Goal: Task Accomplishment & Management: Complete application form

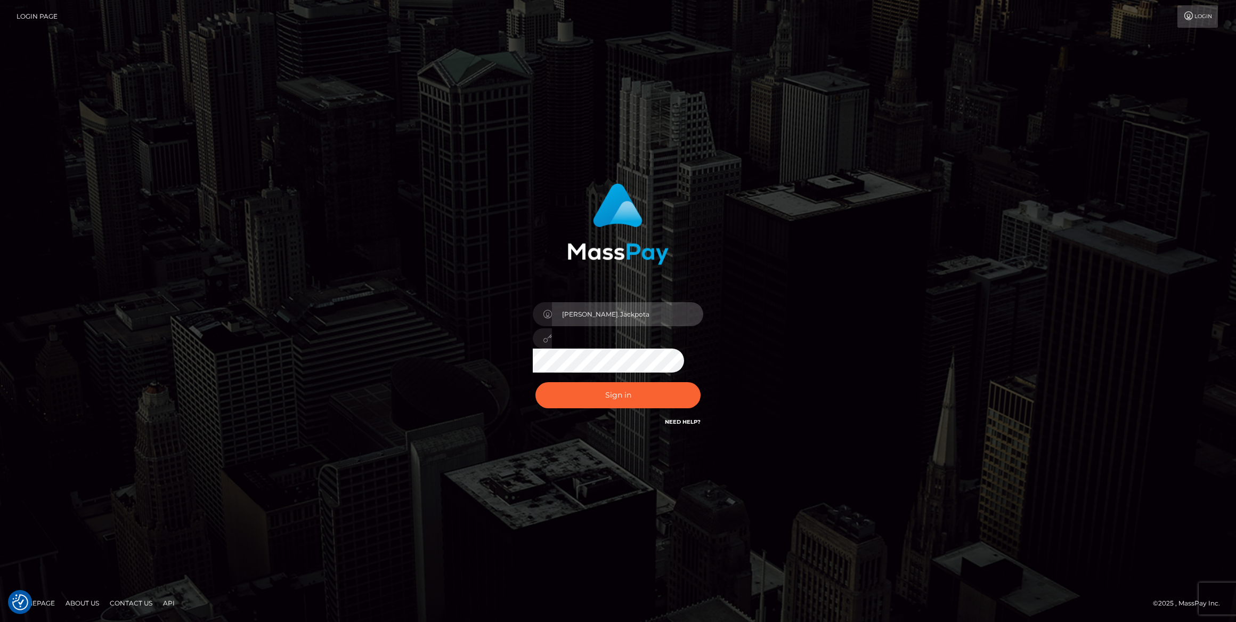
click at [650, 314] on input "Caroline.Jackpota" at bounding box center [627, 314] width 151 height 24
drag, startPoint x: 651, startPoint y: 314, endPoint x: 375, endPoint y: 294, distance: 276.3
click at [375, 294] on div "Caroline.Jackpota Sign in" at bounding box center [618, 310] width 608 height 271
paste input "[PERSON_NAME].ace"
type input "[PERSON_NAME].ace"
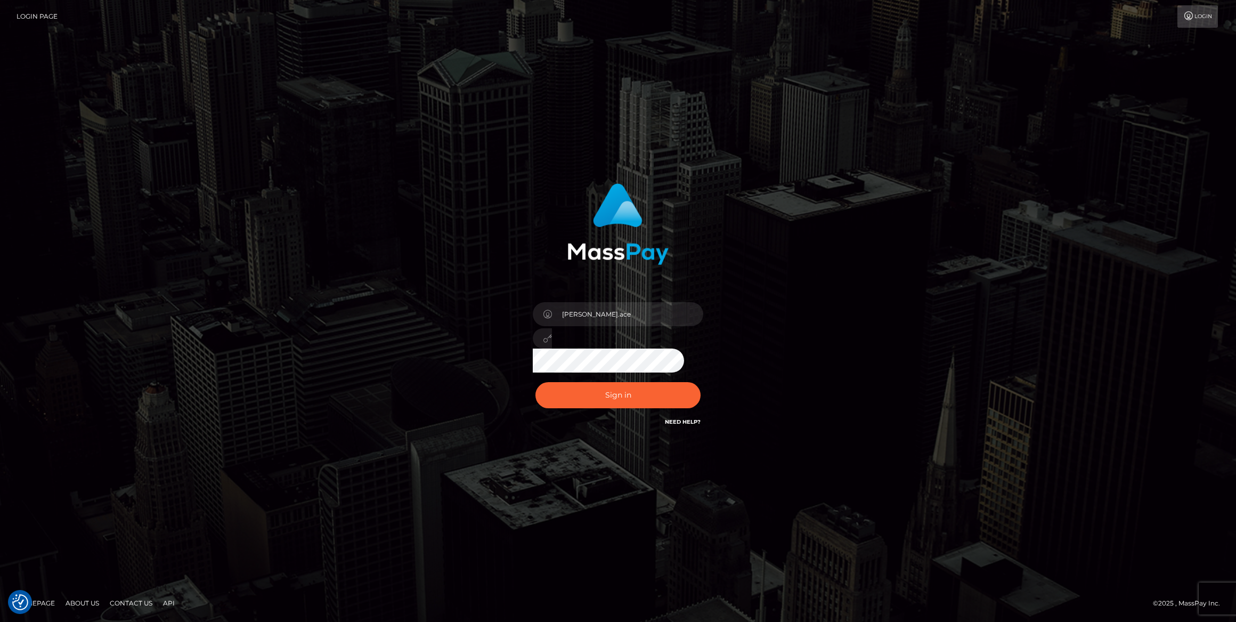
click at [461, 332] on div "caroline.ace Sign in" at bounding box center [618, 310] width 608 height 271
click at [549, 395] on button "Sign in" at bounding box center [618, 395] width 165 height 26
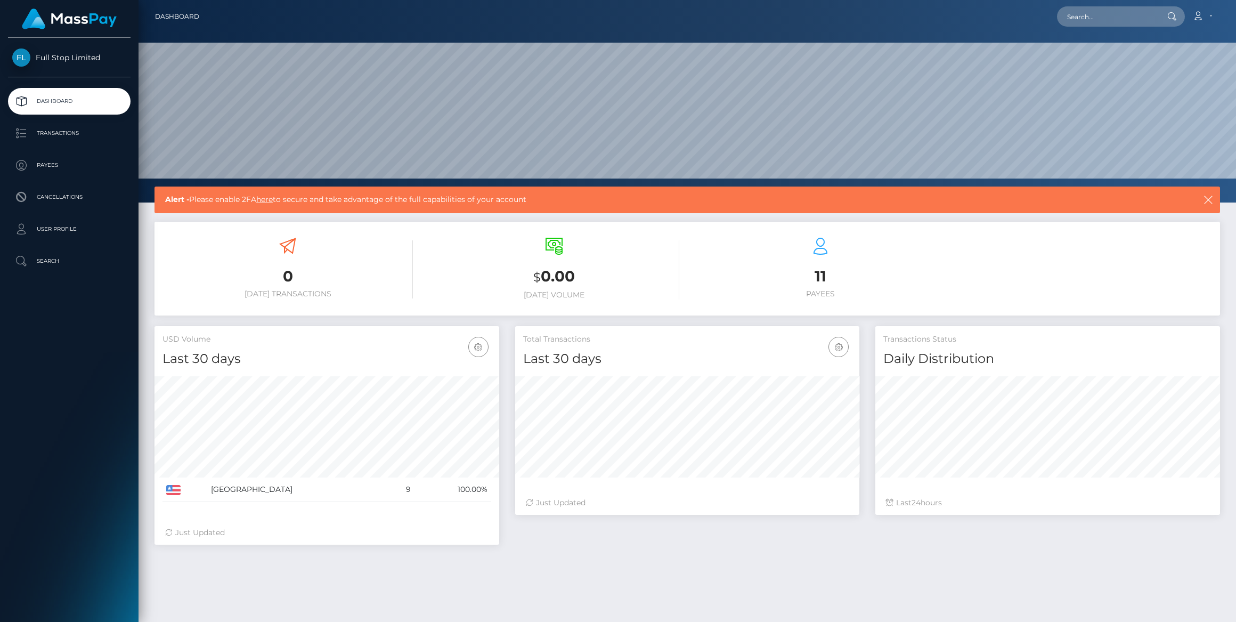
scroll to position [189, 345]
click at [52, 230] on p "User Profile" at bounding box center [69, 229] width 114 height 16
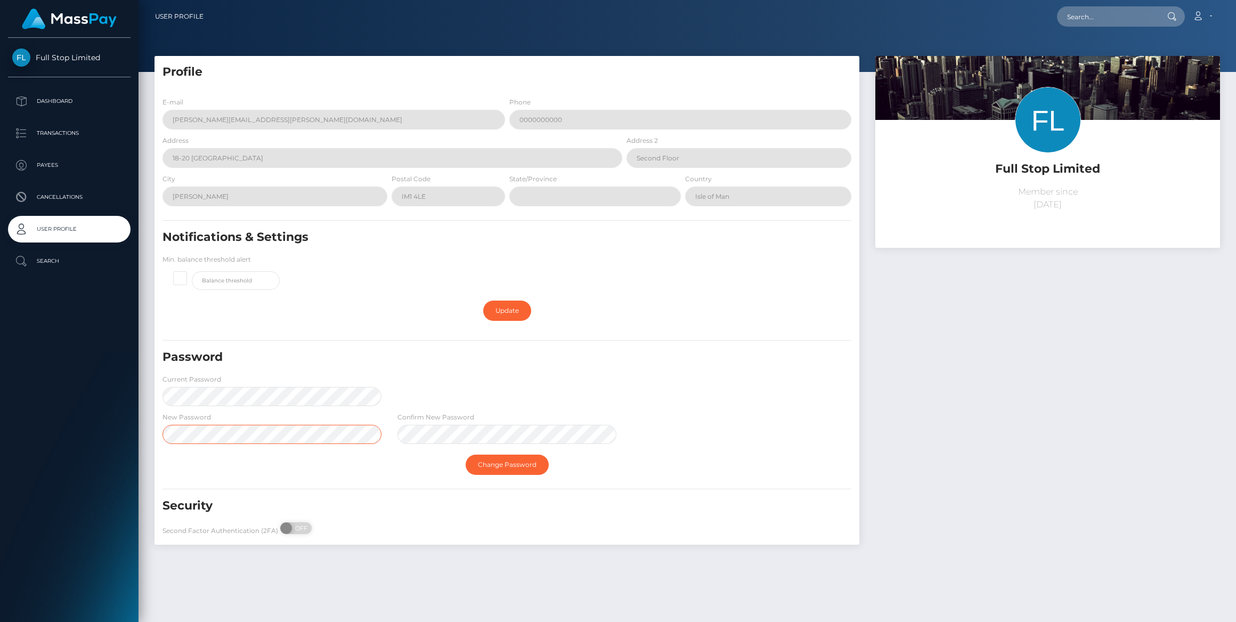
click at [120, 434] on div "Full Stop Limited Dashboard Transactions Payees Cancellations User Profile" at bounding box center [618, 311] width 1236 height 622
click at [567, 387] on div "Password Current Password" at bounding box center [507, 380] width 705 height 62
click at [516, 468] on link "Change Password" at bounding box center [507, 465] width 83 height 20
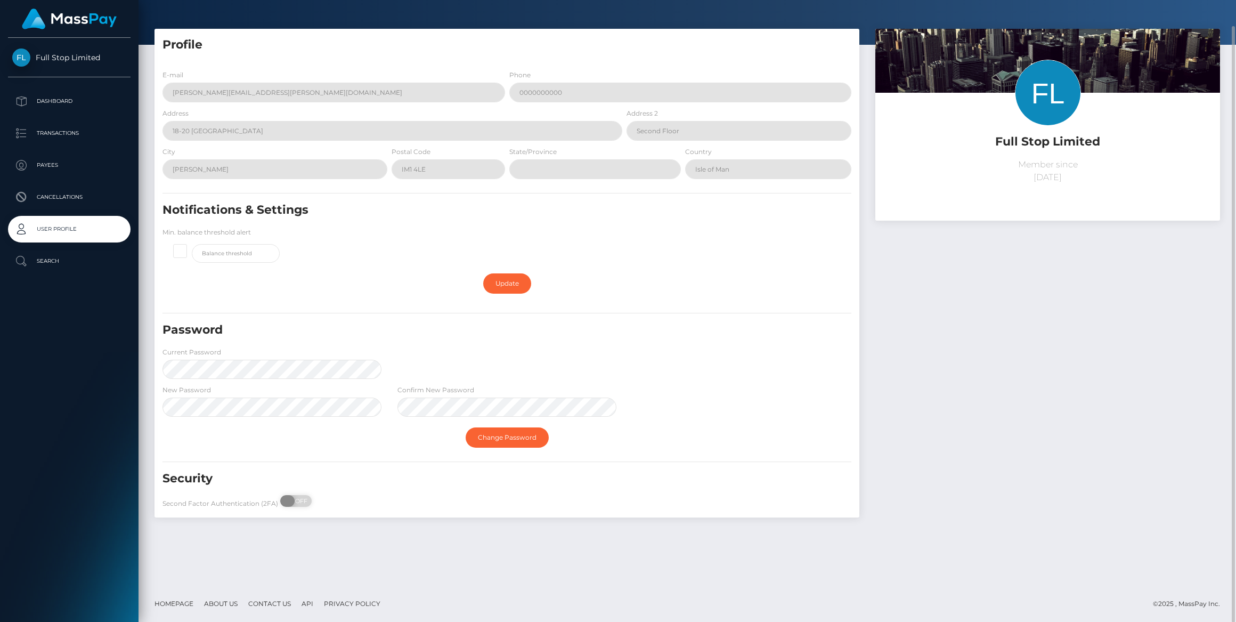
click at [296, 499] on span "OFF" at bounding box center [299, 501] width 27 height 12
checkbox input "true"
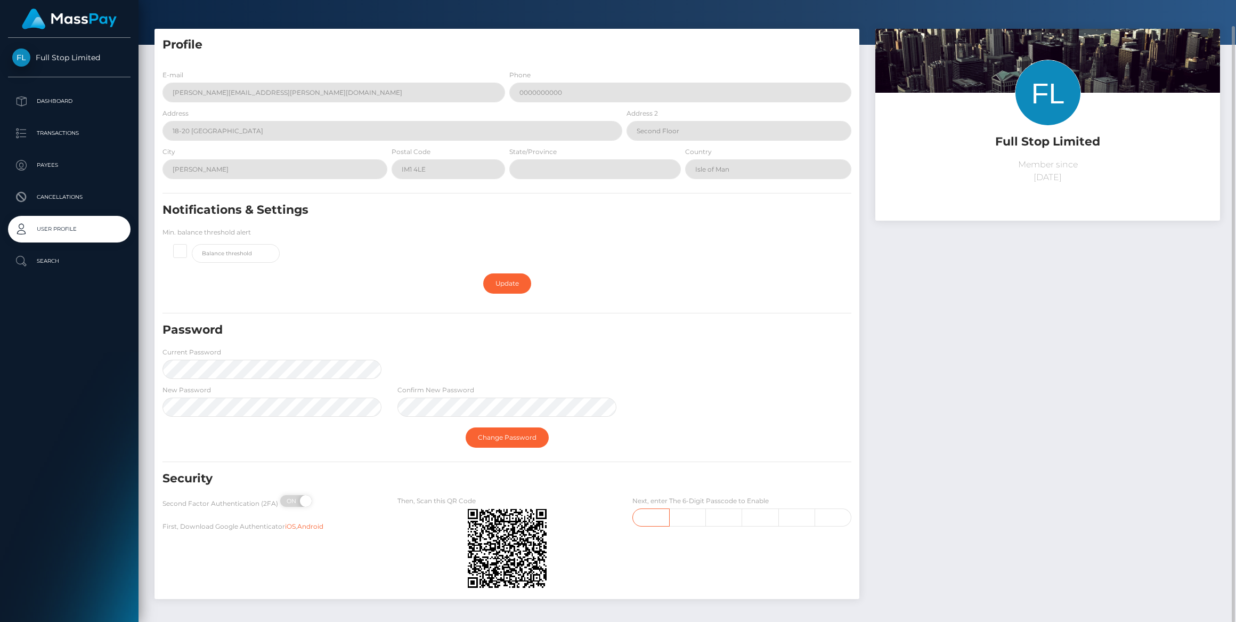
click at [650, 514] on input "text" at bounding box center [651, 517] width 37 height 18
type input "1"
type input "6"
type input "1"
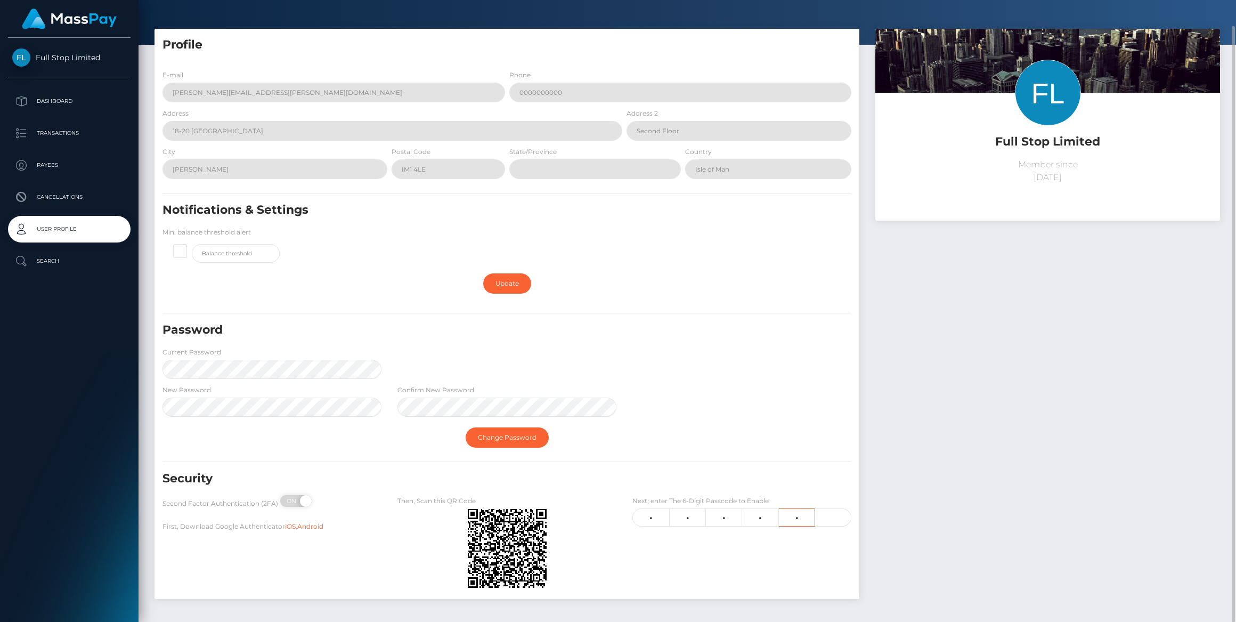
type input "5"
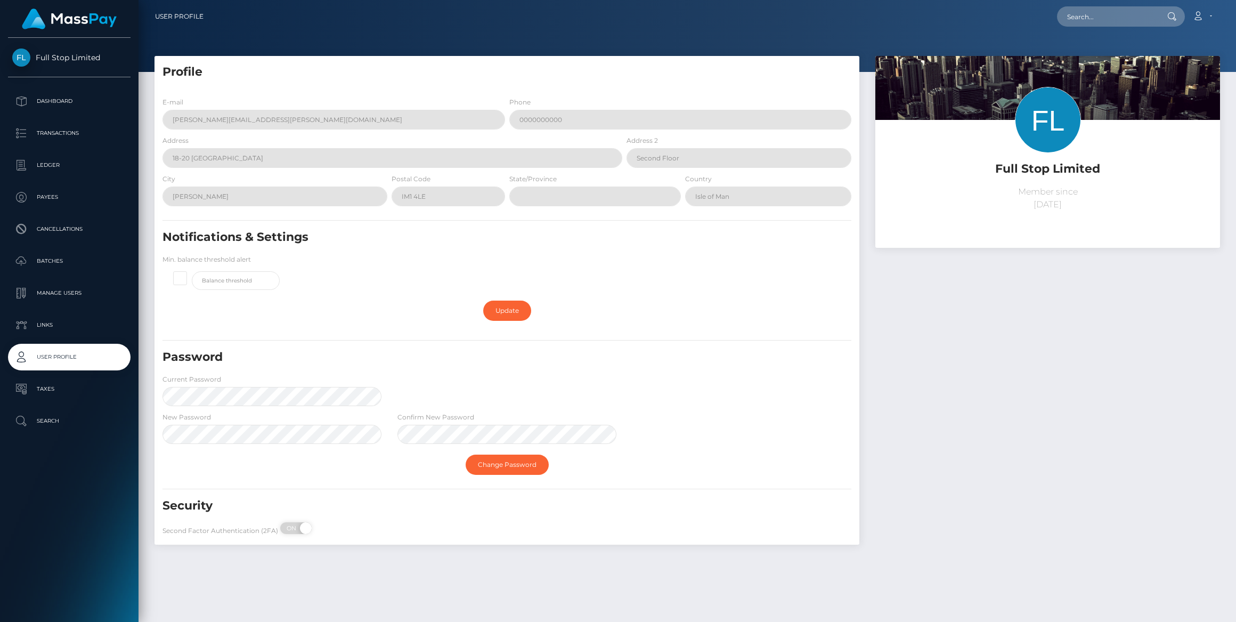
click at [926, 321] on div "Full Stop Limited Member since [DATE]" at bounding box center [1048, 305] width 361 height 499
click at [1196, 19] on icon at bounding box center [1198, 16] width 11 height 9
click at [1187, 63] on link "Logout" at bounding box center [1177, 69] width 85 height 20
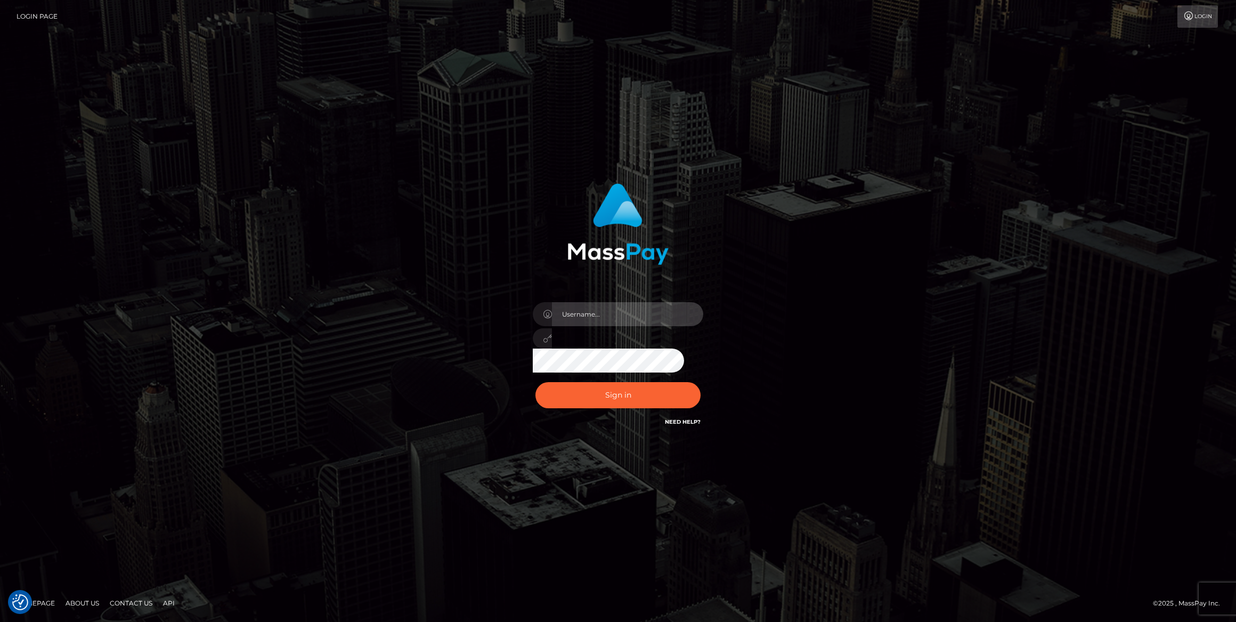
type input "[PERSON_NAME].ace"
click at [860, 293] on div "caroline.ace Sign in" at bounding box center [618, 310] width 608 height 271
click at [619, 397] on button "Sign in" at bounding box center [618, 395] width 165 height 26
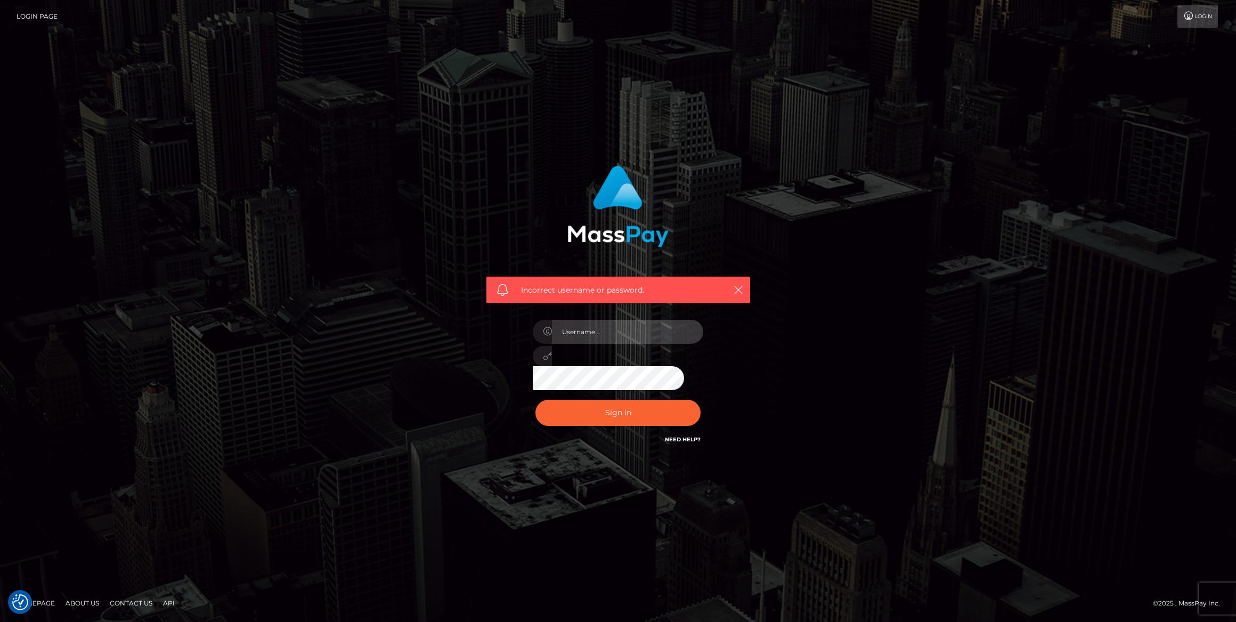
type input "[PERSON_NAME].ace"
click at [558, 412] on button "Sign in" at bounding box center [618, 413] width 165 height 26
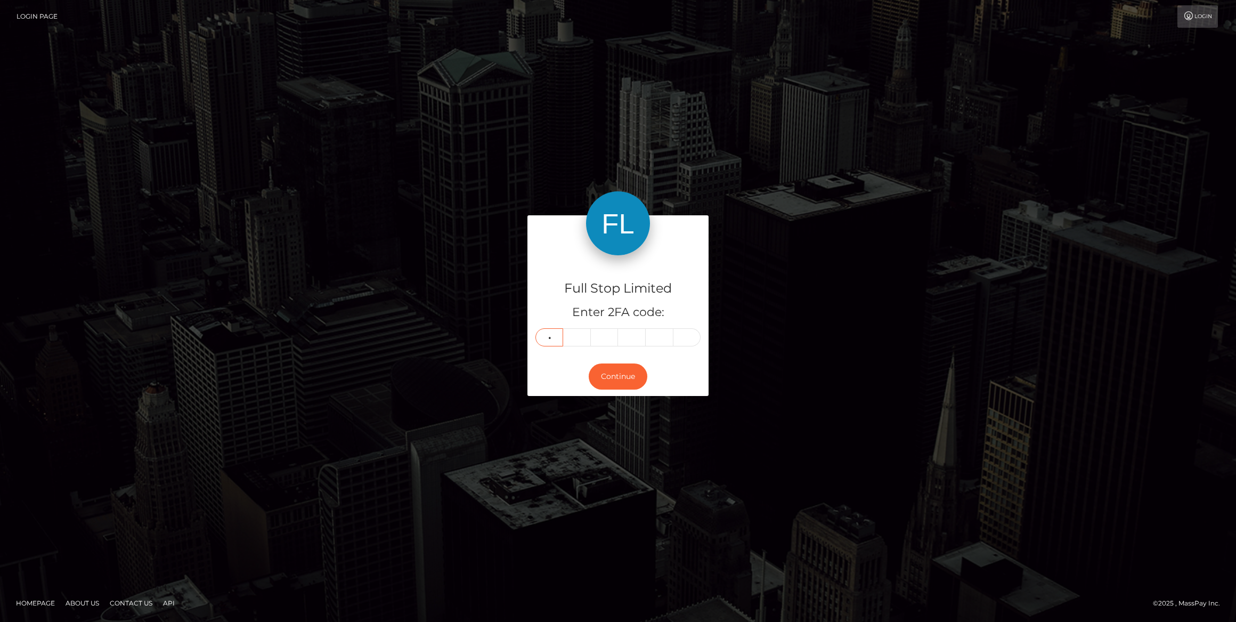
type input "7"
type input "8"
type input "6"
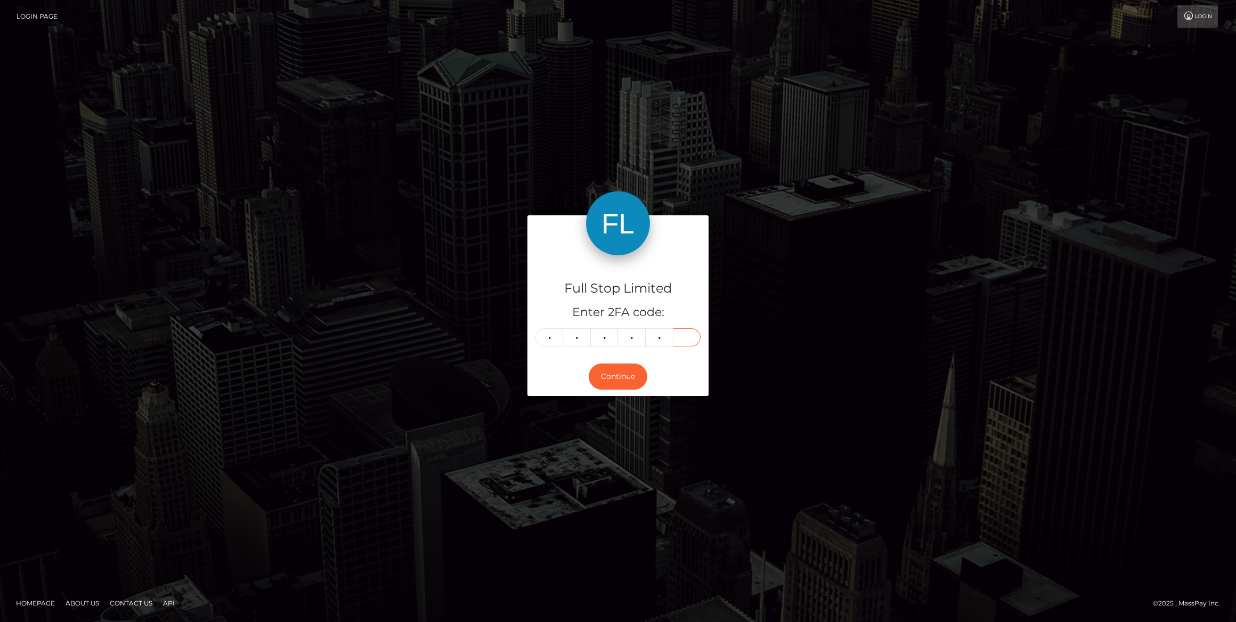
type input "8"
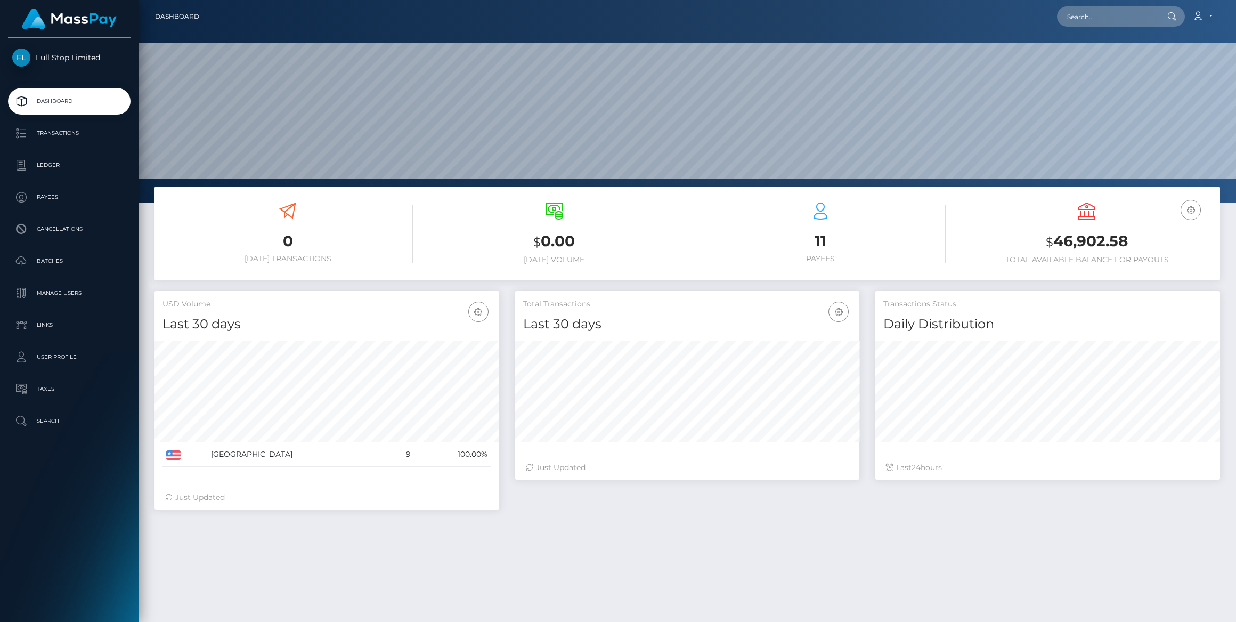
scroll to position [189, 345]
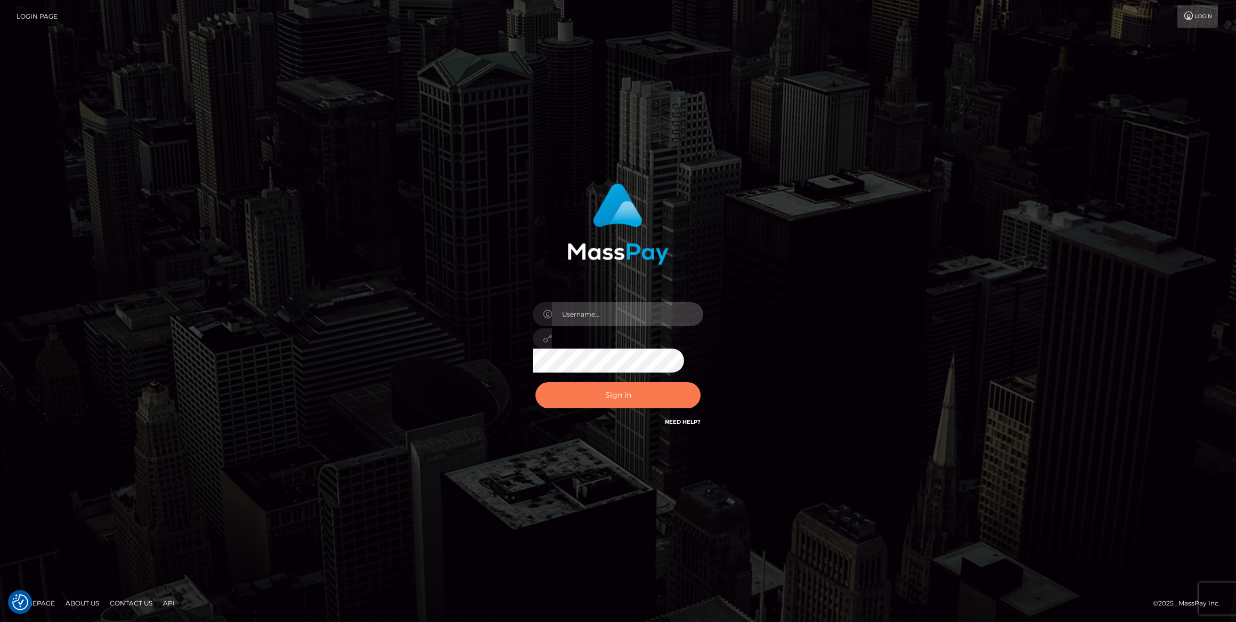
type input "[PERSON_NAME].ace"
click at [636, 403] on button "Sign in" at bounding box center [618, 395] width 165 height 26
type input "caroline.ace"
click at [601, 394] on button "Sign in" at bounding box center [618, 395] width 165 height 26
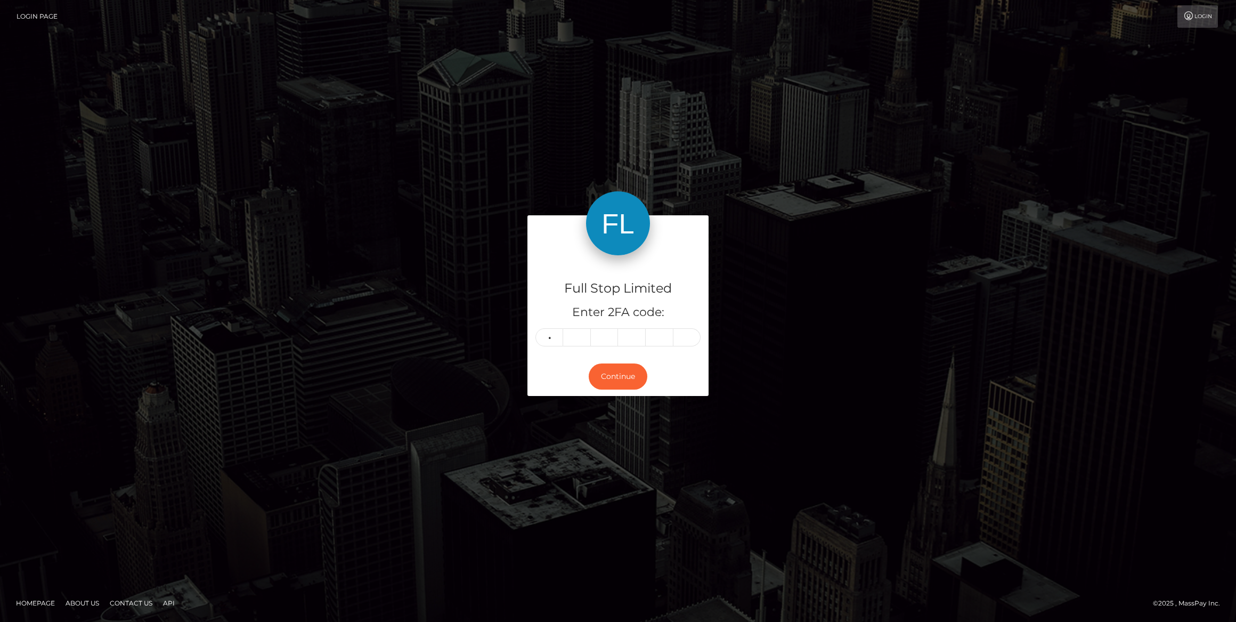
type input "2"
type input "4"
type input "2"
type input "6"
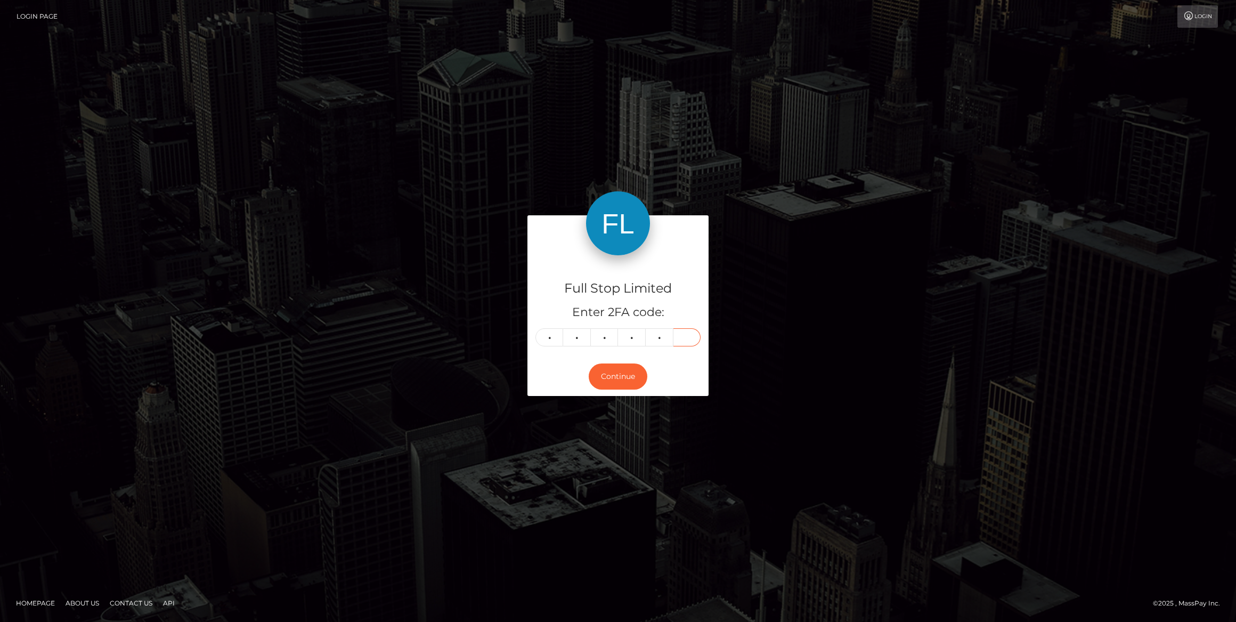
type input "2"
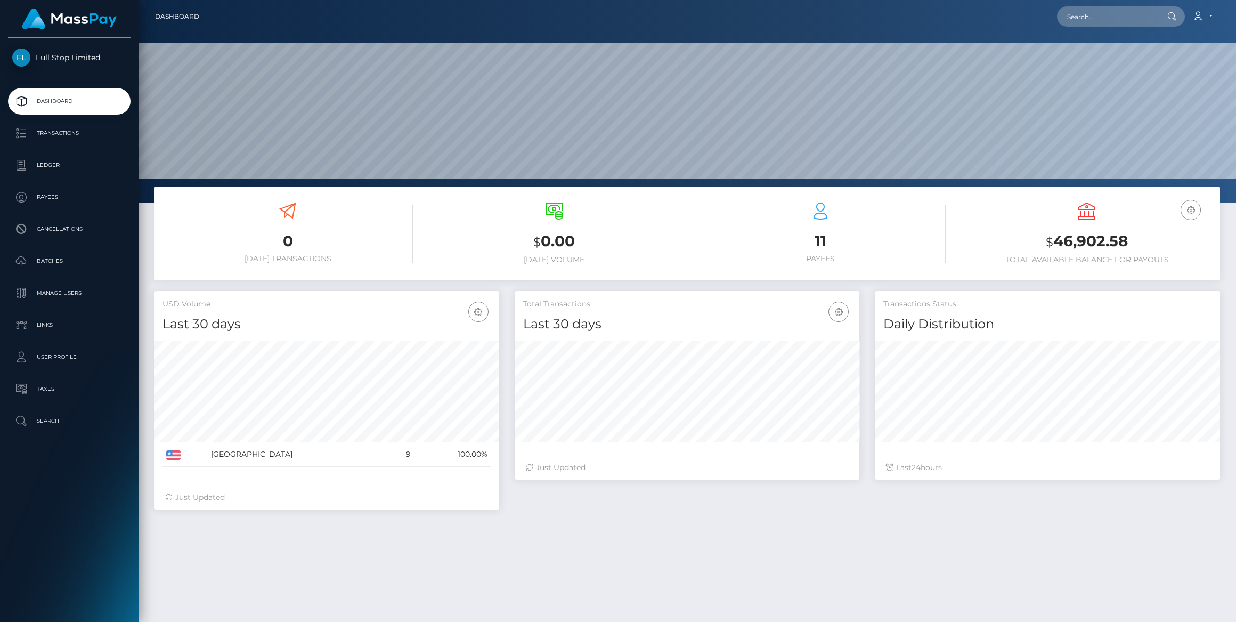
scroll to position [189, 345]
drag, startPoint x: 59, startPoint y: 349, endPoint x: 72, endPoint y: 347, distance: 13.9
click at [59, 349] on p "User Profile" at bounding box center [69, 357] width 114 height 16
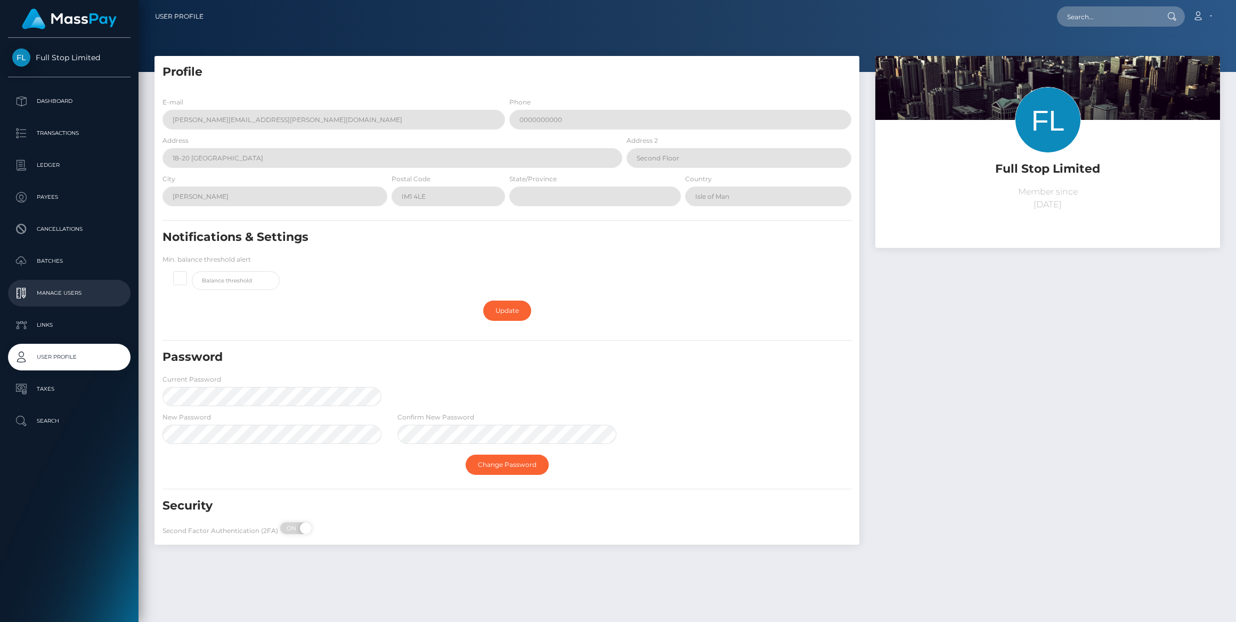
click at [58, 292] on p "Manage Users" at bounding box center [69, 293] width 114 height 16
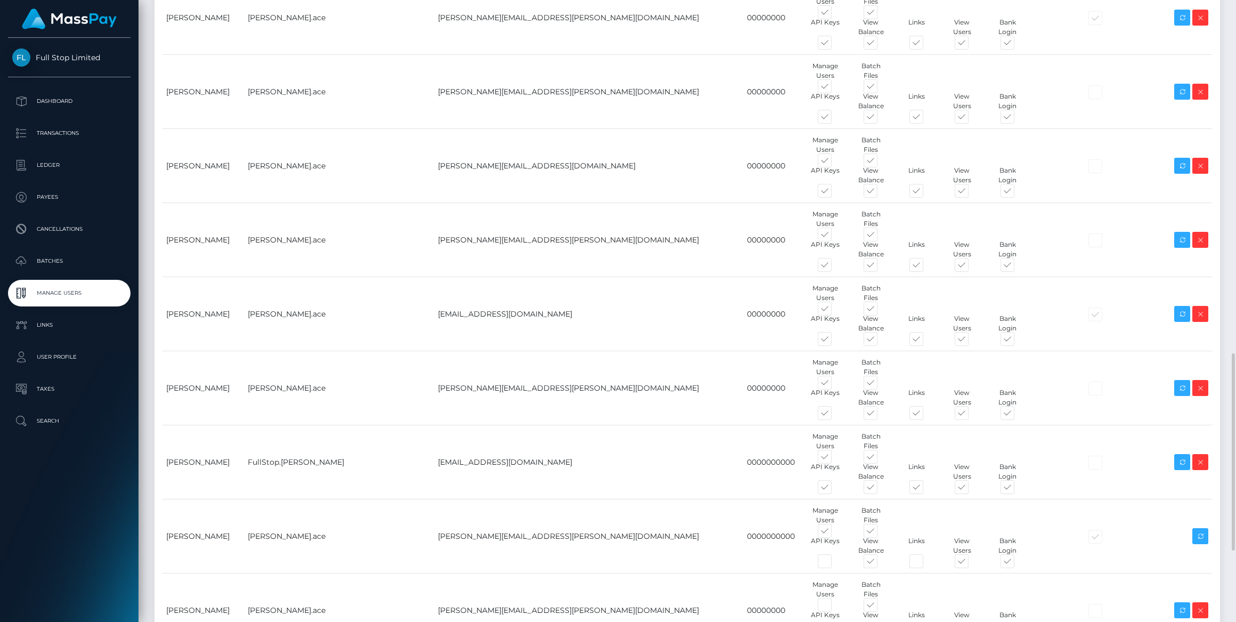
scroll to position [1211, 0]
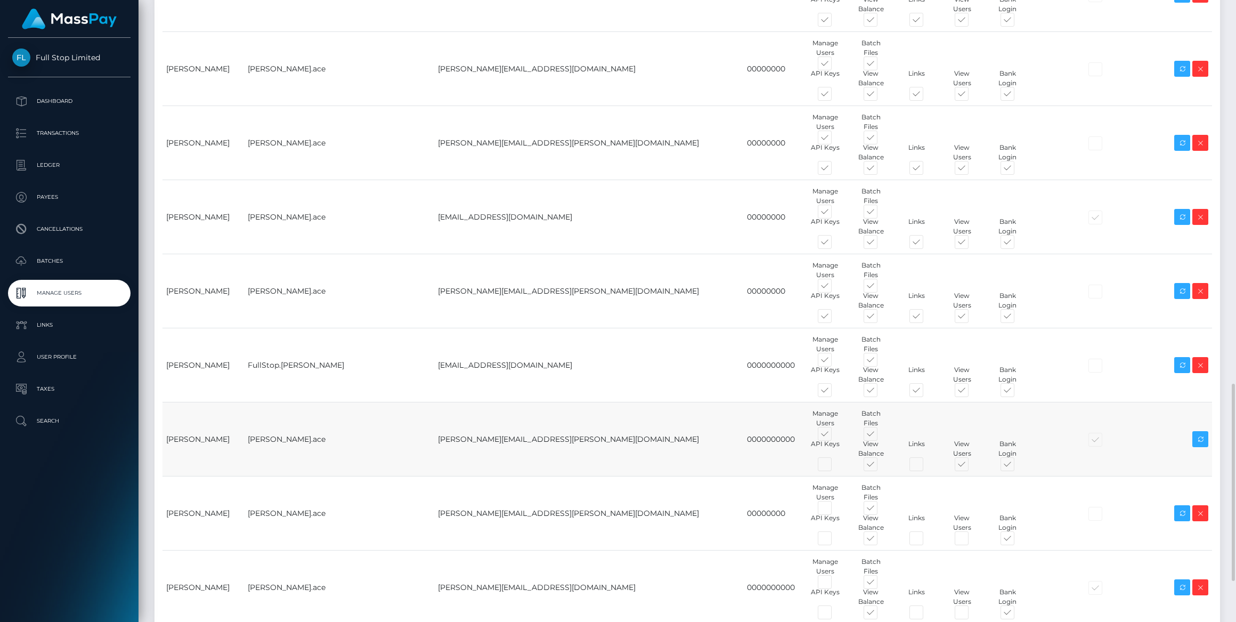
click at [926, 466] on span at bounding box center [926, 466] width 0 height 0
click at [926, 466] on input "checkbox" at bounding box center [929, 469] width 7 height 7
checkbox input "true"
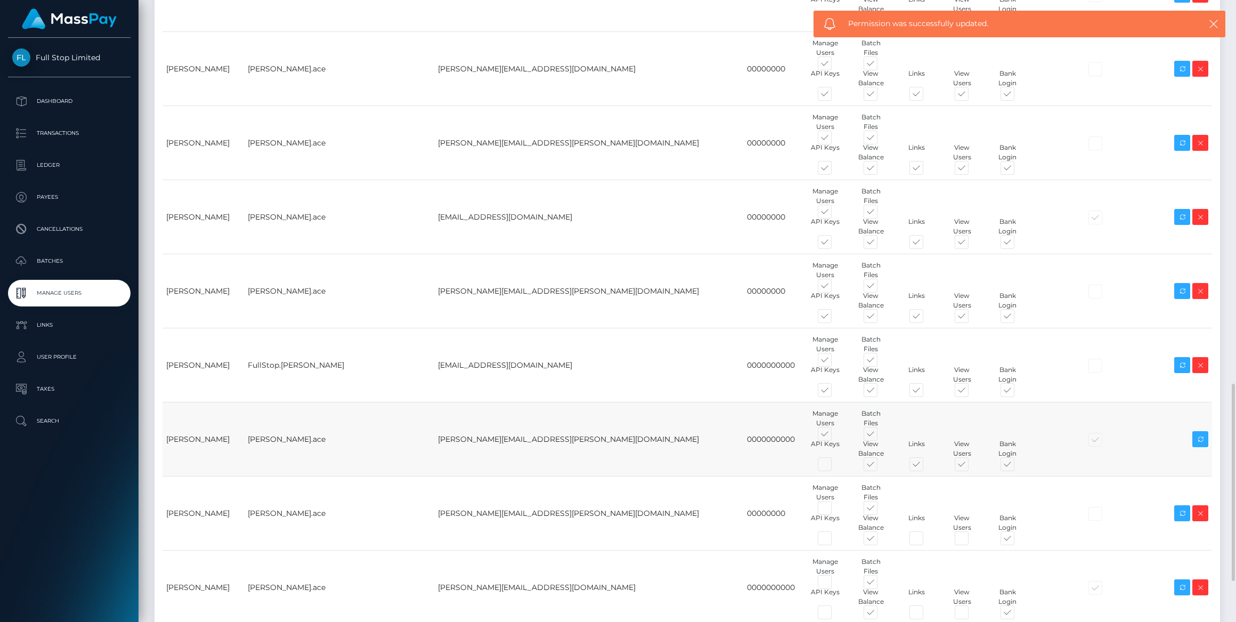
click at [835, 466] on span at bounding box center [835, 466] width 0 height 0
click at [835, 466] on input "checkbox" at bounding box center [838, 469] width 7 height 7
checkbox input "true"
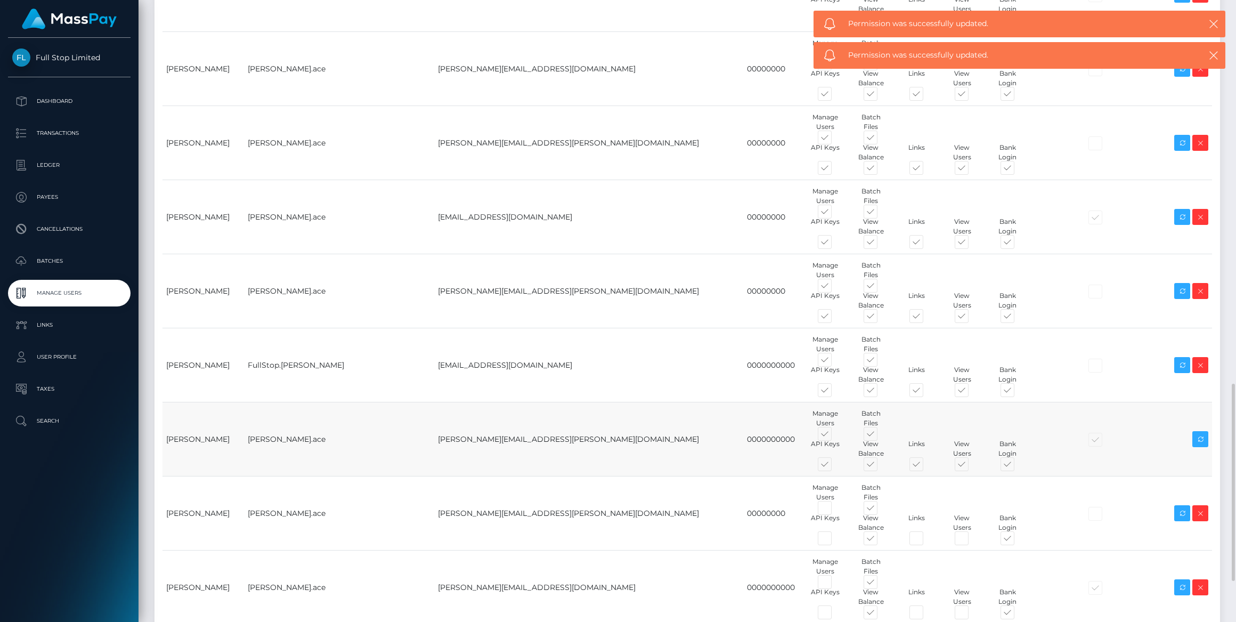
scroll to position [1308, 0]
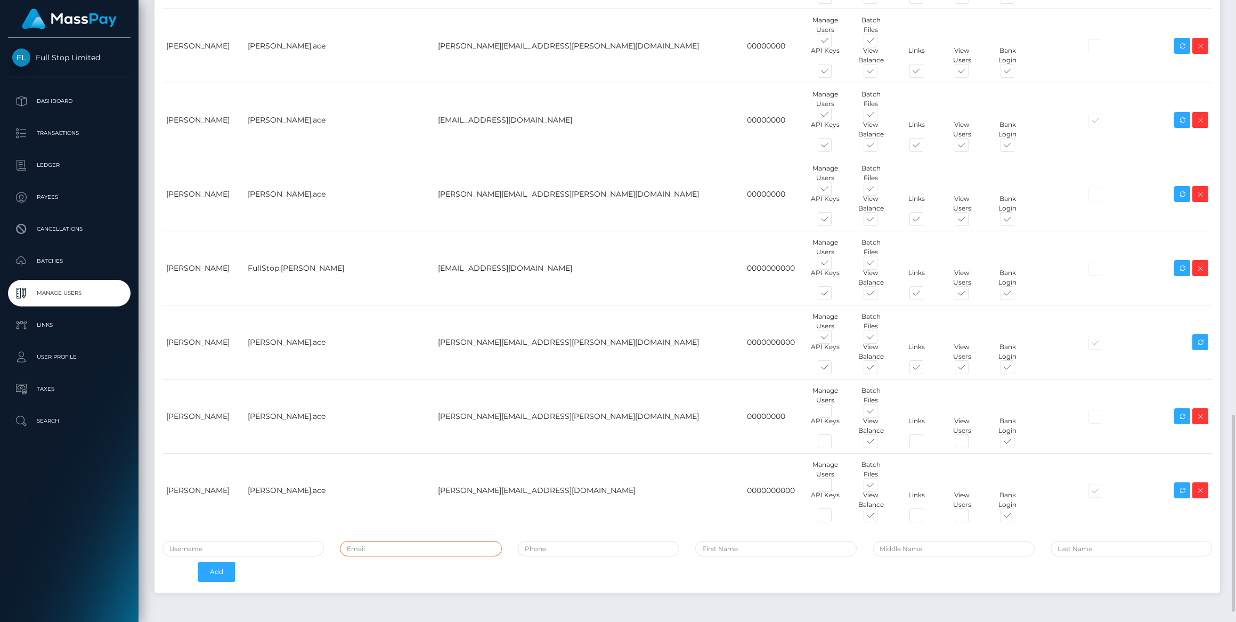
click at [387, 544] on input "email" at bounding box center [420, 548] width 161 height 15
paste input "[PERSON_NAME][EMAIL_ADDRESS][PERSON_NAME][DOMAIN_NAME]"
type input "[PERSON_NAME][EMAIL_ADDRESS][PERSON_NAME][DOMAIN_NAME]"
type input "[PERSON_NAME]"
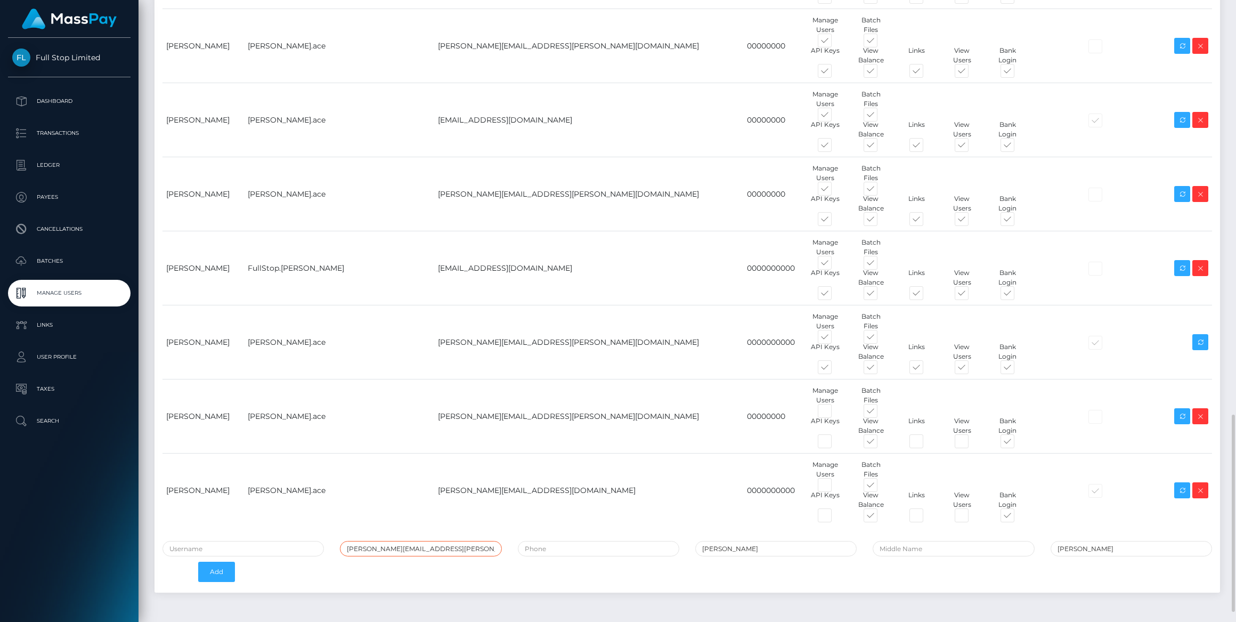
type input "[PERSON_NAME][EMAIL_ADDRESS][PERSON_NAME][DOMAIN_NAME]"
click at [253, 554] on input "text" at bounding box center [243, 548] width 161 height 15
type input "[PERSON_NAME].ACE"
click at [559, 548] on input "tel" at bounding box center [598, 548] width 161 height 15
type input "00000"
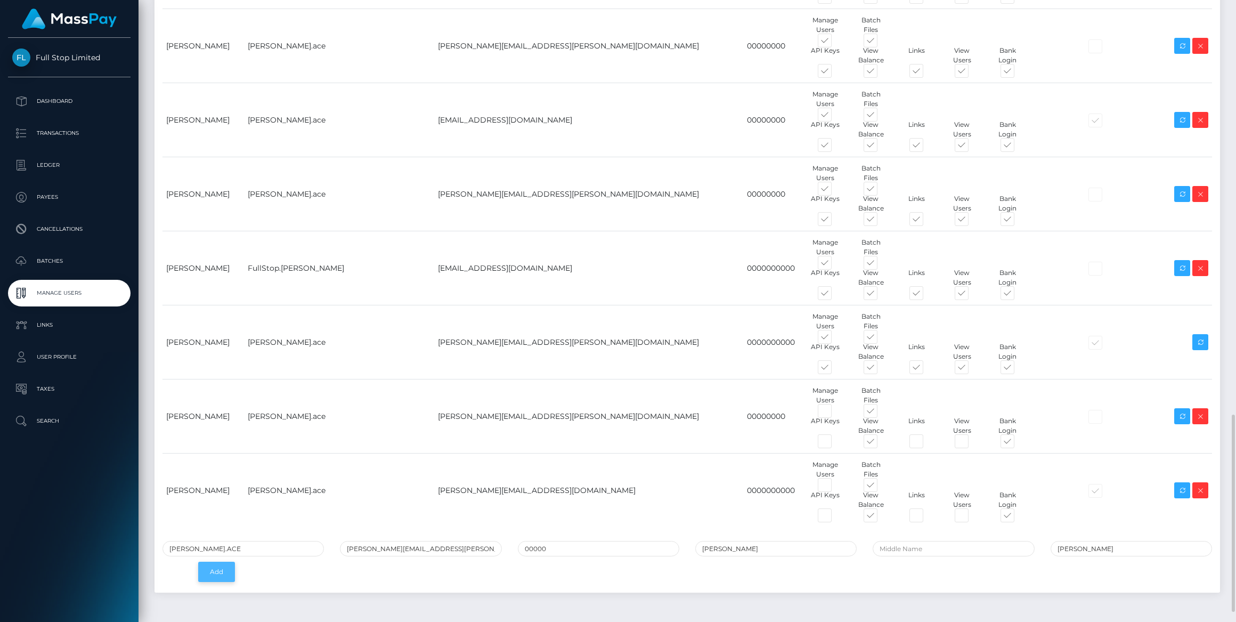
click at [228, 573] on button "Add" at bounding box center [216, 572] width 37 height 20
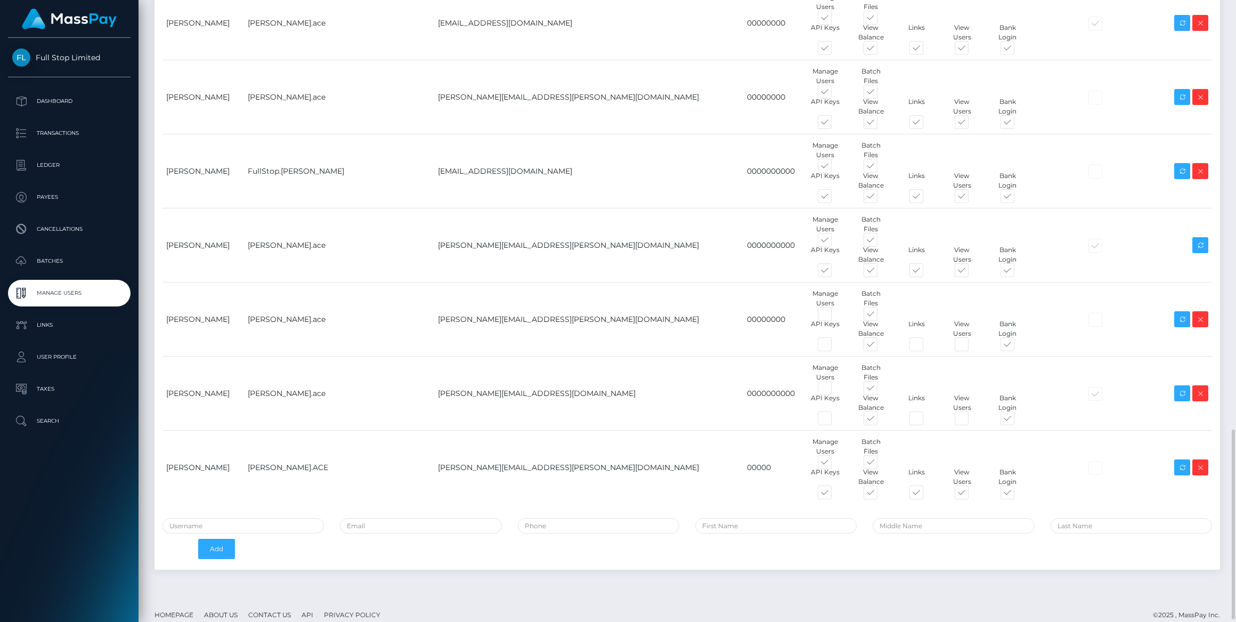
scroll to position [1414, 0]
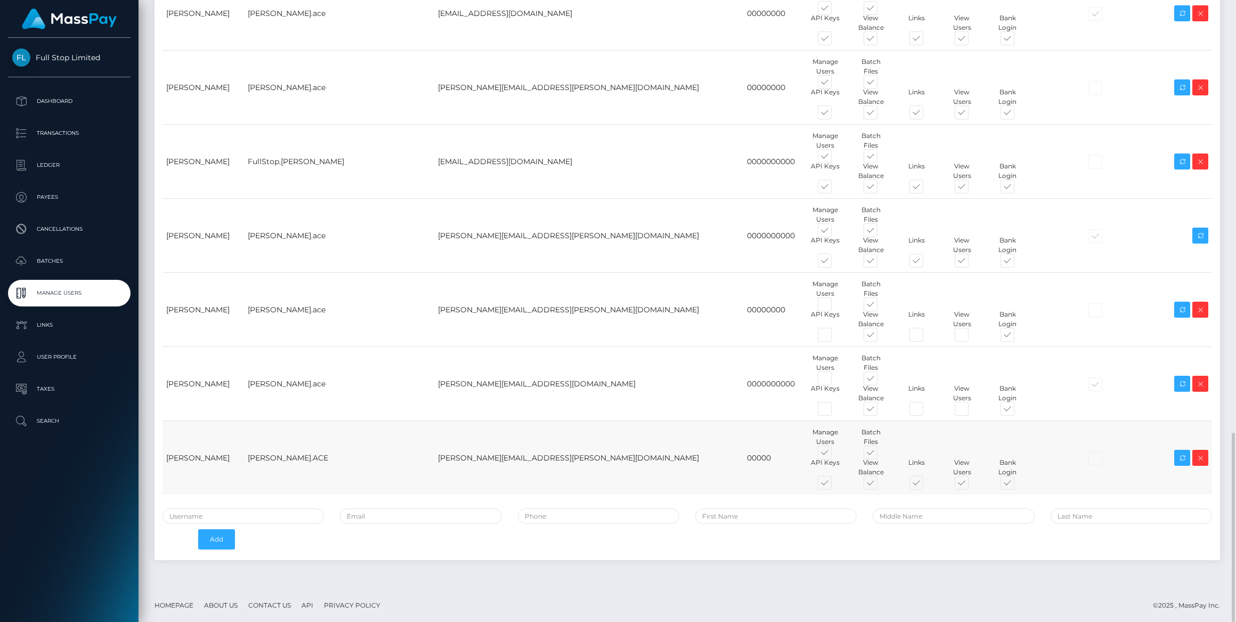
click at [835, 455] on span at bounding box center [835, 455] width 0 height 0
click at [835, 455] on input "checkbox" at bounding box center [838, 458] width 7 height 7
checkbox input "false"
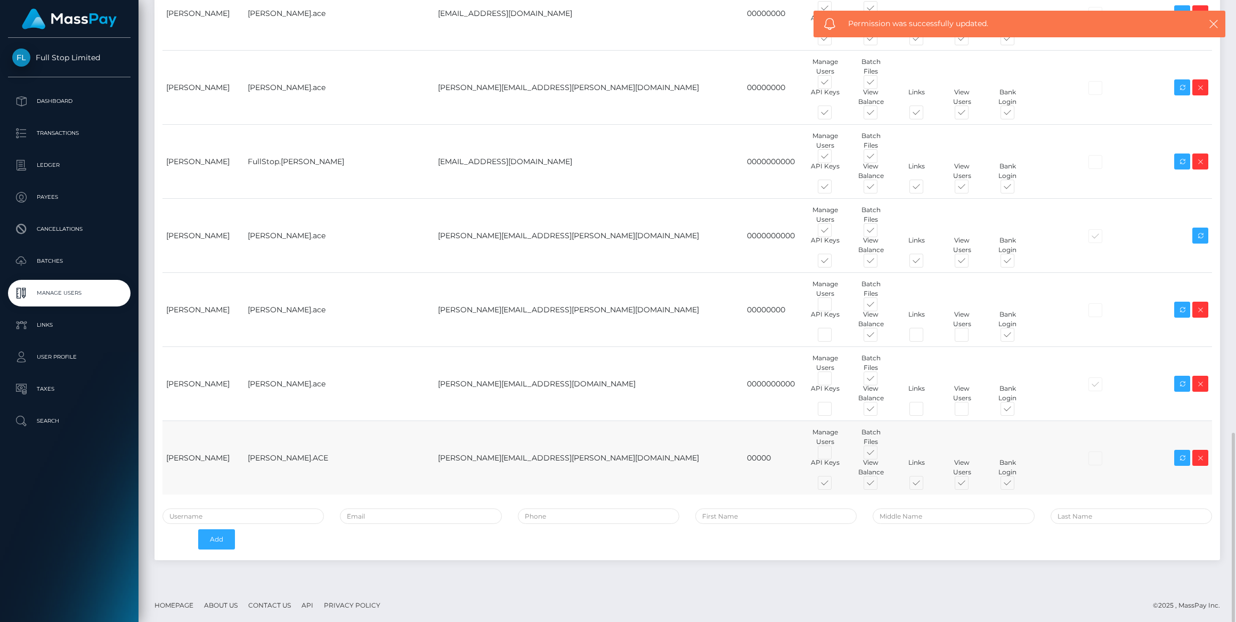
click at [835, 485] on span at bounding box center [835, 485] width 0 height 0
click at [835, 485] on input "checkbox" at bounding box center [838, 488] width 7 height 7
checkbox input "false"
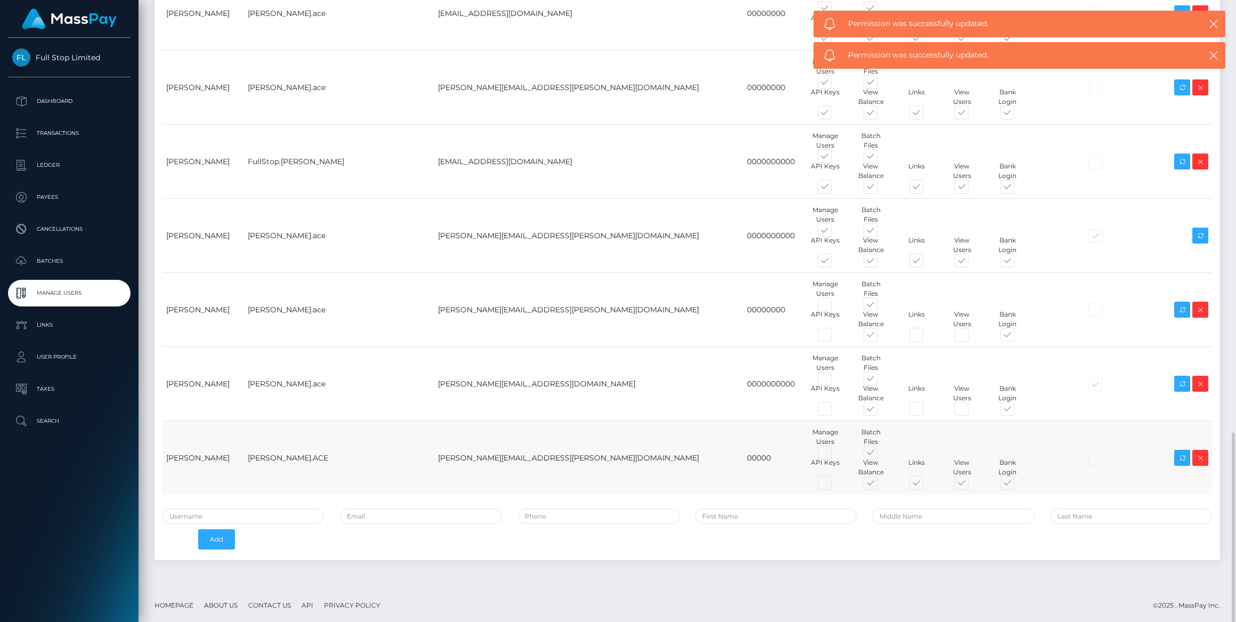
click at [1017, 485] on span at bounding box center [1017, 485] width 0 height 0
click at [1017, 485] on input "checkbox" at bounding box center [1020, 488] width 7 height 7
checkbox input "false"
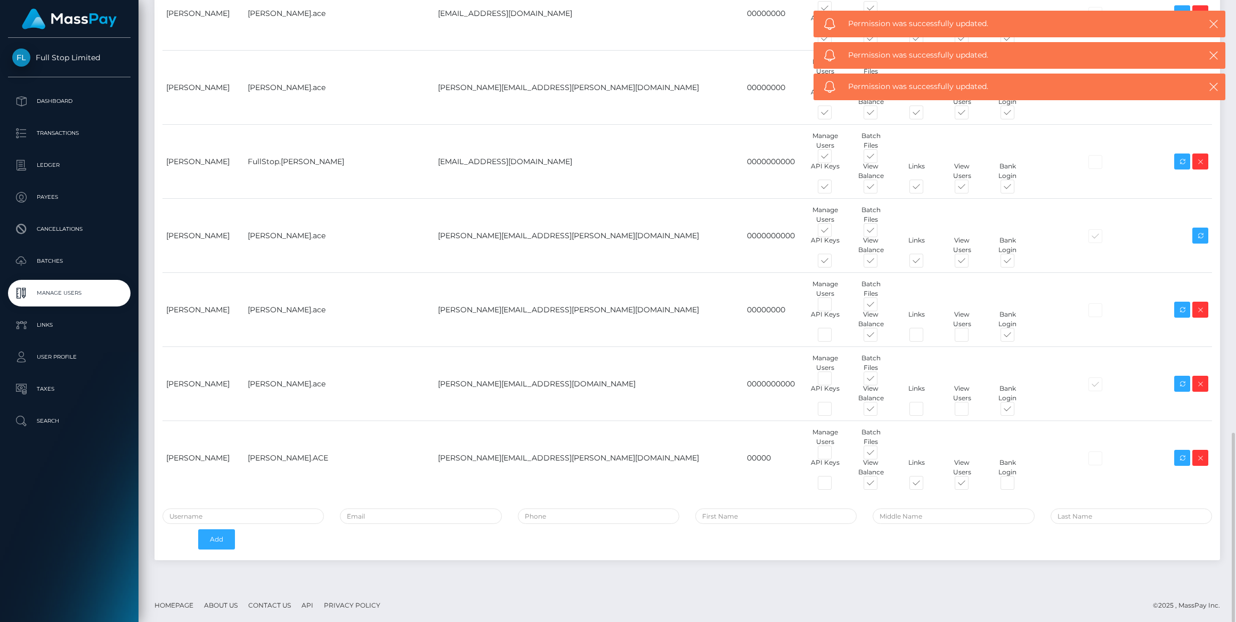
click at [926, 485] on span at bounding box center [926, 485] width 0 height 0
click at [926, 485] on input "checkbox" at bounding box center [929, 488] width 7 height 7
checkbox input "false"
click at [462, 516] on input "email" at bounding box center [420, 515] width 161 height 15
paste input "[PERSON_NAME][EMAIL_ADDRESS][DOMAIN_NAME]"
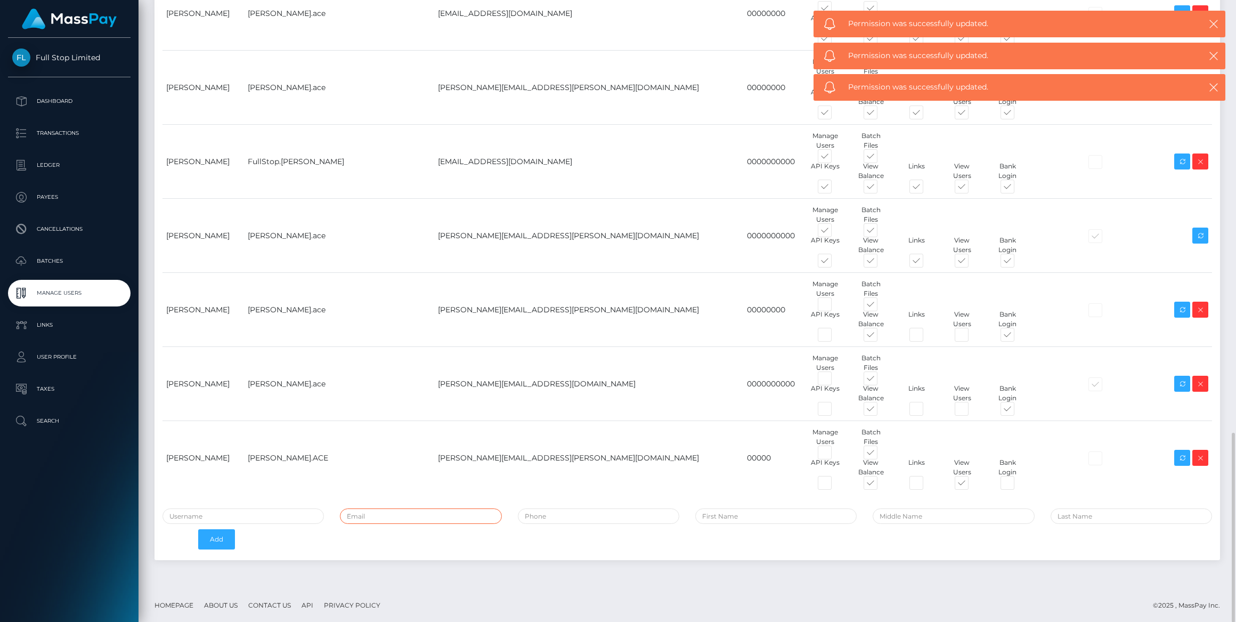
type input "[PERSON_NAME][EMAIL_ADDRESS][DOMAIN_NAME]"
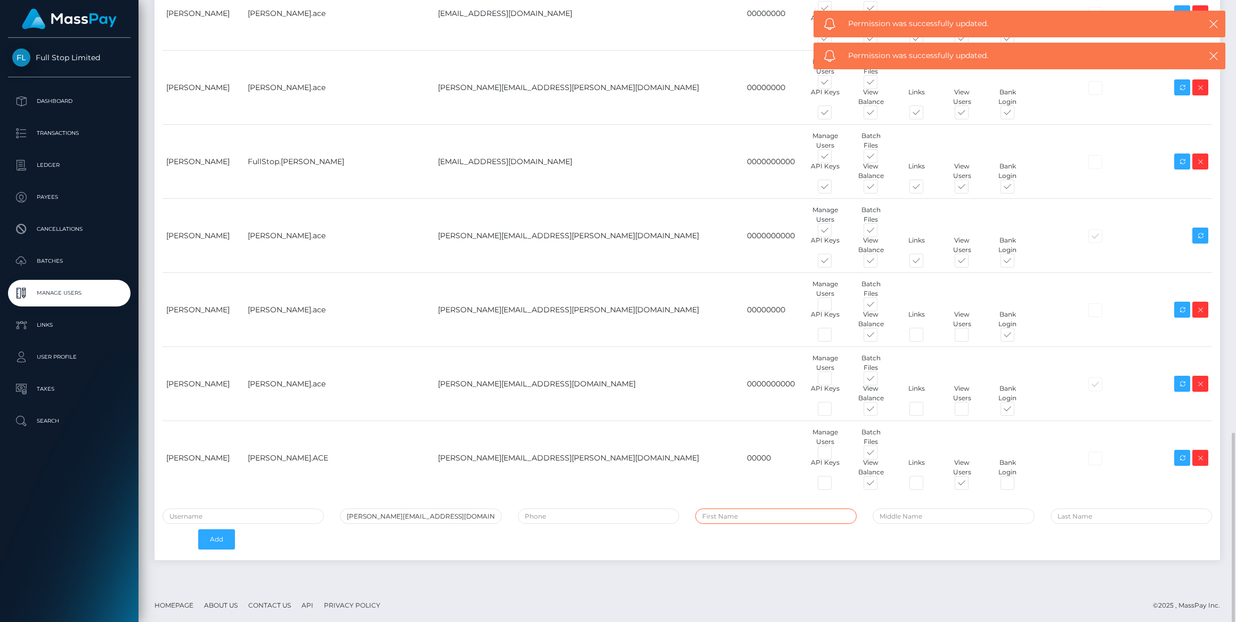
type input "Cyrus"
type input "Belale"
type input "[PERSON_NAME][EMAIL_ADDRESS][DOMAIN_NAME]"
click at [560, 513] on input "tel" at bounding box center [598, 515] width 161 height 15
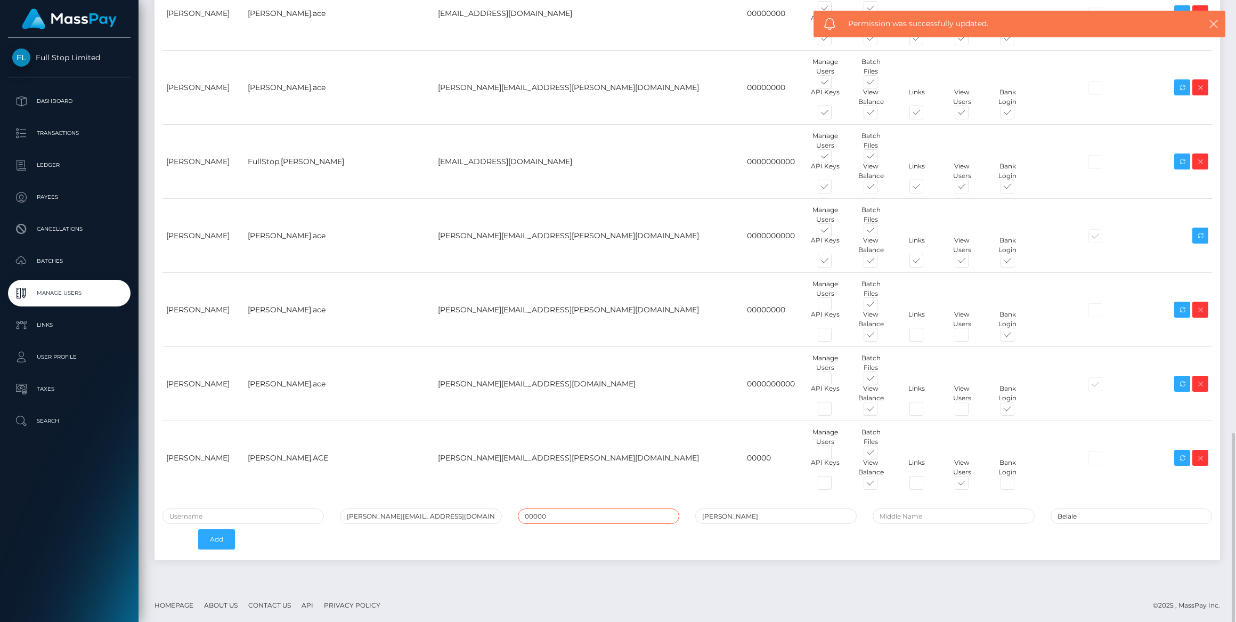
type input "00000"
click at [258, 511] on input "text" at bounding box center [243, 515] width 161 height 15
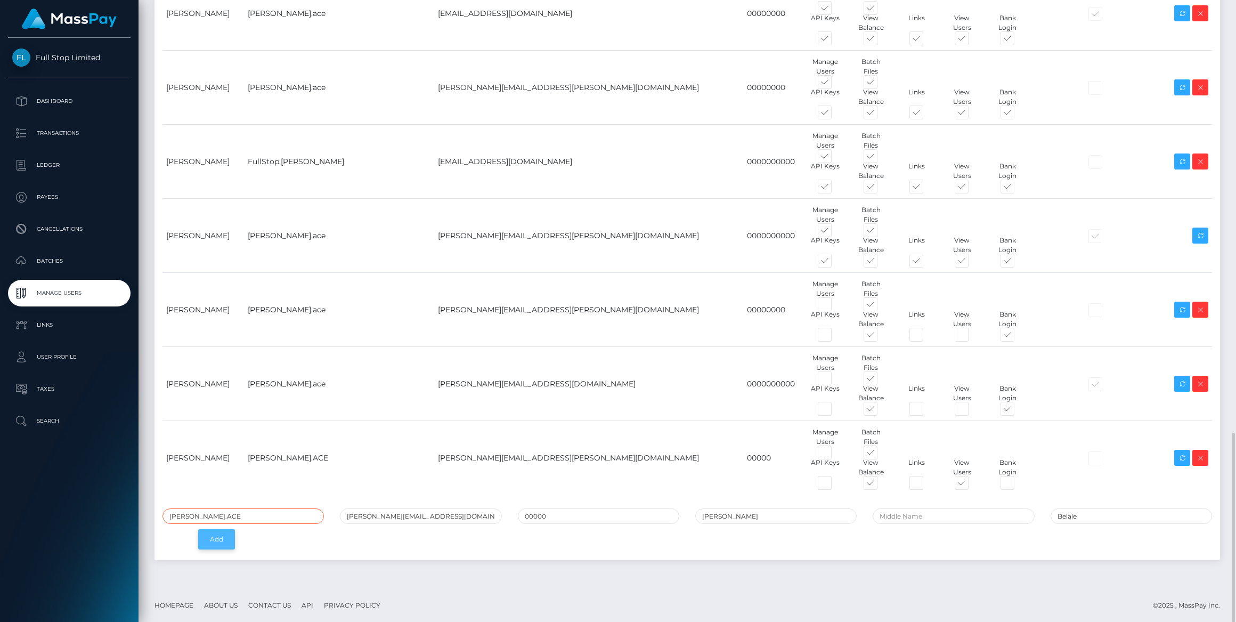
type input "[PERSON_NAME].ACE"
click at [214, 540] on button "Add" at bounding box center [216, 539] width 37 height 20
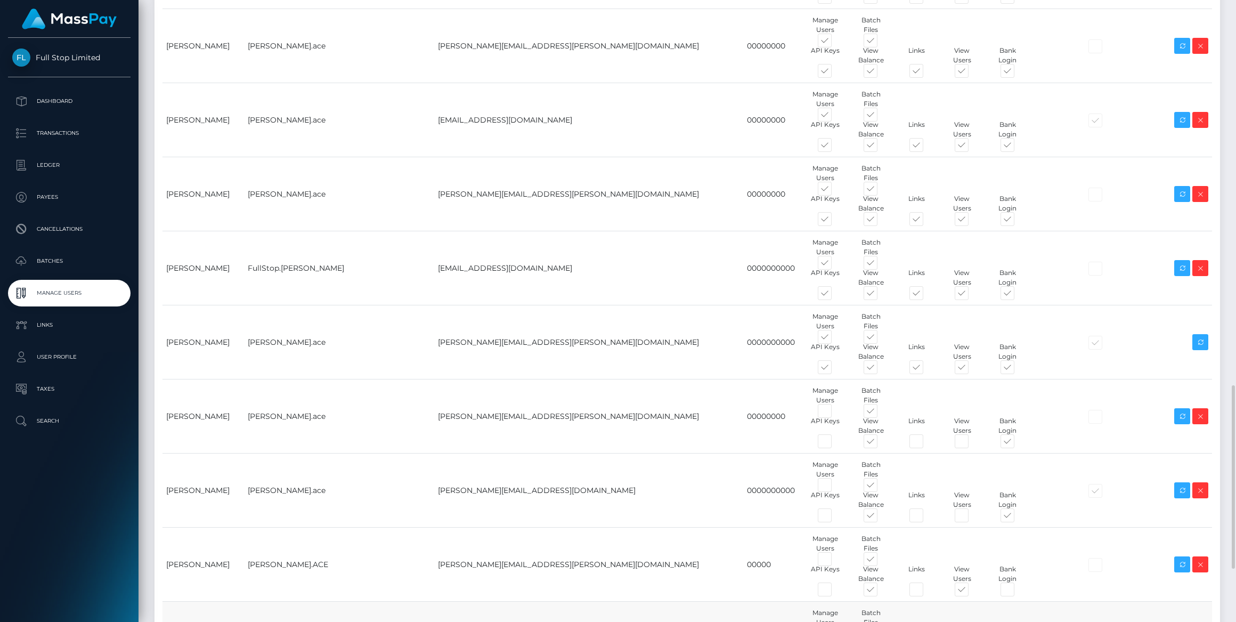
scroll to position [1488, 0]
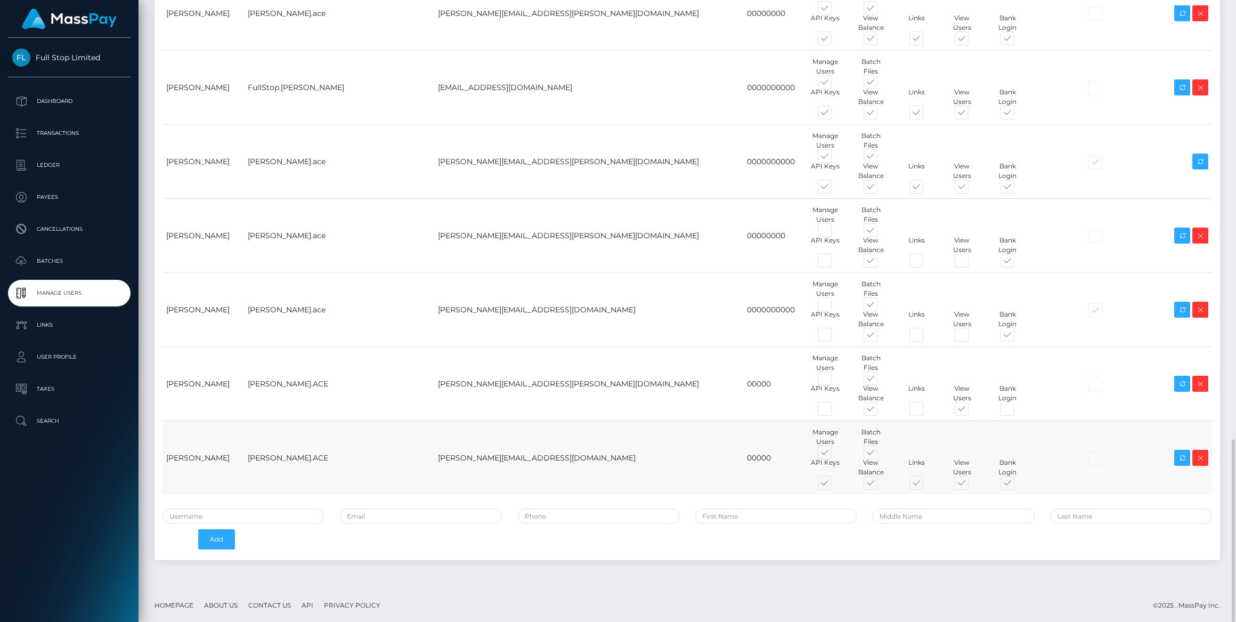
click at [880, 455] on span at bounding box center [880, 455] width 0 height 0
click at [880, 455] on input "checkbox" at bounding box center [883, 458] width 7 height 7
checkbox input "false"
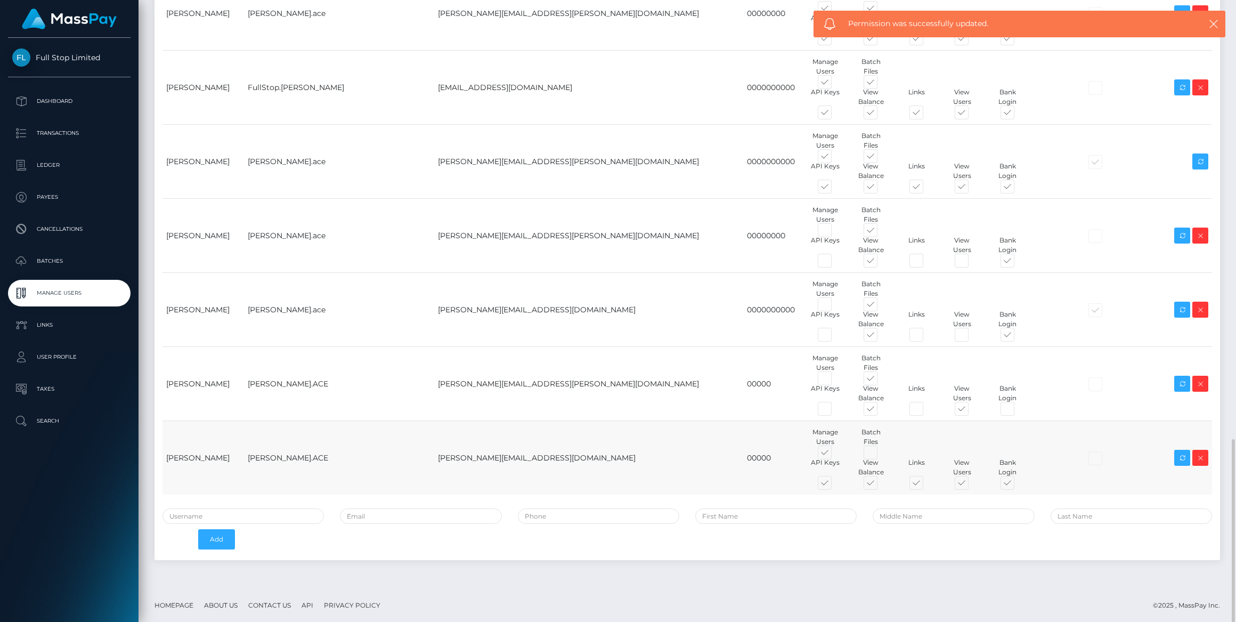
click at [835, 455] on span at bounding box center [835, 455] width 0 height 0
click at [835, 455] on input "checkbox" at bounding box center [838, 458] width 7 height 7
checkbox input "false"
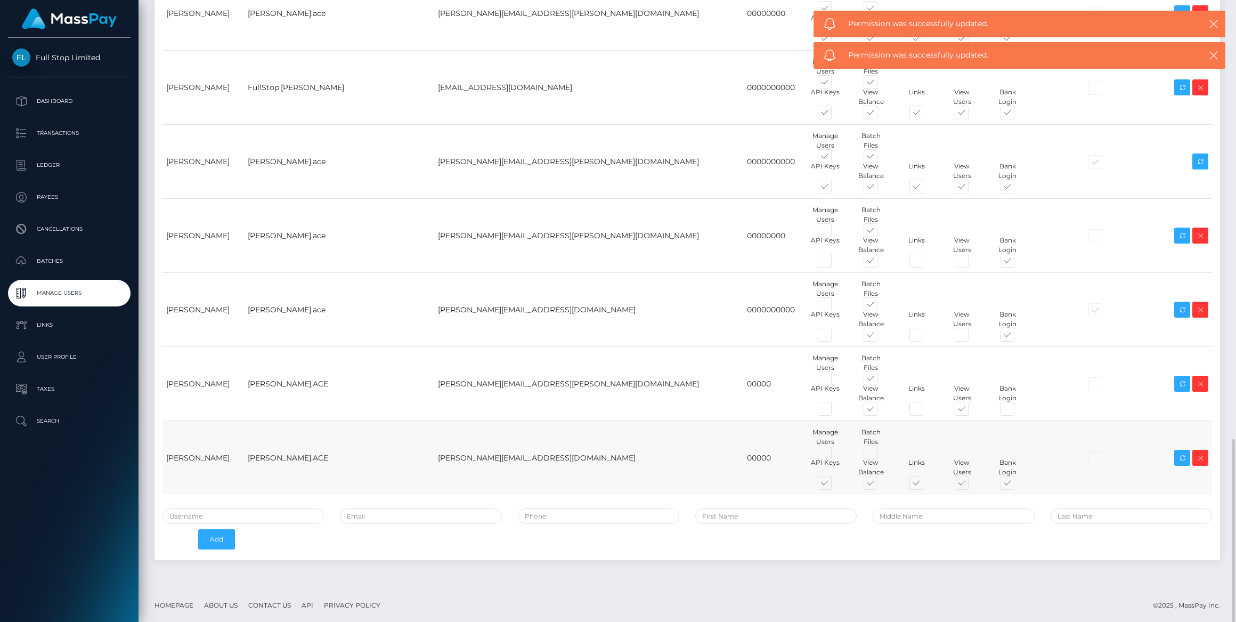
click at [835, 485] on span at bounding box center [835, 485] width 0 height 0
click at [835, 485] on input "checkbox" at bounding box center [838, 488] width 7 height 7
checkbox input "false"
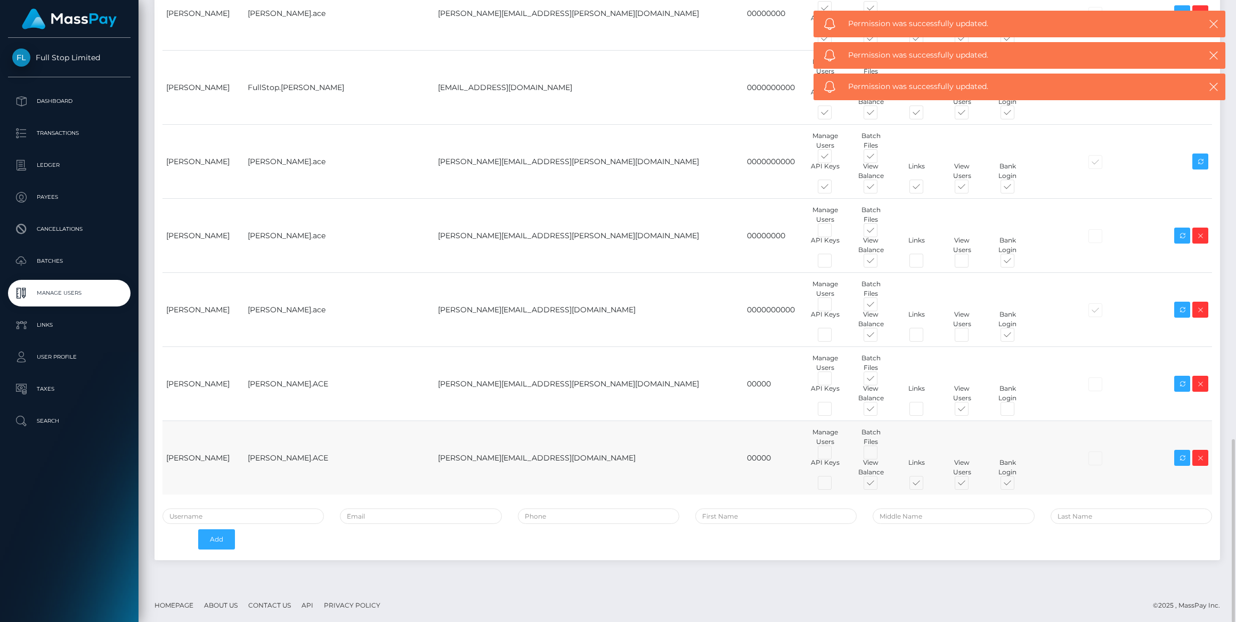
click at [926, 485] on span at bounding box center [926, 485] width 0 height 0
click at [926, 485] on input "checkbox" at bounding box center [929, 488] width 7 height 7
checkbox input "false"
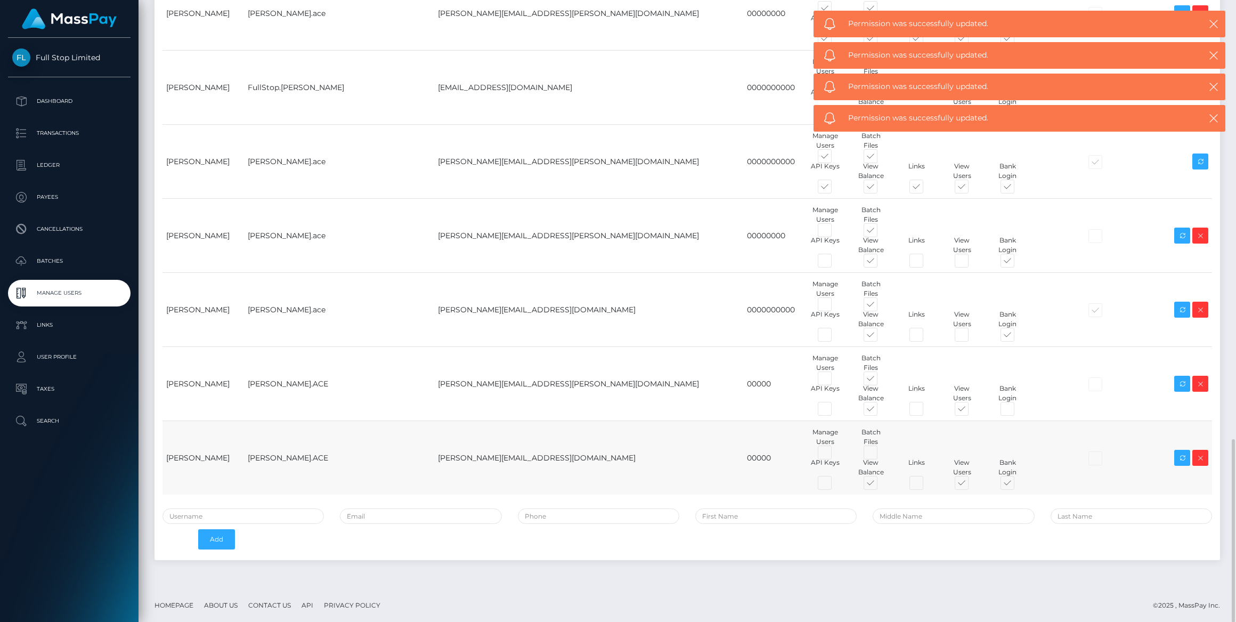
click at [1017, 485] on span at bounding box center [1017, 485] width 0 height 0
click at [1017, 485] on input "checkbox" at bounding box center [1020, 488] width 7 height 7
checkbox input "false"
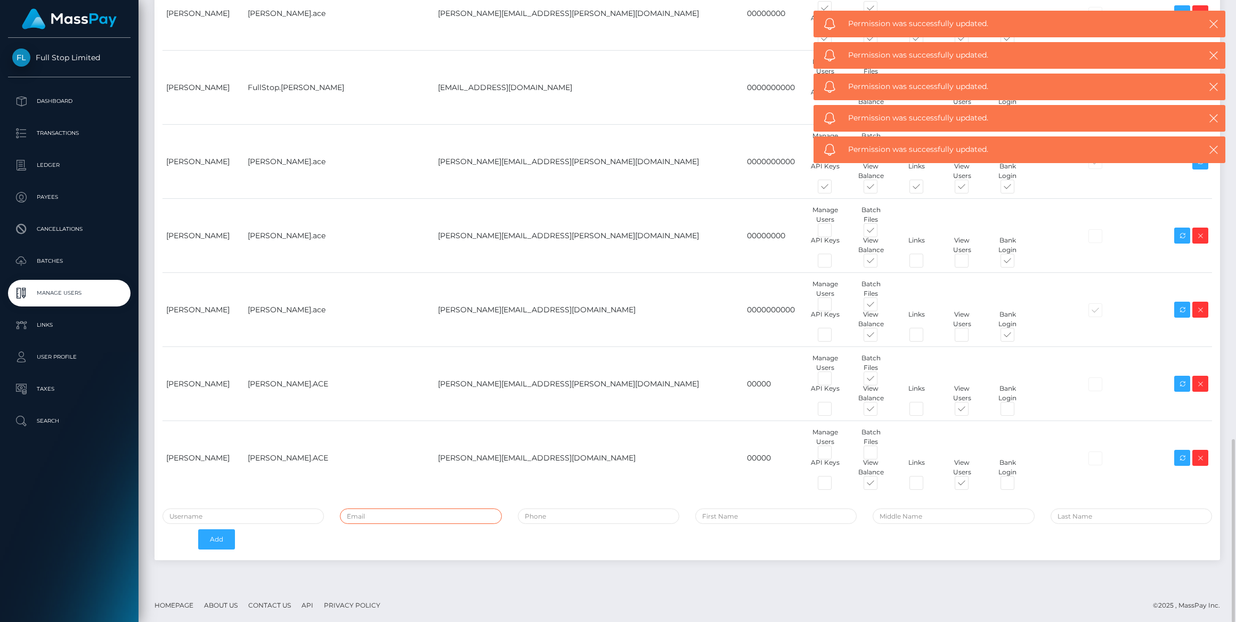
click at [427, 511] on input "email" at bounding box center [420, 515] width 161 height 15
paste input "[PERSON_NAME][EMAIL_ADDRESS][DOMAIN_NAME]"
type input "[PERSON_NAME][EMAIL_ADDRESS][DOMAIN_NAME]"
type input "Janet"
type input "Rosario"
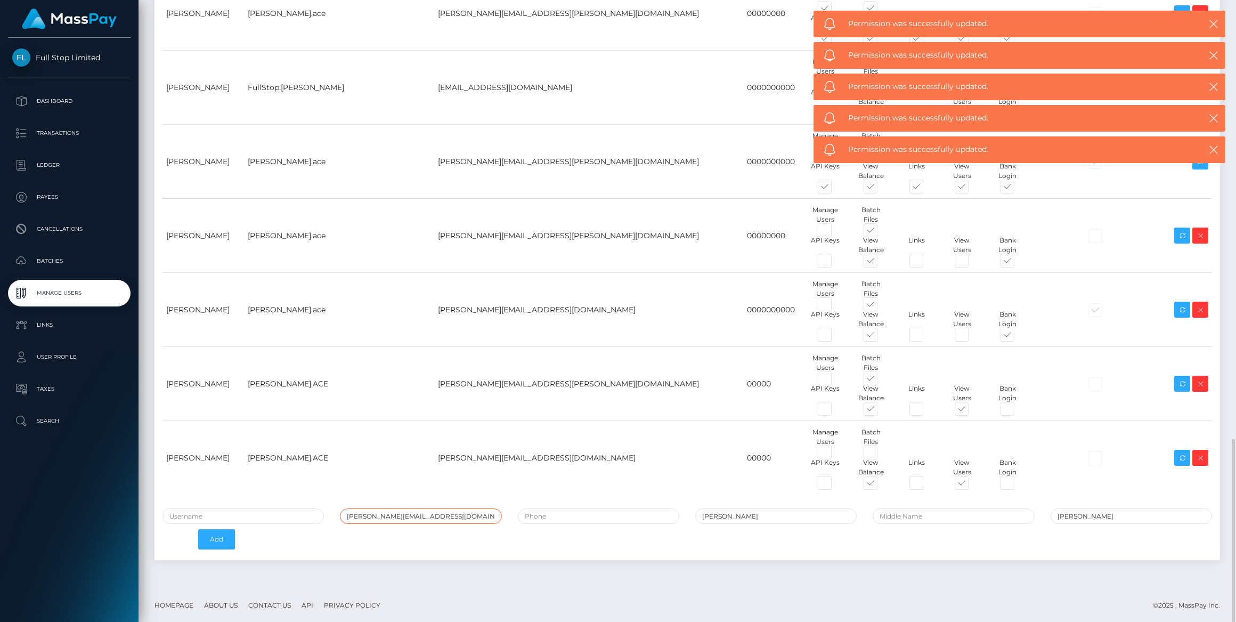
type input "[PERSON_NAME][EMAIL_ADDRESS][DOMAIN_NAME]"
click at [579, 508] on input "tel" at bounding box center [598, 515] width 161 height 15
type input "00000"
click at [286, 514] on input "text" at bounding box center [243, 515] width 161 height 15
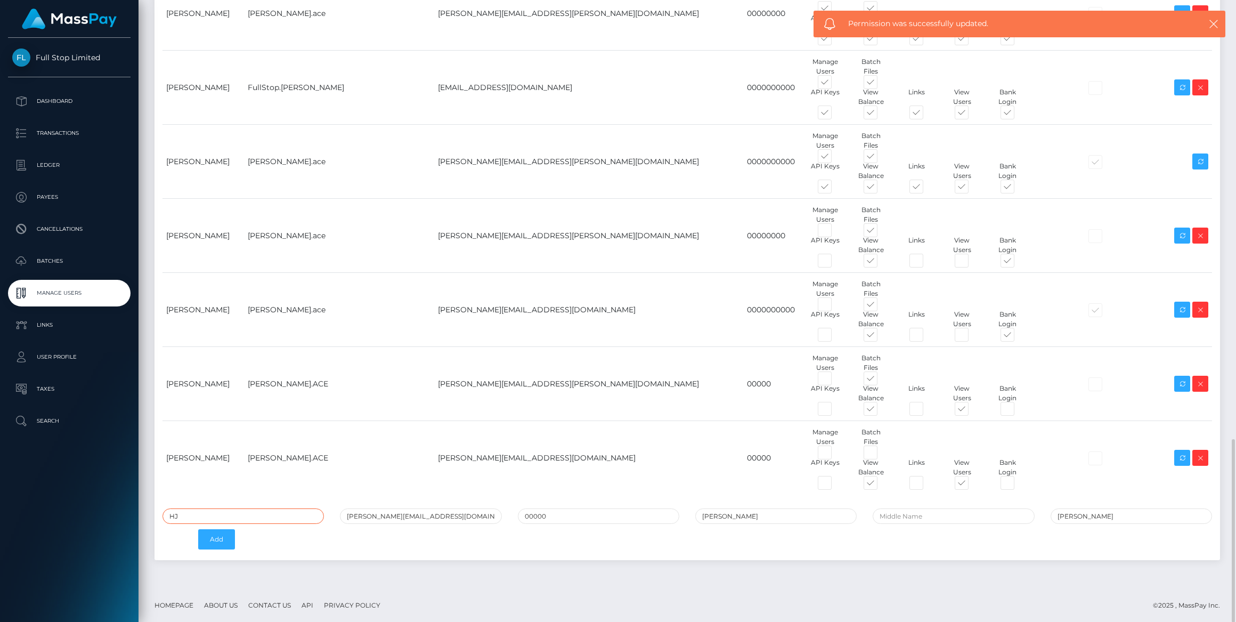
type input "H"
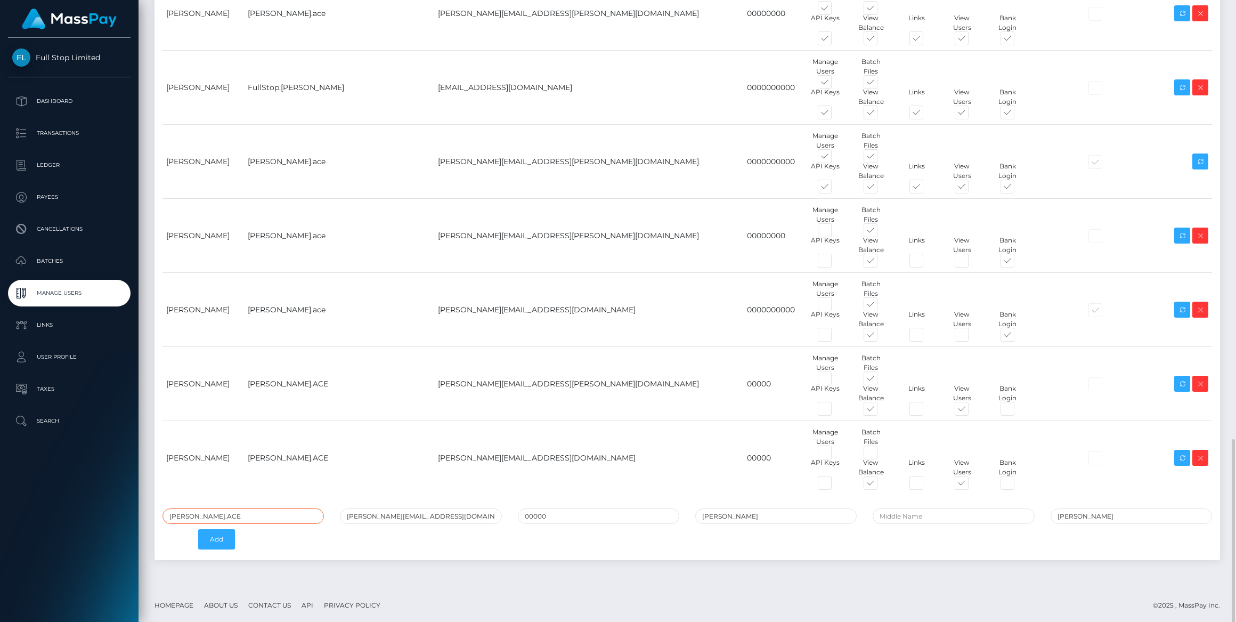
type input "[PERSON_NAME].ACE"
click at [238, 539] on div "Add" at bounding box center [199, 539] width 89 height 31
click at [219, 543] on button "Add" at bounding box center [216, 539] width 37 height 20
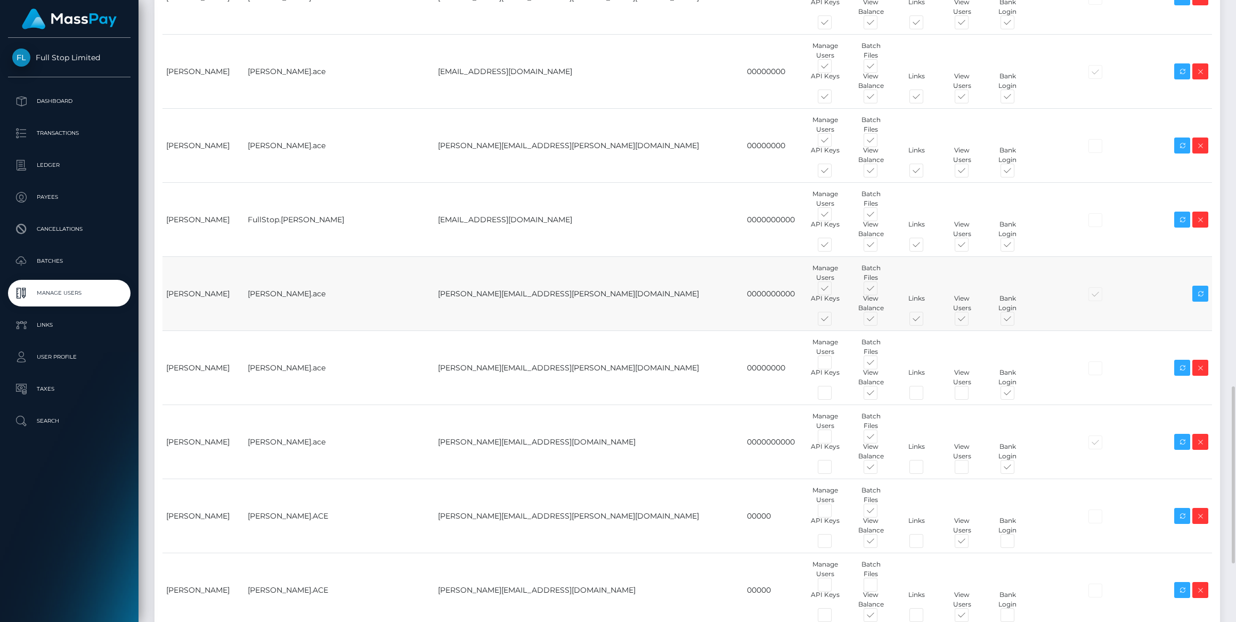
scroll to position [1562, 0]
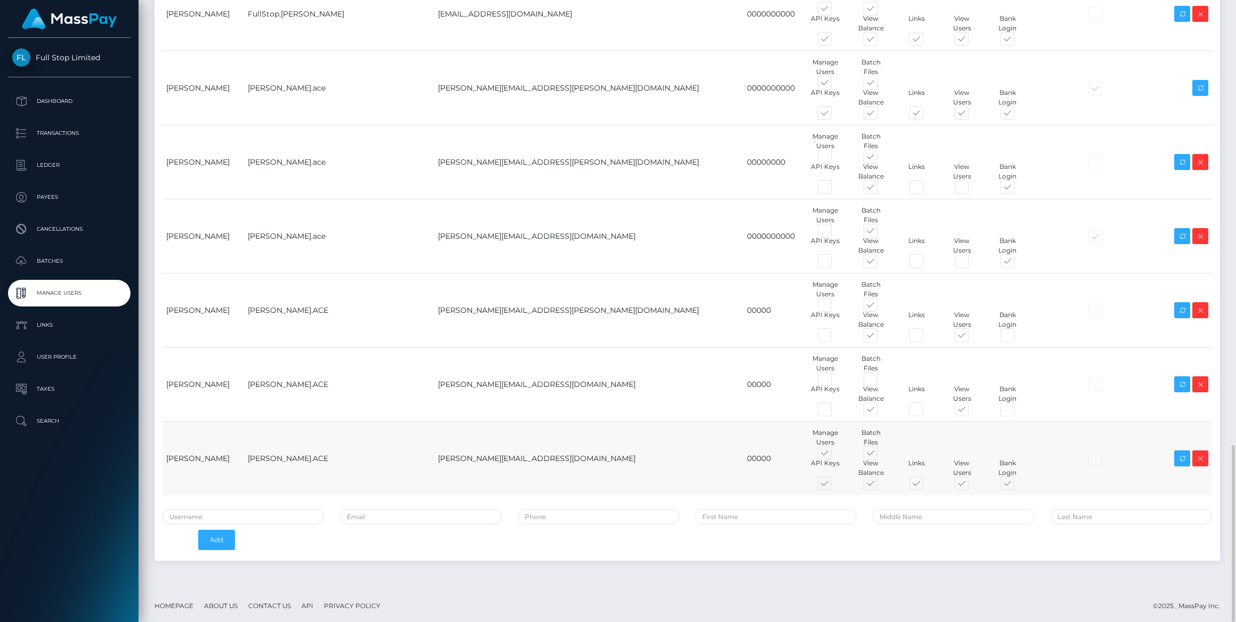
click at [835, 455] on span at bounding box center [835, 455] width 0 height 0
click at [835, 455] on input "checkbox" at bounding box center [838, 458] width 7 height 7
checkbox input "false"
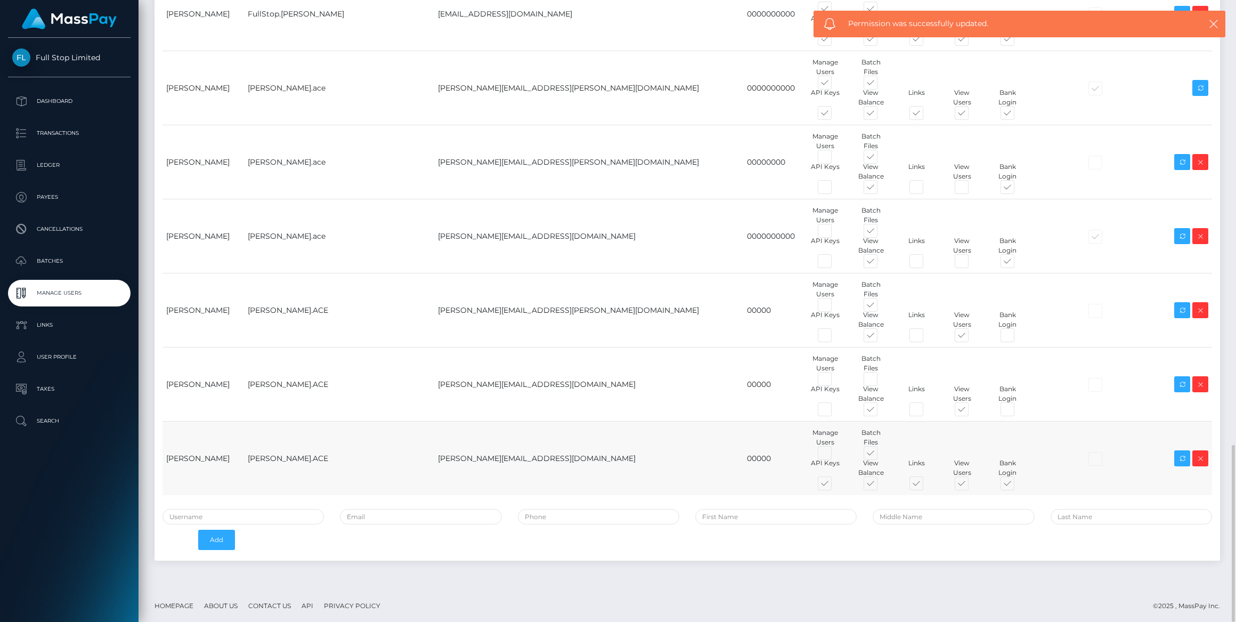
click at [880, 455] on span at bounding box center [880, 455] width 0 height 0
click at [880, 455] on input "checkbox" at bounding box center [883, 458] width 7 height 7
checkbox input "false"
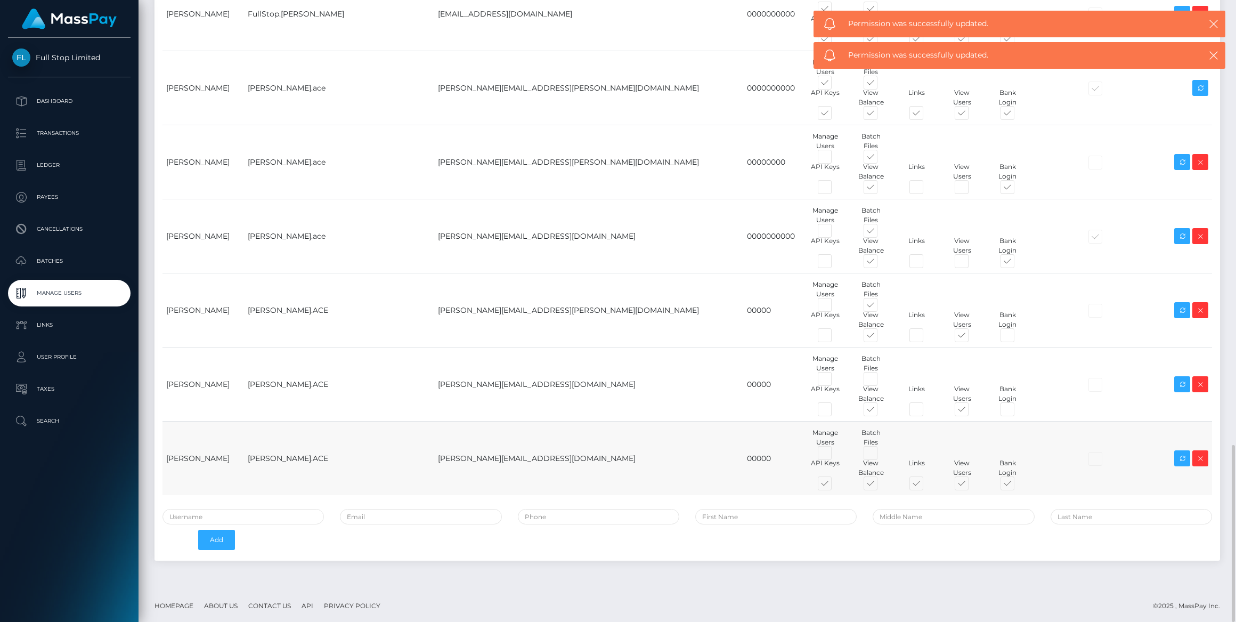
click at [835, 486] on span at bounding box center [835, 486] width 0 height 0
click at [835, 486] on input "checkbox" at bounding box center [838, 489] width 7 height 7
checkbox input "false"
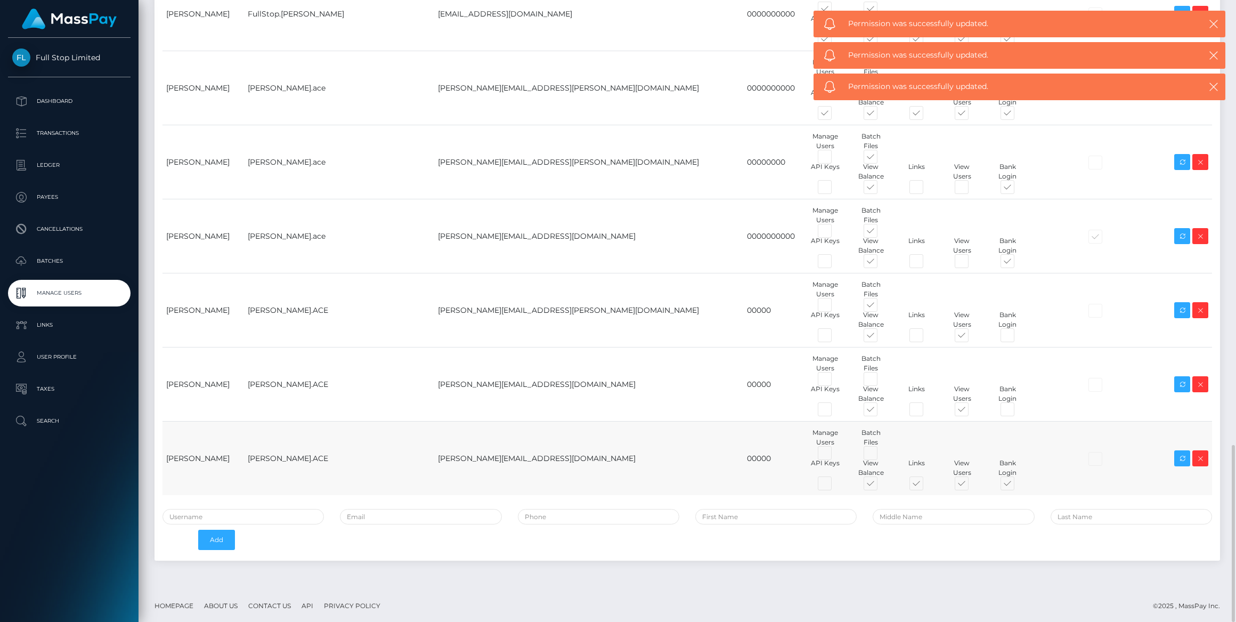
click at [926, 486] on span at bounding box center [926, 486] width 0 height 0
click at [926, 486] on input "checkbox" at bounding box center [929, 489] width 7 height 7
checkbox input "false"
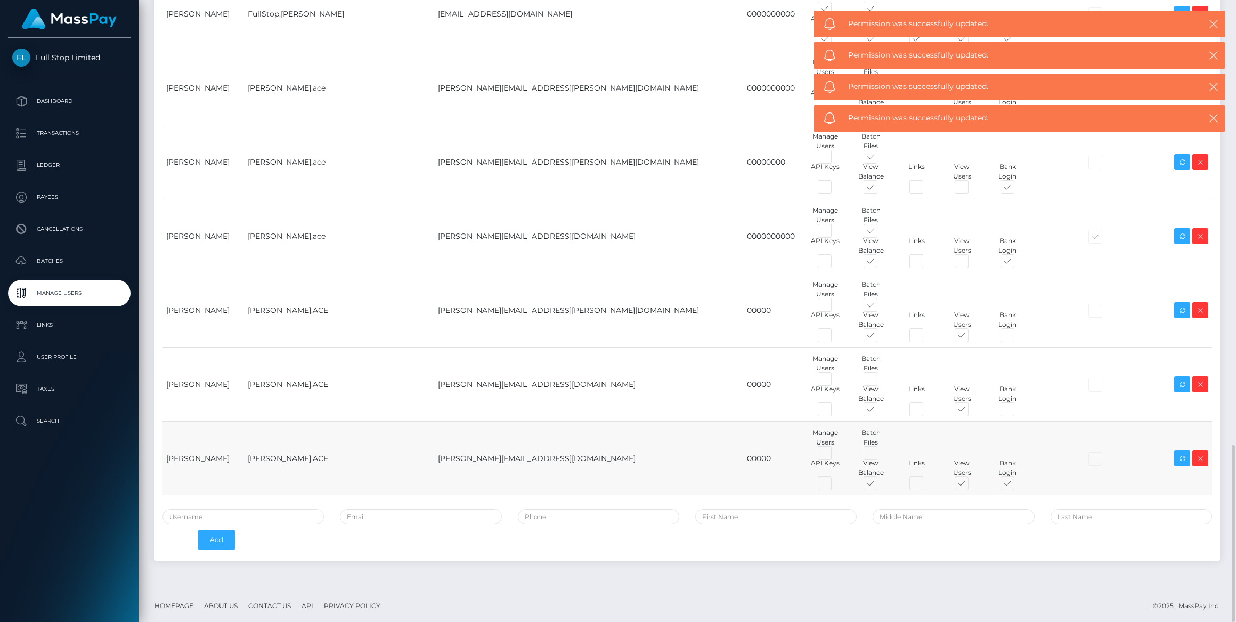
click at [1017, 486] on span at bounding box center [1017, 486] width 0 height 0
click at [1017, 486] on input "checkbox" at bounding box center [1020, 489] width 7 height 7
checkbox input "false"
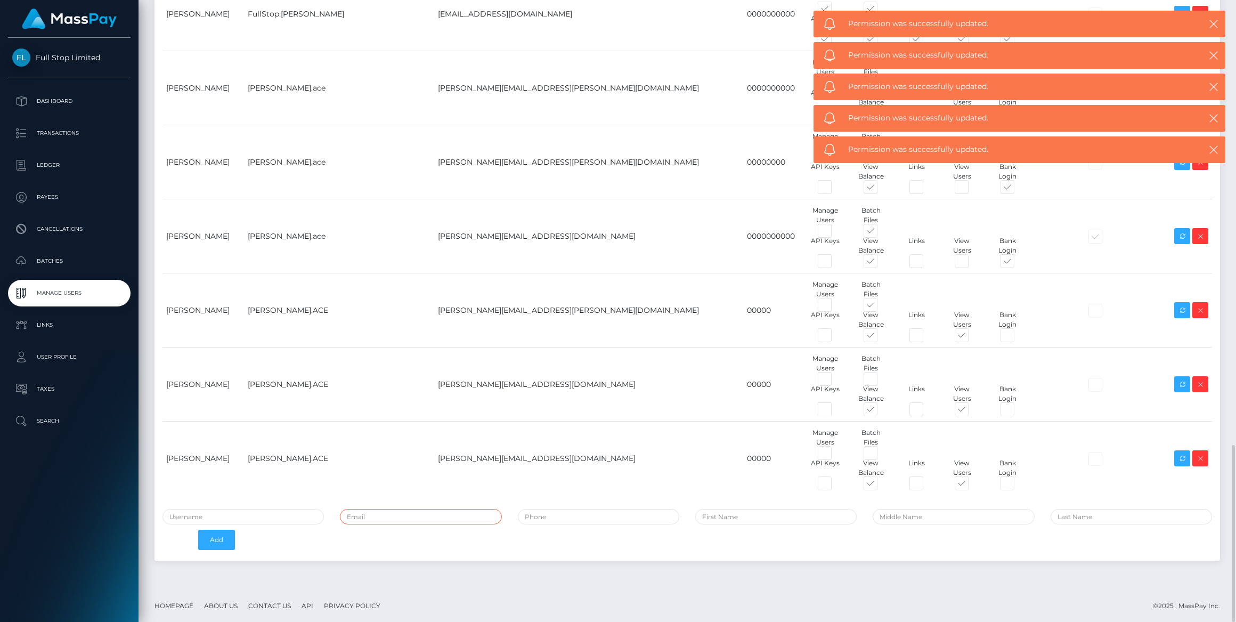
click at [422, 514] on input "email" at bounding box center [420, 516] width 161 height 15
paste input "[PERSON_NAME][EMAIL_ADDRESS][DOMAIN_NAME]"
type input "[PERSON_NAME][EMAIL_ADDRESS][DOMAIN_NAME]"
type input "Caren"
type input "Zamora"
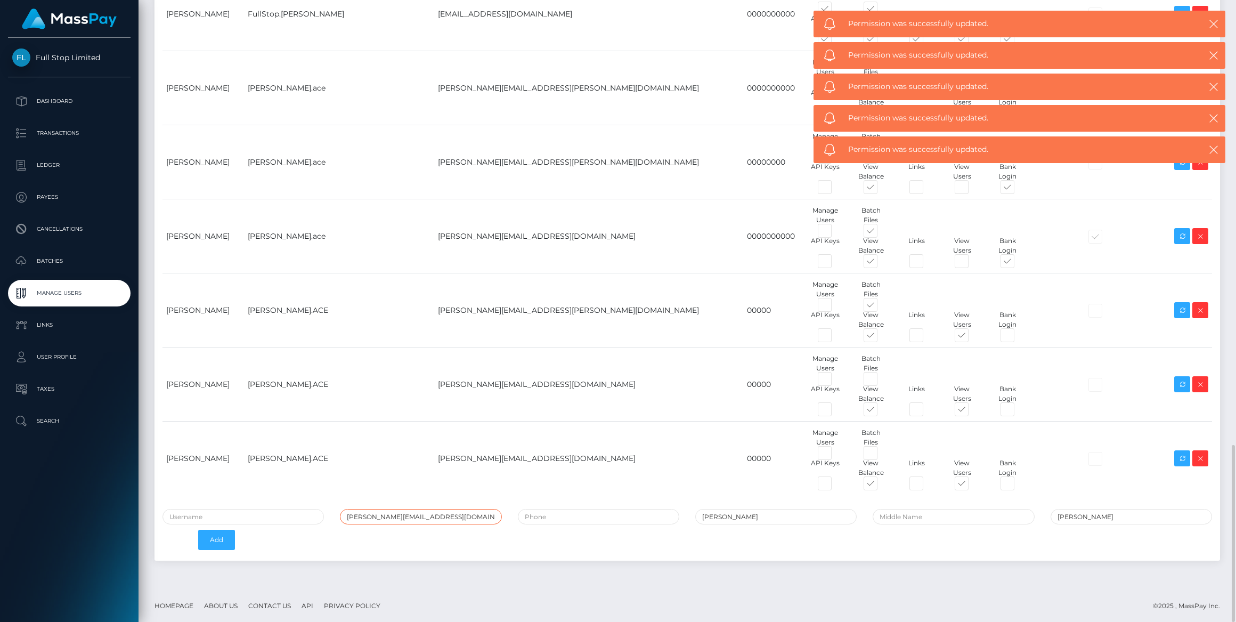
type input "[PERSON_NAME][EMAIL_ADDRESS][DOMAIN_NAME]"
click at [557, 509] on input "tel" at bounding box center [598, 516] width 161 height 15
type input "00000"
click at [245, 513] on input "text" at bounding box center [243, 516] width 161 height 15
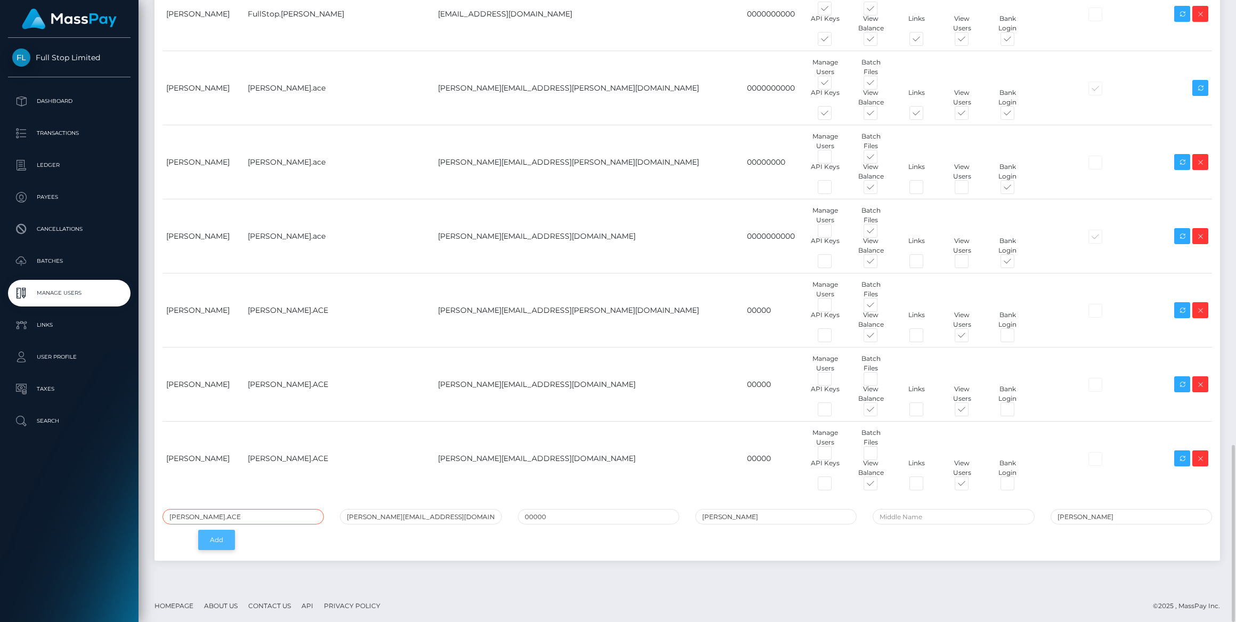
type input "[PERSON_NAME].ACE"
drag, startPoint x: 226, startPoint y: 544, endPoint x: 484, endPoint y: 560, distance: 259.0
click at [226, 544] on button "Add" at bounding box center [216, 540] width 37 height 20
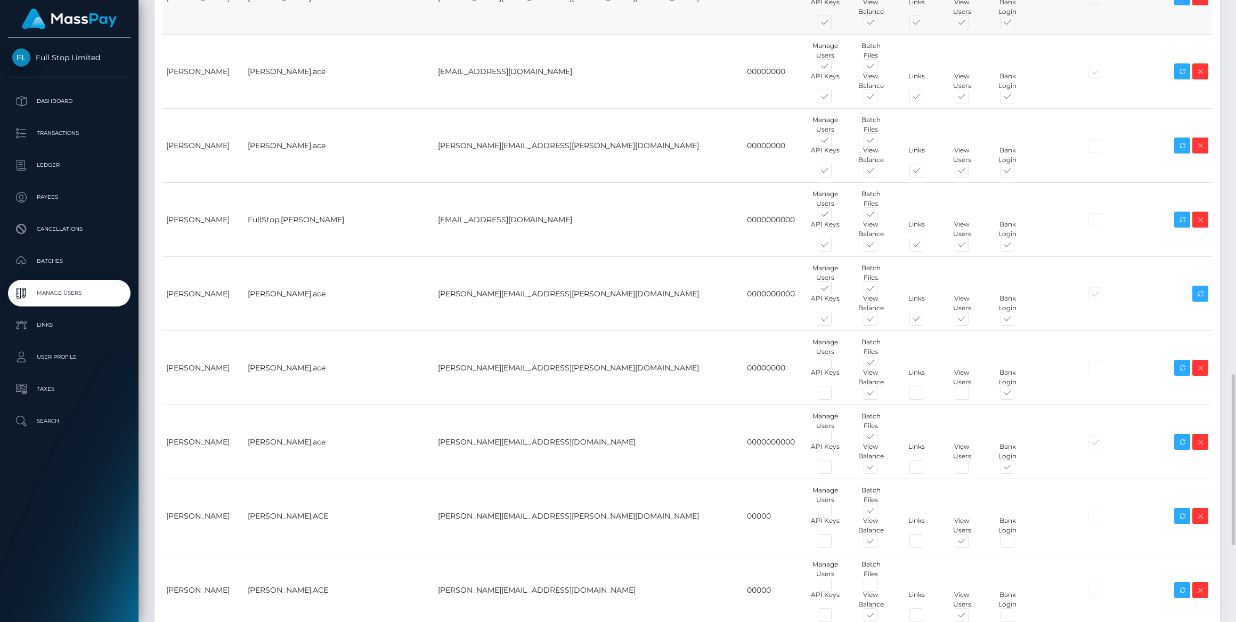
scroll to position [1636, 0]
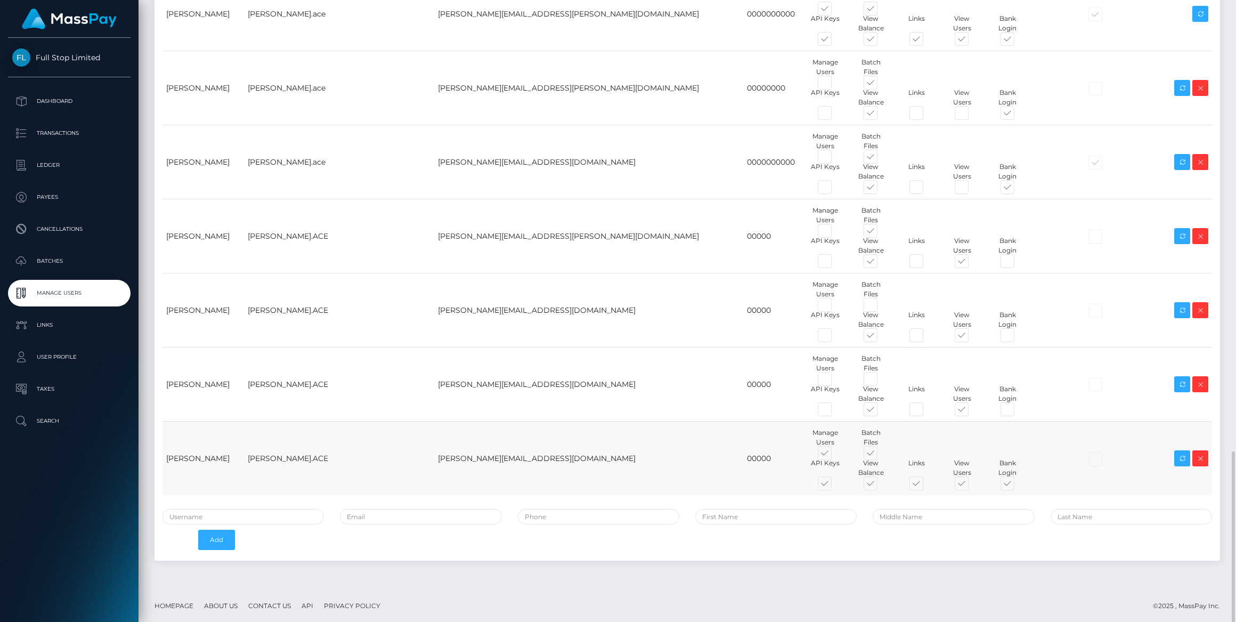
click at [835, 455] on span at bounding box center [835, 455] width 0 height 0
click at [835, 455] on input "checkbox" at bounding box center [838, 458] width 7 height 7
checkbox input "false"
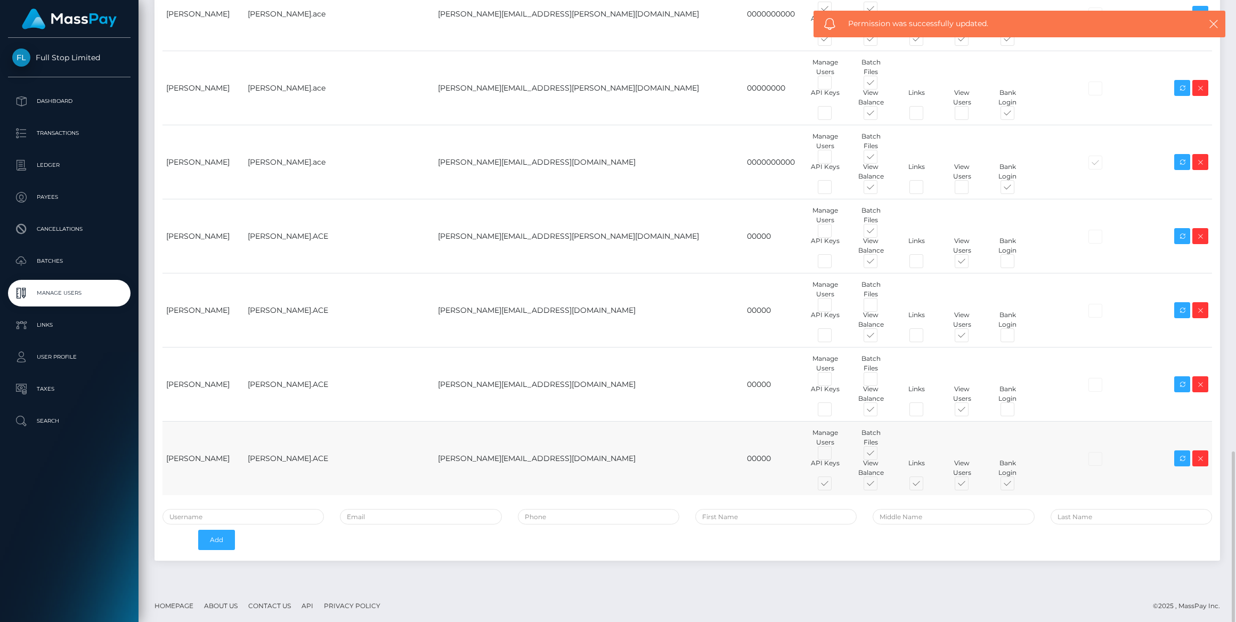
click at [880, 455] on span at bounding box center [880, 455] width 0 height 0
click at [880, 455] on input "checkbox" at bounding box center [883, 458] width 7 height 7
checkbox input "false"
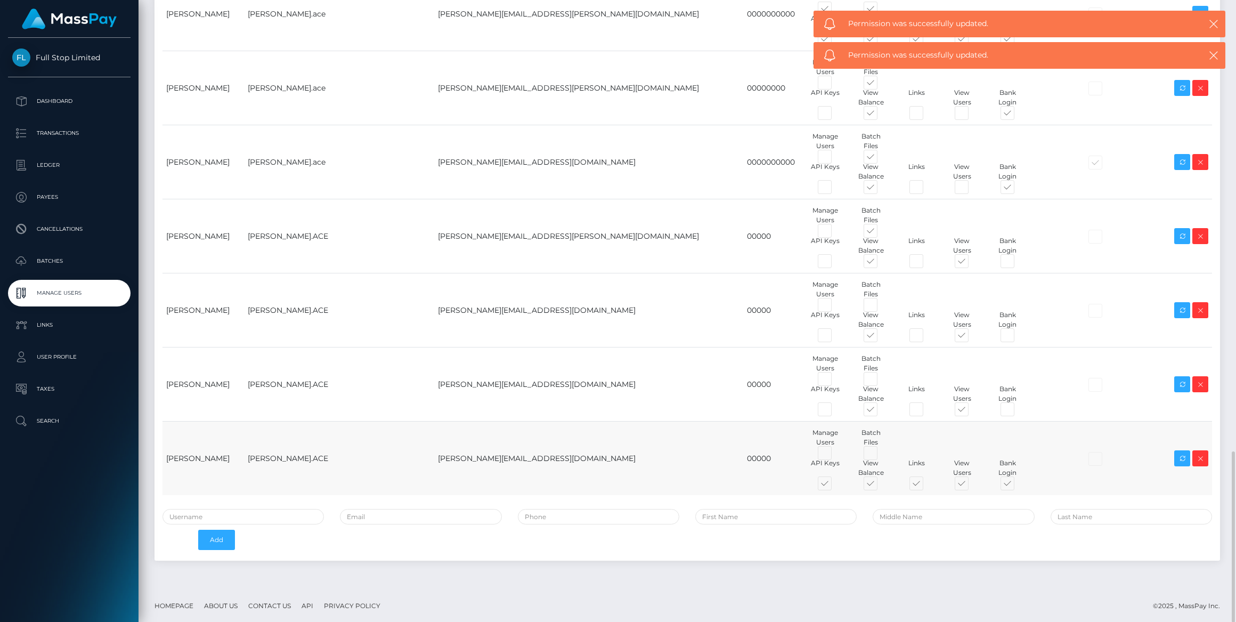
drag, startPoint x: 723, startPoint y: 481, endPoint x: 832, endPoint y: 479, distance: 109.8
click at [835, 486] on span at bounding box center [835, 486] width 0 height 0
click at [835, 486] on input "checkbox" at bounding box center [838, 489] width 7 height 7
checkbox input "false"
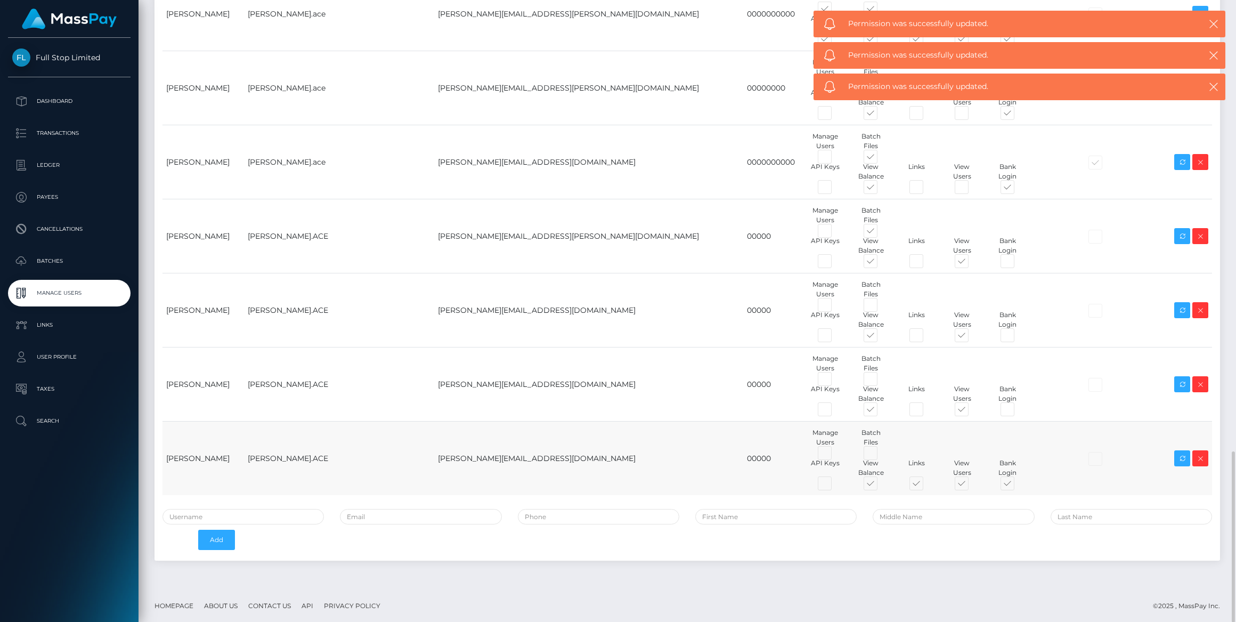
drag, startPoint x: 832, startPoint y: 479, endPoint x: 954, endPoint y: 477, distance: 122.1
click at [926, 486] on span at bounding box center [926, 486] width 0 height 0
click at [926, 486] on input "checkbox" at bounding box center [929, 489] width 7 height 7
checkbox input "false"
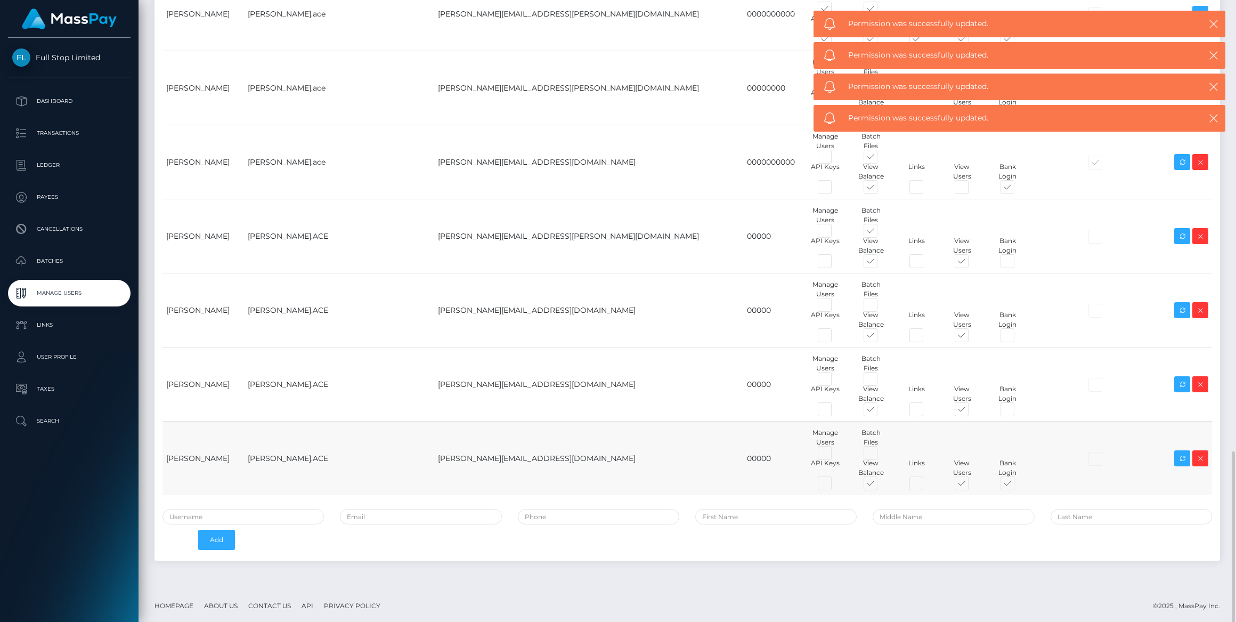
click at [1017, 486] on span at bounding box center [1017, 486] width 0 height 0
click at [1017, 486] on input "checkbox" at bounding box center [1020, 489] width 7 height 7
checkbox input "false"
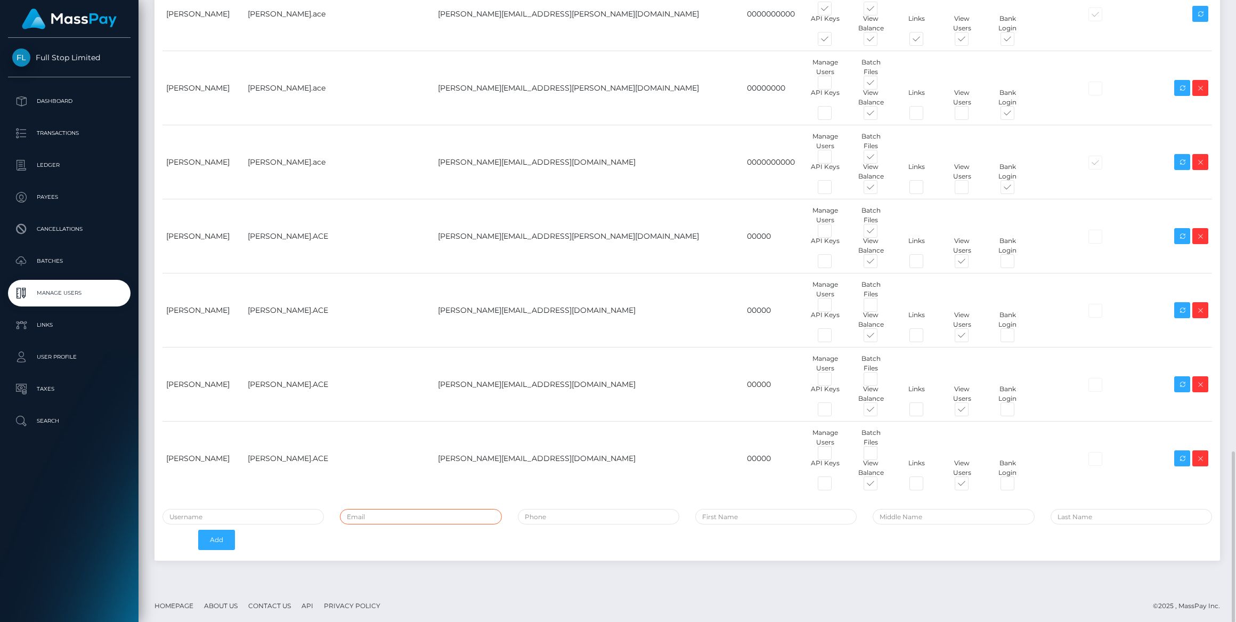
click at [402, 513] on input "email" at bounding box center [420, 516] width 161 height 15
paste input "[PERSON_NAME][EMAIL_ADDRESS][DOMAIN_NAME]"
click at [465, 521] on input "[PERSON_NAME][EMAIL_ADDRESS][DOMAIN_NAME]" at bounding box center [420, 516] width 161 height 15
click at [393, 517] on input "[PERSON_NAME][EMAIL_ADDRESS][DOMAIN_NAME]" at bounding box center [420, 516] width 161 height 15
click at [402, 516] on input "[PERSON_NAME][EMAIL_ADDRESS][DOMAIN_NAME]" at bounding box center [420, 516] width 161 height 15
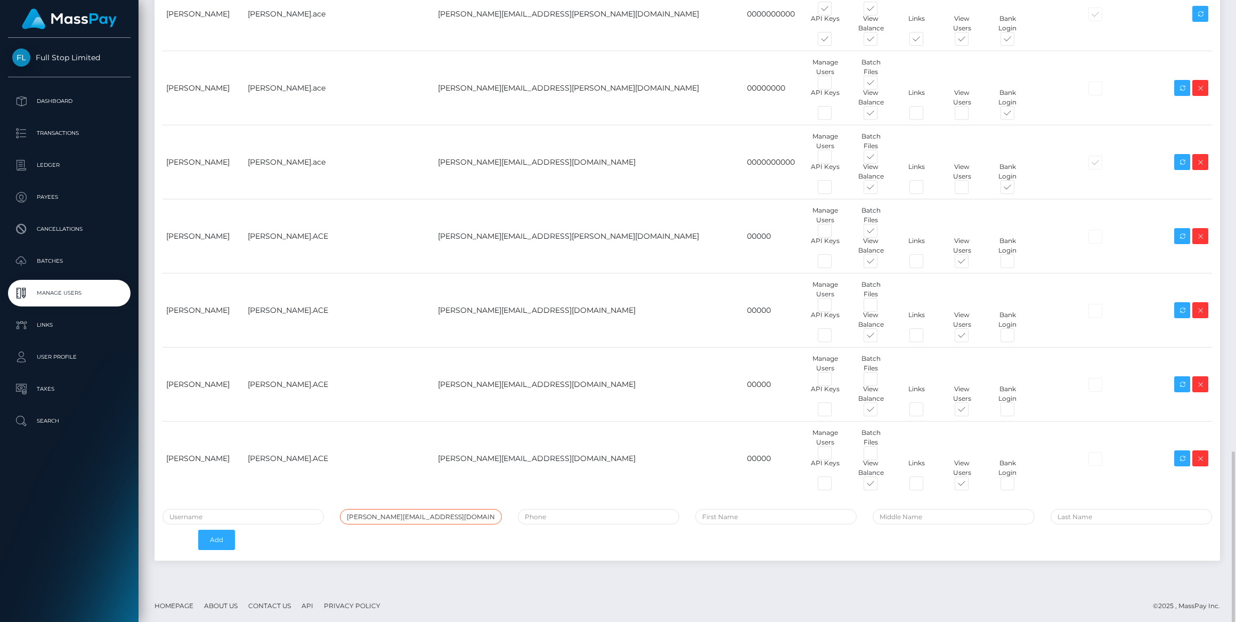
click at [402, 516] on input "[PERSON_NAME][EMAIL_ADDRESS][DOMAIN_NAME]" at bounding box center [420, 516] width 161 height 15
paste input "email"
type input "[PERSON_NAME][EMAIL_ADDRESS][DOMAIN_NAME]"
click at [266, 518] on input "text" at bounding box center [243, 516] width 161 height 15
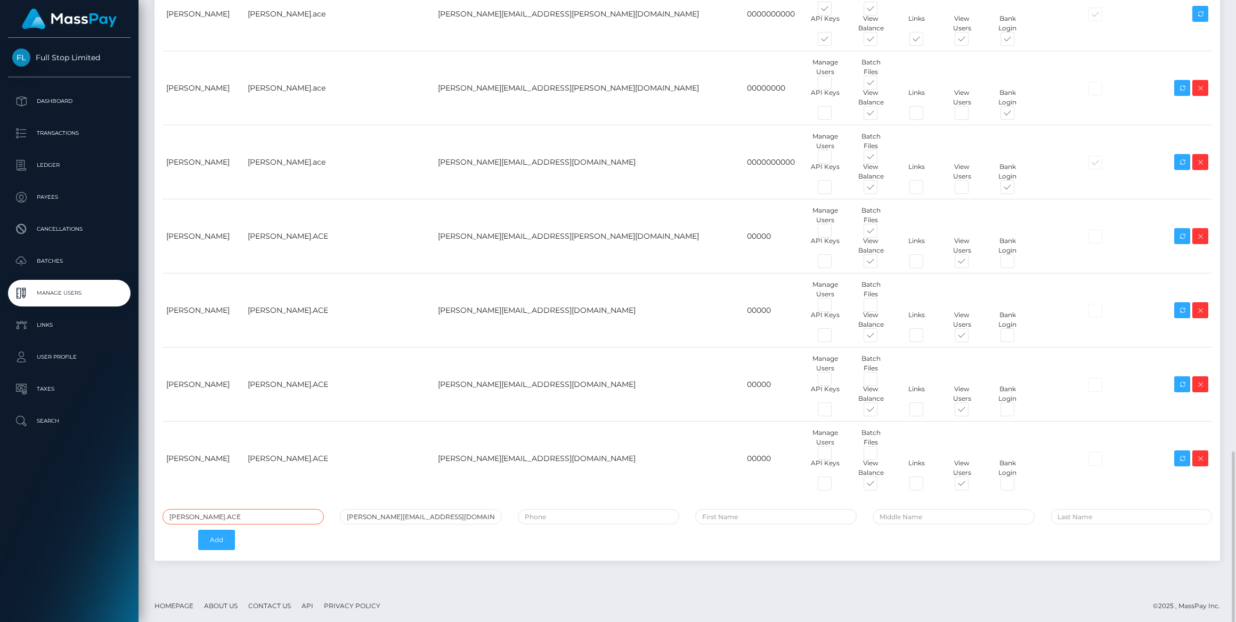
type input "[PERSON_NAME].ACE"
click at [586, 518] on input "tel" at bounding box center [598, 516] width 161 height 15
type input "00000"
click at [742, 513] on input "text" at bounding box center [775, 516] width 161 height 15
type input "Charina"
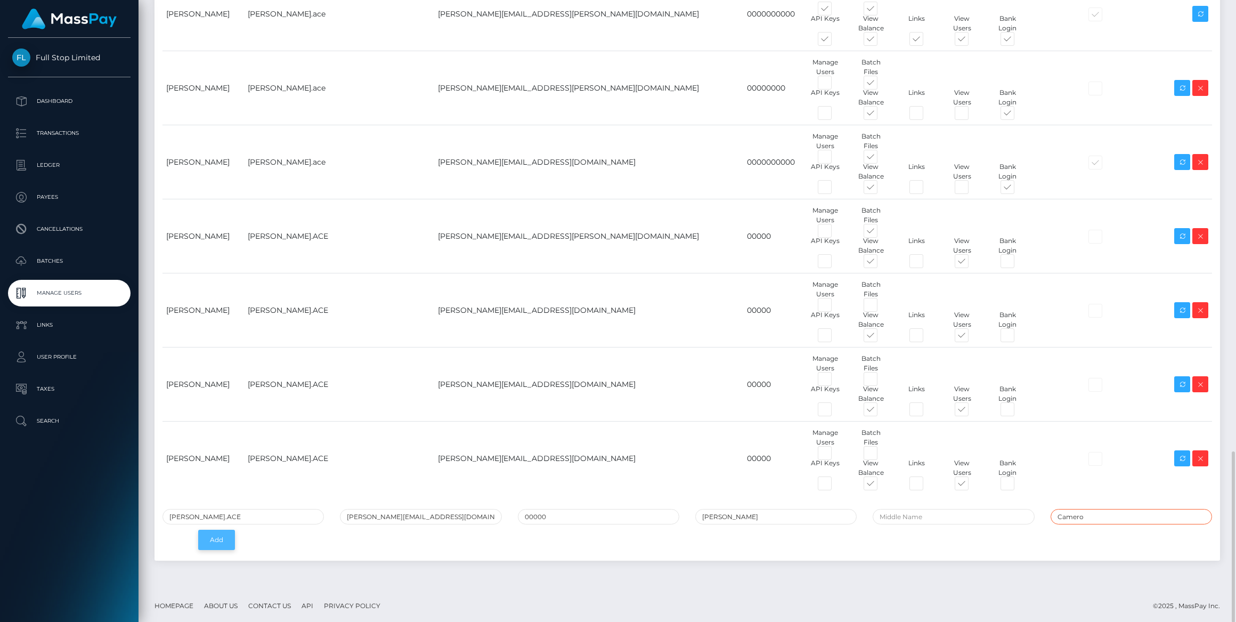
type input "Camero"
drag, startPoint x: 220, startPoint y: 535, endPoint x: 274, endPoint y: 549, distance: 55.9
click at [220, 535] on button "Add" at bounding box center [216, 540] width 37 height 20
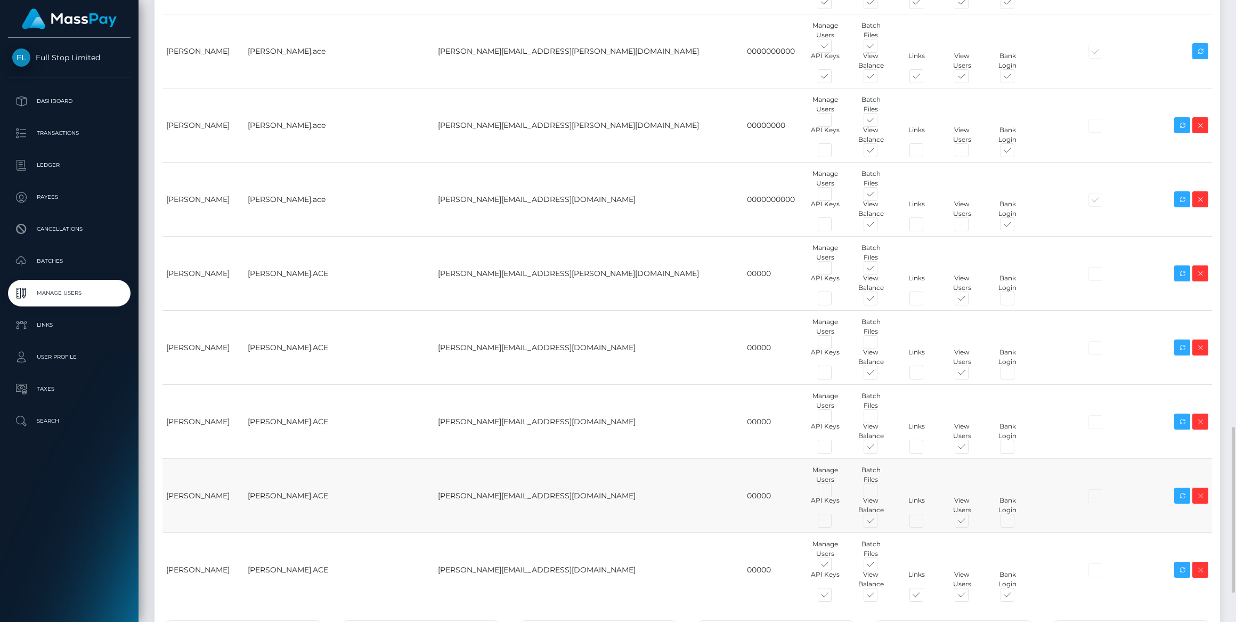
scroll to position [1711, 0]
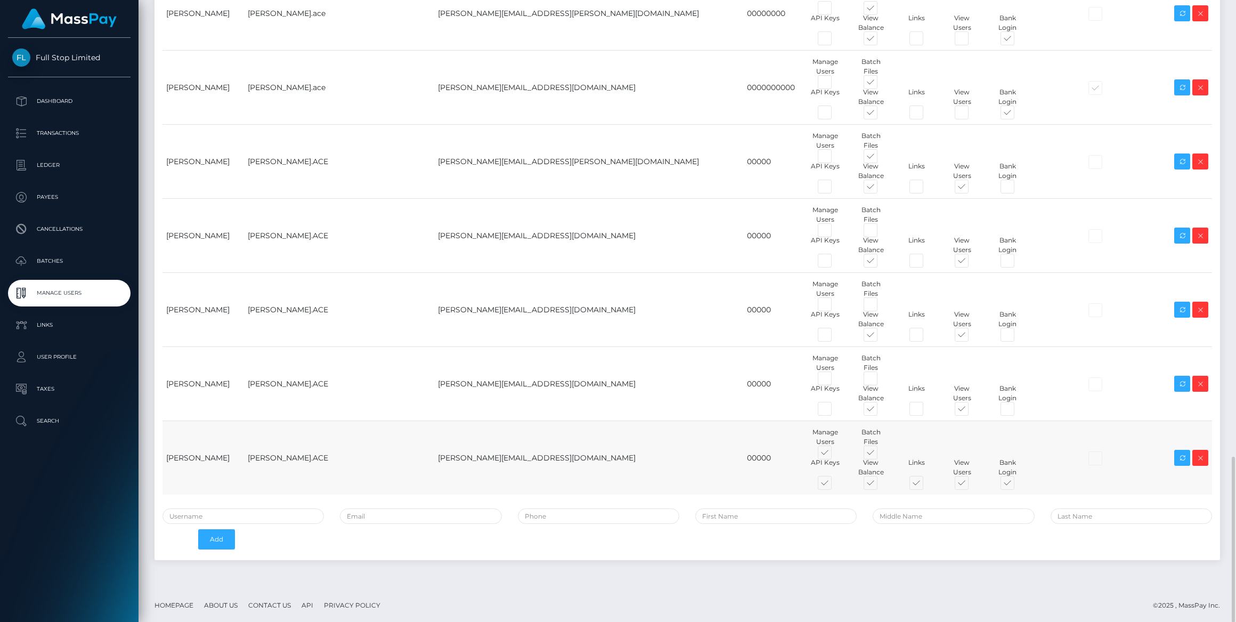
drag, startPoint x: 723, startPoint y: 452, endPoint x: 779, endPoint y: 450, distance: 56.5
click at [835, 455] on span at bounding box center [835, 455] width 0 height 0
click at [835, 455] on input "checkbox" at bounding box center [838, 458] width 7 height 7
checkbox input "false"
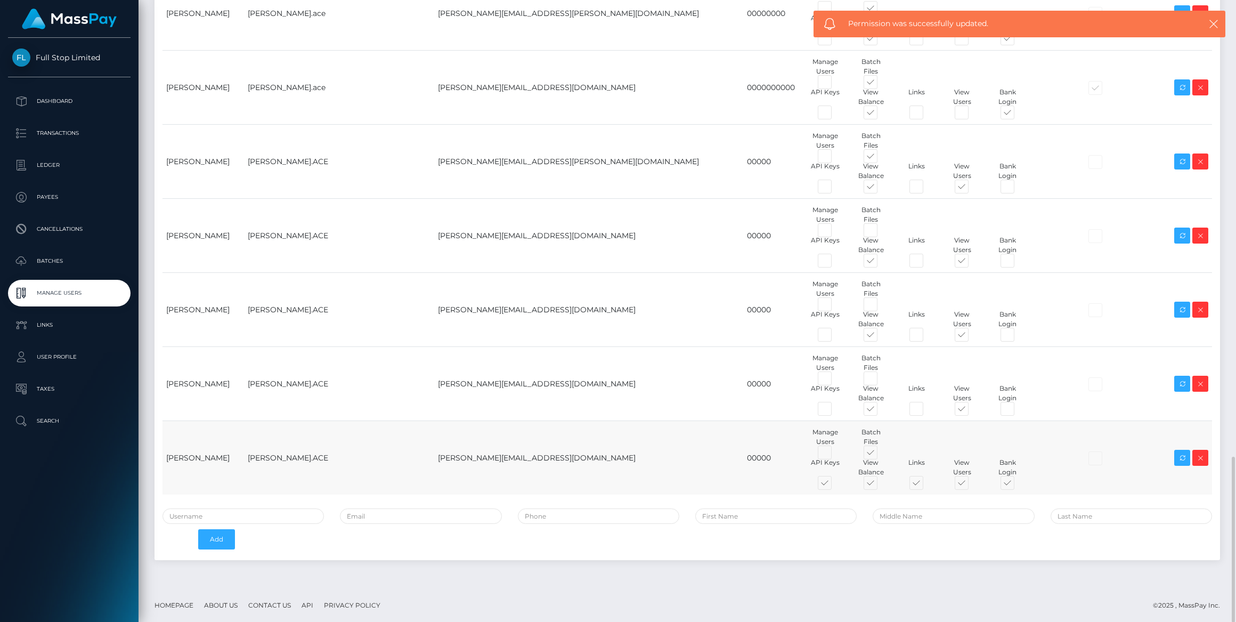
drag, startPoint x: 779, startPoint y: 450, endPoint x: 727, endPoint y: 476, distance: 58.4
click at [880, 455] on span at bounding box center [880, 455] width 0 height 0
click at [880, 455] on input "checkbox" at bounding box center [883, 458] width 7 height 7
checkbox input "false"
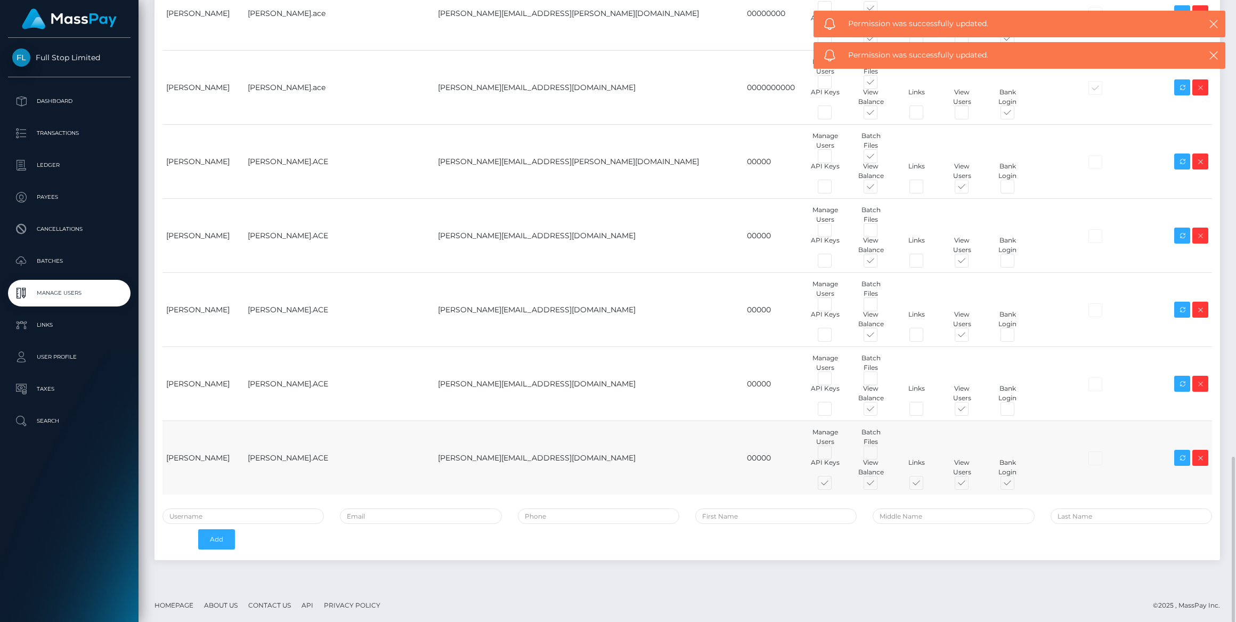
click at [835, 485] on span at bounding box center [835, 485] width 0 height 0
click at [835, 485] on input "checkbox" at bounding box center [838, 488] width 7 height 7
checkbox input "false"
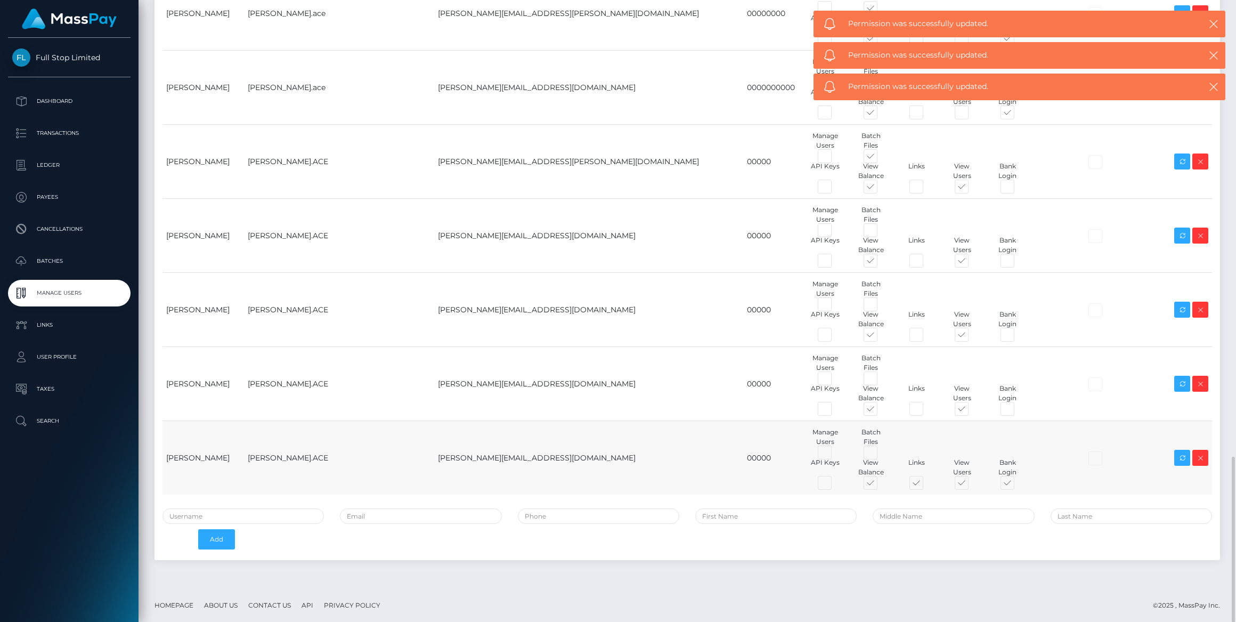
click at [926, 485] on span at bounding box center [926, 485] width 0 height 0
click at [926, 485] on input "checkbox" at bounding box center [929, 488] width 7 height 7
checkbox input "false"
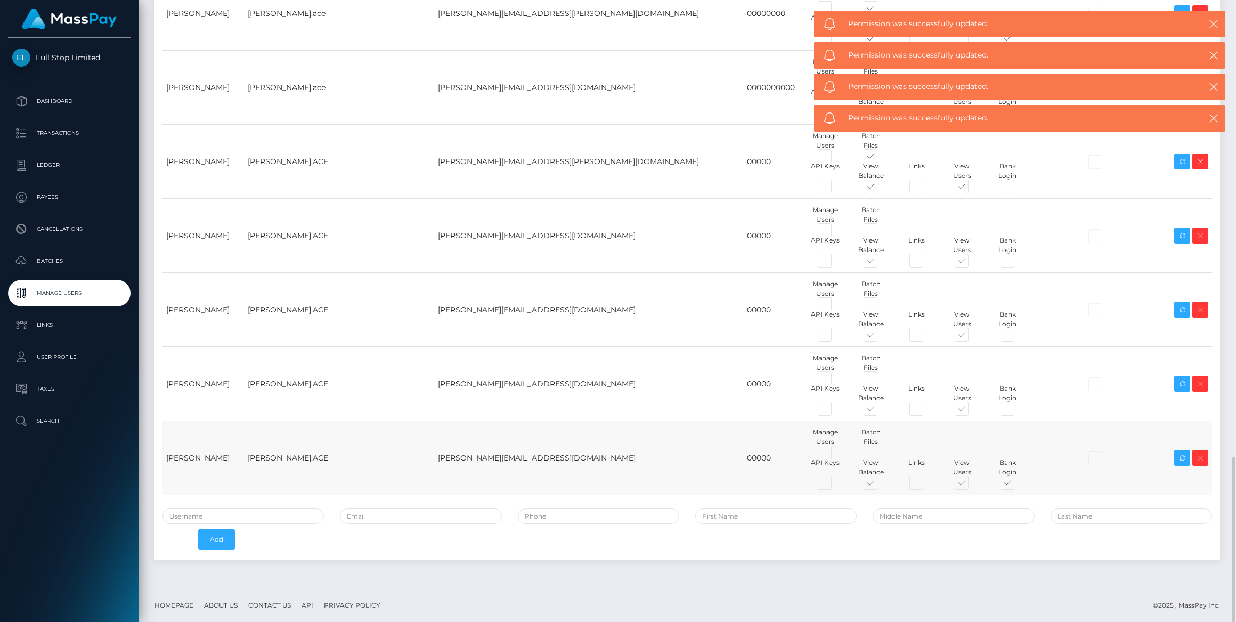
drag, startPoint x: 953, startPoint y: 476, endPoint x: 958, endPoint y: 486, distance: 10.0
click at [1017, 485] on span at bounding box center [1017, 485] width 0 height 0
click at [1017, 485] on input "checkbox" at bounding box center [1020, 488] width 7 height 7
checkbox input "false"
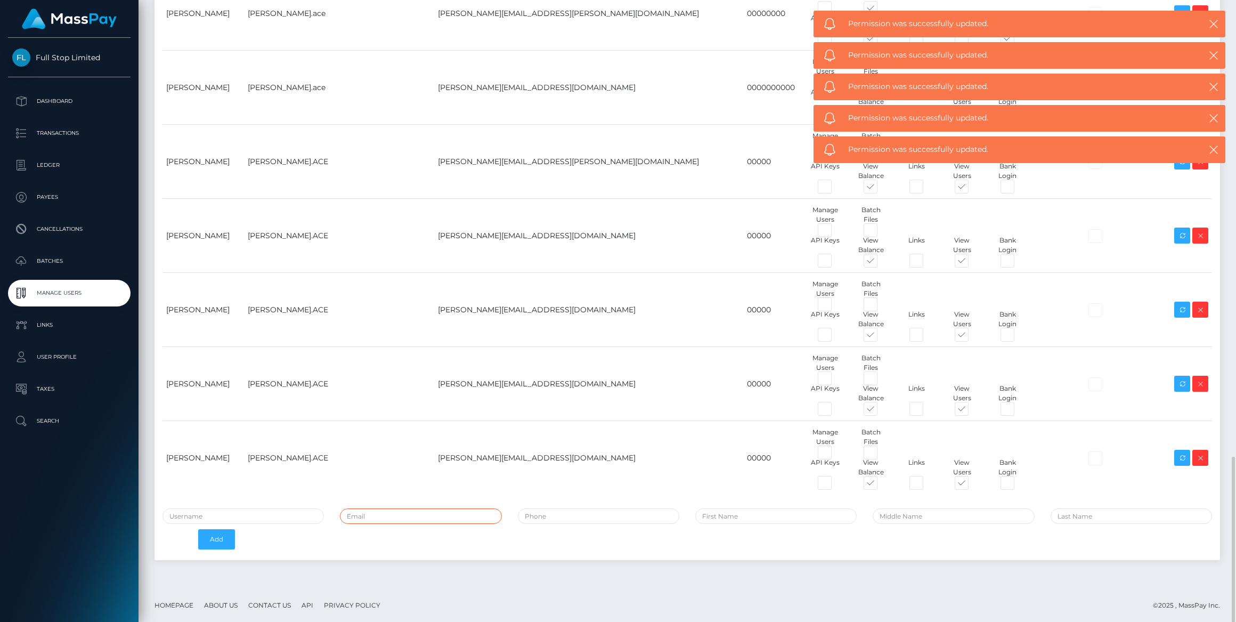
click at [417, 516] on input "email" at bounding box center [420, 515] width 161 height 15
paste input "[EMAIL_ADDRESS][DOMAIN_NAME]"
type input "[EMAIL_ADDRESS][DOMAIN_NAME]"
click at [238, 521] on input "text" at bounding box center [243, 515] width 161 height 15
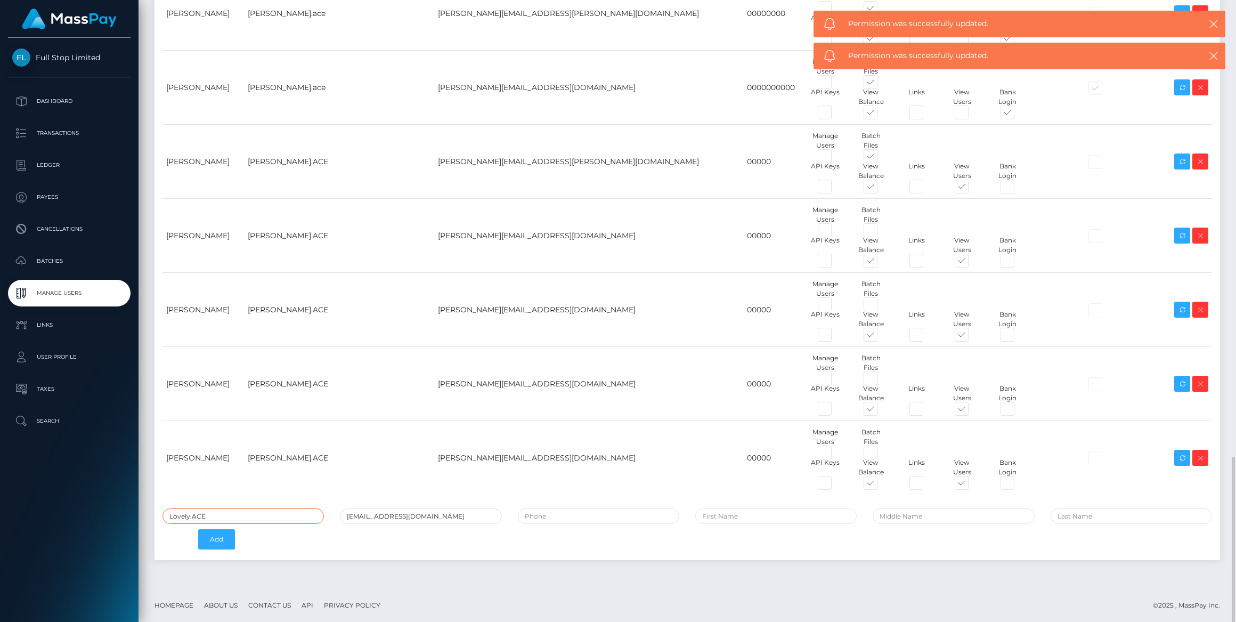
type input "Lovely.ACE"
click at [619, 516] on input "tel" at bounding box center [598, 515] width 161 height 15
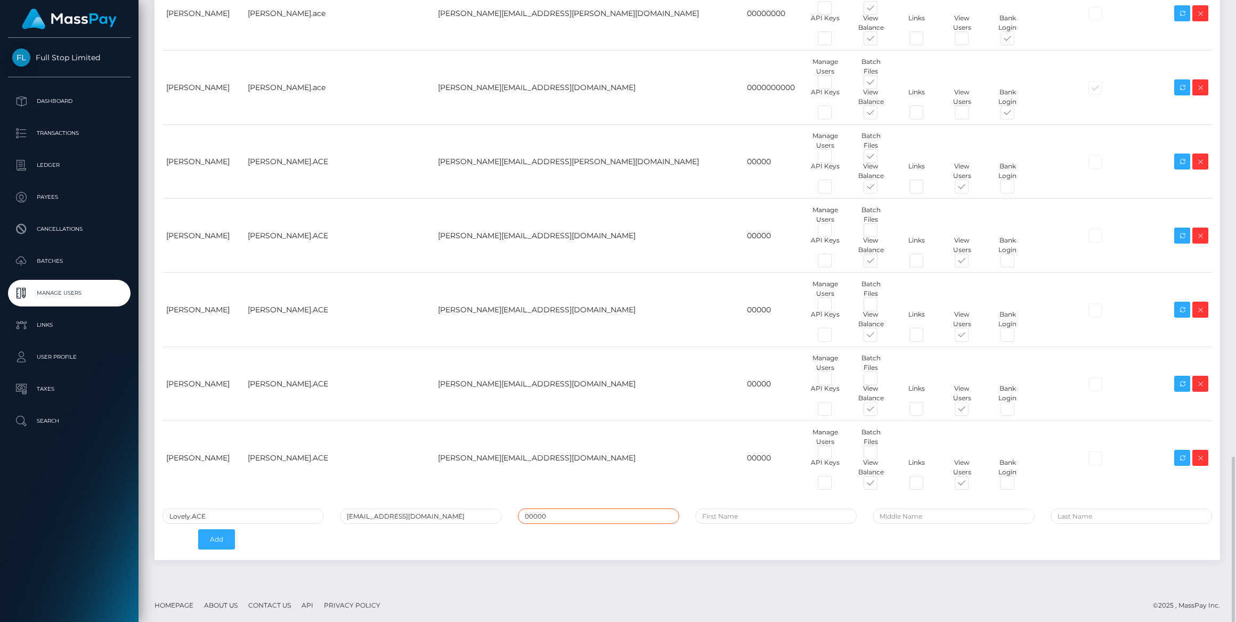
type input "00000"
click at [719, 518] on input "text" at bounding box center [775, 515] width 161 height 15
type input "Lovely"
type input "Compio"
click at [215, 537] on button "Add" at bounding box center [216, 539] width 37 height 20
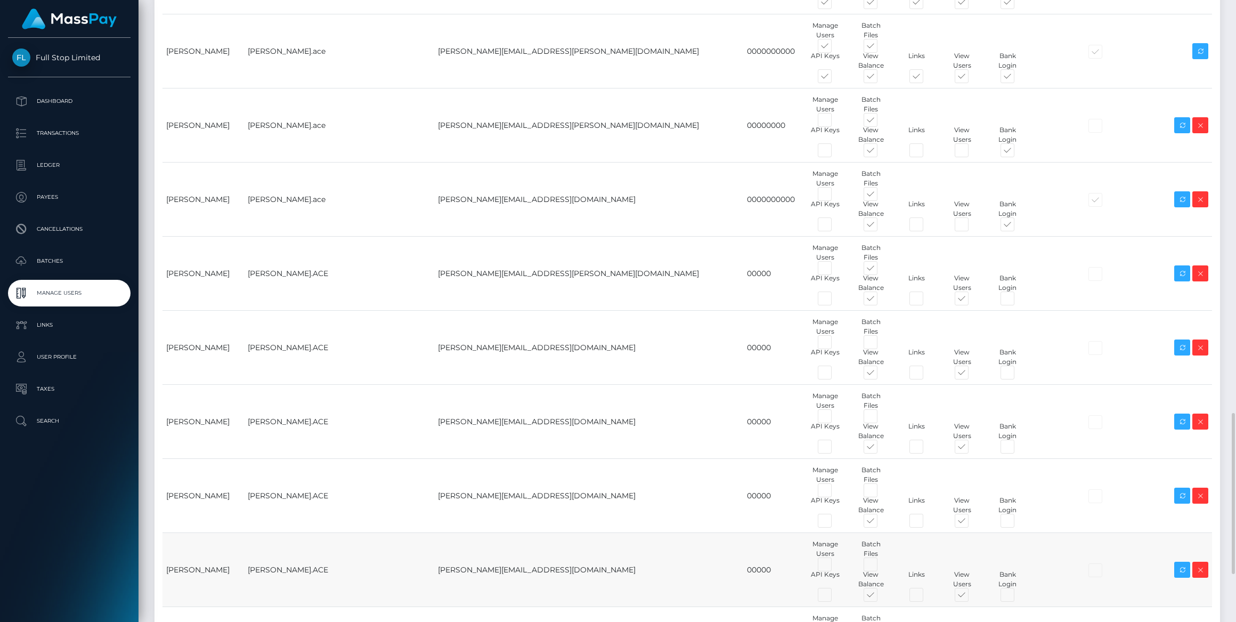
scroll to position [1785, 0]
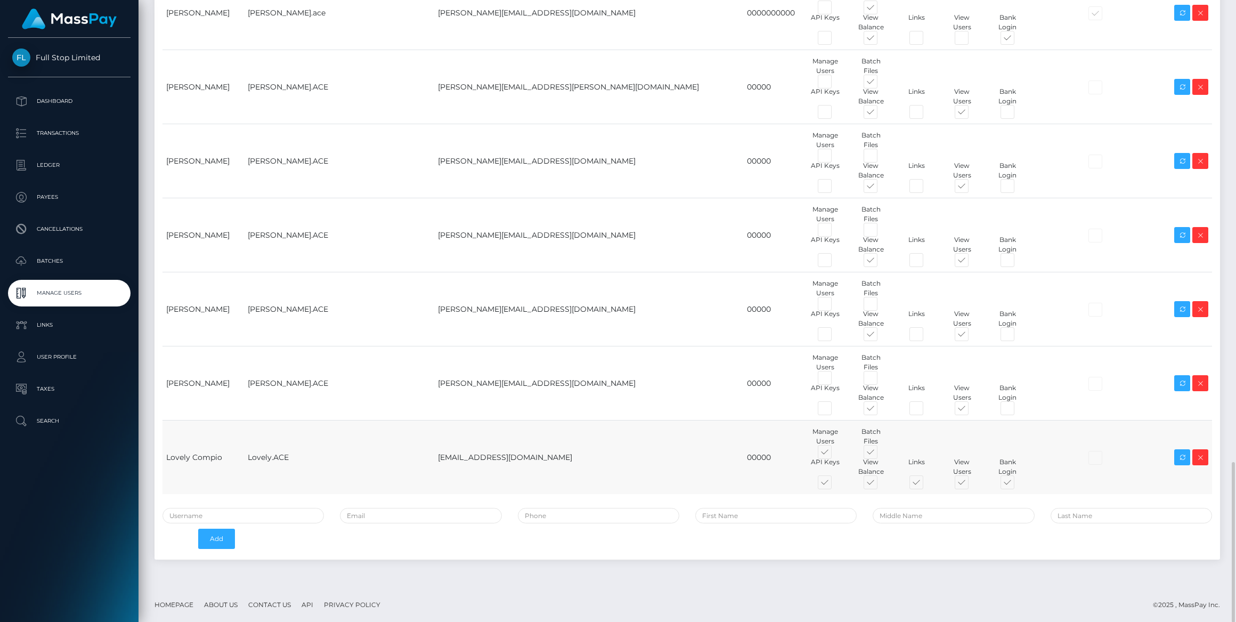
click at [835, 454] on span at bounding box center [835, 454] width 0 height 0
click at [835, 454] on input "checkbox" at bounding box center [838, 457] width 7 height 7
checkbox input "false"
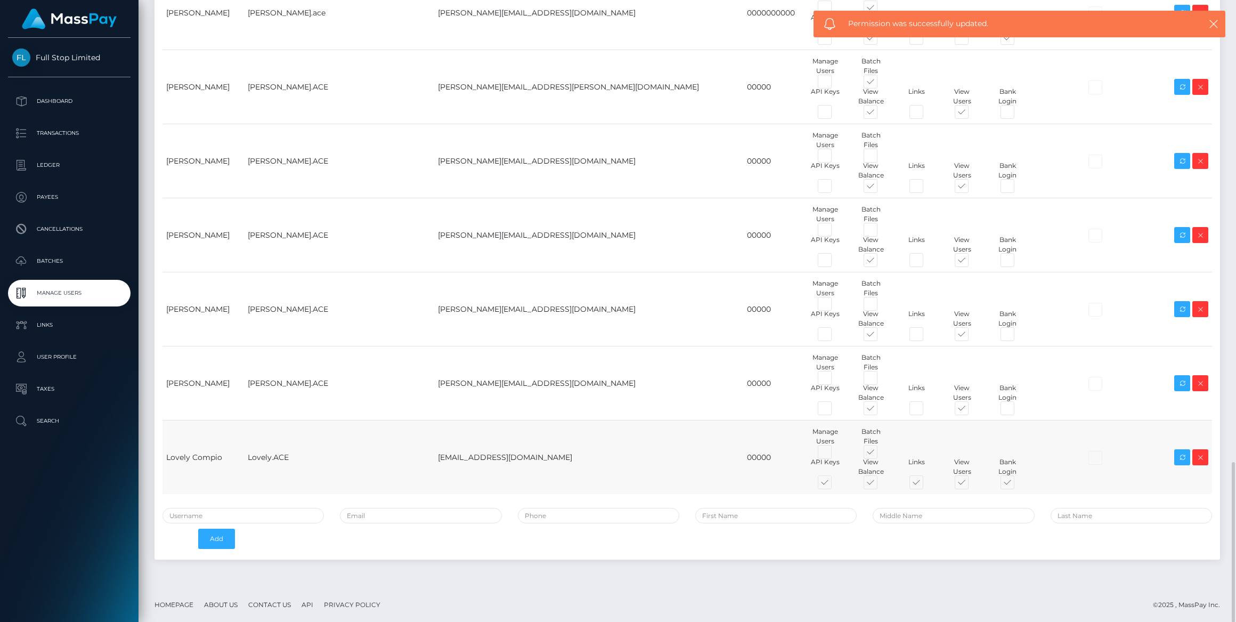
click at [880, 454] on span at bounding box center [880, 454] width 0 height 0
click at [880, 454] on input "checkbox" at bounding box center [883, 457] width 7 height 7
checkbox input "false"
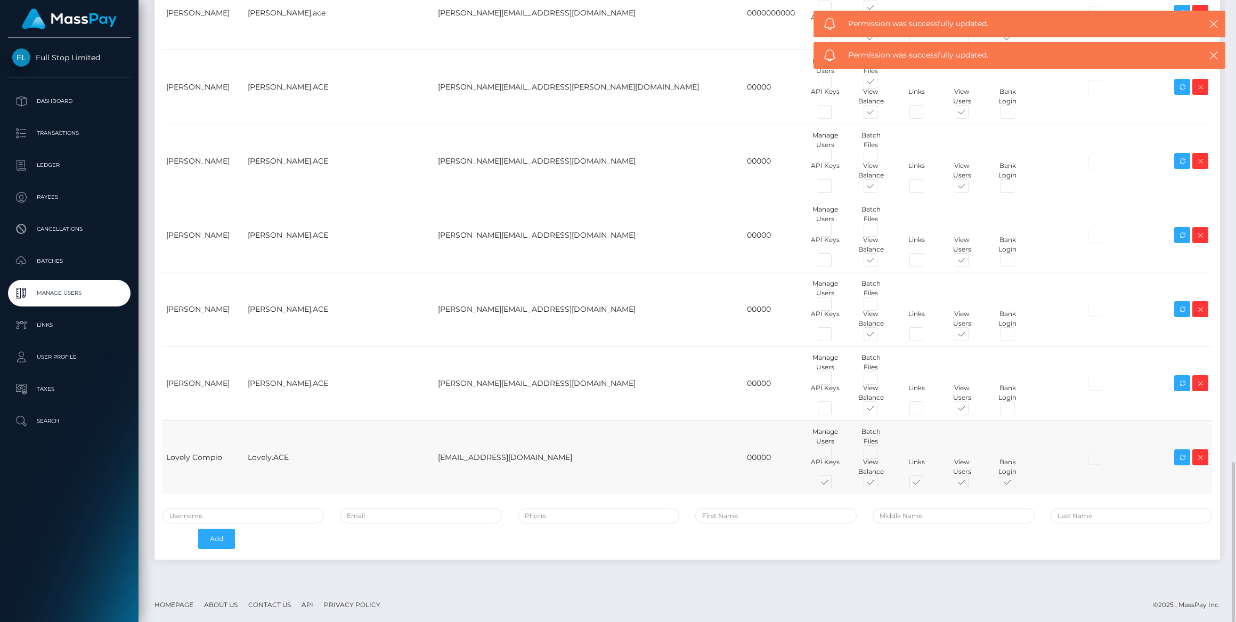
drag, startPoint x: 724, startPoint y: 478, endPoint x: 839, endPoint y: 480, distance: 115.7
click at [835, 484] on span at bounding box center [835, 484] width 0 height 0
click at [835, 484] on input "checkbox" at bounding box center [838, 487] width 7 height 7
checkbox input "false"
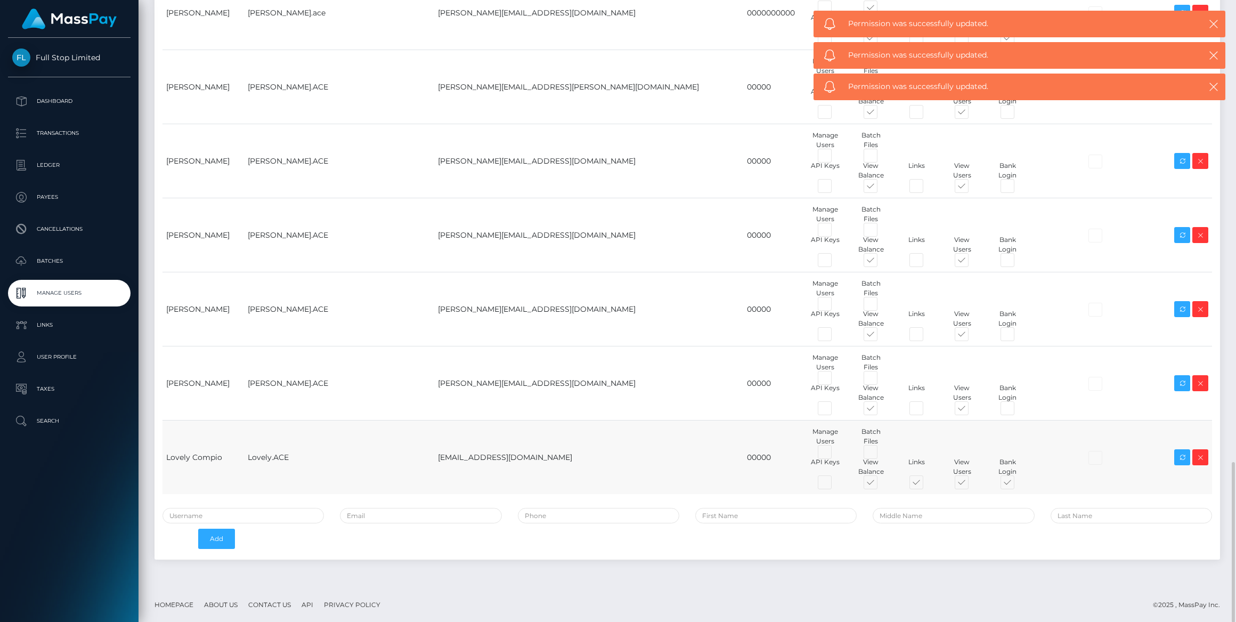
click at [926, 484] on span at bounding box center [926, 484] width 0 height 0
click at [926, 484] on input "checkbox" at bounding box center [929, 487] width 7 height 7
checkbox input "false"
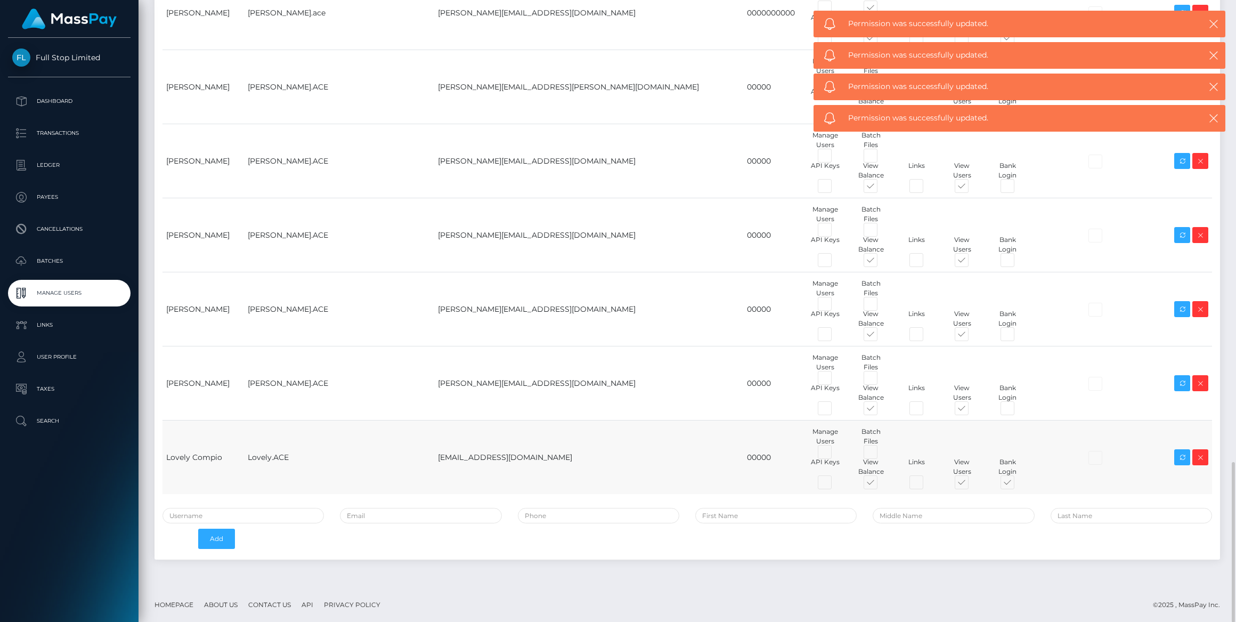
click at [1017, 484] on span at bounding box center [1017, 484] width 0 height 0
click at [1017, 484] on input "checkbox" at bounding box center [1020, 487] width 7 height 7
checkbox input "false"
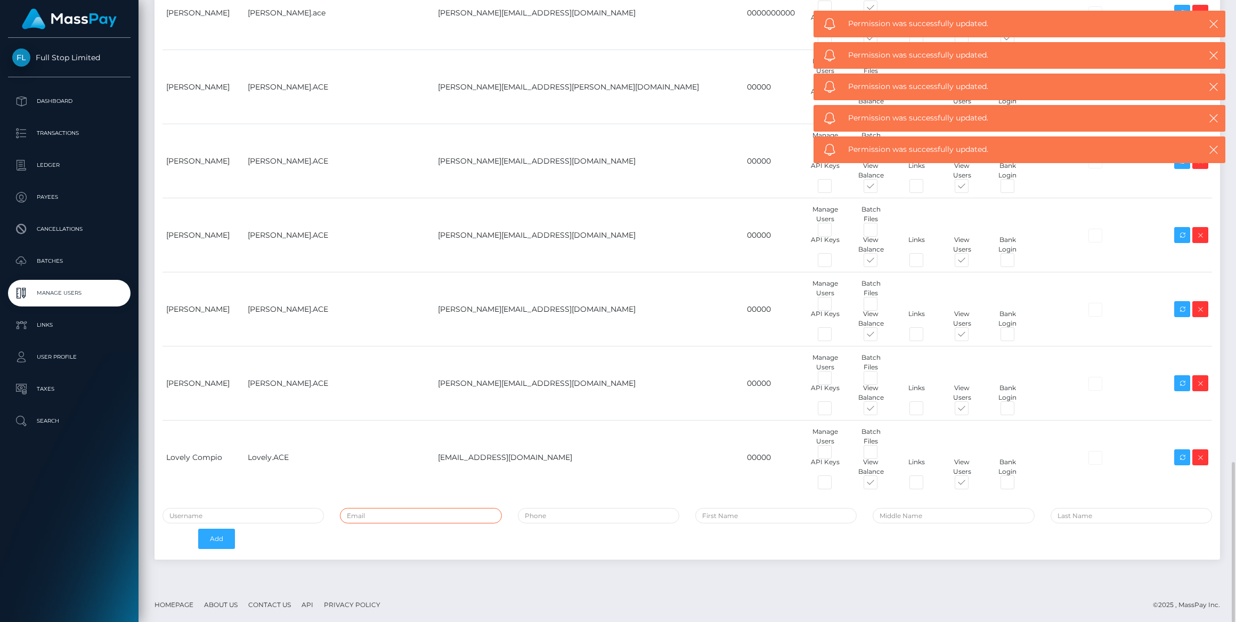
click at [379, 511] on input "email" at bounding box center [420, 515] width 161 height 15
paste input "[PERSON_NAME][EMAIL_ADDRESS][DOMAIN_NAME]"
type input "[PERSON_NAME][EMAIL_ADDRESS][DOMAIN_NAME]"
click at [277, 511] on input "text" at bounding box center [243, 515] width 161 height 15
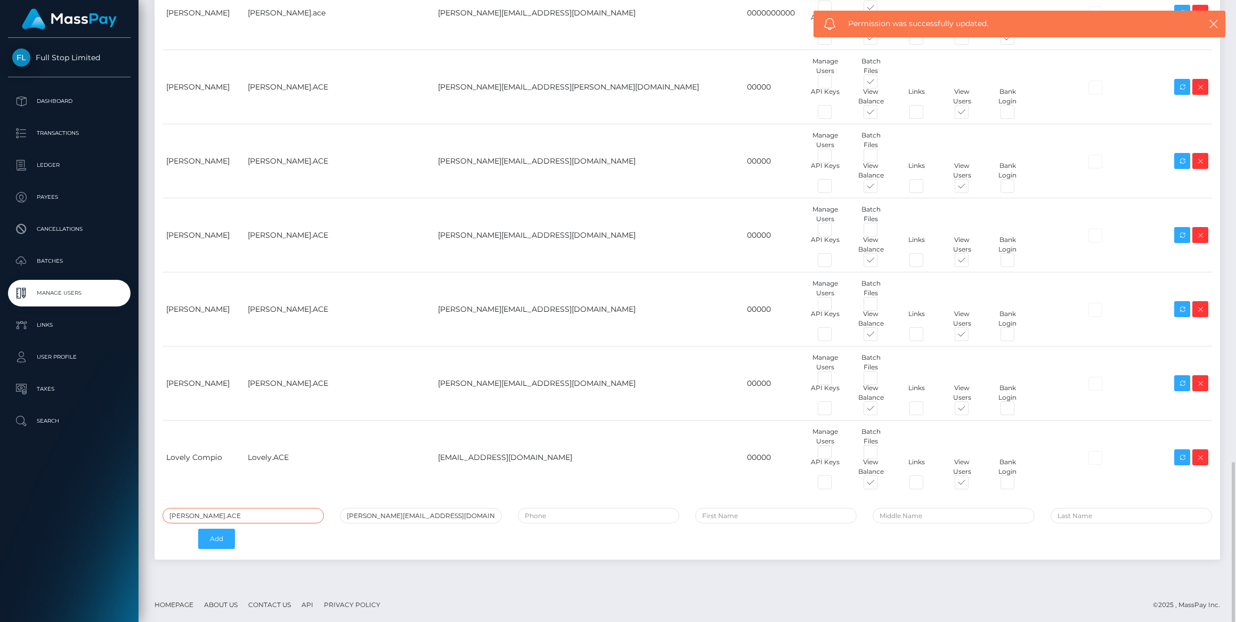
type input "[PERSON_NAME].ACE"
click at [633, 511] on input "tel" at bounding box center [598, 515] width 161 height 15
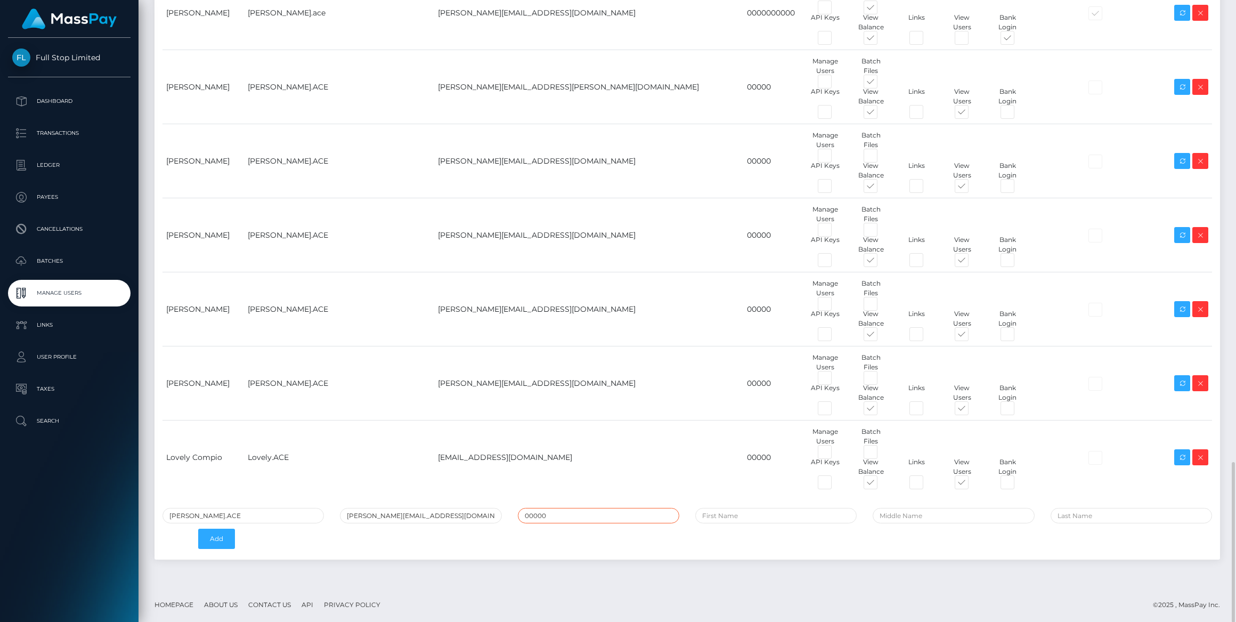
type input "00000"
click at [732, 514] on input "text" at bounding box center [775, 515] width 161 height 15
type input "Christine"
type input "Rallos"
drag, startPoint x: 207, startPoint y: 537, endPoint x: 362, endPoint y: 516, distance: 156.5
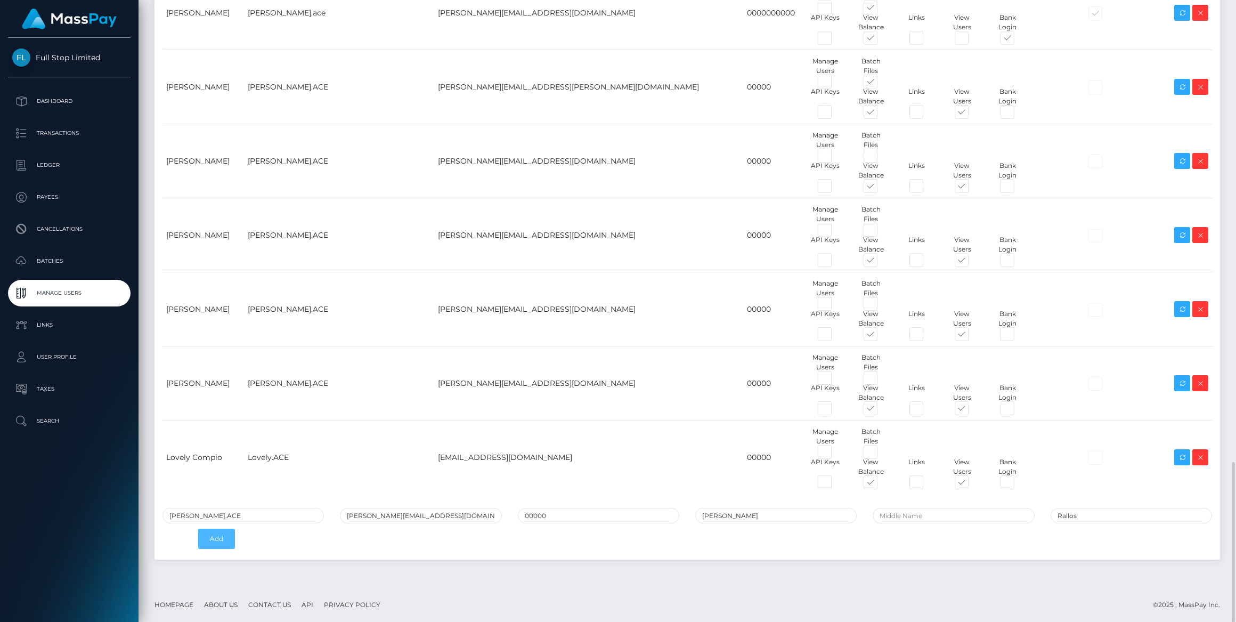
click at [207, 537] on button "Add" at bounding box center [216, 539] width 37 height 20
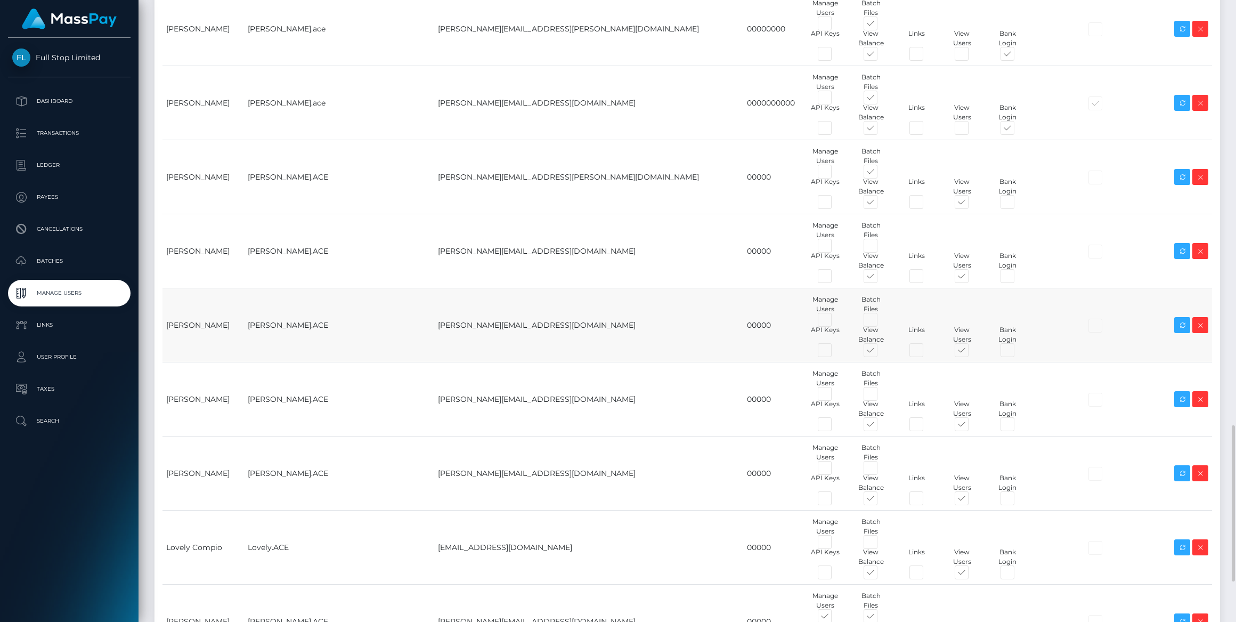
scroll to position [1859, 0]
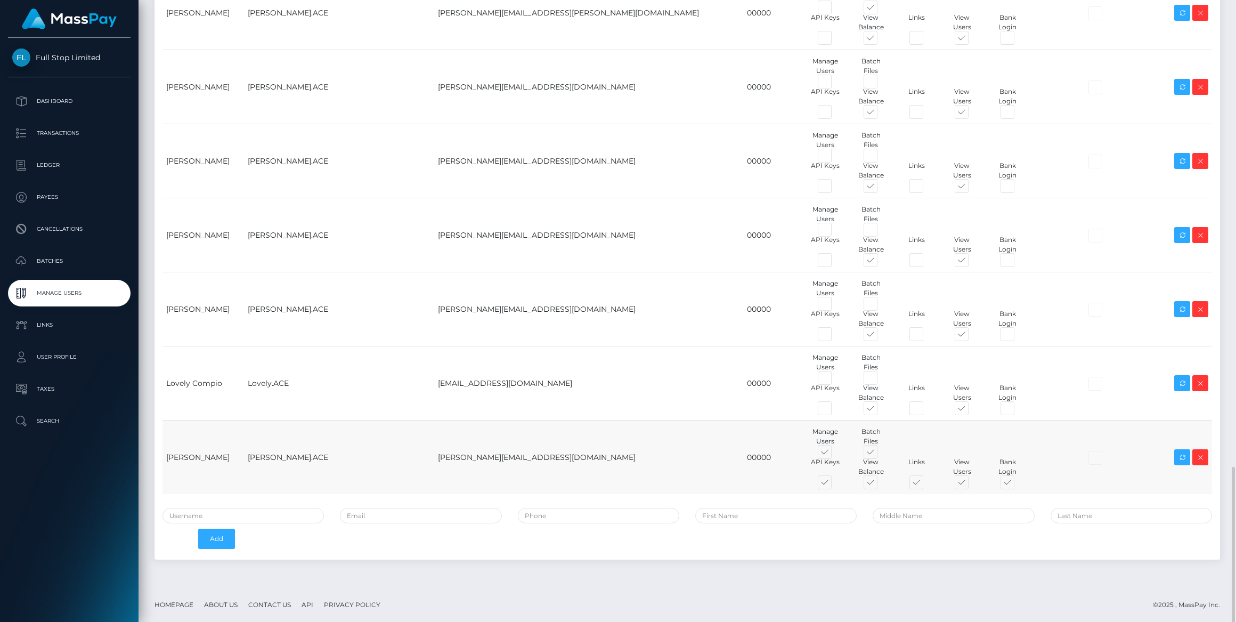
click at [835, 454] on span at bounding box center [835, 454] width 0 height 0
click at [835, 454] on input "checkbox" at bounding box center [838, 457] width 7 height 7
checkbox input "false"
click at [880, 454] on span at bounding box center [880, 454] width 0 height 0
click at [880, 454] on input "checkbox" at bounding box center [883, 457] width 7 height 7
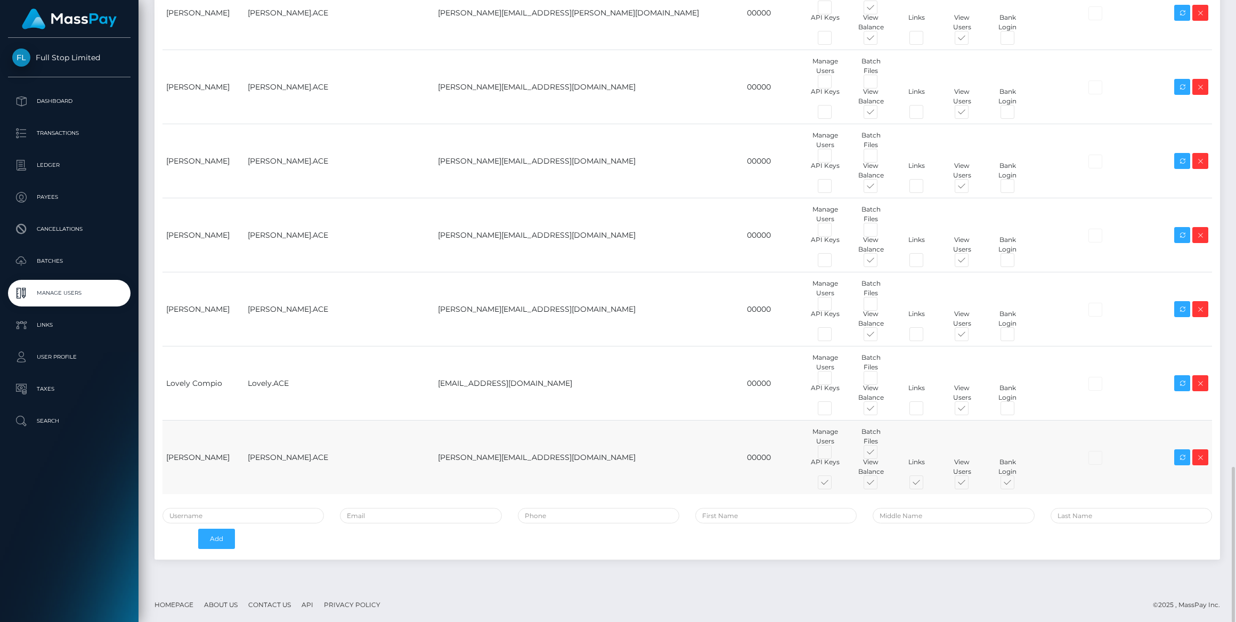
checkbox input "false"
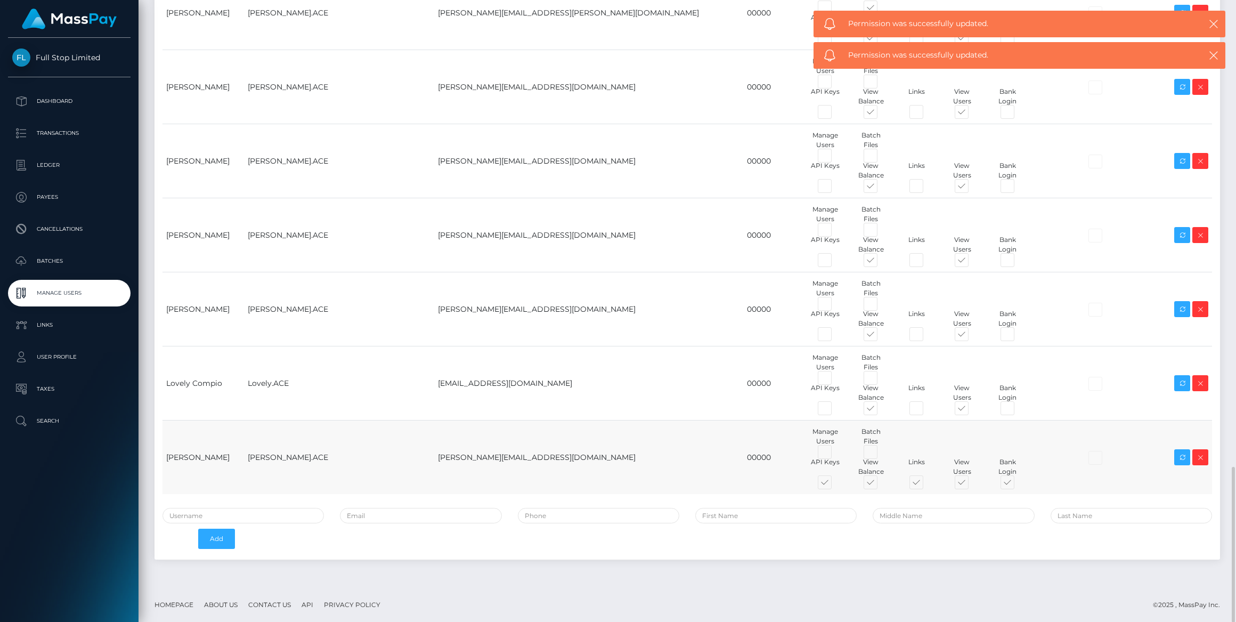
click at [835, 484] on span at bounding box center [835, 484] width 0 height 0
click at [835, 484] on input "checkbox" at bounding box center [838, 487] width 7 height 7
checkbox input "false"
click at [926, 484] on span at bounding box center [926, 484] width 0 height 0
click at [926, 484] on input "checkbox" at bounding box center [929, 487] width 7 height 7
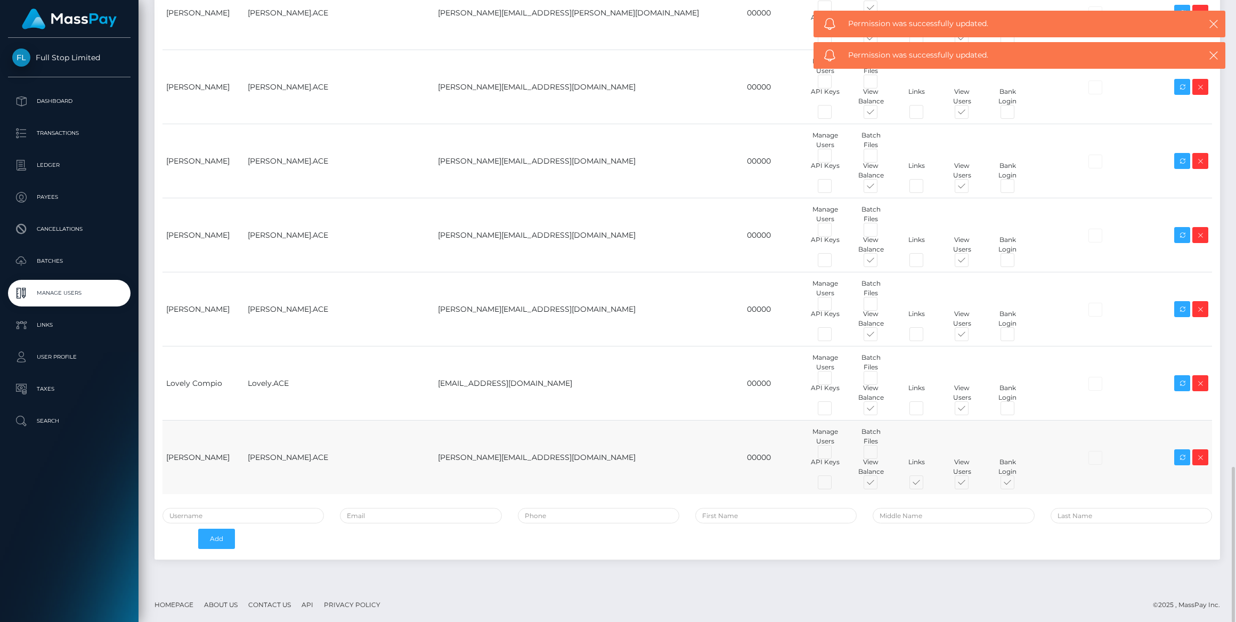
checkbox input "false"
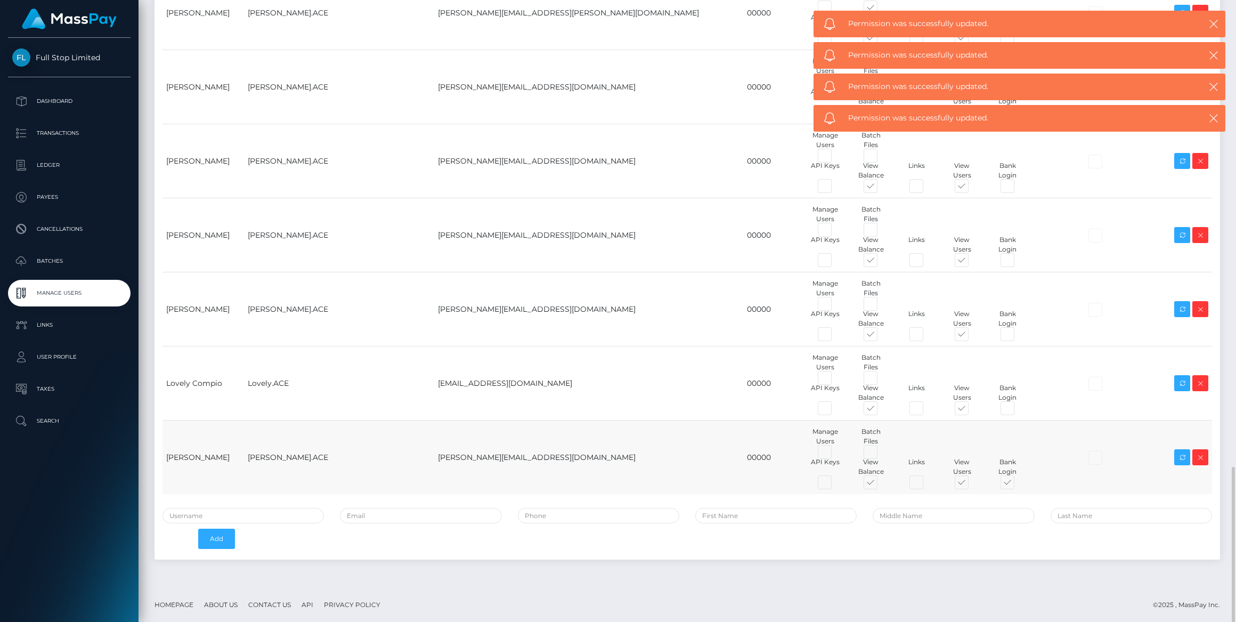
click at [1017, 484] on span at bounding box center [1017, 484] width 0 height 0
click at [1017, 484] on input "checkbox" at bounding box center [1020, 487] width 7 height 7
checkbox input "false"
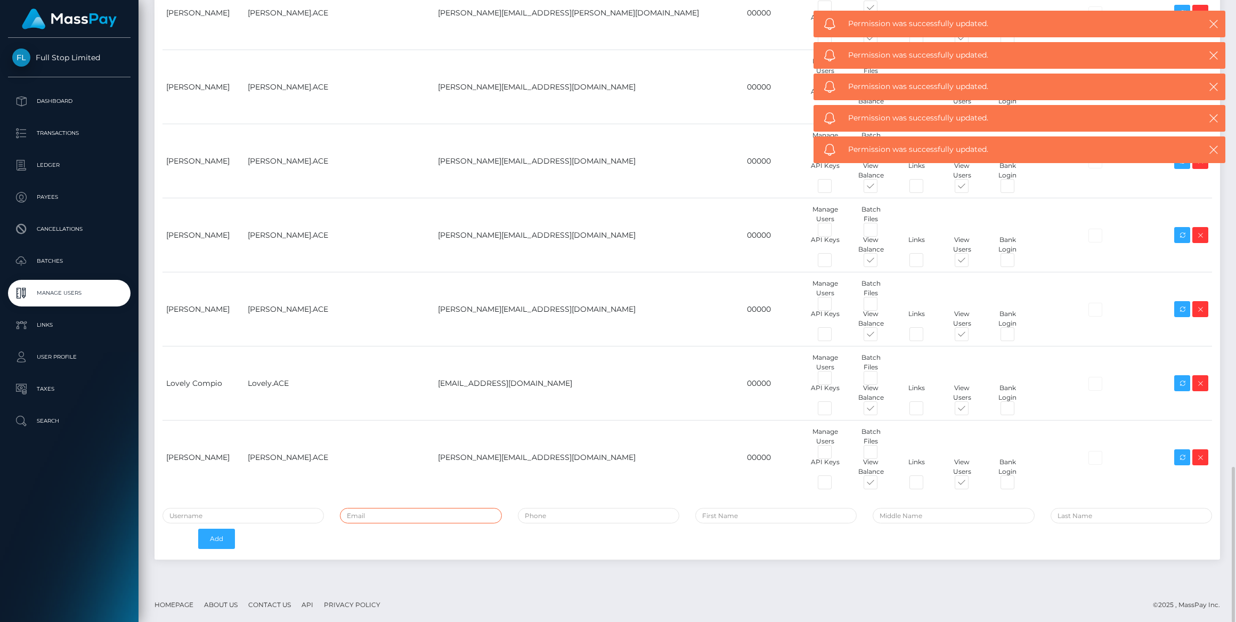
click at [421, 512] on input "email" at bounding box center [420, 515] width 161 height 15
paste input "[PERSON_NAME][EMAIL_ADDRESS][PERSON_NAME][DOMAIN_NAME]"
type input "[PERSON_NAME][EMAIL_ADDRESS][PERSON_NAME][DOMAIN_NAME]"
click at [215, 508] on input "text" at bounding box center [243, 515] width 161 height 15
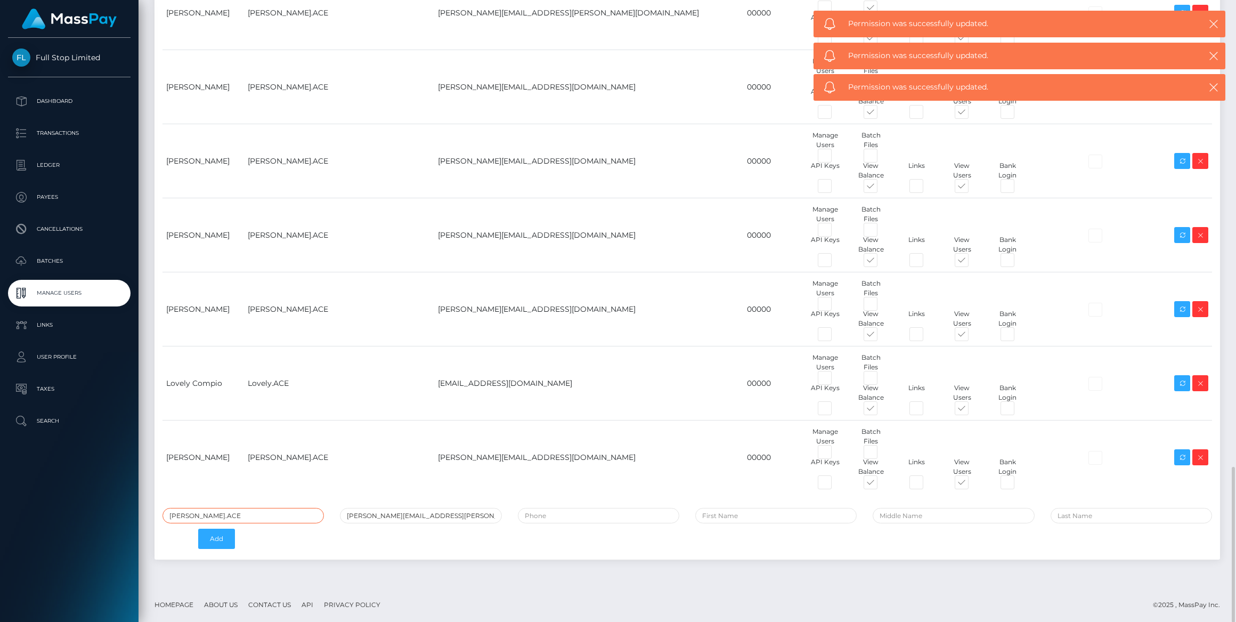
type input "[PERSON_NAME].ACE"
click at [634, 508] on input "tel" at bounding box center [598, 515] width 161 height 15
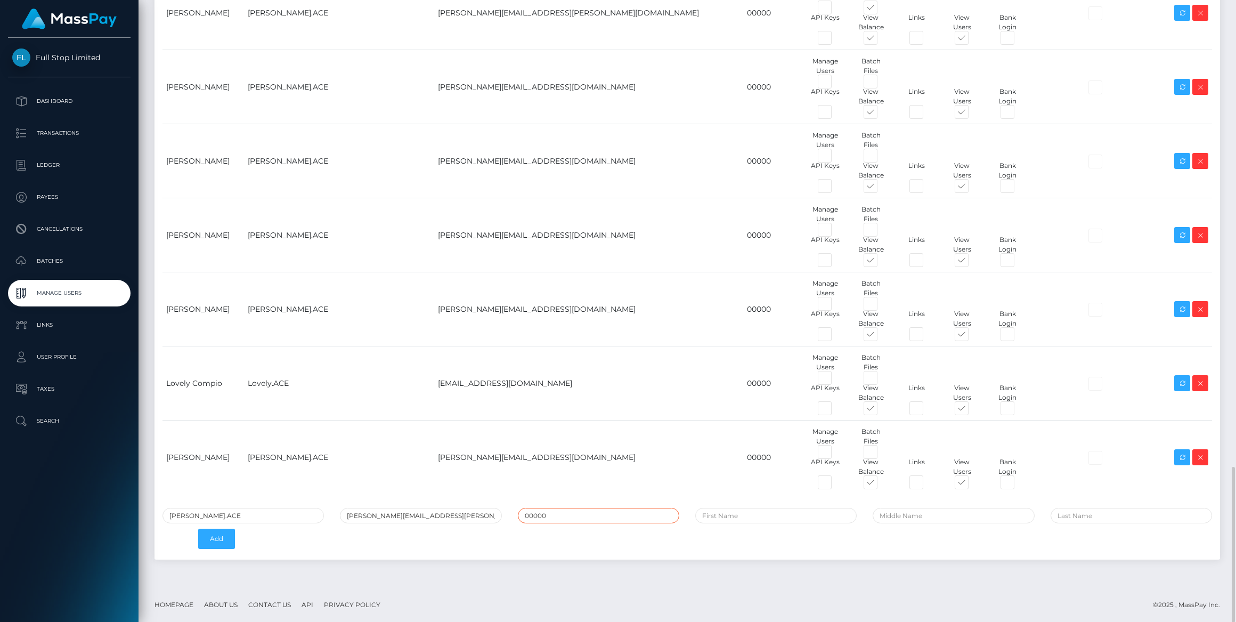
type input "00000"
click at [756, 512] on input "text" at bounding box center [775, 515] width 161 height 15
type input "Josh"
click at [1119, 508] on input "text" at bounding box center [1131, 515] width 161 height 15
type input "Manalad"
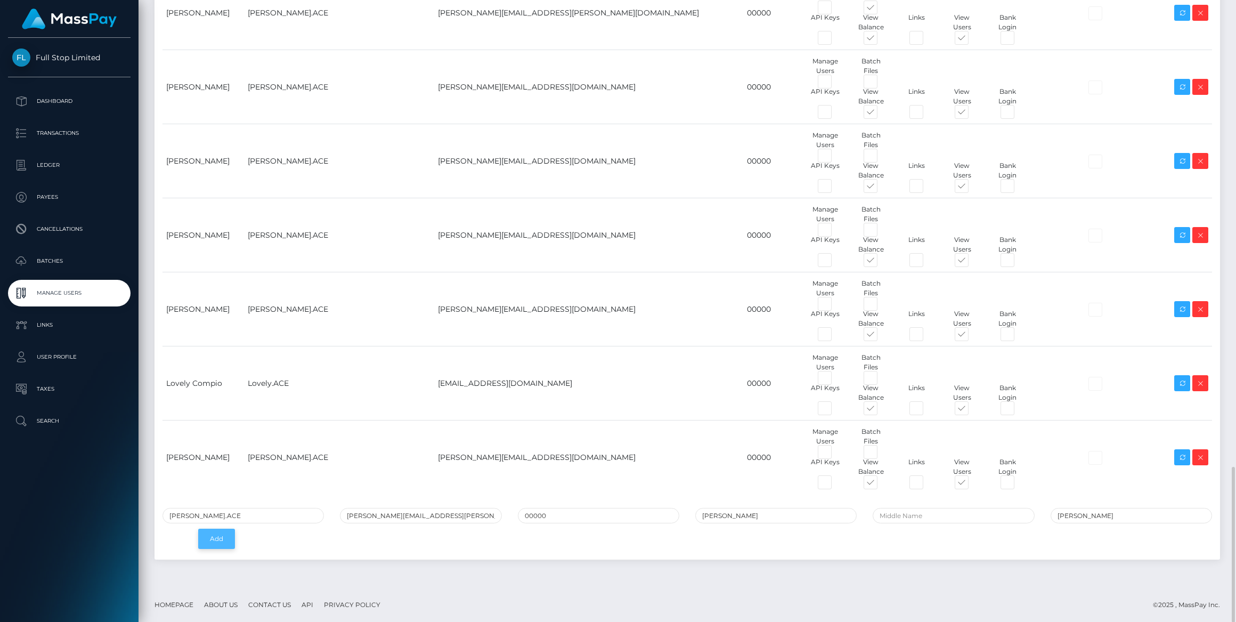
click at [219, 529] on button "Add" at bounding box center [216, 539] width 37 height 20
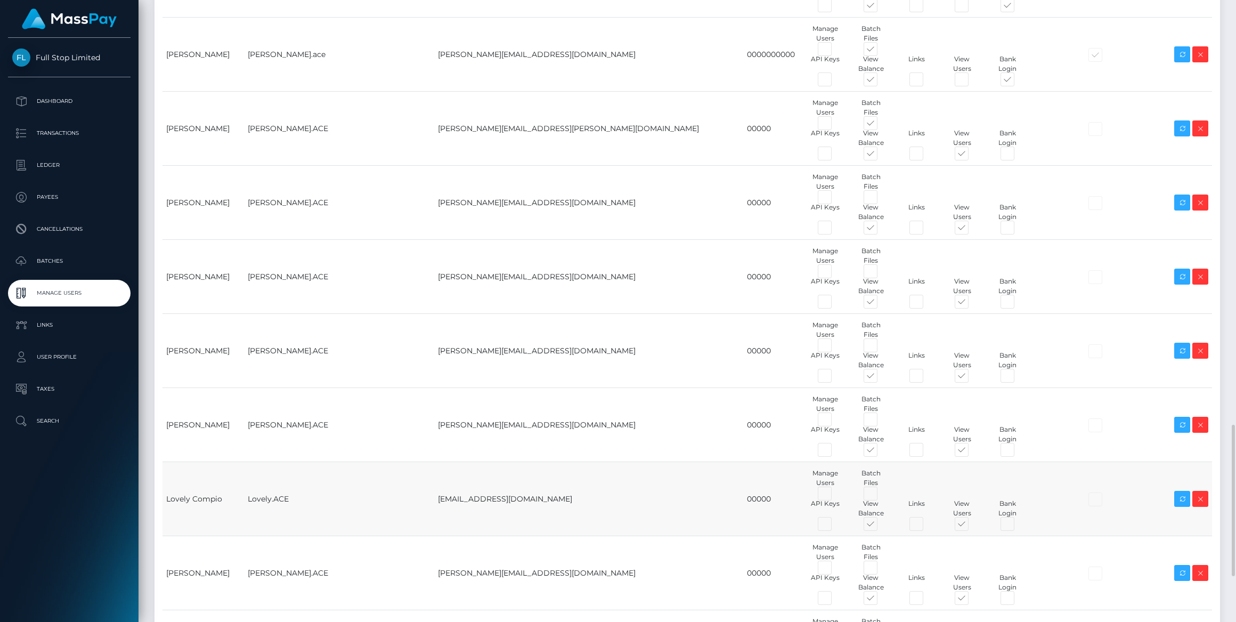
scroll to position [1932, 0]
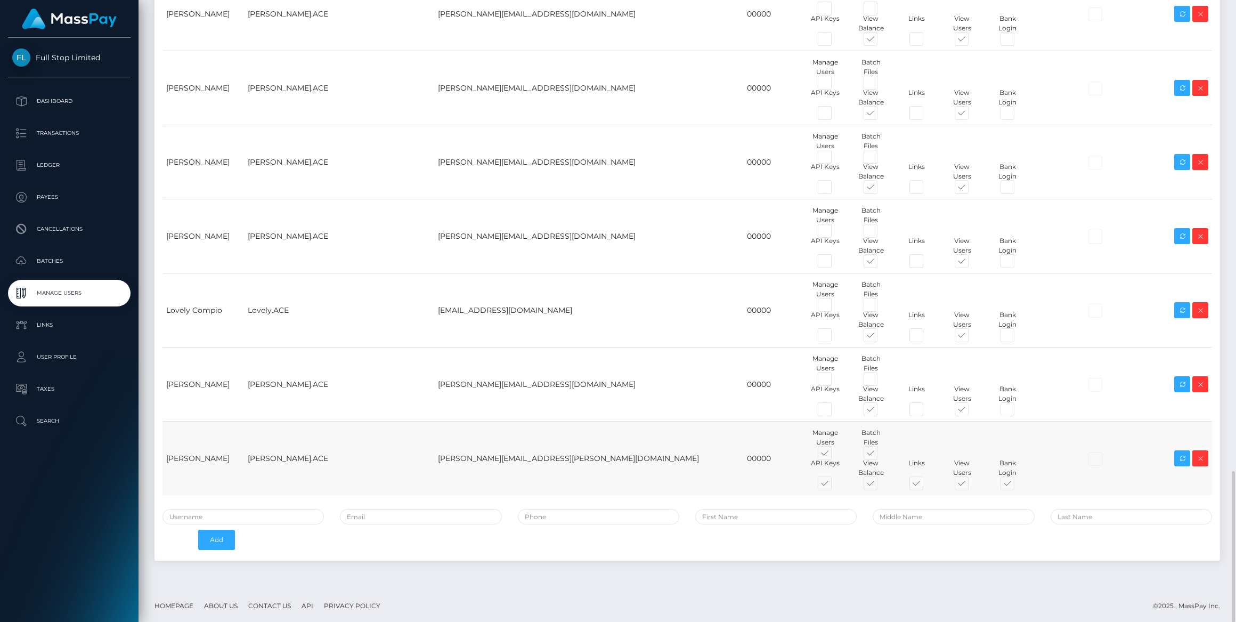
click at [835, 455] on span at bounding box center [835, 455] width 0 height 0
click at [835, 455] on input "checkbox" at bounding box center [838, 458] width 7 height 7
checkbox input "false"
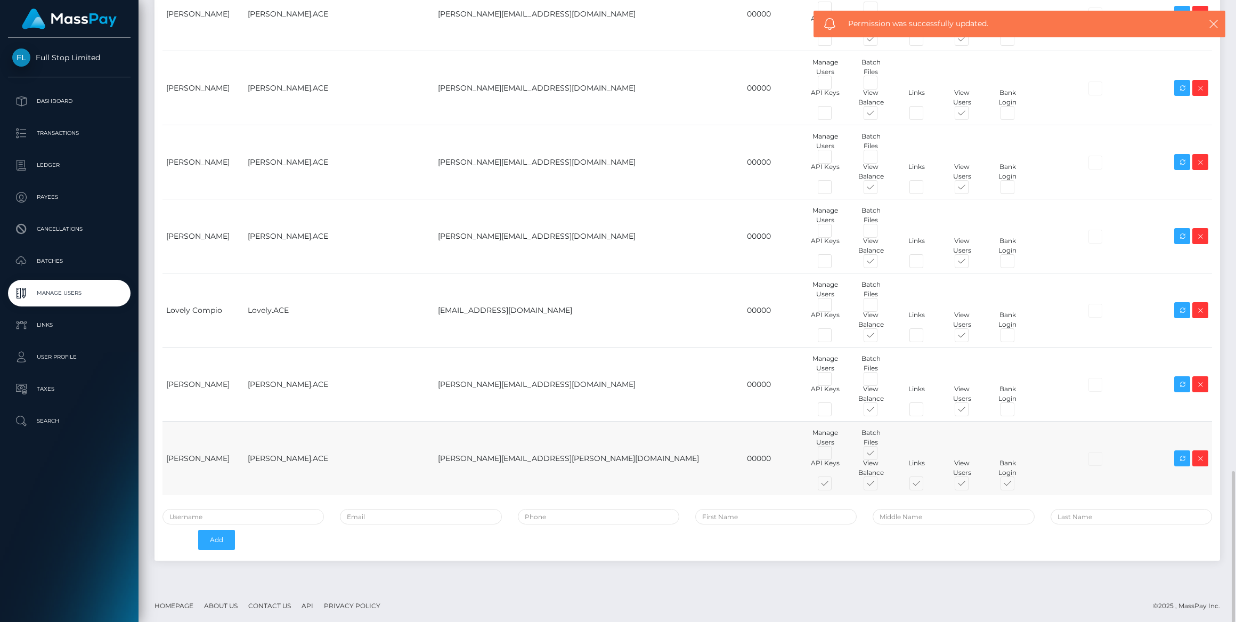
click at [880, 455] on span at bounding box center [880, 455] width 0 height 0
click at [880, 455] on input "checkbox" at bounding box center [883, 458] width 7 height 7
checkbox input "false"
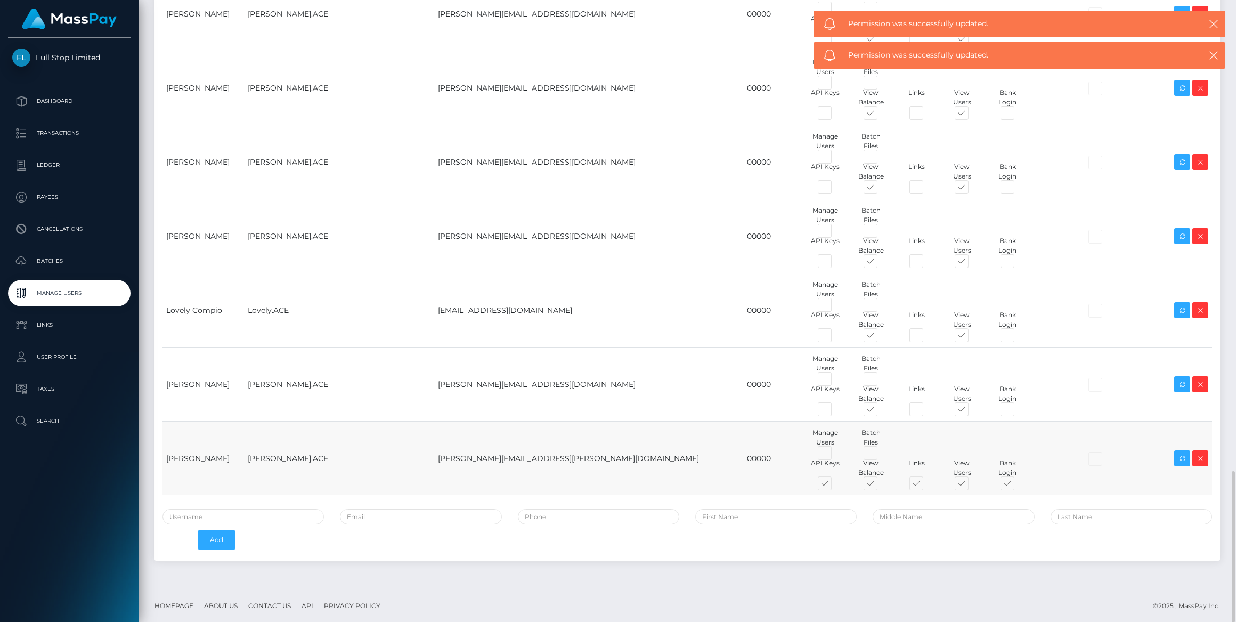
click at [835, 486] on span at bounding box center [835, 486] width 0 height 0
click at [835, 486] on input "checkbox" at bounding box center [838, 489] width 7 height 7
checkbox input "false"
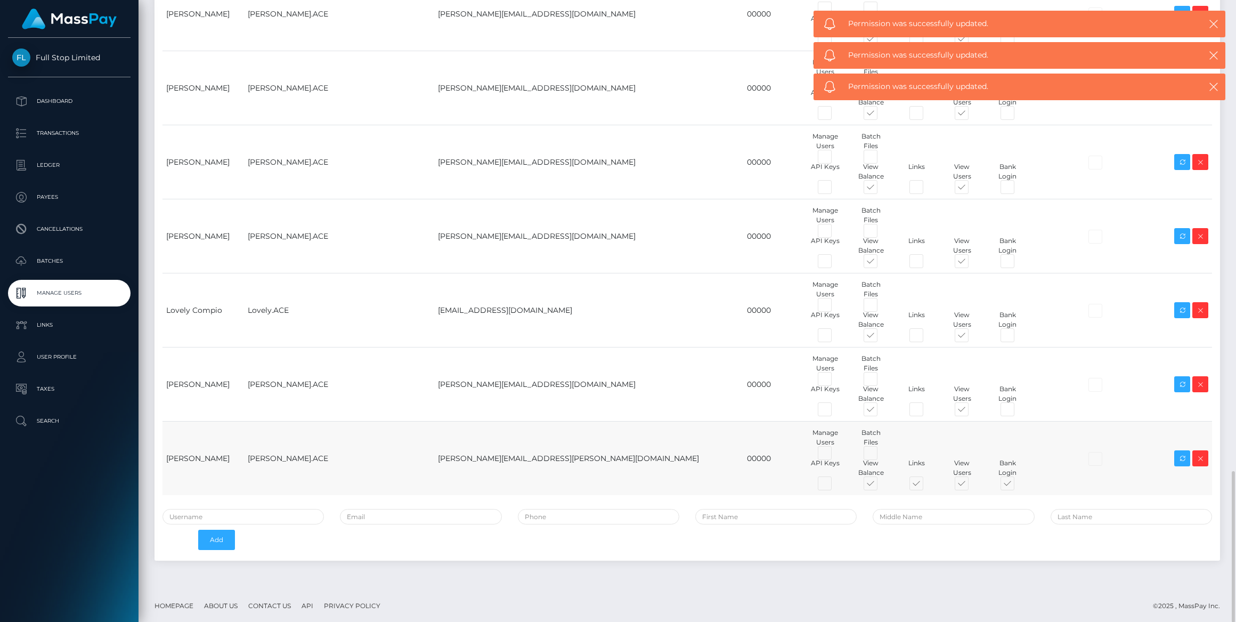
click at [926, 486] on span at bounding box center [926, 486] width 0 height 0
click at [926, 486] on input "checkbox" at bounding box center [929, 489] width 7 height 7
checkbox input "false"
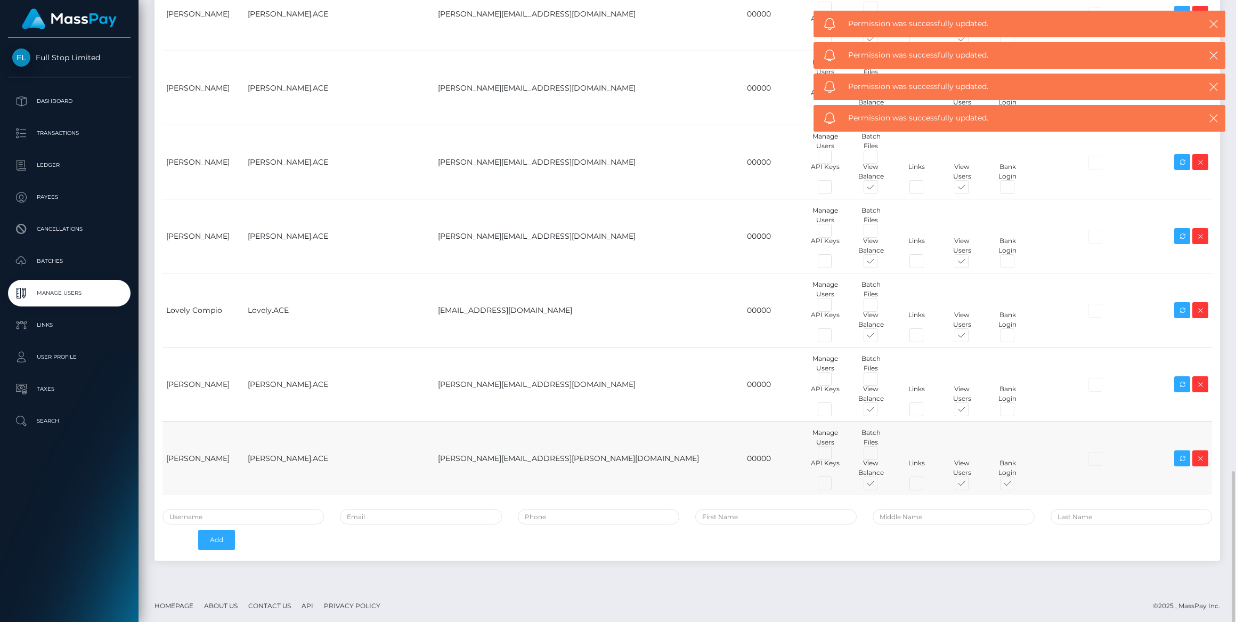
click at [1017, 486] on span at bounding box center [1017, 486] width 0 height 0
click at [1017, 486] on input "checkbox" at bounding box center [1020, 489] width 7 height 7
checkbox input "false"
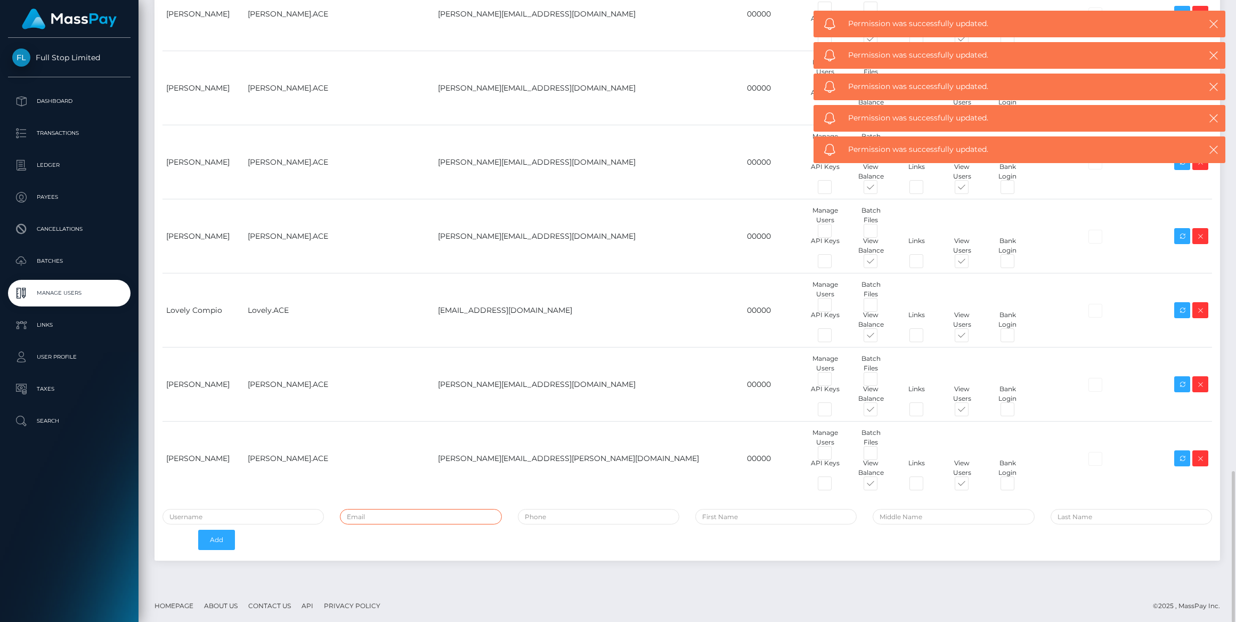
click at [457, 516] on input "email" at bounding box center [420, 516] width 161 height 15
paste input "[EMAIL_ADDRESS][PERSON_NAME][DOMAIN_NAME]"
type input "[EMAIL_ADDRESS][PERSON_NAME][DOMAIN_NAME]"
click at [247, 509] on input "text" at bounding box center [243, 516] width 161 height 15
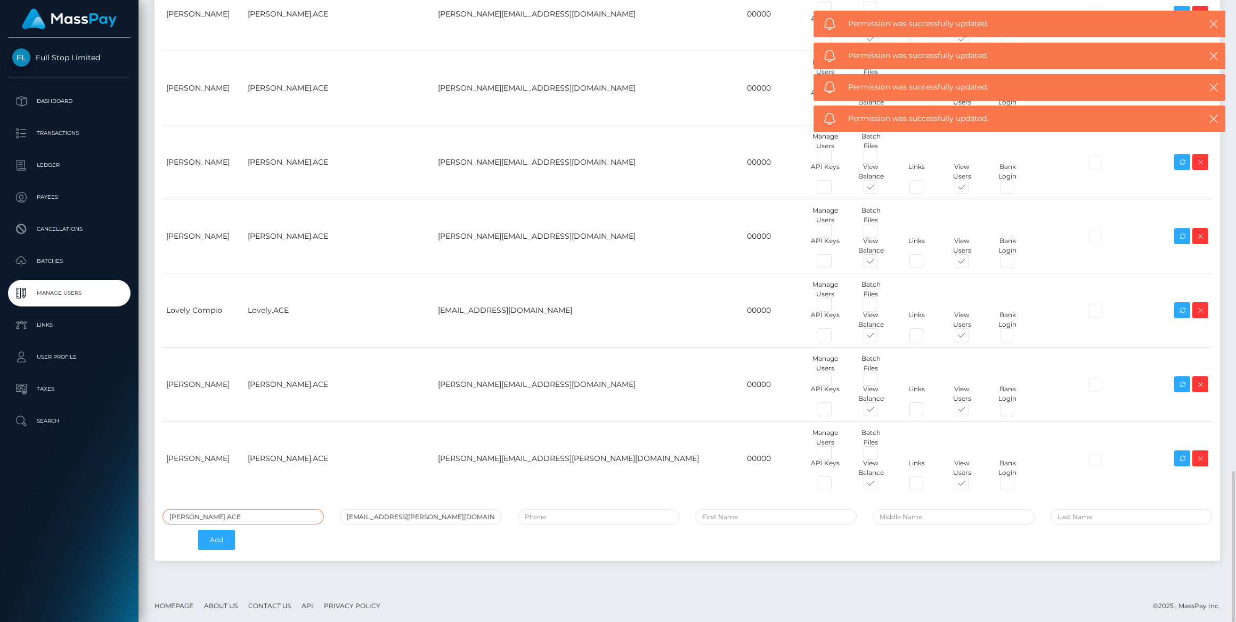
type input "[PERSON_NAME].ACE"
click at [629, 515] on input "tel" at bounding box center [598, 516] width 161 height 15
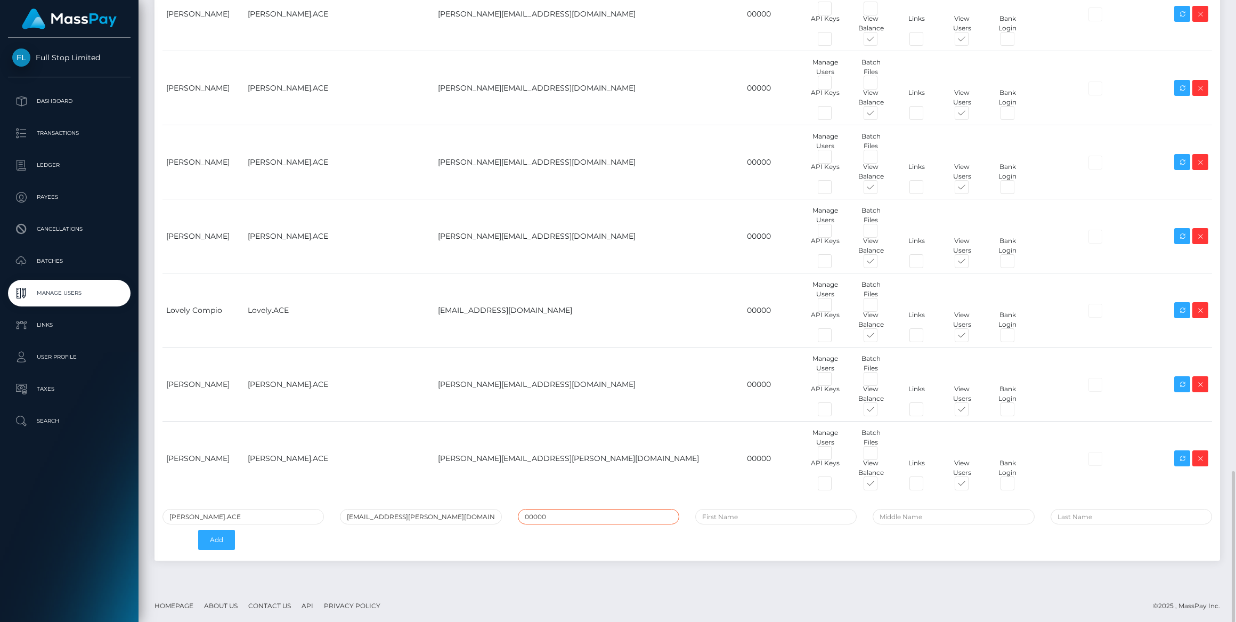
type input "00000"
click at [783, 521] on input "text" at bounding box center [775, 516] width 161 height 15
type input "Jasmine"
type input "Capote"
click at [210, 543] on button "Add" at bounding box center [216, 540] width 37 height 20
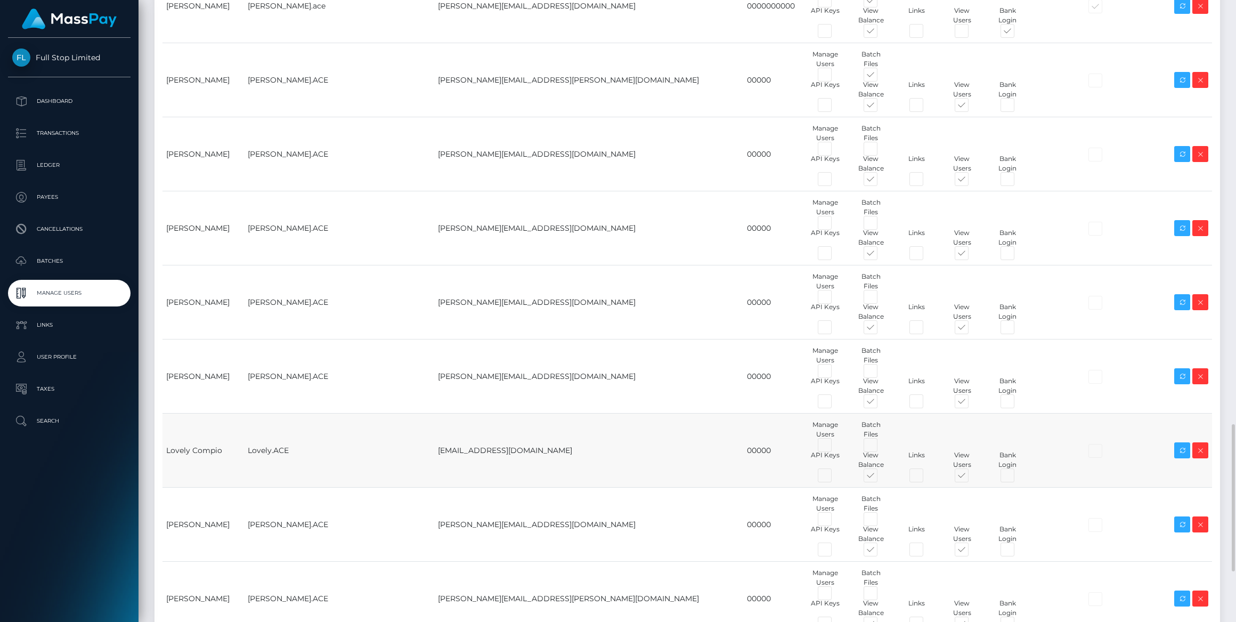
scroll to position [2007, 0]
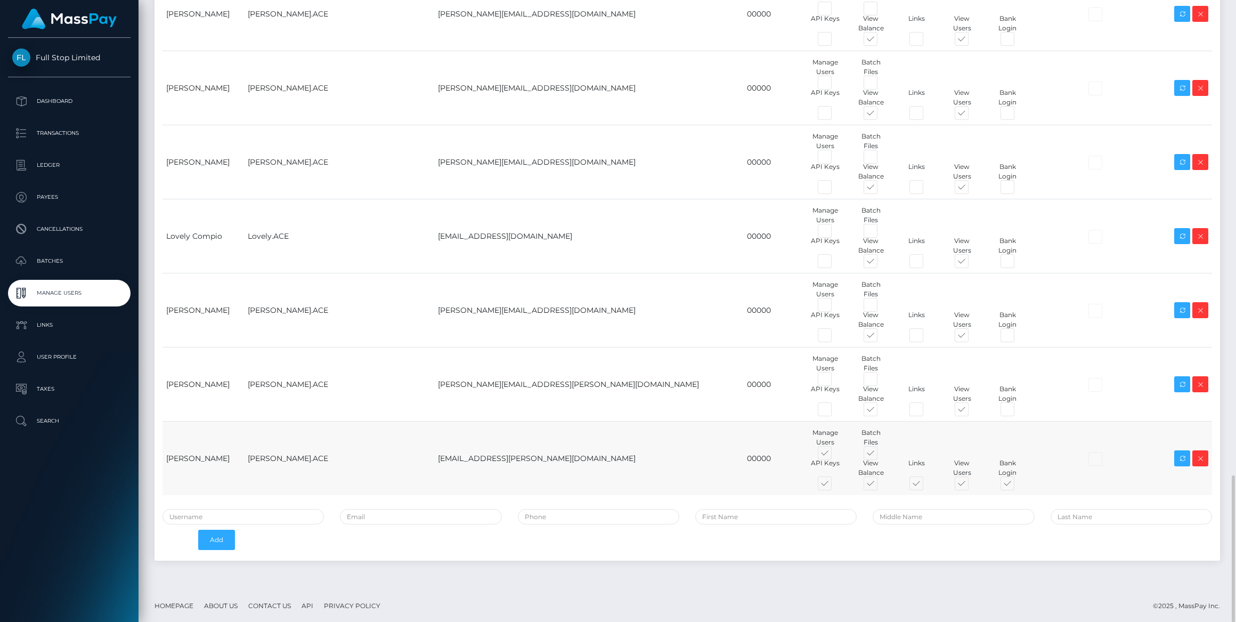
click at [835, 455] on span at bounding box center [835, 455] width 0 height 0
click at [835, 455] on input "checkbox" at bounding box center [838, 458] width 7 height 7
checkbox input "false"
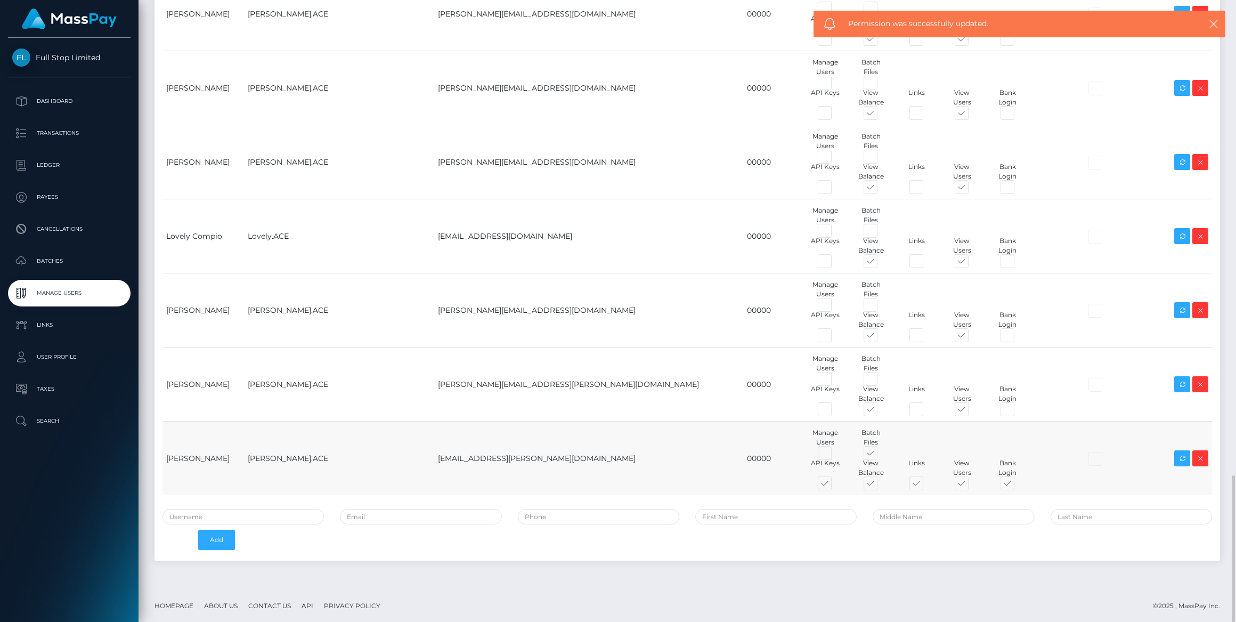
click at [880, 455] on span at bounding box center [880, 455] width 0 height 0
click at [880, 455] on input "checkbox" at bounding box center [883, 458] width 7 height 7
checkbox input "false"
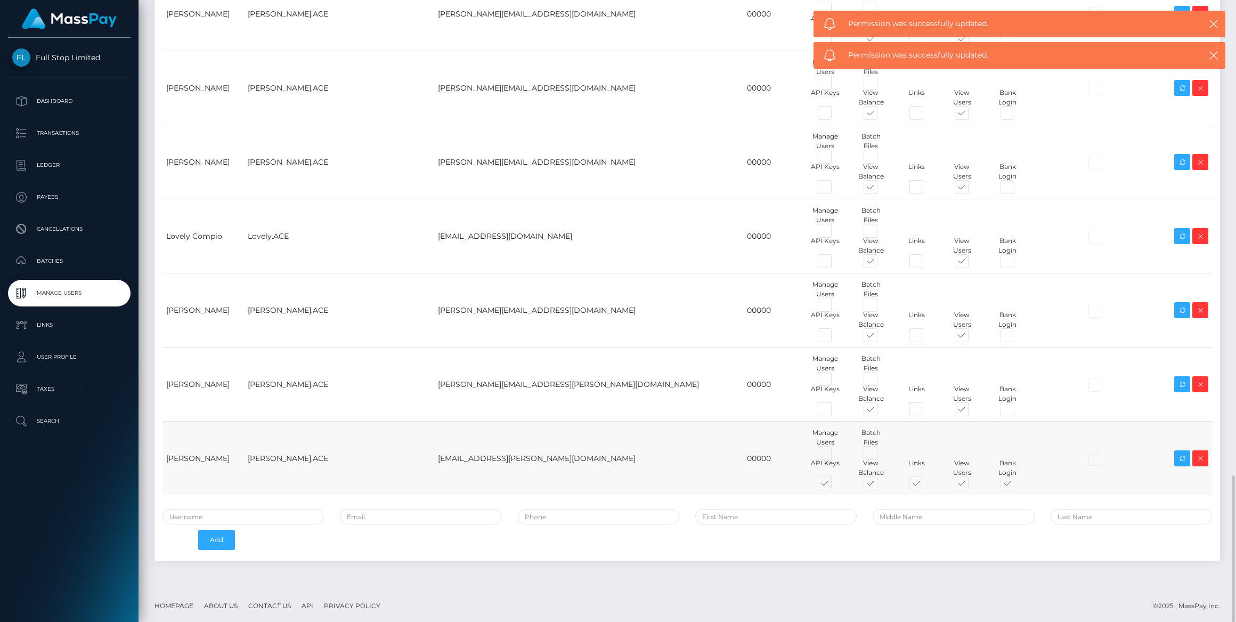
click at [835, 486] on span at bounding box center [835, 486] width 0 height 0
click at [835, 486] on input "checkbox" at bounding box center [838, 489] width 7 height 7
checkbox input "false"
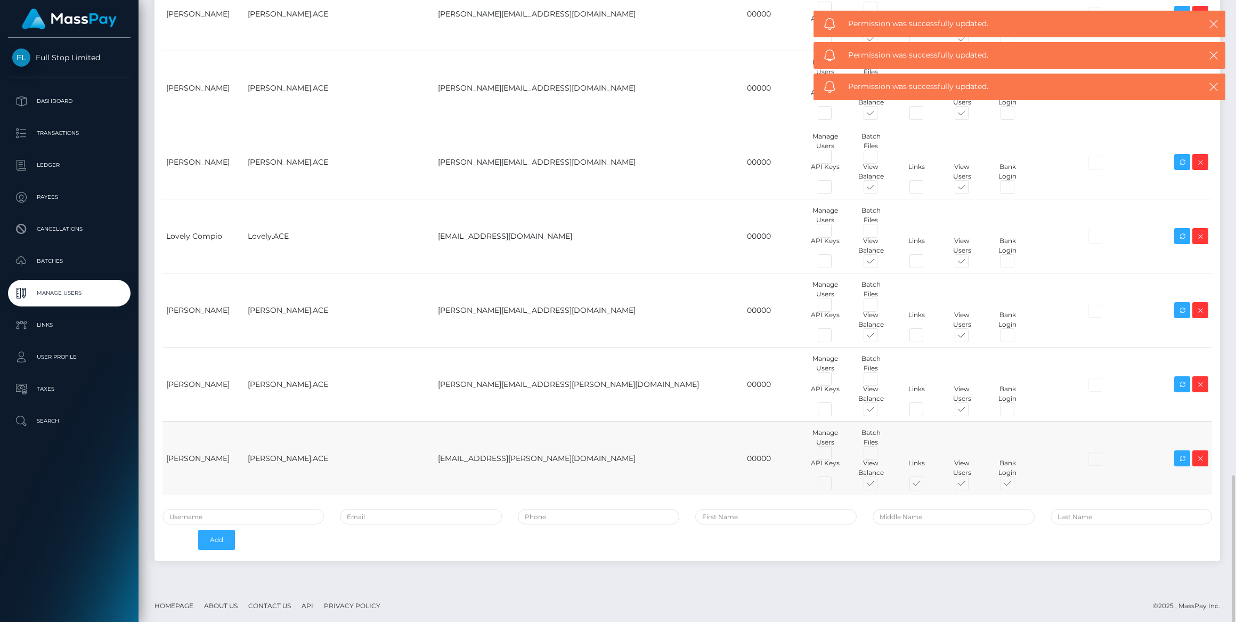
click at [926, 486] on span at bounding box center [926, 486] width 0 height 0
click at [926, 486] on input "checkbox" at bounding box center [929, 489] width 7 height 7
checkbox input "false"
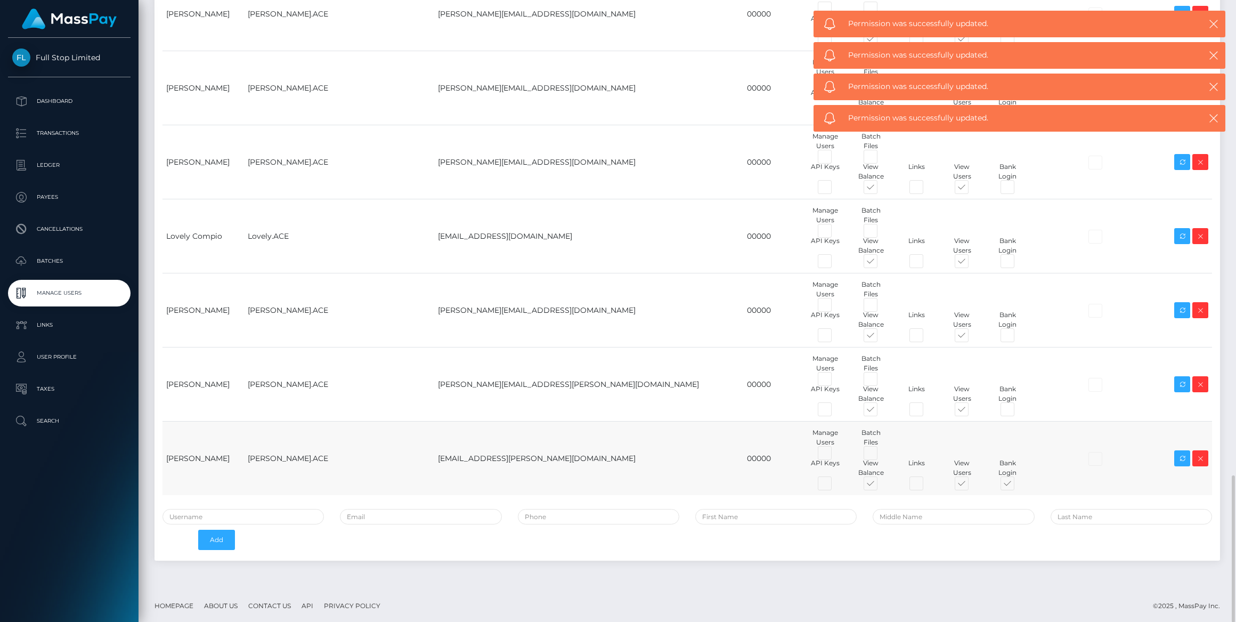
click at [1017, 486] on span at bounding box center [1017, 486] width 0 height 0
click at [1017, 486] on input "checkbox" at bounding box center [1020, 489] width 7 height 7
checkbox input "false"
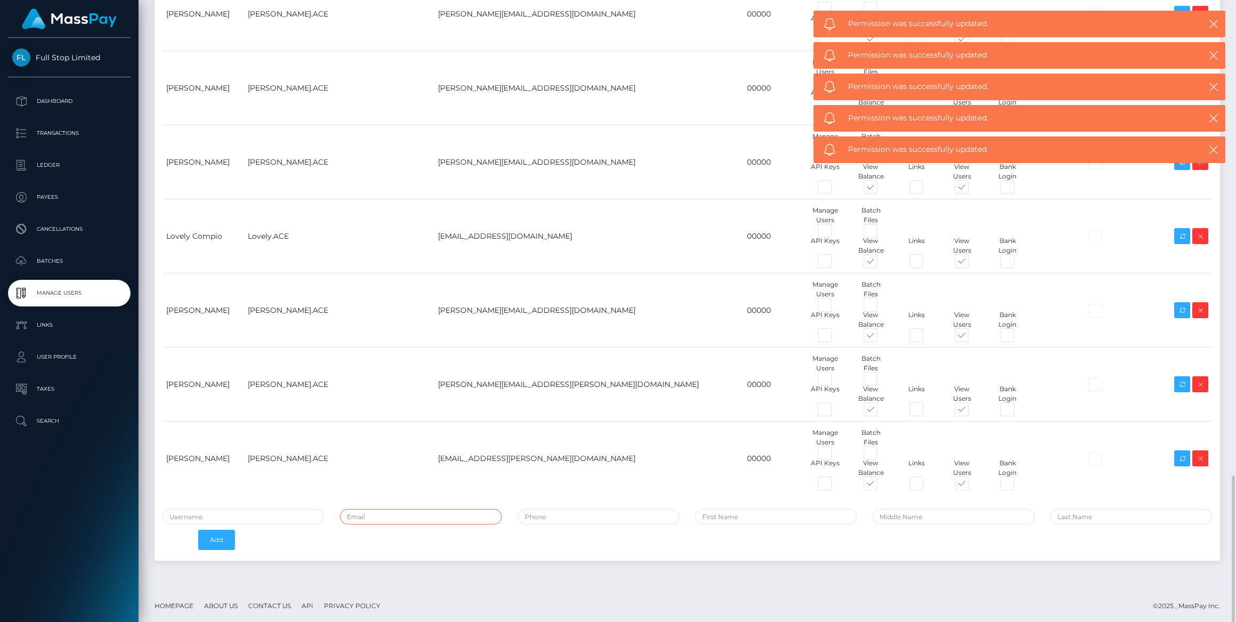
click at [438, 519] on input "email" at bounding box center [420, 516] width 161 height 15
paste input "[PERSON_NAME][EMAIL_ADDRESS][DOMAIN_NAME]"
type input "[PERSON_NAME][EMAIL_ADDRESS][DOMAIN_NAME]"
click at [247, 513] on input "text" at bounding box center [243, 516] width 161 height 15
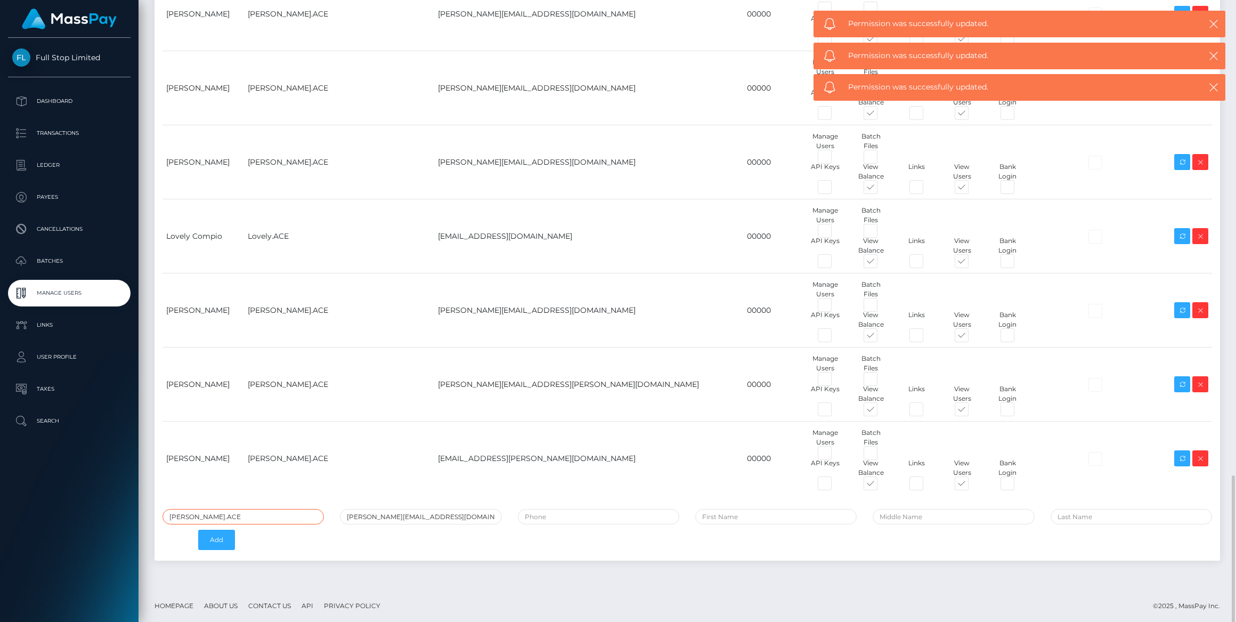
type input "[PERSON_NAME].ACE"
click at [599, 512] on input "tel" at bounding box center [598, 516] width 161 height 15
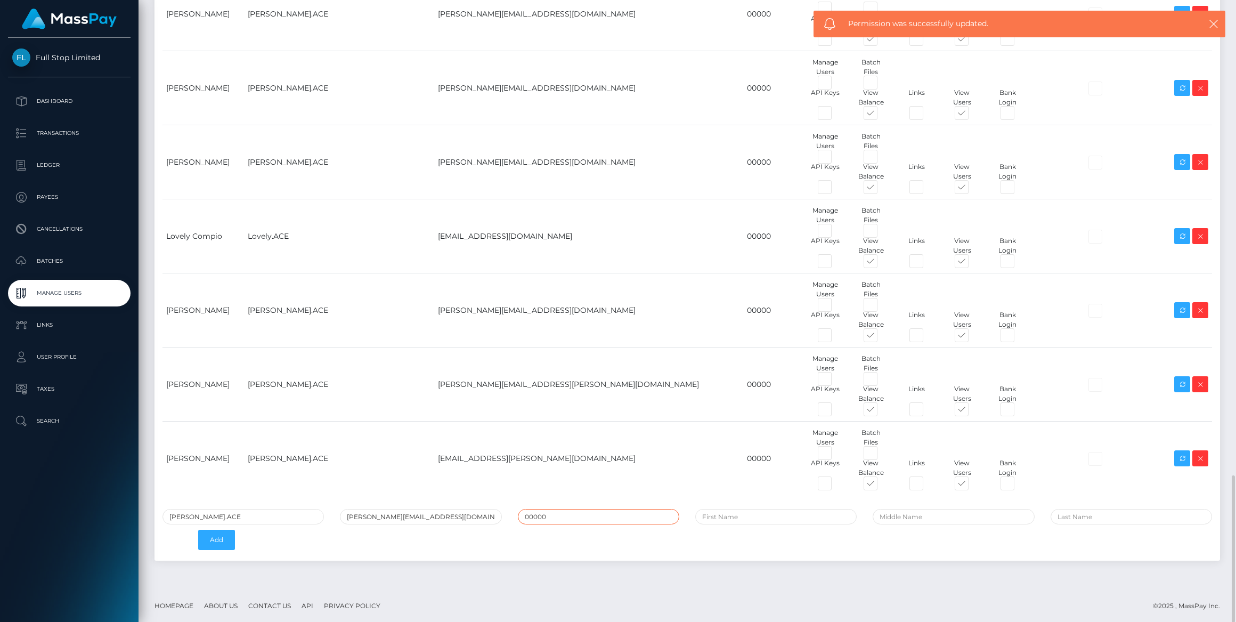
type input "00000"
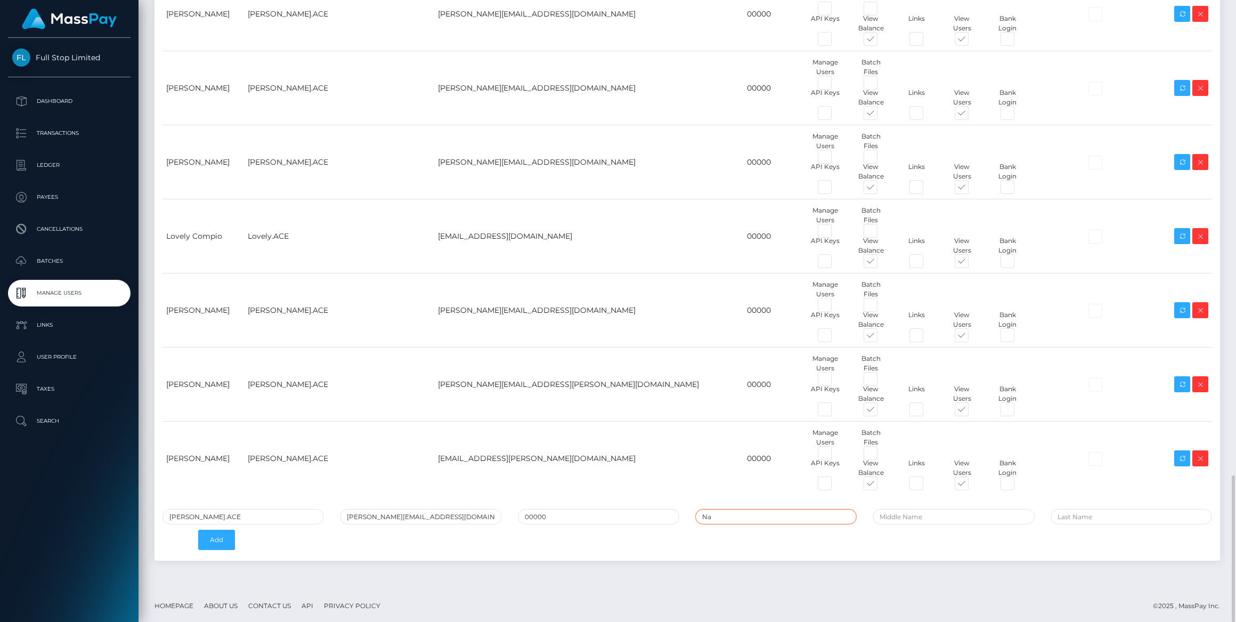
type input "N"
type input "[PERSON_NAME]"
type input "[GEOGRAPHIC_DATA]"
click at [215, 538] on button "Add" at bounding box center [216, 540] width 37 height 20
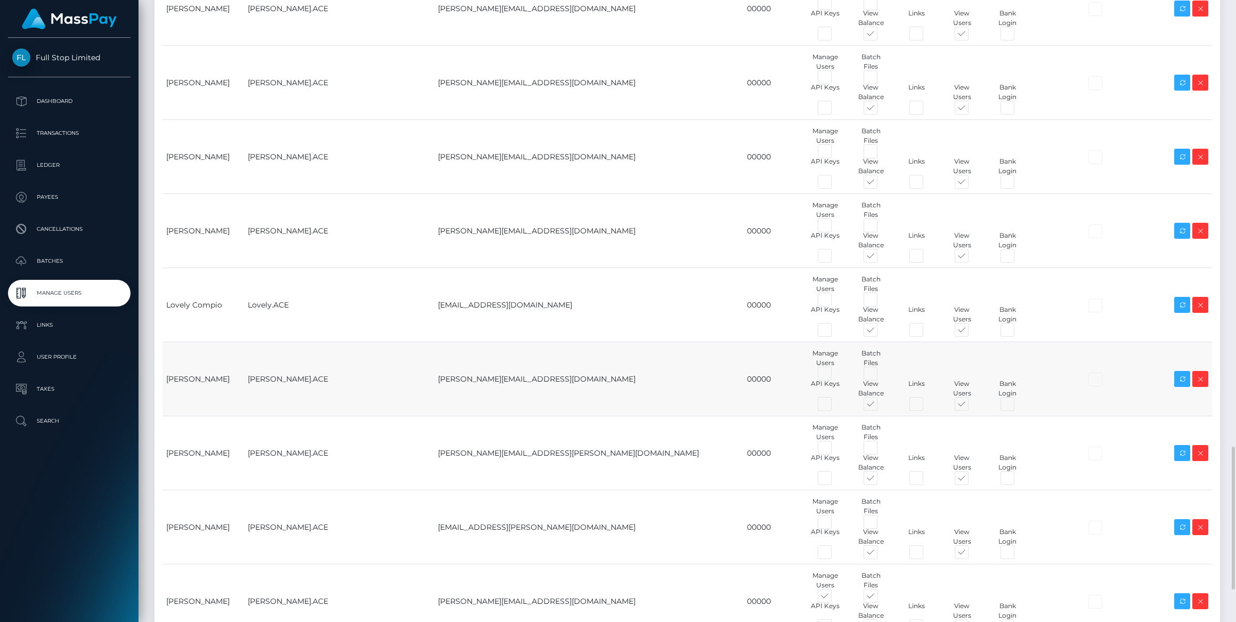
scroll to position [2081, 0]
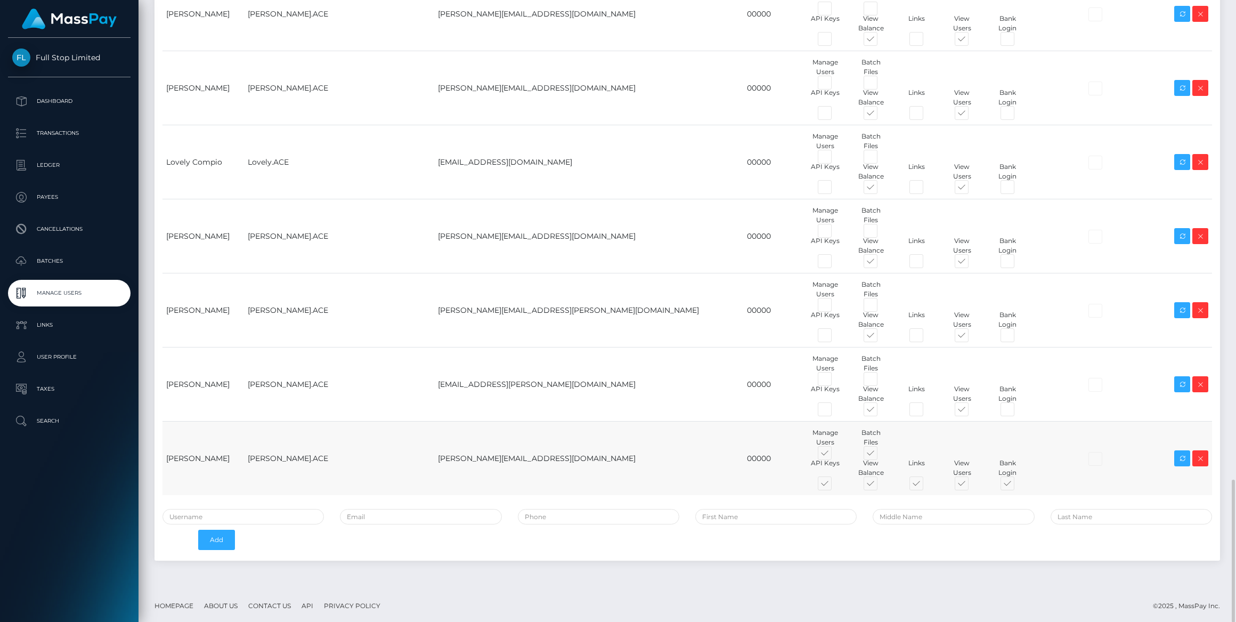
click at [835, 455] on span at bounding box center [835, 455] width 0 height 0
click at [835, 455] on input "checkbox" at bounding box center [838, 458] width 7 height 7
checkbox input "false"
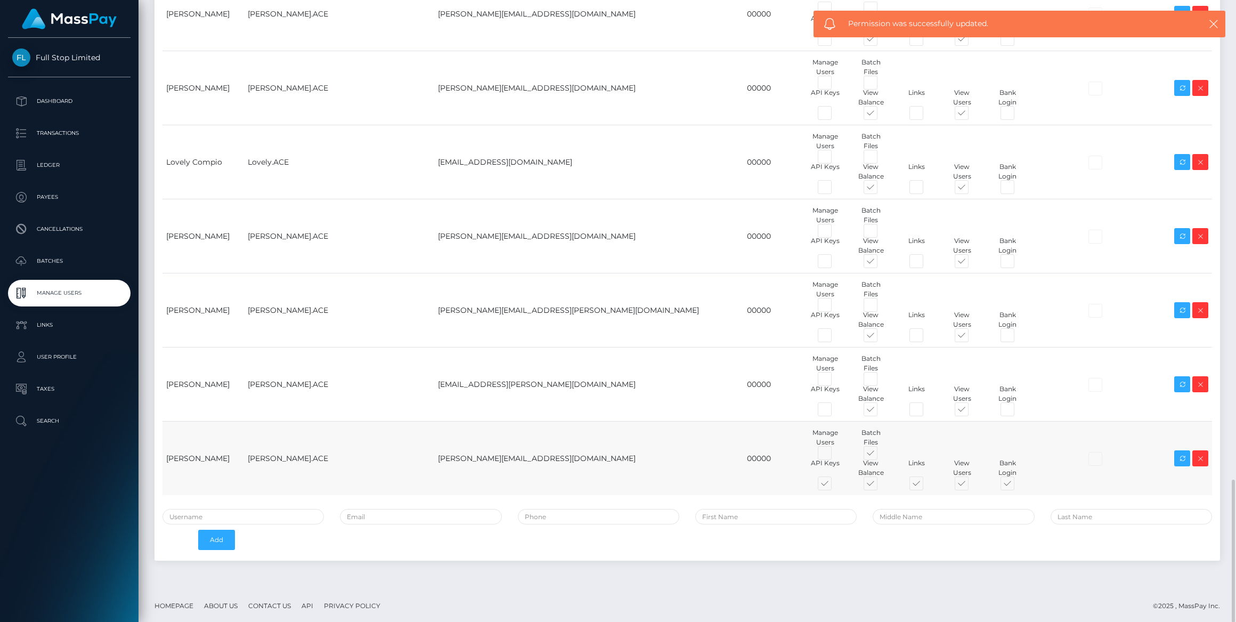
click at [880, 455] on span at bounding box center [880, 455] width 0 height 0
click at [880, 455] on input "checkbox" at bounding box center [883, 458] width 7 height 7
checkbox input "false"
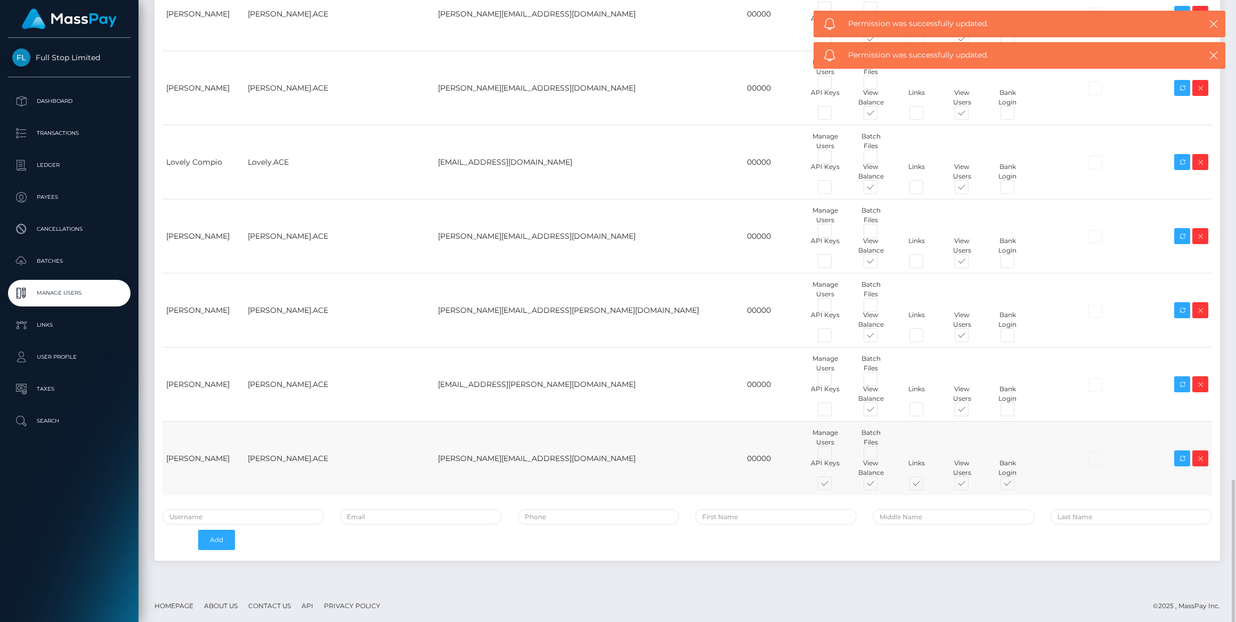
click at [835, 486] on span at bounding box center [835, 486] width 0 height 0
click at [835, 486] on input "checkbox" at bounding box center [838, 489] width 7 height 7
checkbox input "false"
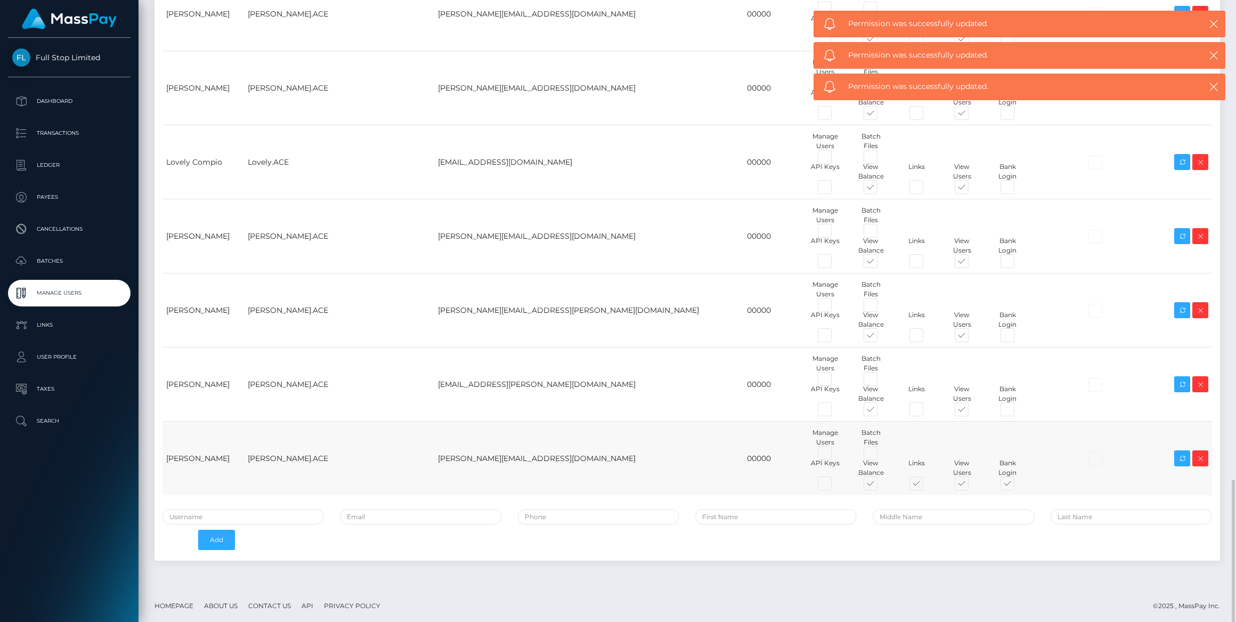
drag, startPoint x: 832, startPoint y: 480, endPoint x: 960, endPoint y: 484, distance: 127.4
click at [926, 486] on span at bounding box center [926, 486] width 0 height 0
click at [926, 486] on input "checkbox" at bounding box center [929, 489] width 7 height 7
checkbox input "false"
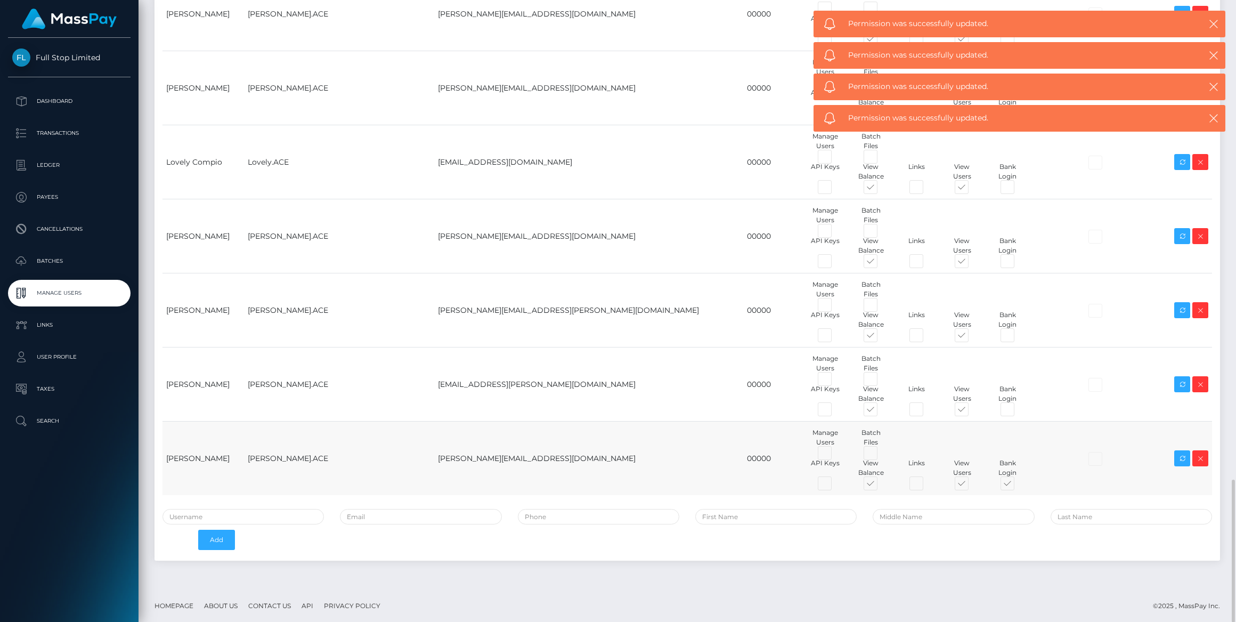
click at [1017, 486] on span at bounding box center [1017, 486] width 0 height 0
click at [1017, 486] on input "checkbox" at bounding box center [1020, 489] width 7 height 7
checkbox input "false"
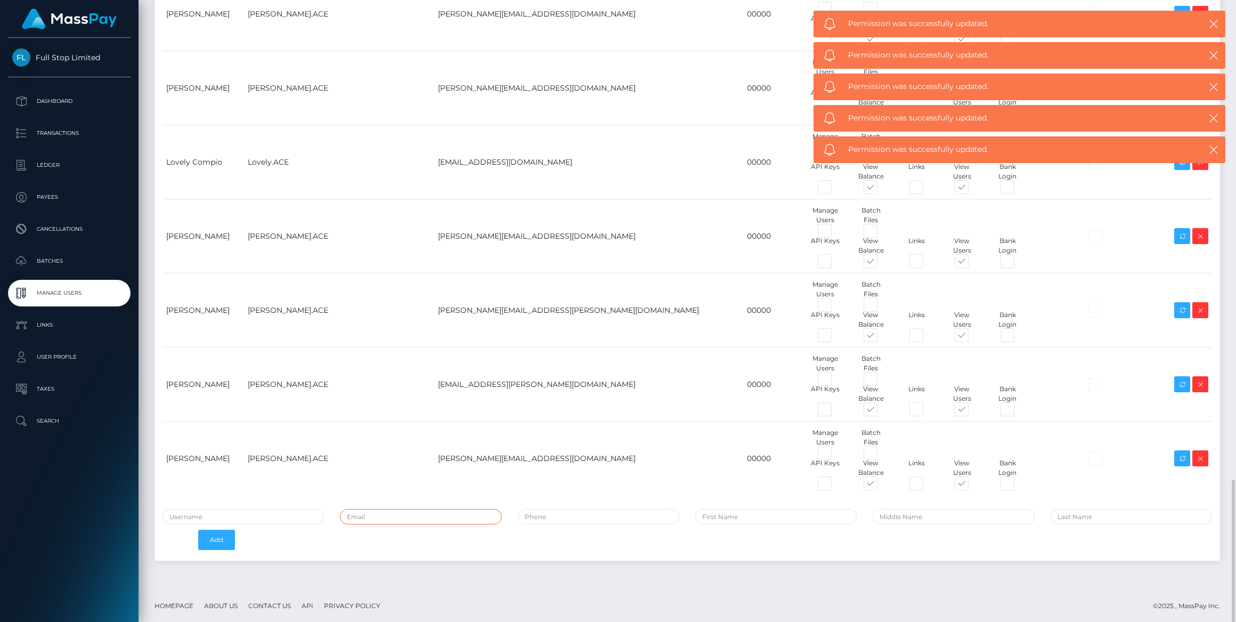
click at [416, 509] on input "email" at bounding box center [420, 516] width 161 height 15
paste input "[PERSON_NAME][EMAIL_ADDRESS][PERSON_NAME][DOMAIN_NAME]"
type input "[PERSON_NAME][EMAIL_ADDRESS][PERSON_NAME][DOMAIN_NAME]"
click at [239, 512] on input "text" at bounding box center [243, 516] width 161 height 15
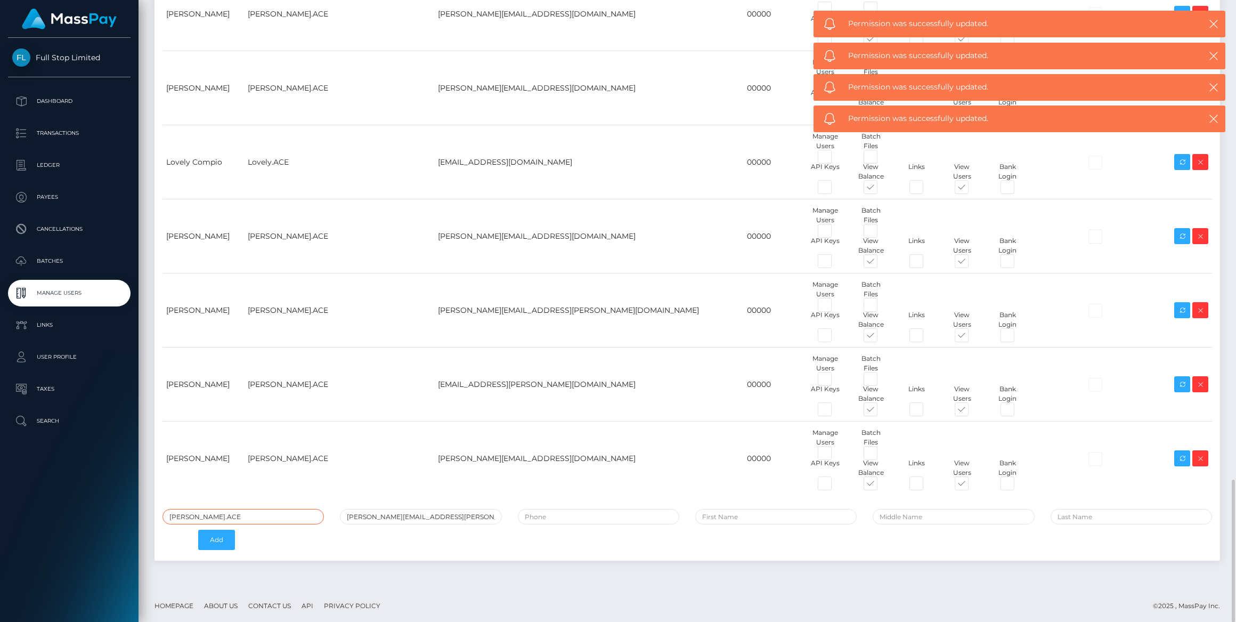
type input "[PERSON_NAME].ACE"
click at [597, 512] on input "tel" at bounding box center [598, 516] width 161 height 15
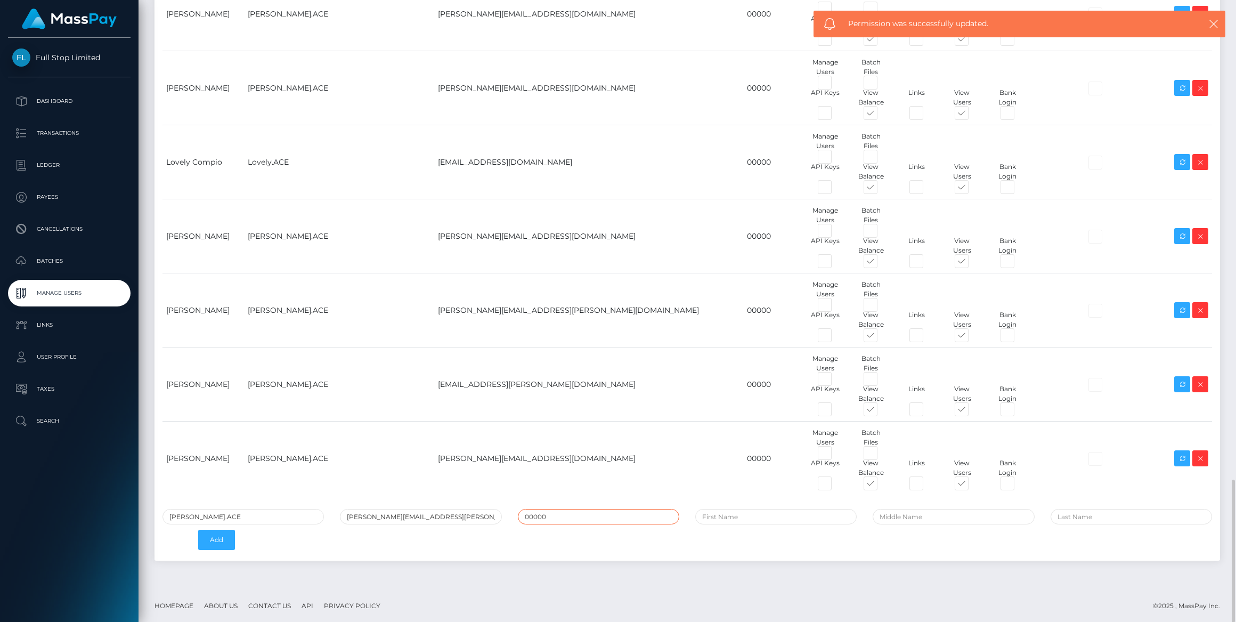
type input "00000"
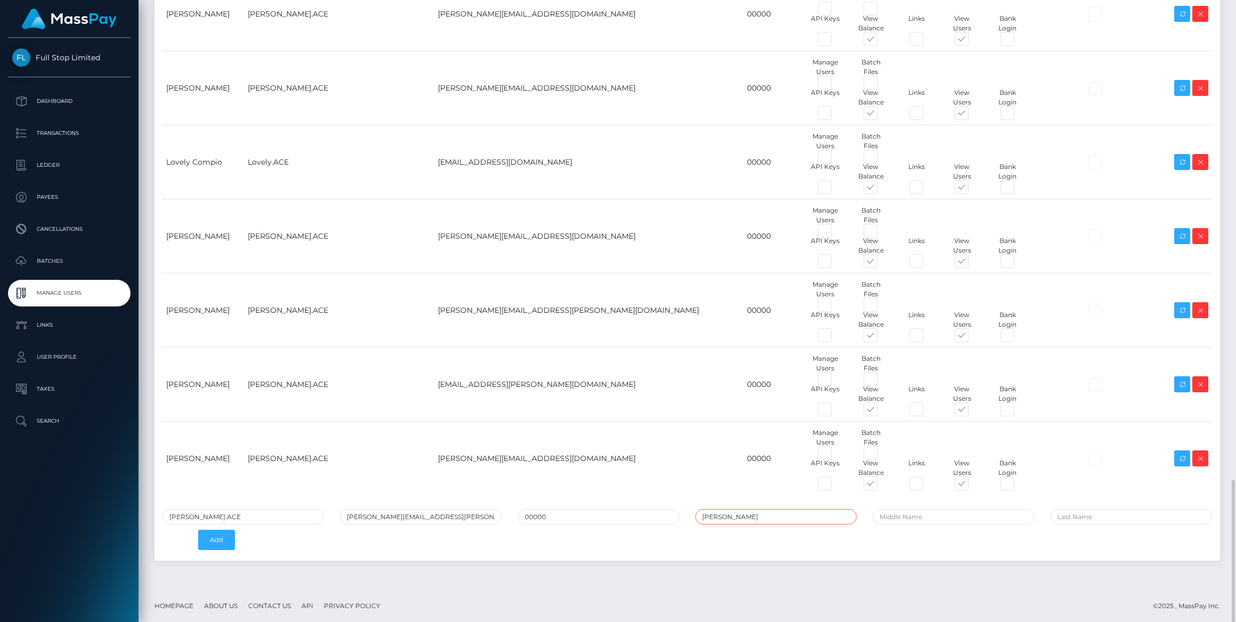
type input "Marlon"
type input "Fernandez"
click at [226, 538] on button "Add" at bounding box center [216, 540] width 37 height 20
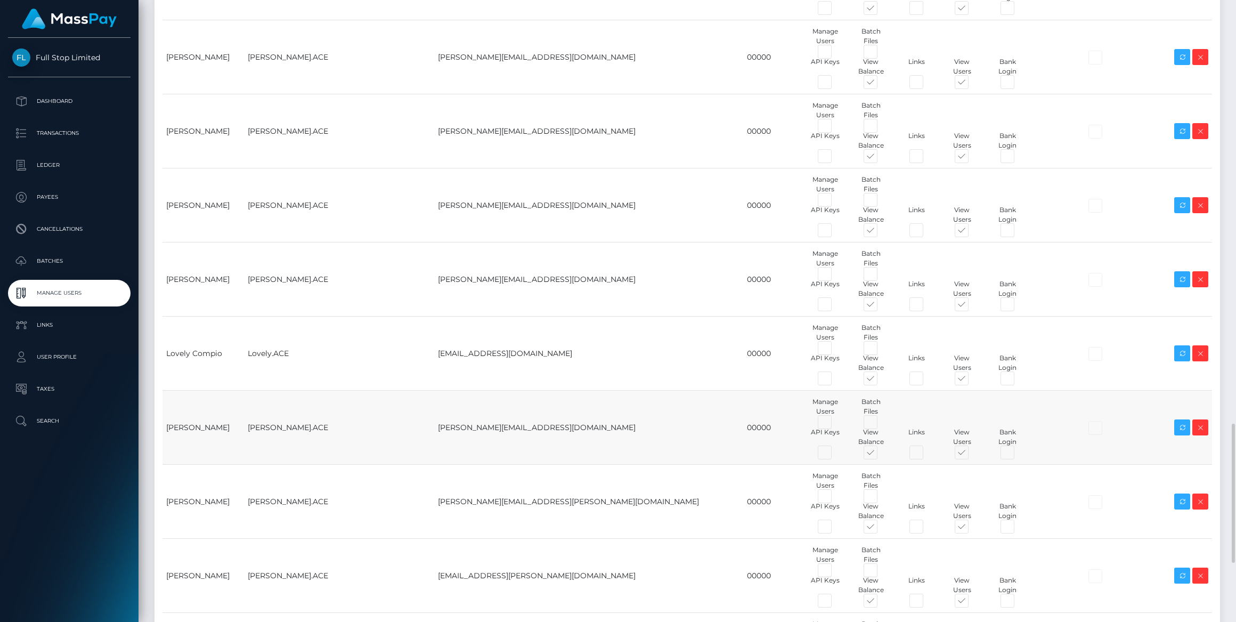
scroll to position [2155, 0]
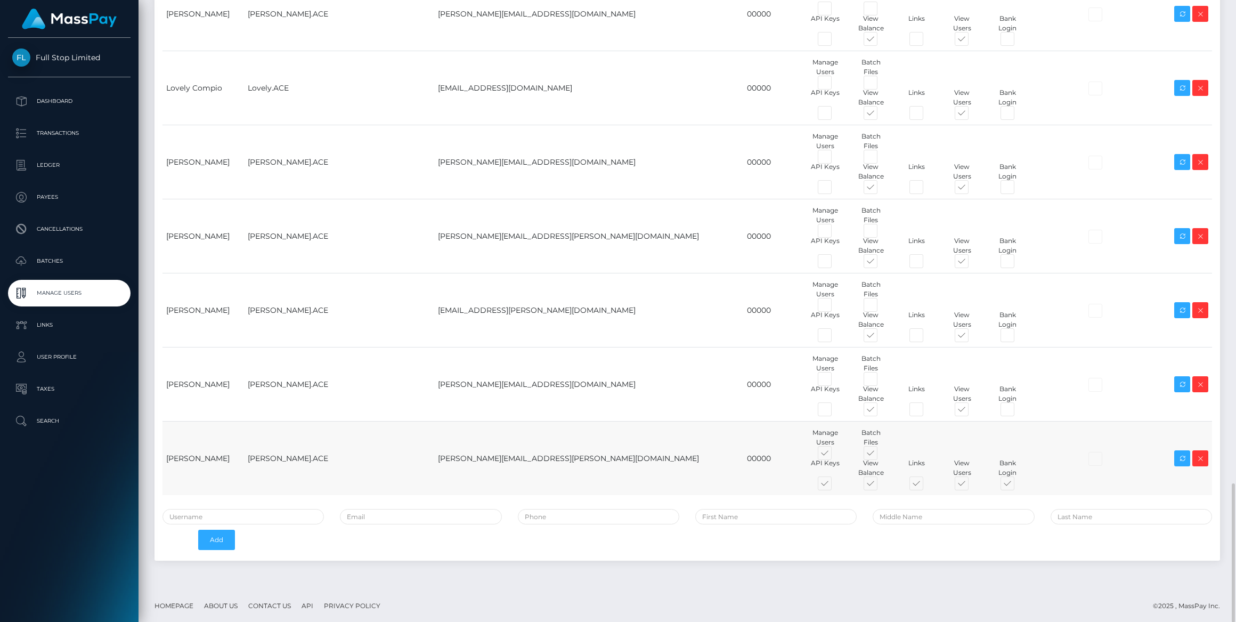
click at [835, 455] on span at bounding box center [835, 455] width 0 height 0
click at [835, 455] on input "checkbox" at bounding box center [838, 458] width 7 height 7
checkbox input "false"
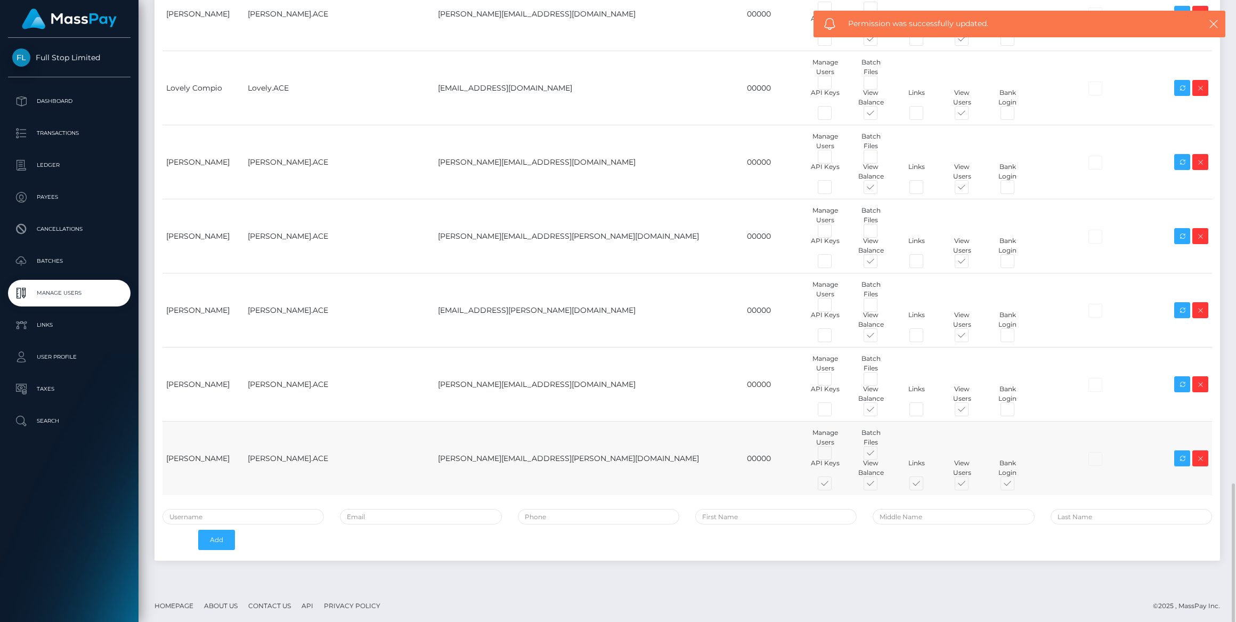
click at [880, 455] on span at bounding box center [880, 455] width 0 height 0
click at [880, 455] on input "checkbox" at bounding box center [883, 458] width 7 height 7
checkbox input "false"
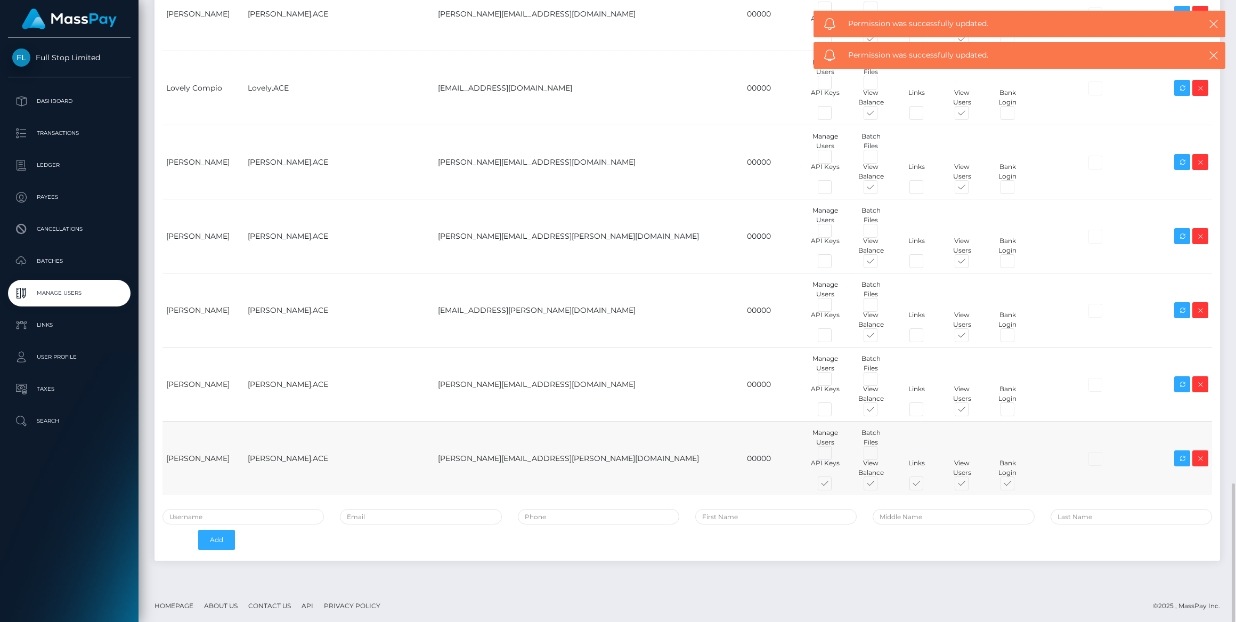
click at [835, 486] on span at bounding box center [835, 486] width 0 height 0
click at [835, 486] on input "checkbox" at bounding box center [838, 489] width 7 height 7
checkbox input "false"
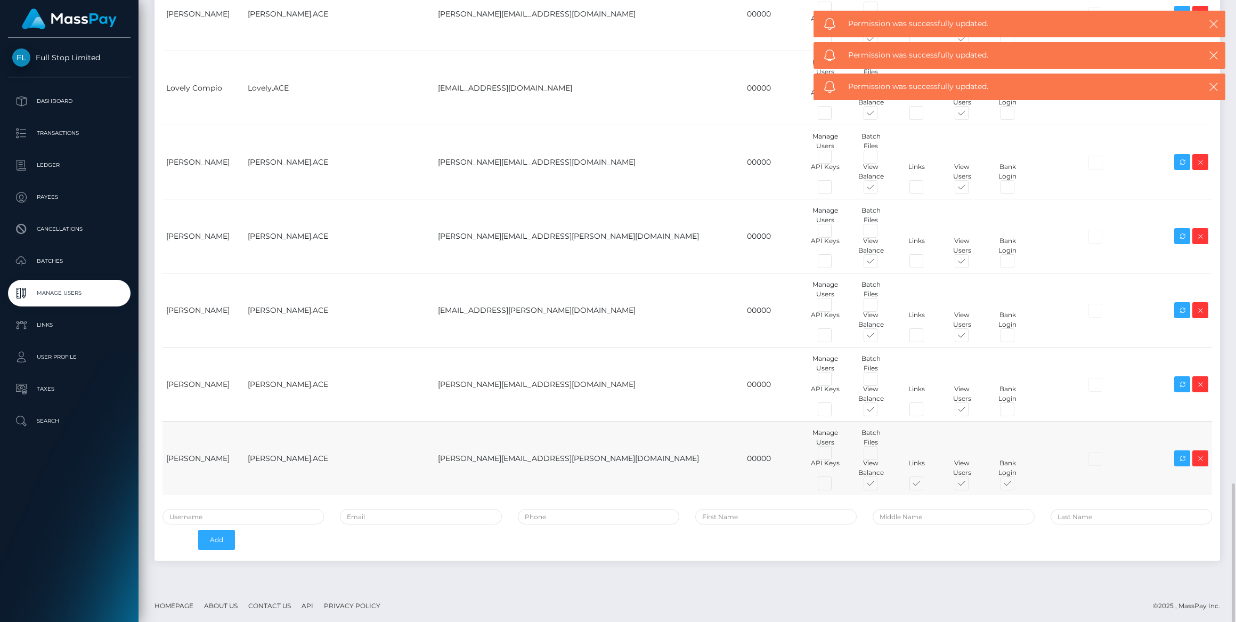
click at [926, 486] on span at bounding box center [926, 486] width 0 height 0
click at [926, 486] on input "checkbox" at bounding box center [929, 489] width 7 height 7
checkbox input "false"
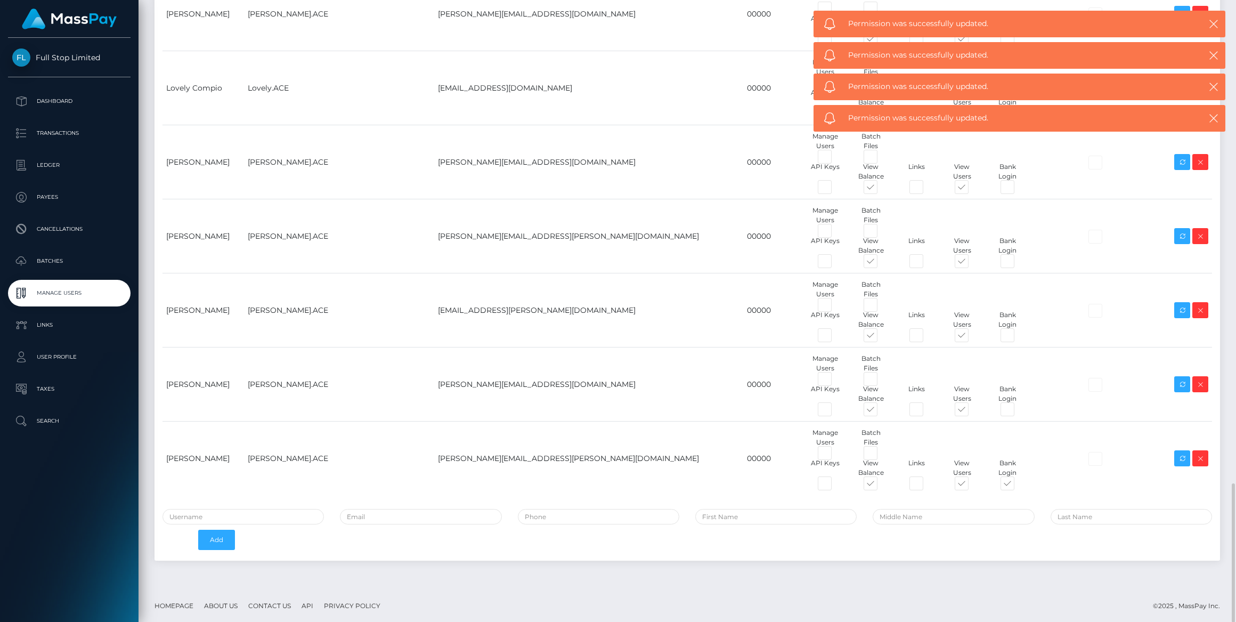
drag, startPoint x: 957, startPoint y: 480, endPoint x: 995, endPoint y: 526, distance: 60.2
click at [1017, 486] on span at bounding box center [1017, 486] width 0 height 0
click at [1017, 486] on input "checkbox" at bounding box center [1020, 489] width 7 height 7
checkbox input "false"
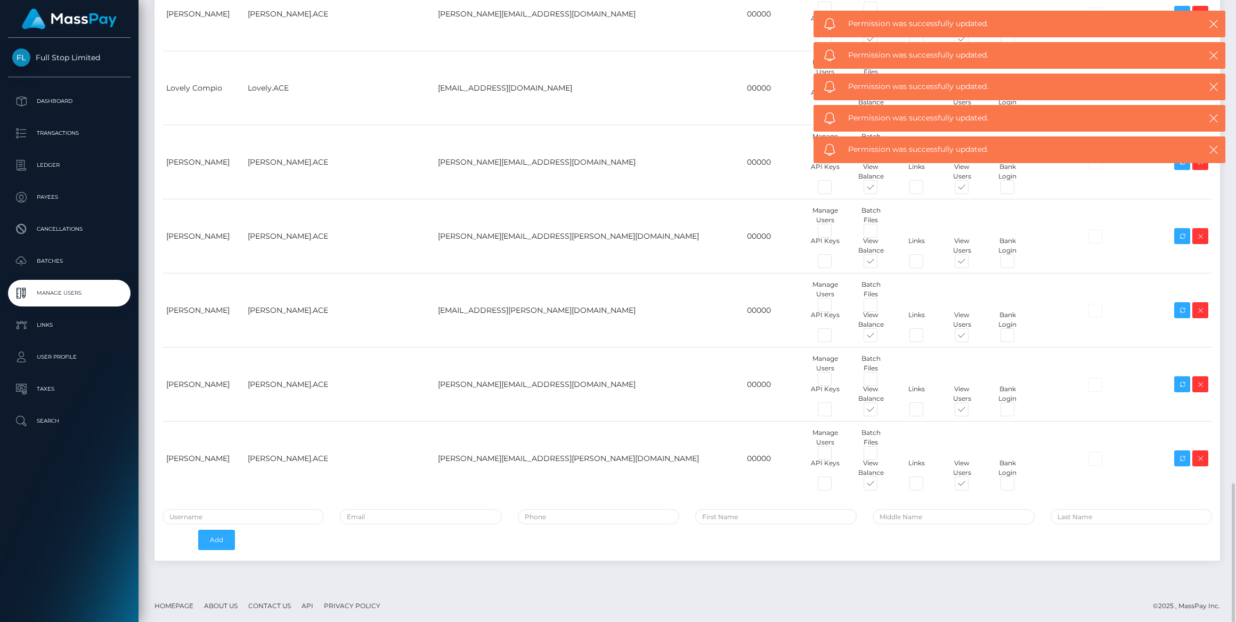
click at [411, 513] on input "email" at bounding box center [420, 516] width 161 height 15
paste input "[EMAIL_ADDRESS][DOMAIN_NAME]"
type input "[EMAIL_ADDRESS][DOMAIN_NAME]"
click at [277, 509] on input "text" at bounding box center [243, 516] width 161 height 15
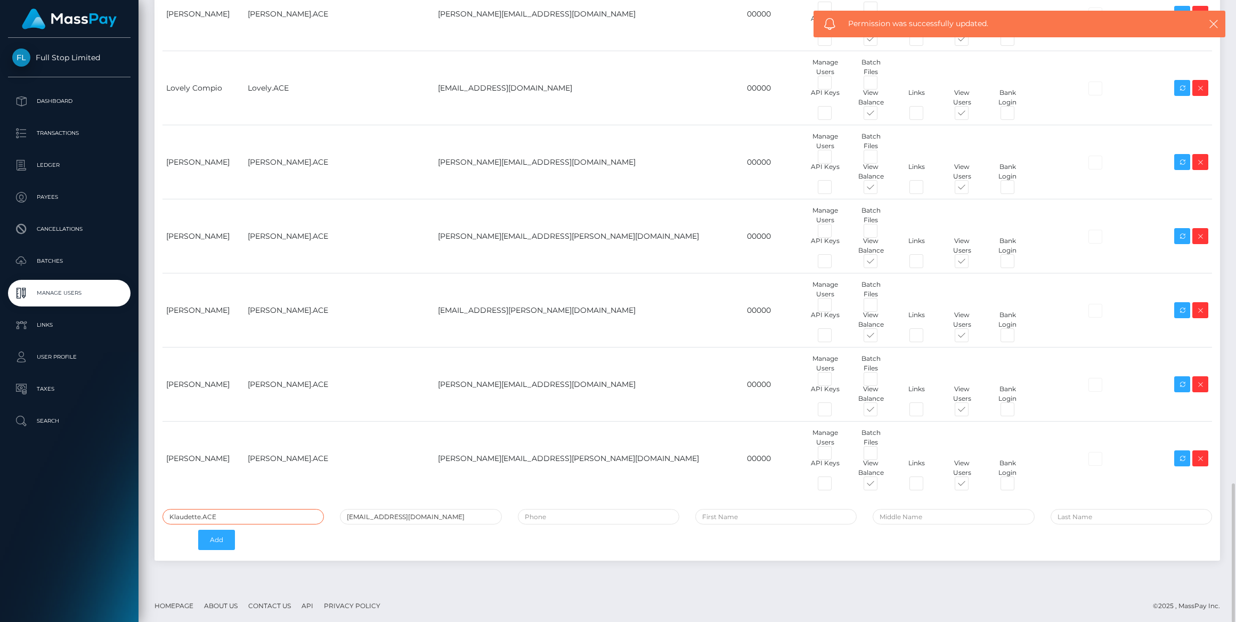
type input "Klaudette.ACE"
click at [650, 510] on input "tel" at bounding box center [598, 516] width 161 height 15
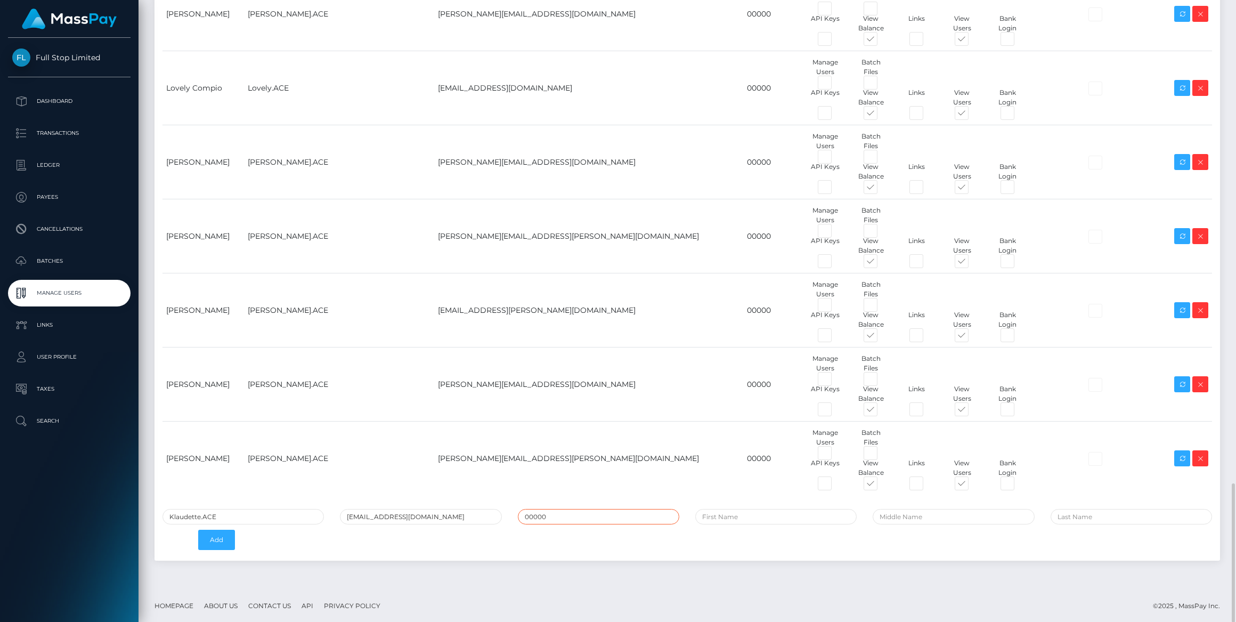
type input "00000"
type input "Klaudette"
type input "[GEOGRAPHIC_DATA]"
click at [217, 535] on button "Add" at bounding box center [216, 540] width 37 height 20
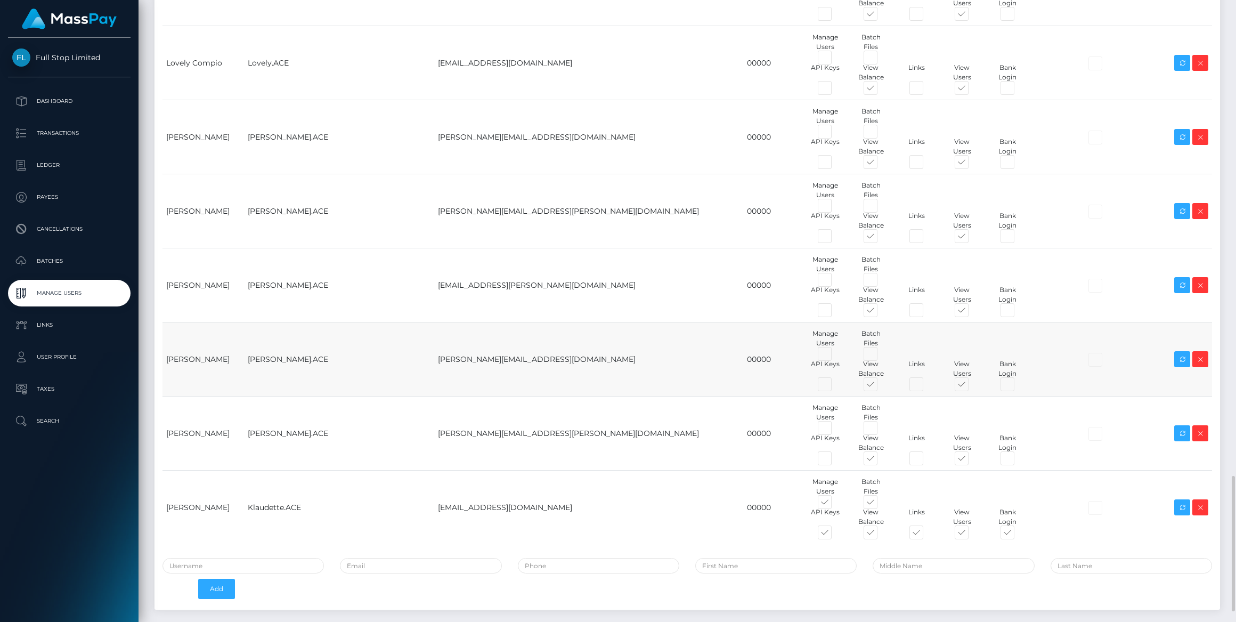
scroll to position [2229, 0]
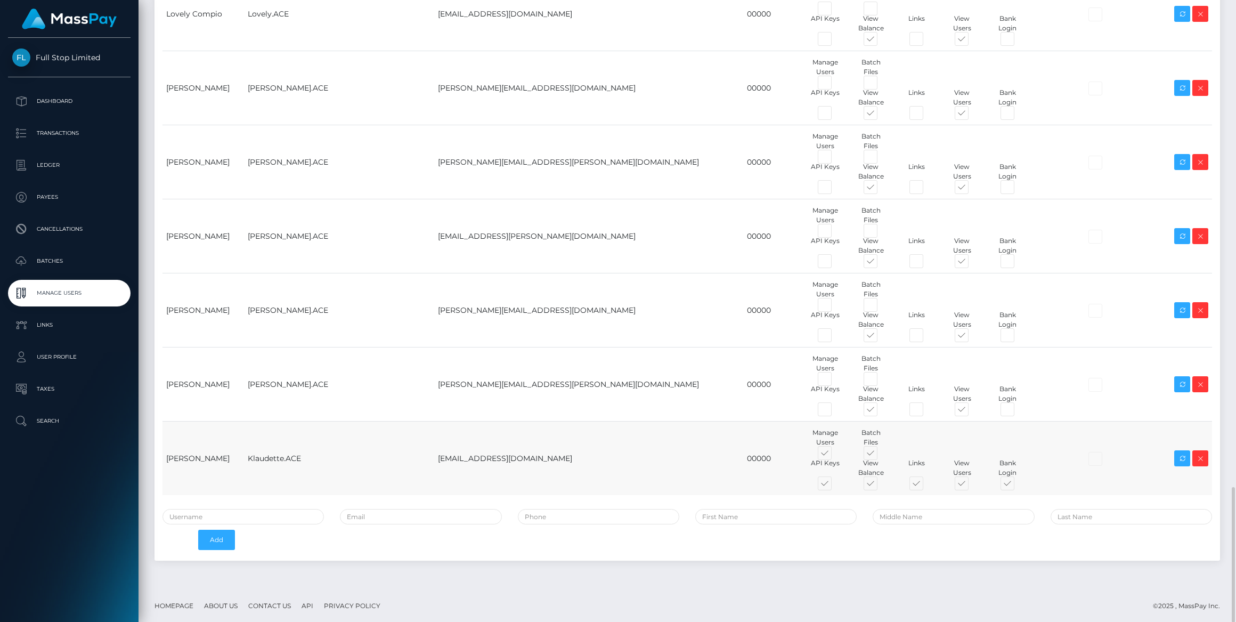
drag, startPoint x: 721, startPoint y: 451, endPoint x: 782, endPoint y: 448, distance: 61.9
click at [835, 455] on span at bounding box center [835, 455] width 0 height 0
click at [835, 455] on input "checkbox" at bounding box center [838, 458] width 7 height 7
checkbox input "false"
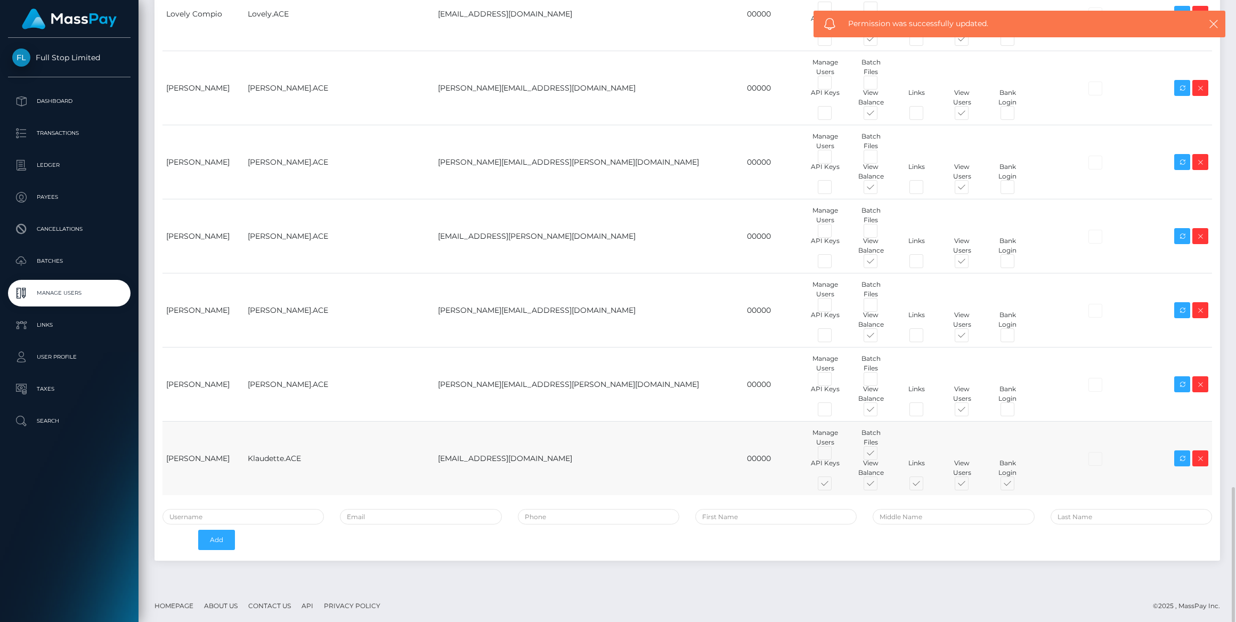
drag, startPoint x: 782, startPoint y: 448, endPoint x: 719, endPoint y: 478, distance: 70.1
click at [880, 455] on span at bounding box center [880, 455] width 0 height 0
click at [880, 455] on input "checkbox" at bounding box center [883, 458] width 7 height 7
checkbox input "false"
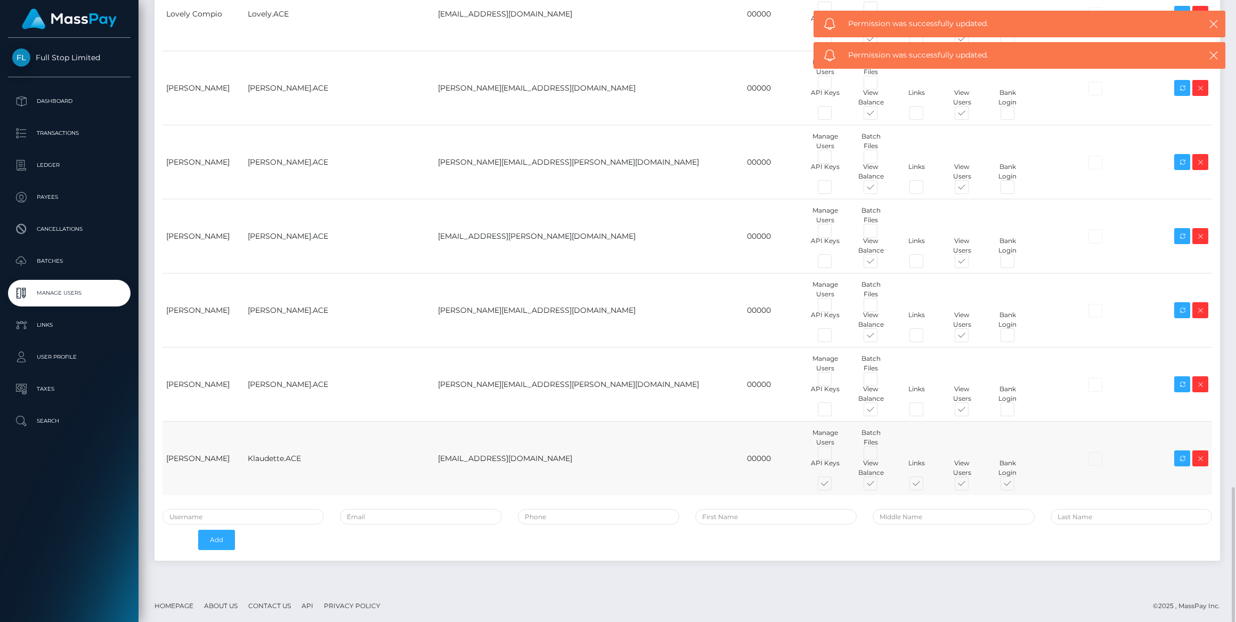
click at [835, 486] on span at bounding box center [835, 486] width 0 height 0
click at [835, 486] on input "checkbox" at bounding box center [838, 489] width 7 height 7
checkbox input "false"
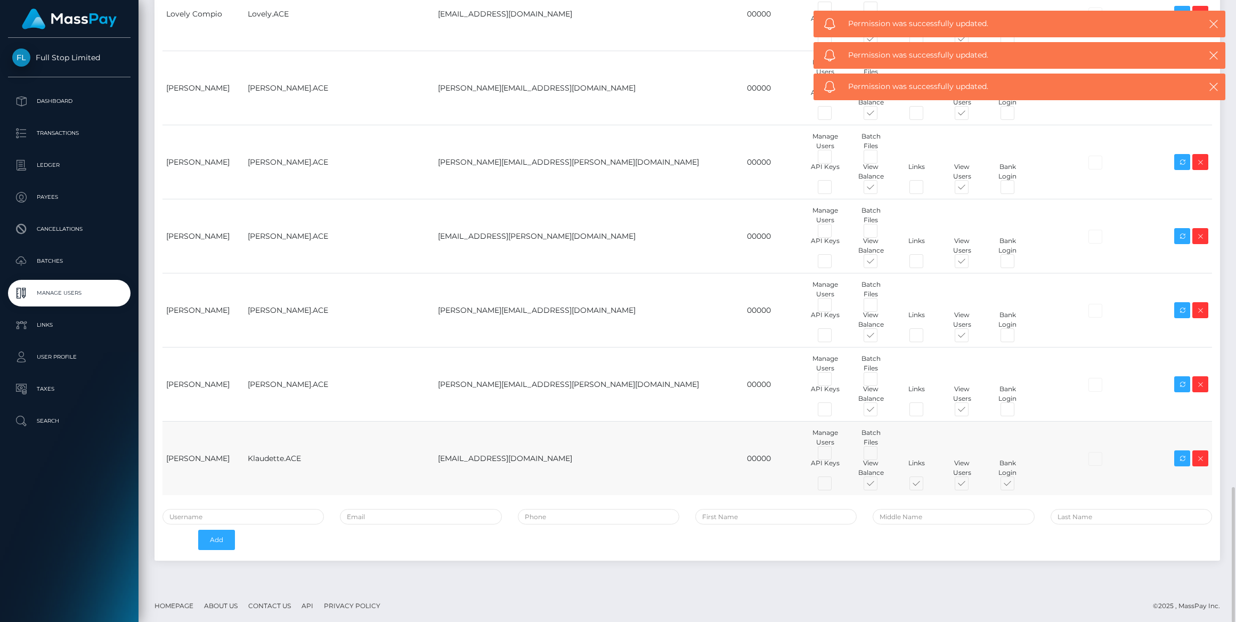
click at [926, 486] on span at bounding box center [926, 486] width 0 height 0
click at [926, 486] on input "checkbox" at bounding box center [929, 489] width 7 height 7
checkbox input "false"
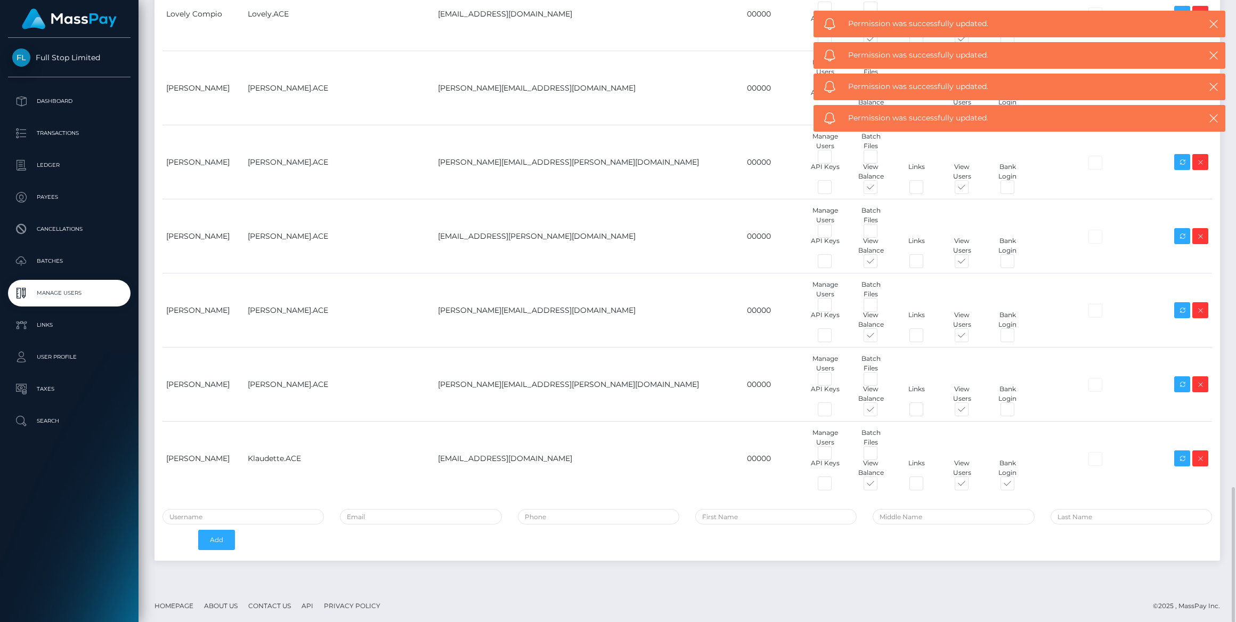
click at [1017, 486] on span at bounding box center [1017, 486] width 0 height 0
click at [1017, 486] on input "checkbox" at bounding box center [1020, 489] width 7 height 7
checkbox input "false"
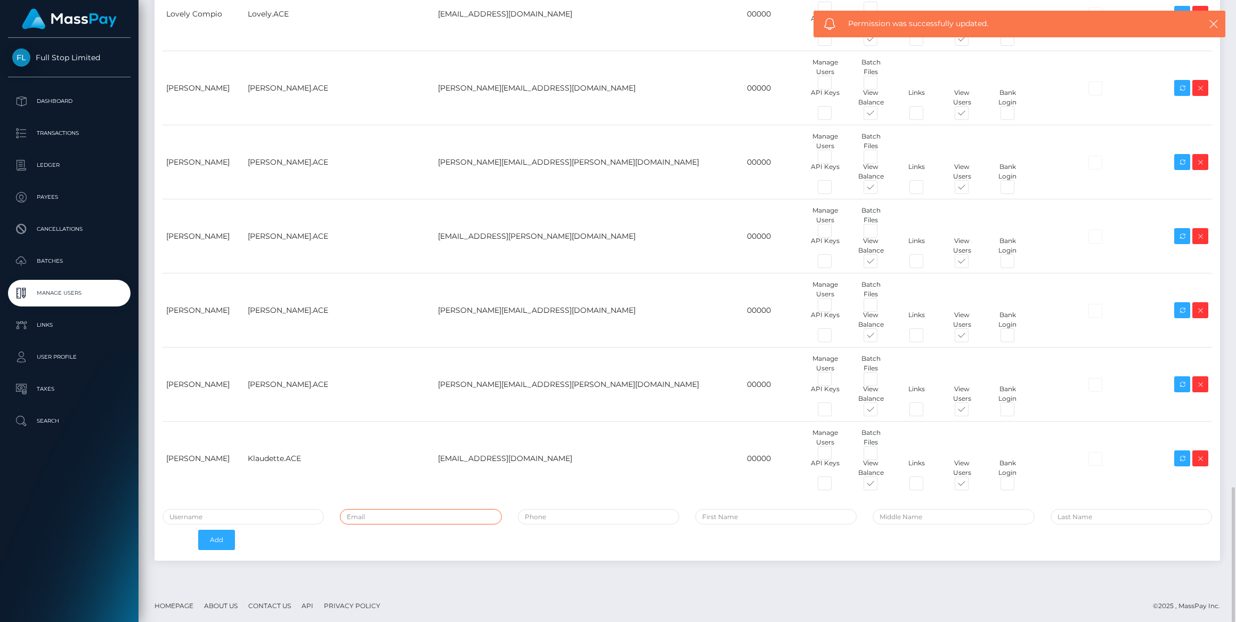
click at [409, 511] on input "email" at bounding box center [420, 516] width 161 height 15
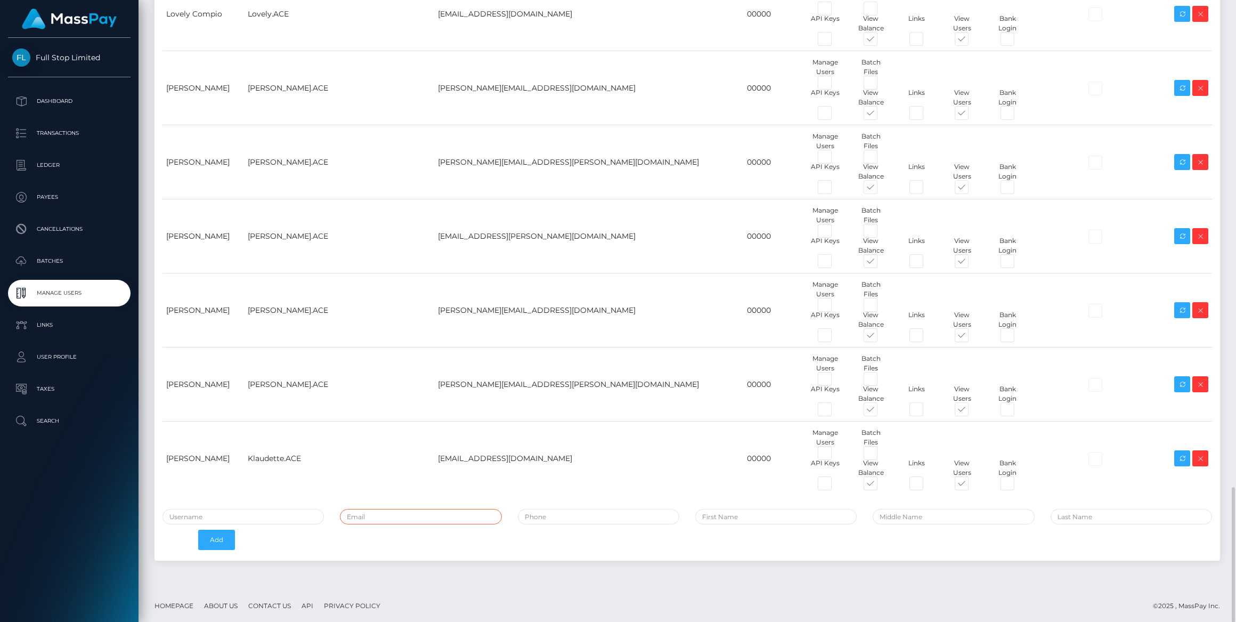
paste input "[PERSON_NAME][EMAIL_ADDRESS][PERSON_NAME][DOMAIN_NAME]"
type input "[PERSON_NAME][EMAIL_ADDRESS][PERSON_NAME][DOMAIN_NAME]"
type input "Karin"
type input "Visk"
type input "[PERSON_NAME][EMAIL_ADDRESS][PERSON_NAME][DOMAIN_NAME]"
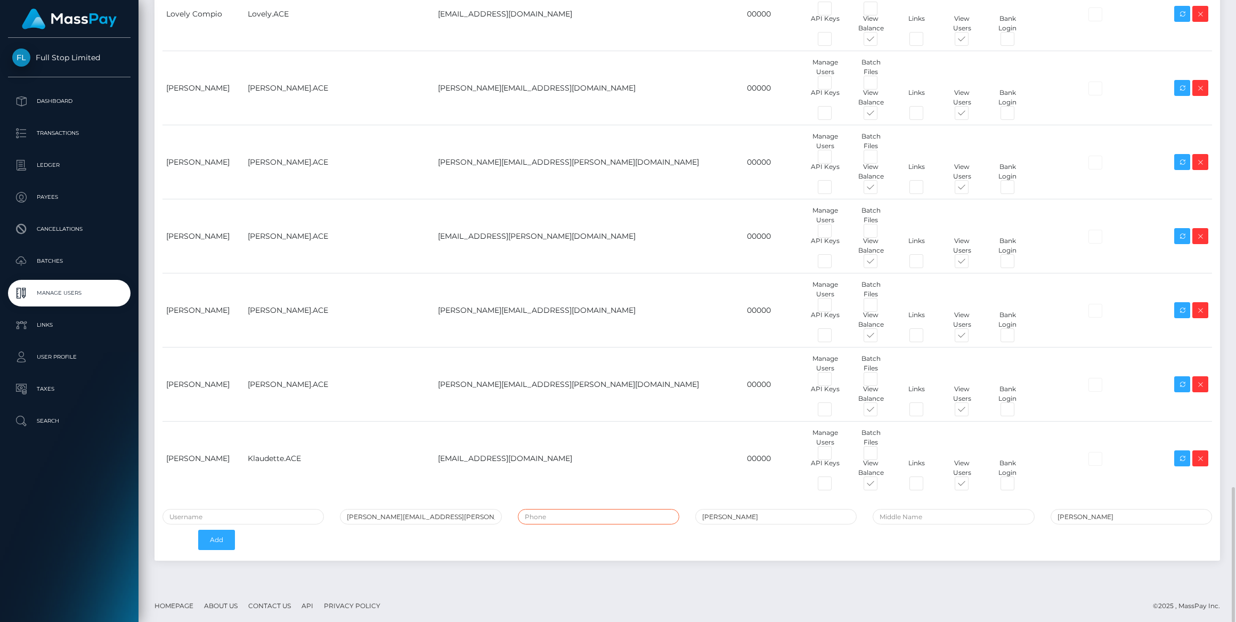
click at [547, 509] on input "tel" at bounding box center [598, 516] width 161 height 15
type input "00000"
click at [237, 509] on input "text" at bounding box center [243, 516] width 161 height 15
type input "[PERSON_NAME].ACE"
click at [219, 535] on button "Add" at bounding box center [216, 540] width 37 height 20
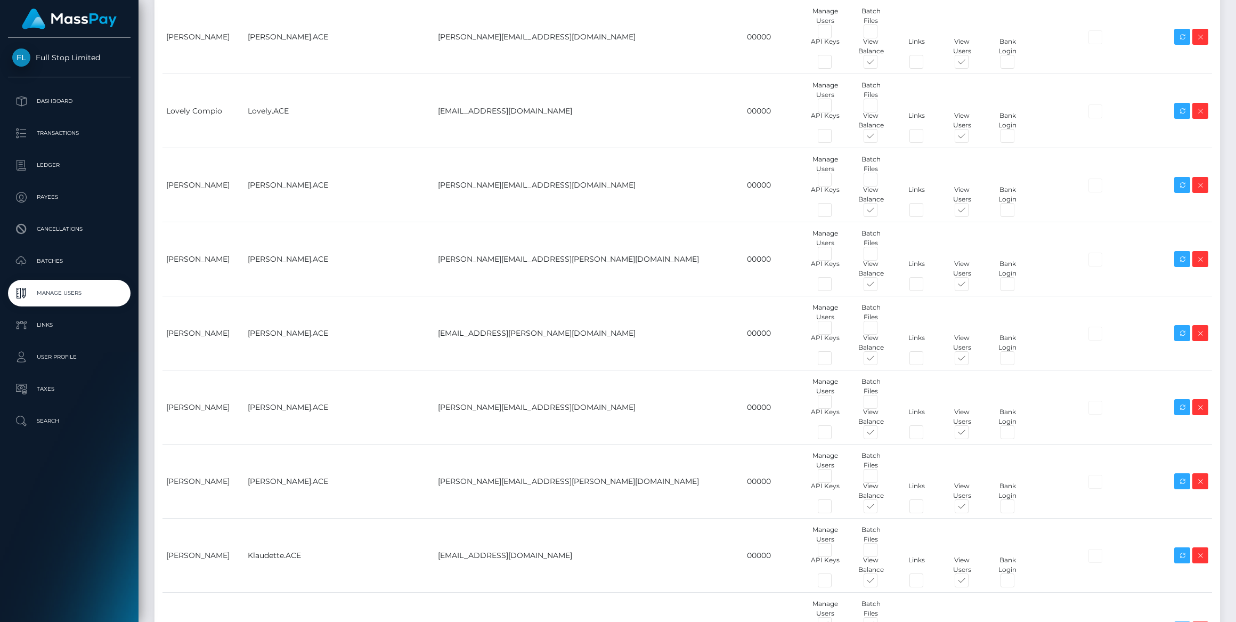
scroll to position [2302, 0]
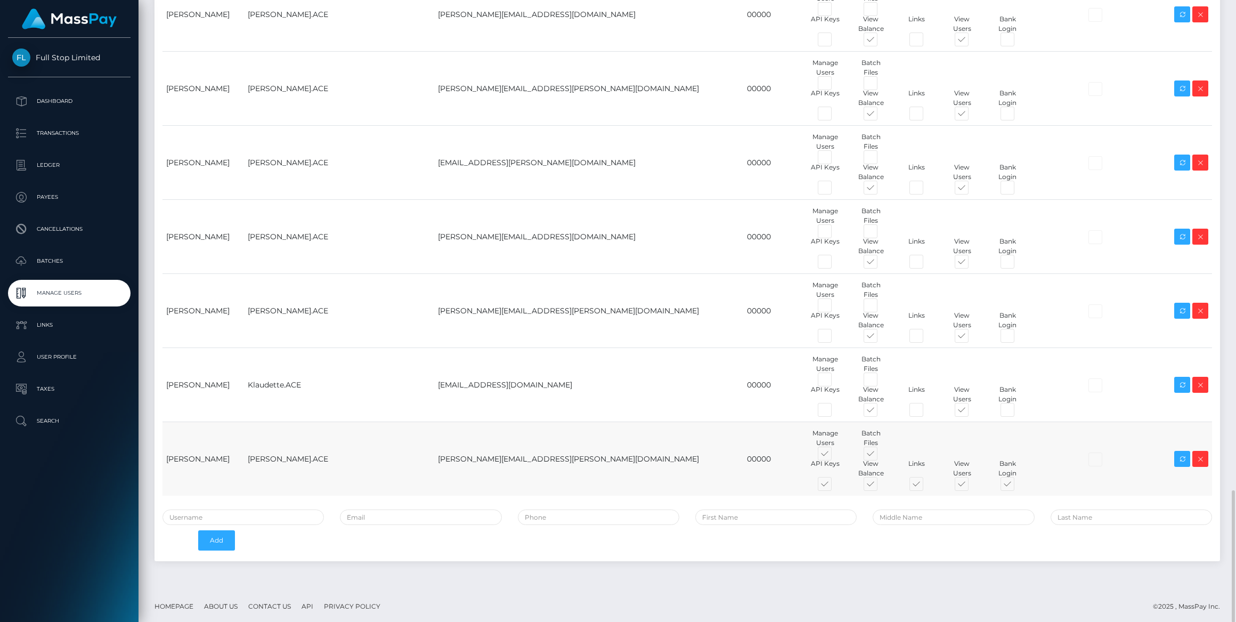
click at [835, 456] on span at bounding box center [835, 456] width 0 height 0
click at [835, 456] on input "checkbox" at bounding box center [838, 459] width 7 height 7
checkbox input "false"
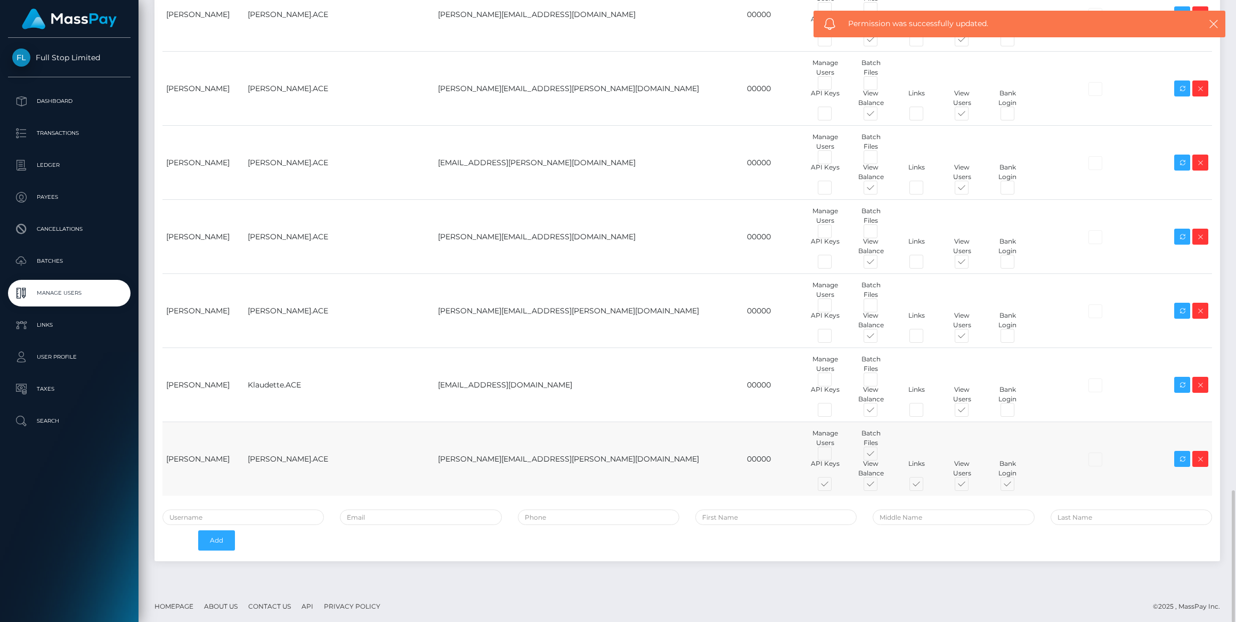
click at [835, 486] on span at bounding box center [835, 486] width 0 height 0
click at [835, 486] on input "checkbox" at bounding box center [838, 489] width 7 height 7
checkbox input "false"
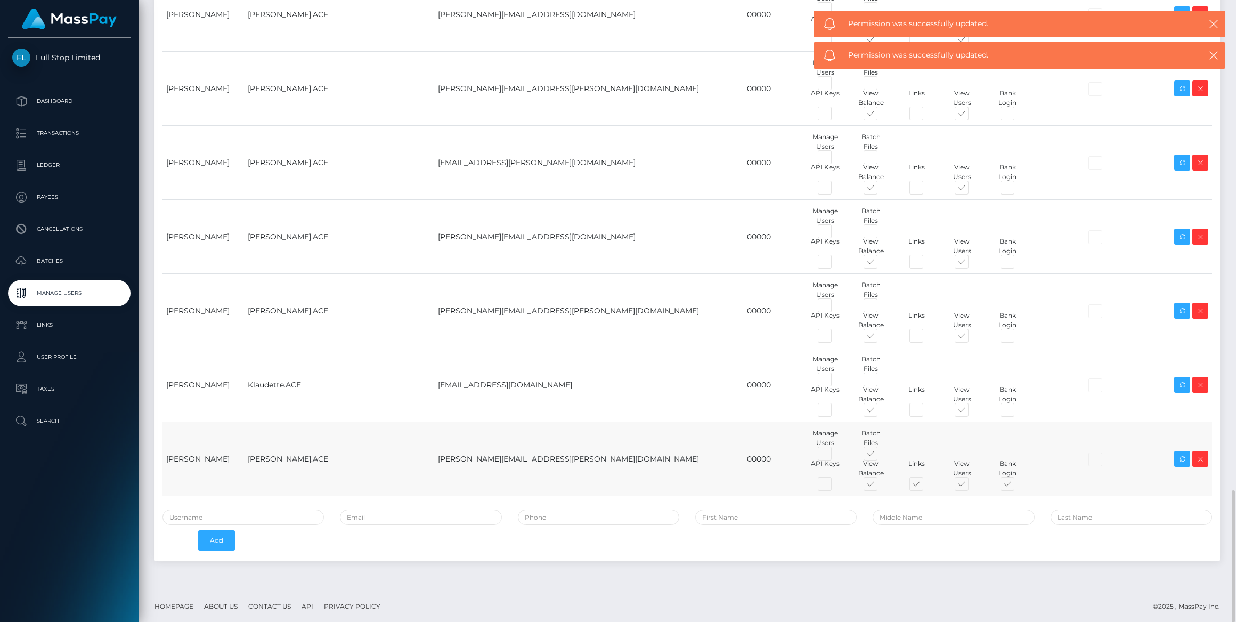
click at [926, 486] on span at bounding box center [926, 486] width 0 height 0
click at [926, 486] on input "checkbox" at bounding box center [929, 489] width 7 height 7
checkbox input "false"
click at [1017, 486] on span at bounding box center [1017, 486] width 0 height 0
click at [1017, 486] on input "checkbox" at bounding box center [1020, 489] width 7 height 7
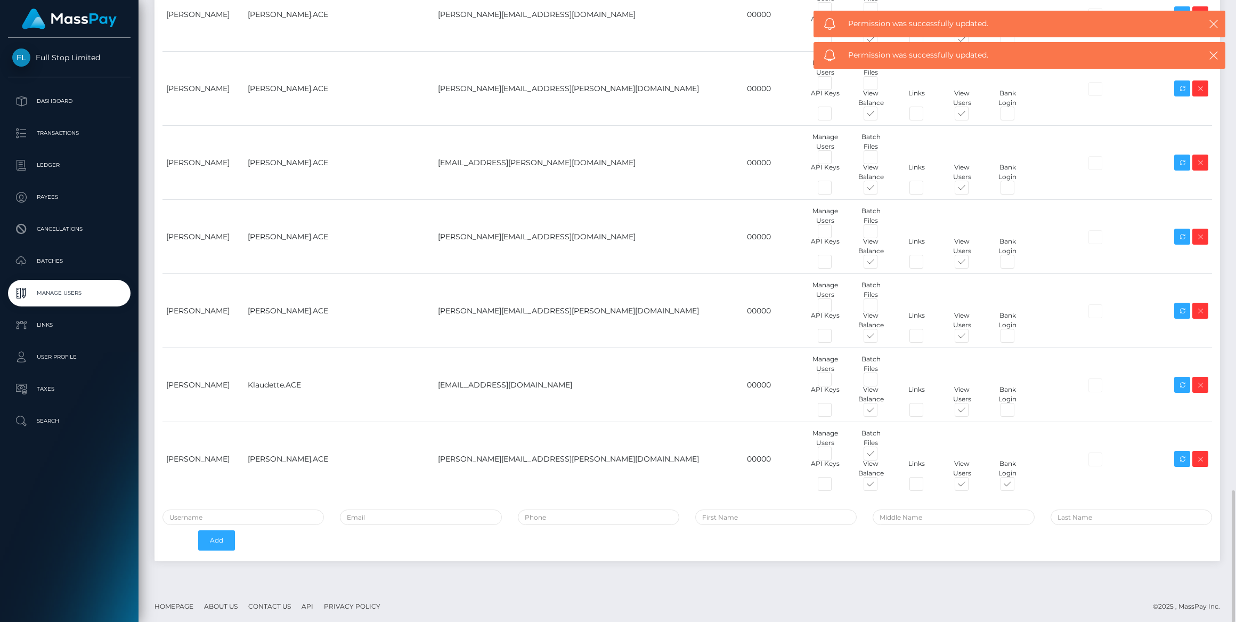
checkbox input "false"
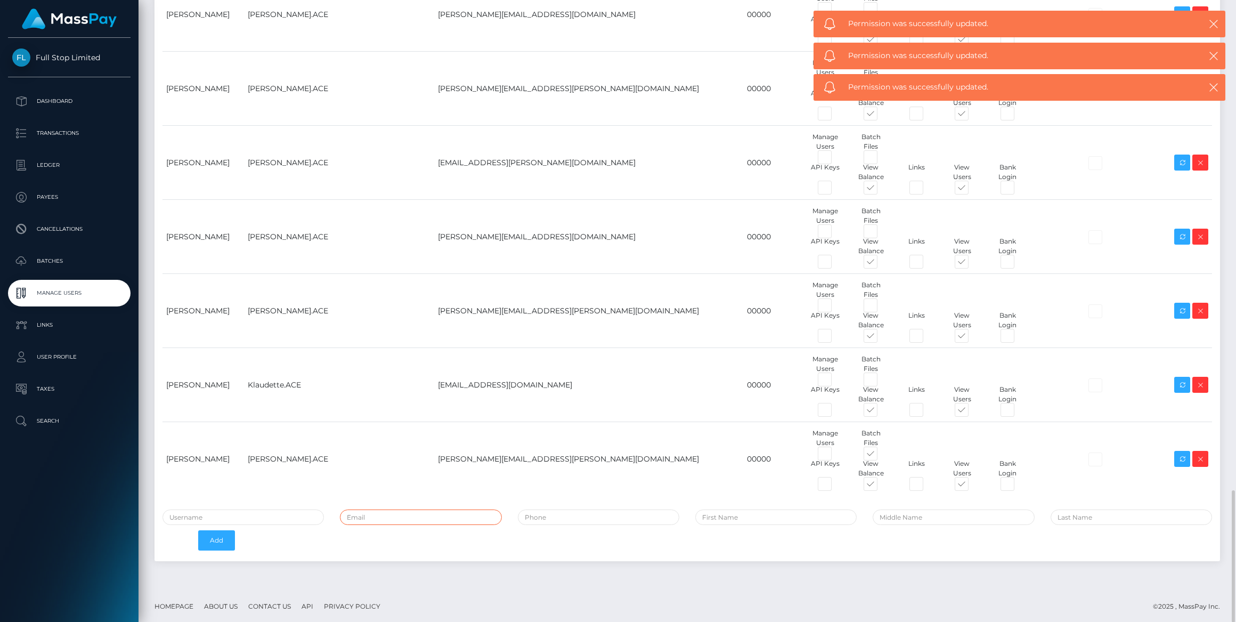
click at [453, 517] on input "email" at bounding box center [420, 516] width 161 height 15
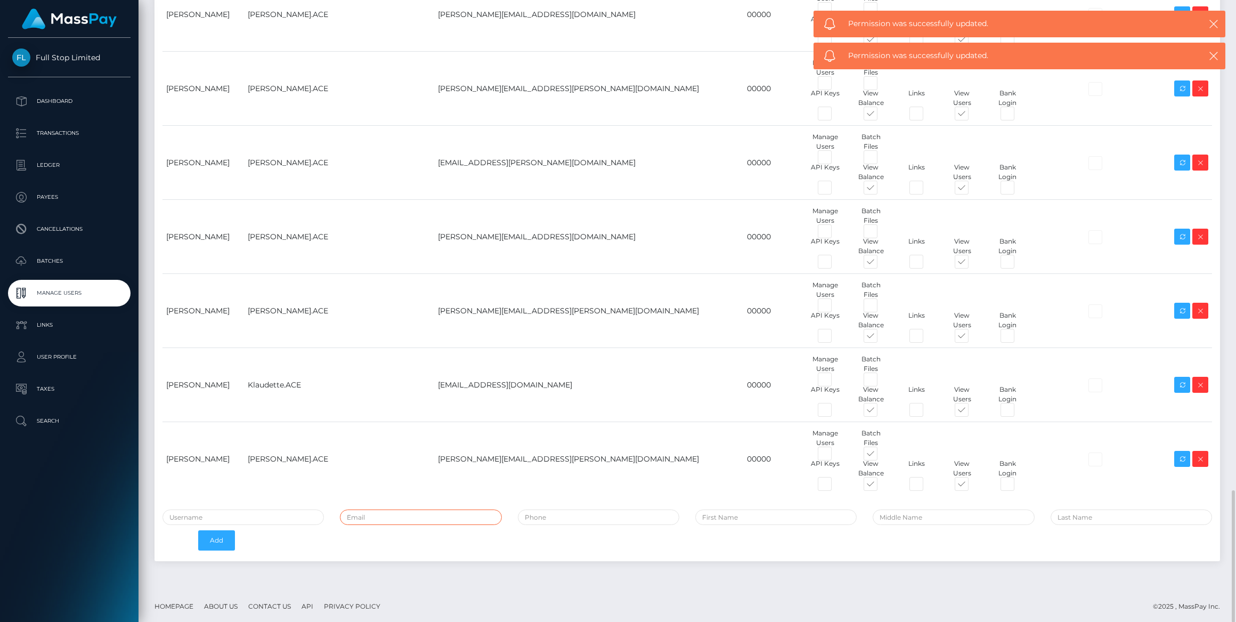
paste input "[PERSON_NAME][EMAIL_ADDRESS][PERSON_NAME][DOMAIN_NAME]"
type input "[PERSON_NAME][EMAIL_ADDRESS][PERSON_NAME][DOMAIN_NAME]"
type input "[PERSON_NAME]"
type input "[PERSON_NAME][EMAIL_ADDRESS][PERSON_NAME][DOMAIN_NAME]"
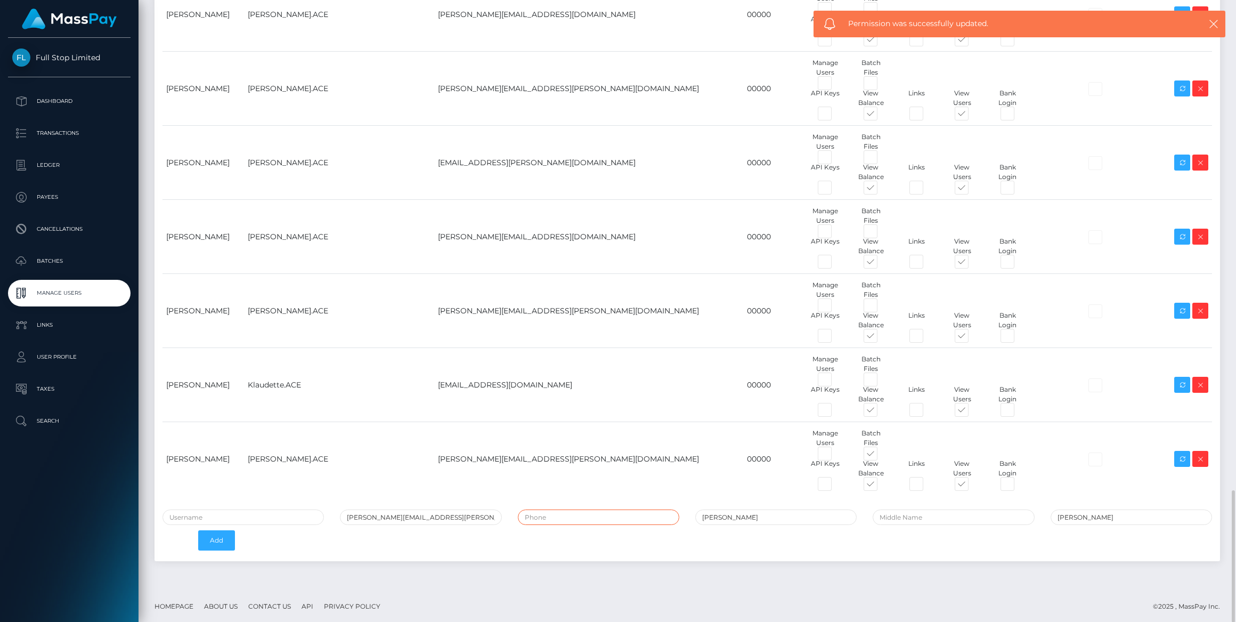
click at [560, 515] on input "tel" at bounding box center [598, 516] width 161 height 15
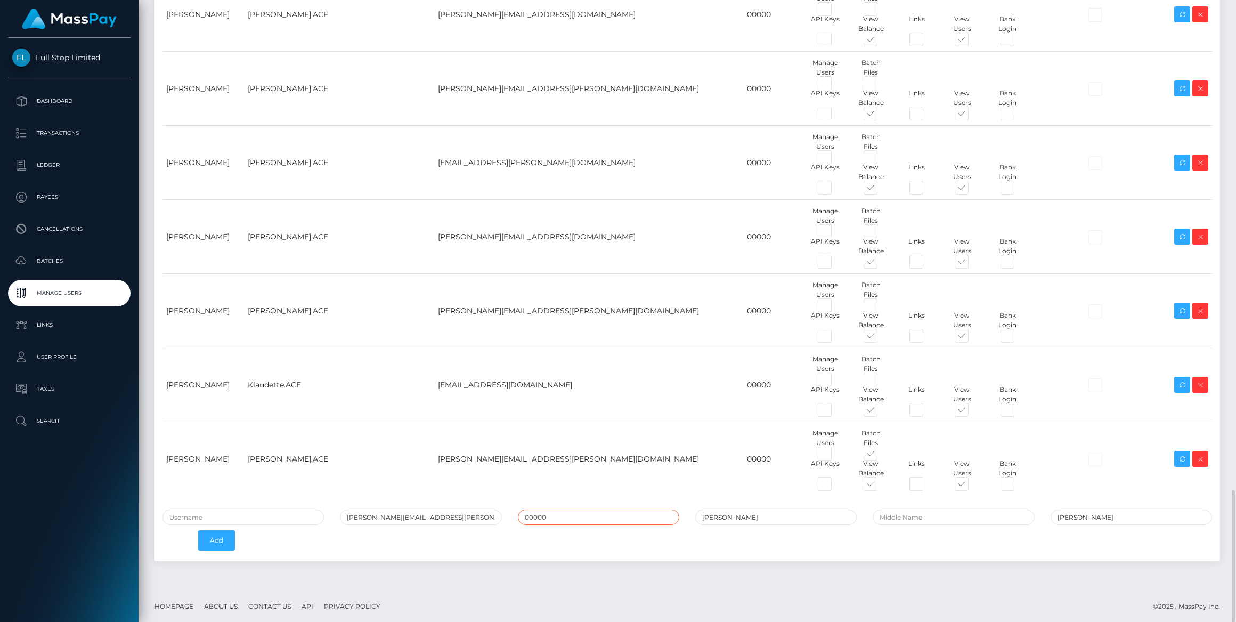
type input "00000"
click at [268, 516] on input "text" at bounding box center [243, 516] width 161 height 15
type input "[PERSON_NAME].ACE"
click at [221, 540] on button "Add" at bounding box center [216, 540] width 37 height 20
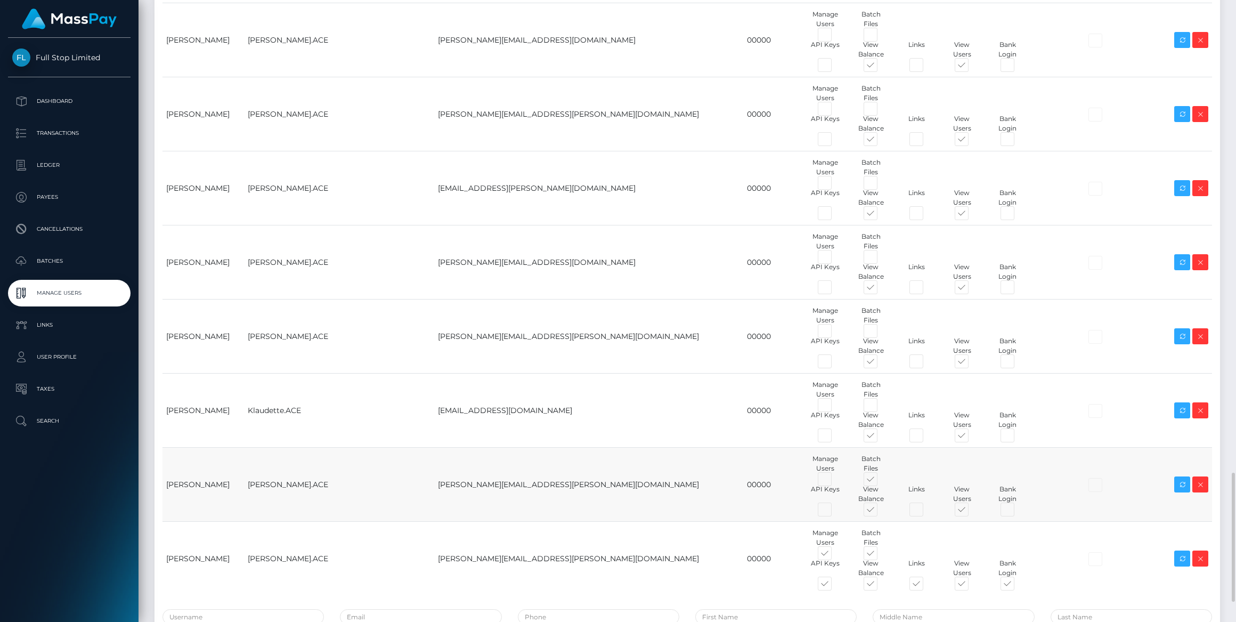
scroll to position [2377, 0]
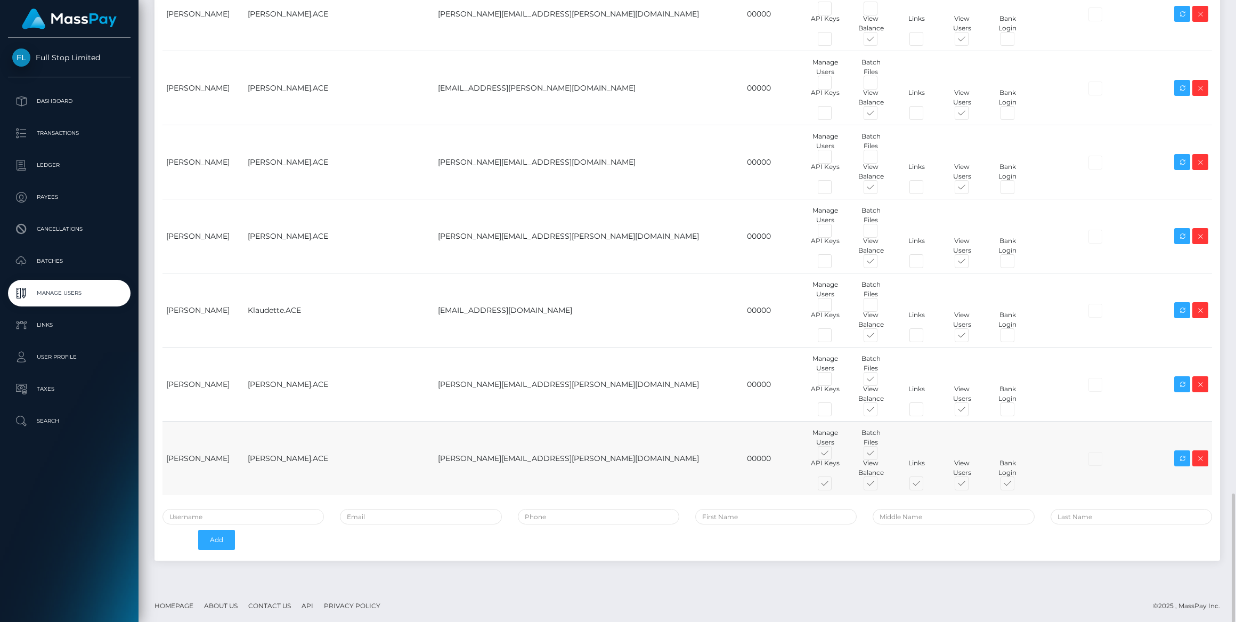
click at [835, 455] on span at bounding box center [835, 455] width 0 height 0
click at [835, 455] on input "checkbox" at bounding box center [838, 458] width 7 height 7
checkbox input "false"
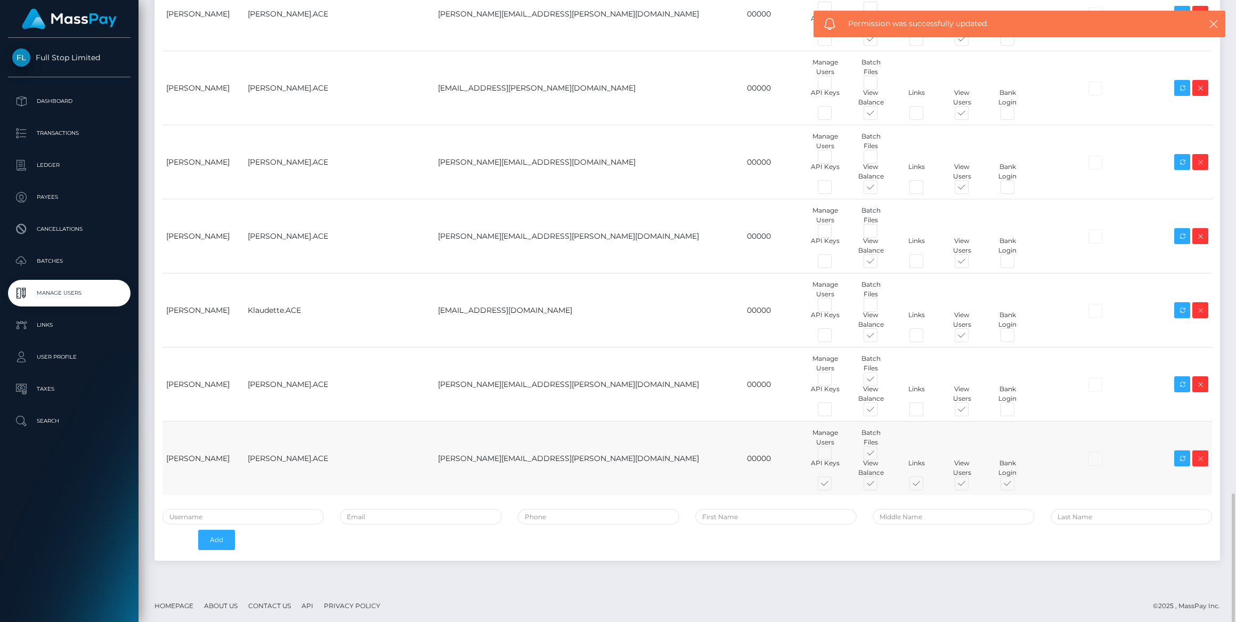
click at [835, 486] on span at bounding box center [835, 486] width 0 height 0
click at [835, 486] on input "checkbox" at bounding box center [838, 489] width 7 height 7
checkbox input "false"
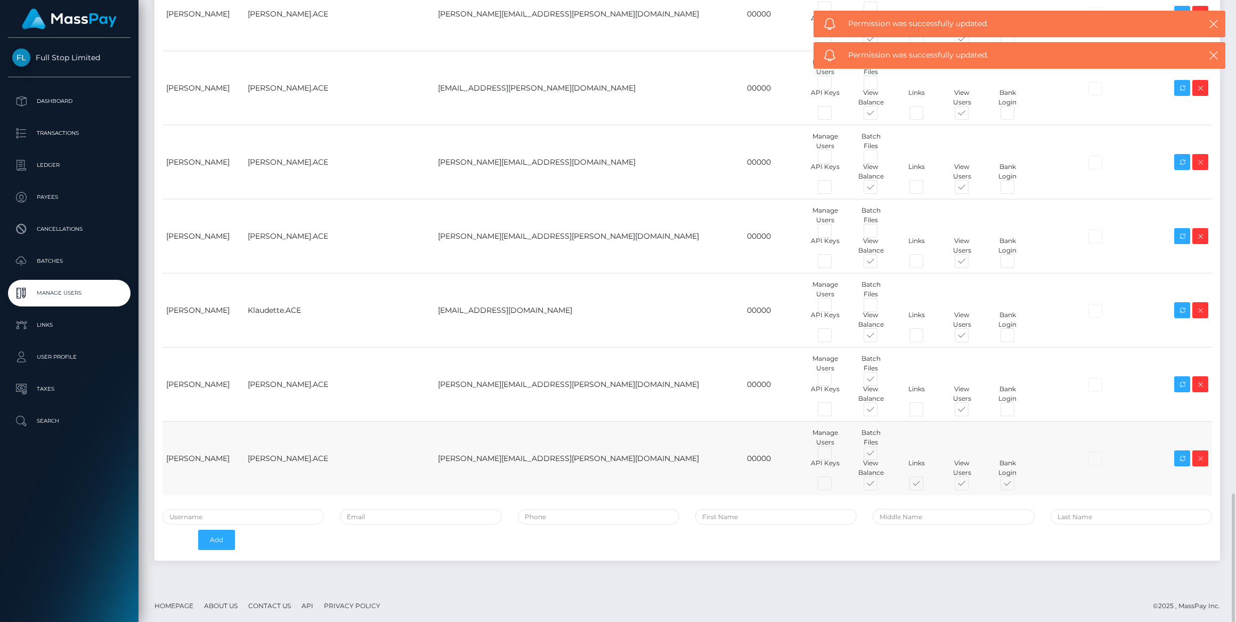
click at [926, 486] on span at bounding box center [926, 486] width 0 height 0
click at [926, 486] on input "checkbox" at bounding box center [929, 489] width 7 height 7
checkbox input "false"
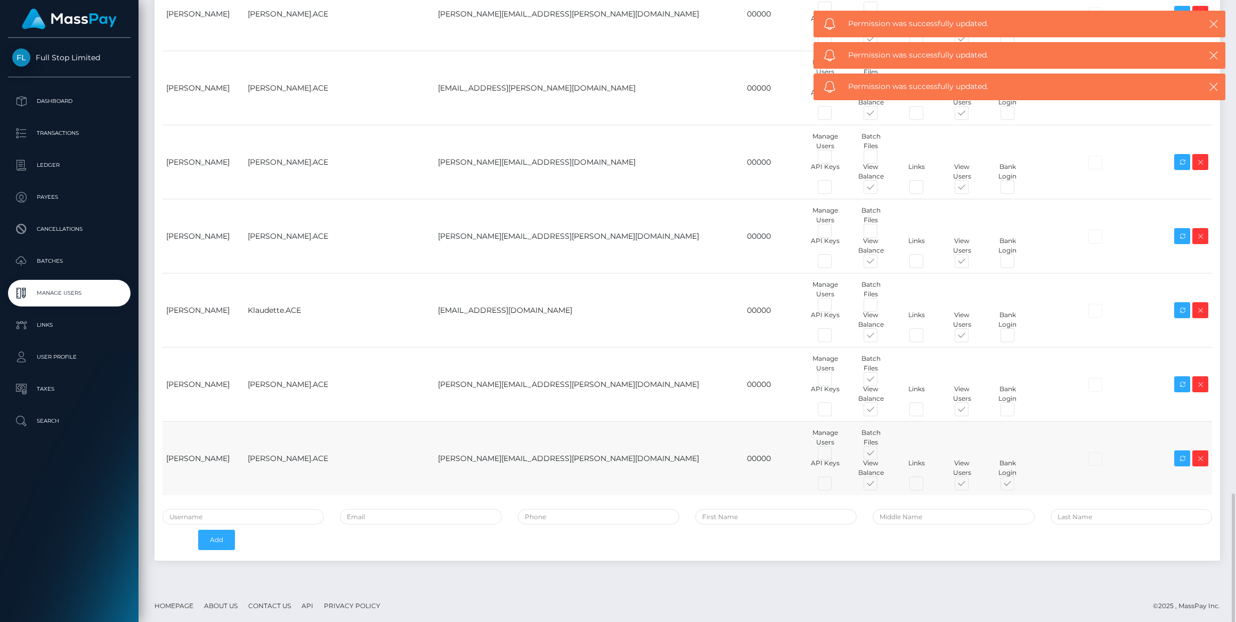
click at [1017, 486] on span at bounding box center [1017, 486] width 0 height 0
click at [1017, 486] on input "checkbox" at bounding box center [1020, 489] width 7 height 7
checkbox input "false"
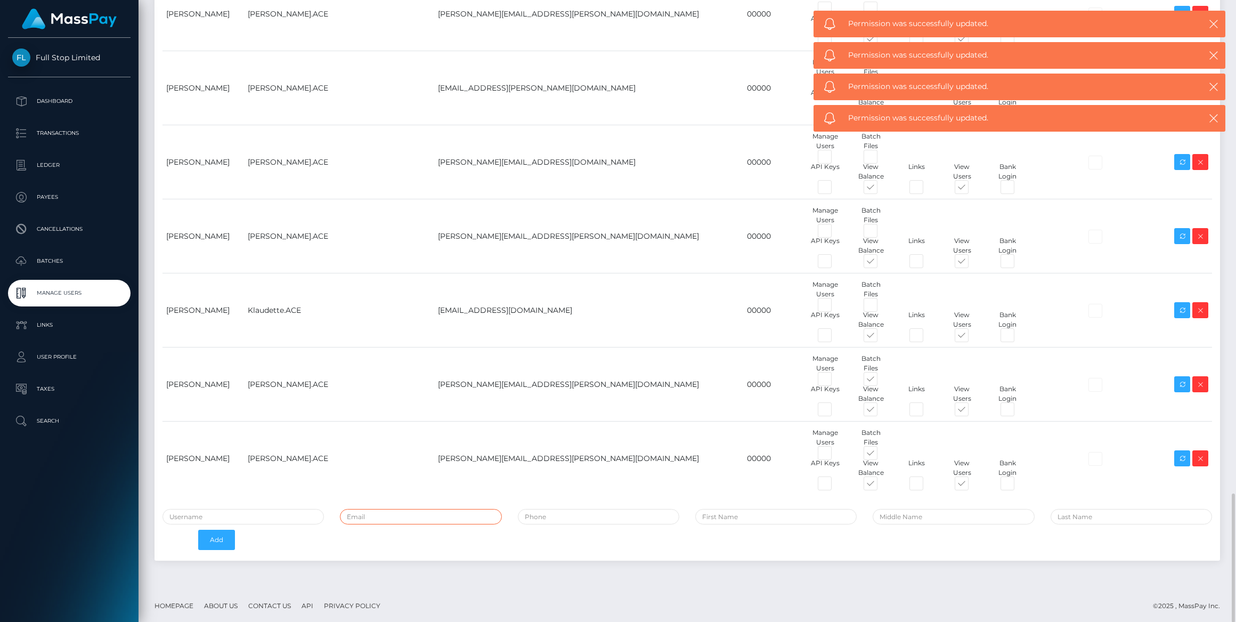
click at [394, 509] on input "email" at bounding box center [420, 516] width 161 height 15
paste input "[EMAIL_ADDRESS][DOMAIN_NAME]"
type input "[EMAIL_ADDRESS][DOMAIN_NAME]"
type input "Keeley"
type input "Badaja"
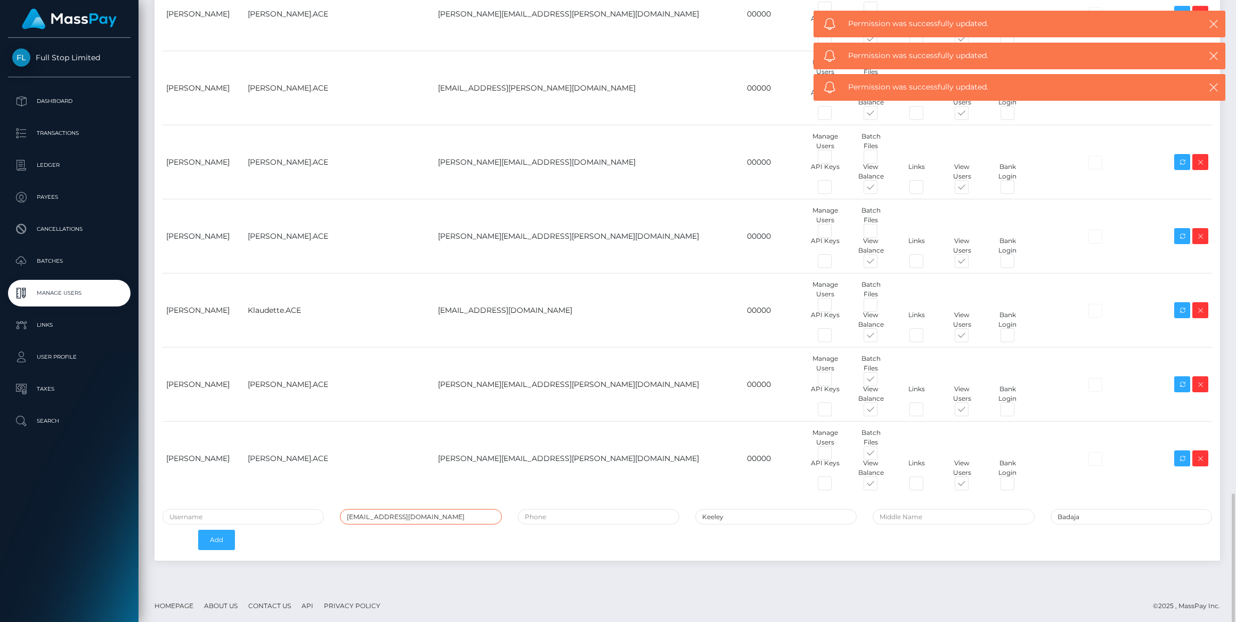
type input "[EMAIL_ADDRESS][DOMAIN_NAME]"
click at [566, 510] on input "tel" at bounding box center [598, 516] width 161 height 15
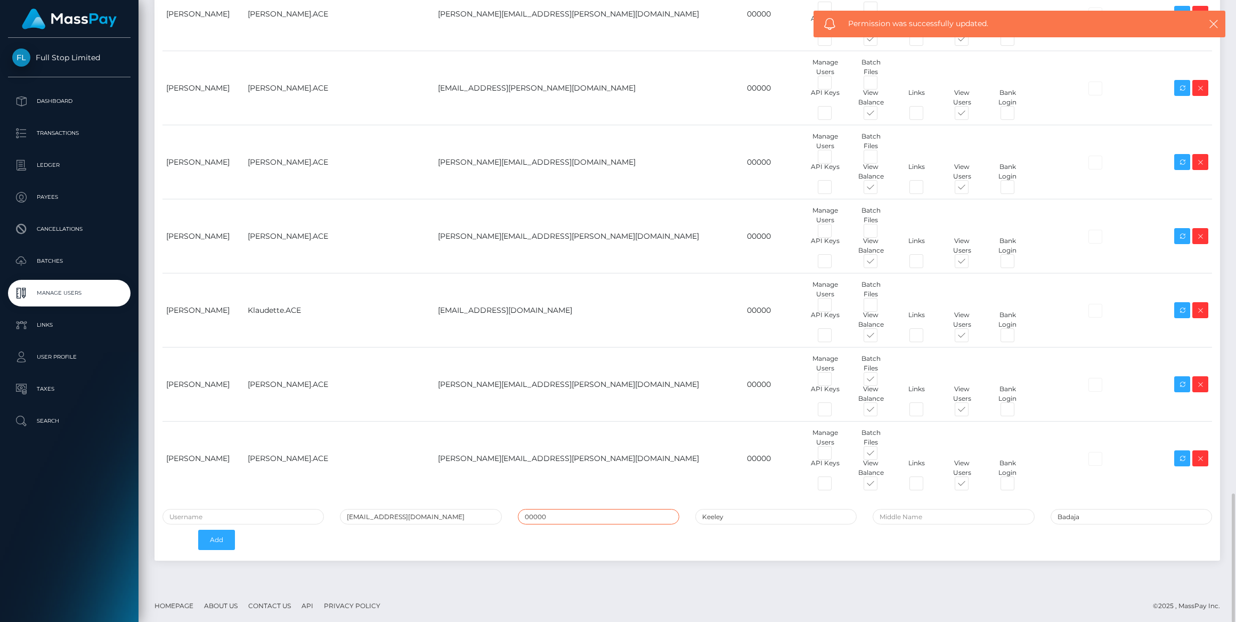
type input "00000"
click at [230, 510] on input "text" at bounding box center [243, 516] width 161 height 15
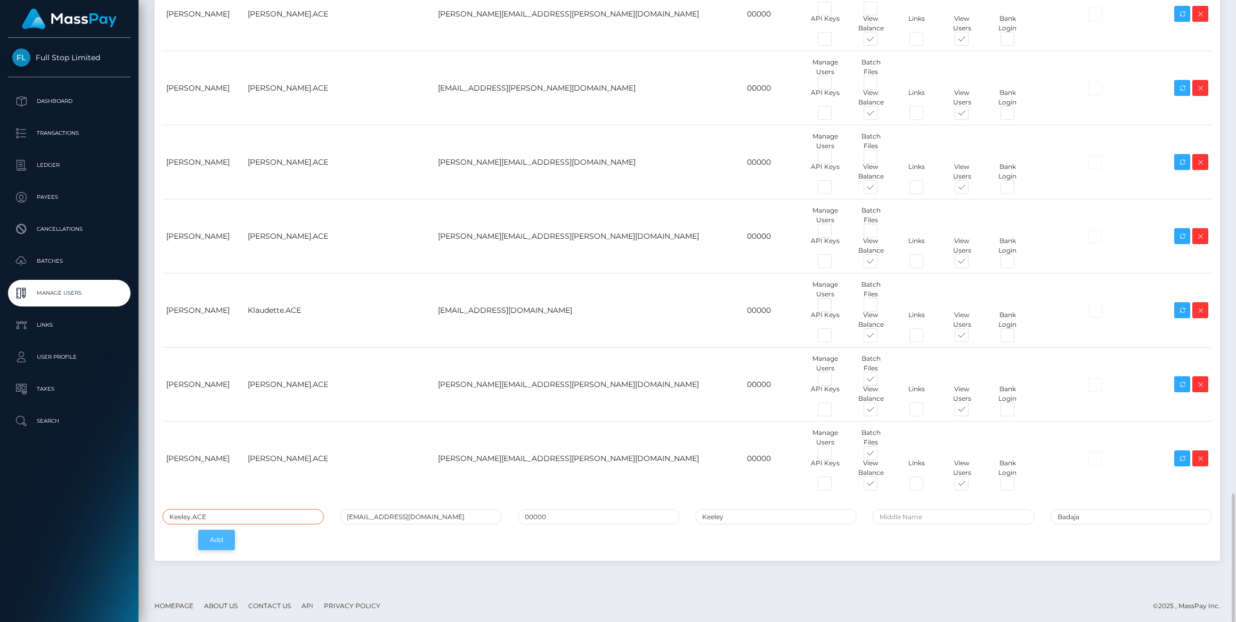
type input "Keeley.ACE"
drag, startPoint x: 215, startPoint y: 538, endPoint x: 372, endPoint y: 577, distance: 162.1
click at [215, 538] on button "Add" at bounding box center [216, 540] width 37 height 20
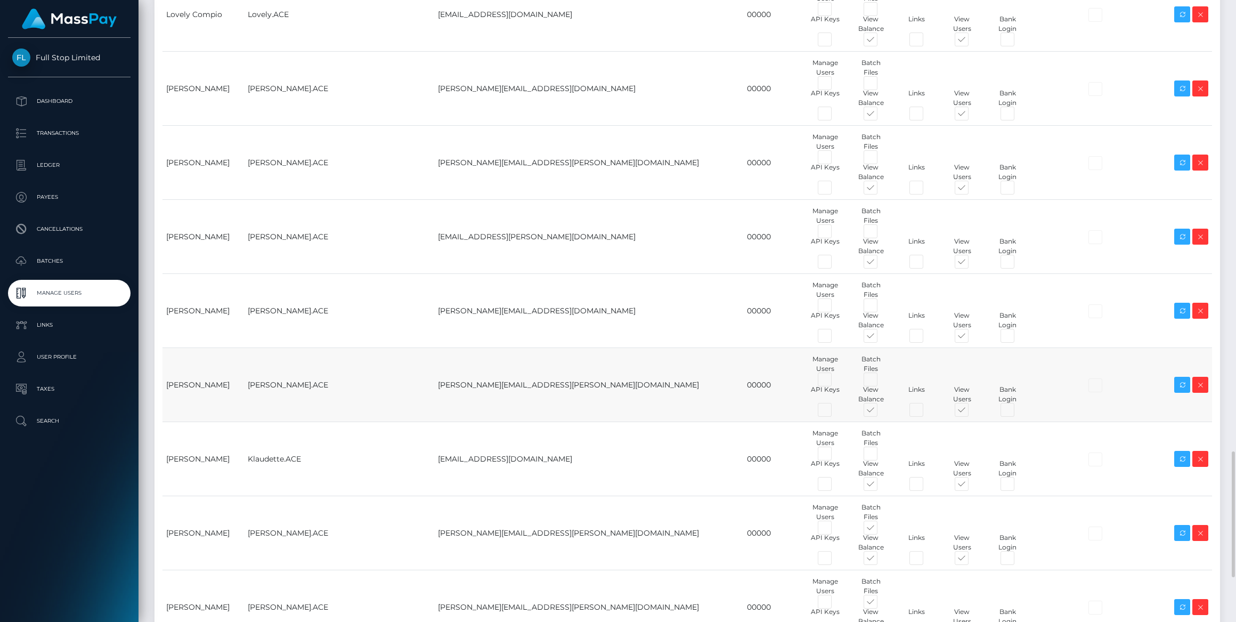
scroll to position [2452, 0]
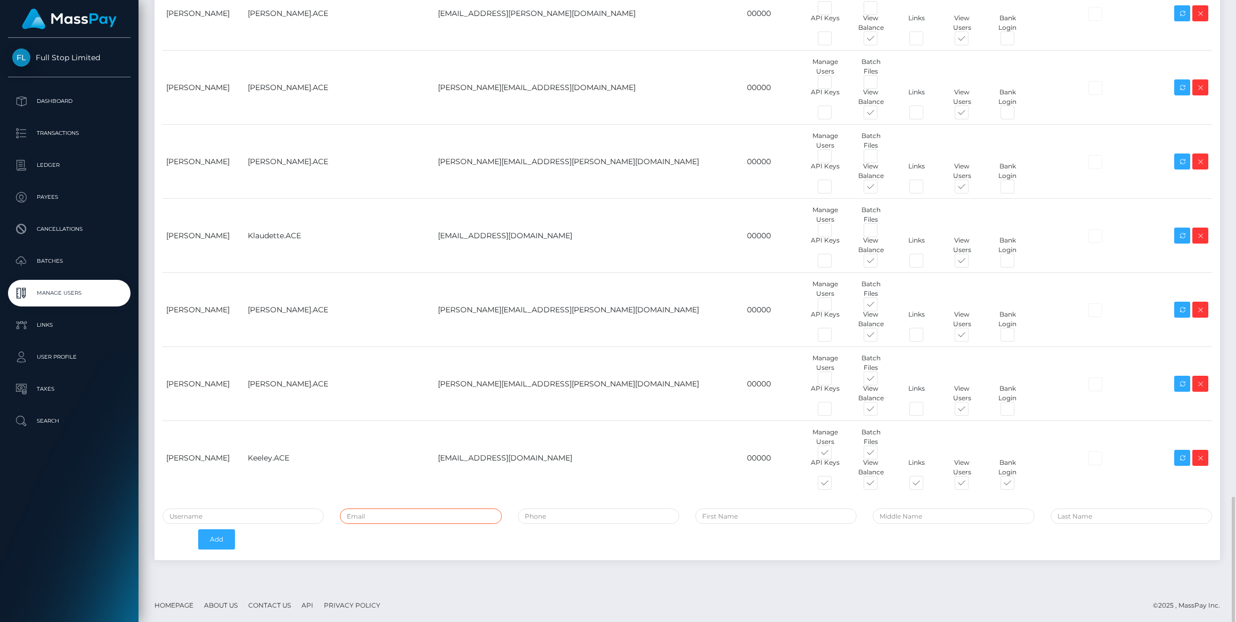
click at [380, 512] on input "email" at bounding box center [420, 515] width 161 height 15
paste input "[PERSON_NAME][EMAIL_ADDRESS][DOMAIN_NAME]"
type input "[PERSON_NAME][EMAIL_ADDRESS][DOMAIN_NAME]"
type input "Kristoff"
type input "Mabato"
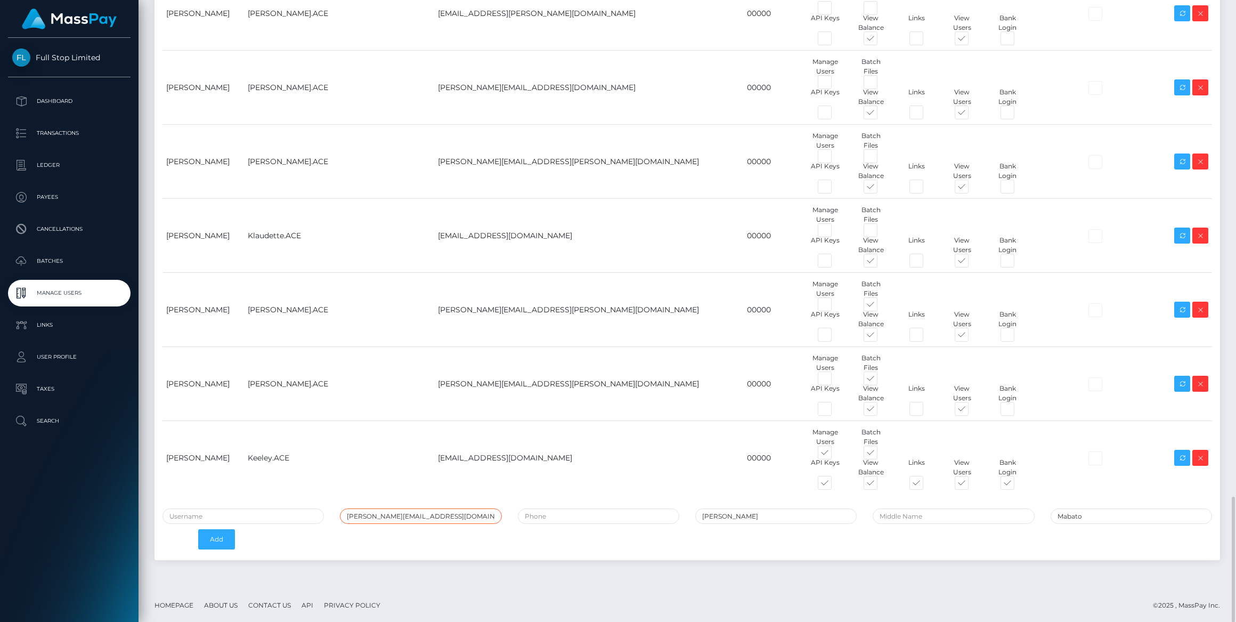
type input "[PERSON_NAME][EMAIL_ADDRESS][DOMAIN_NAME]"
click at [550, 508] on input "tel" at bounding box center [598, 515] width 161 height 15
type input "00000"
click at [276, 516] on input "text" at bounding box center [243, 515] width 161 height 15
type input "[PERSON_NAME].ACE"
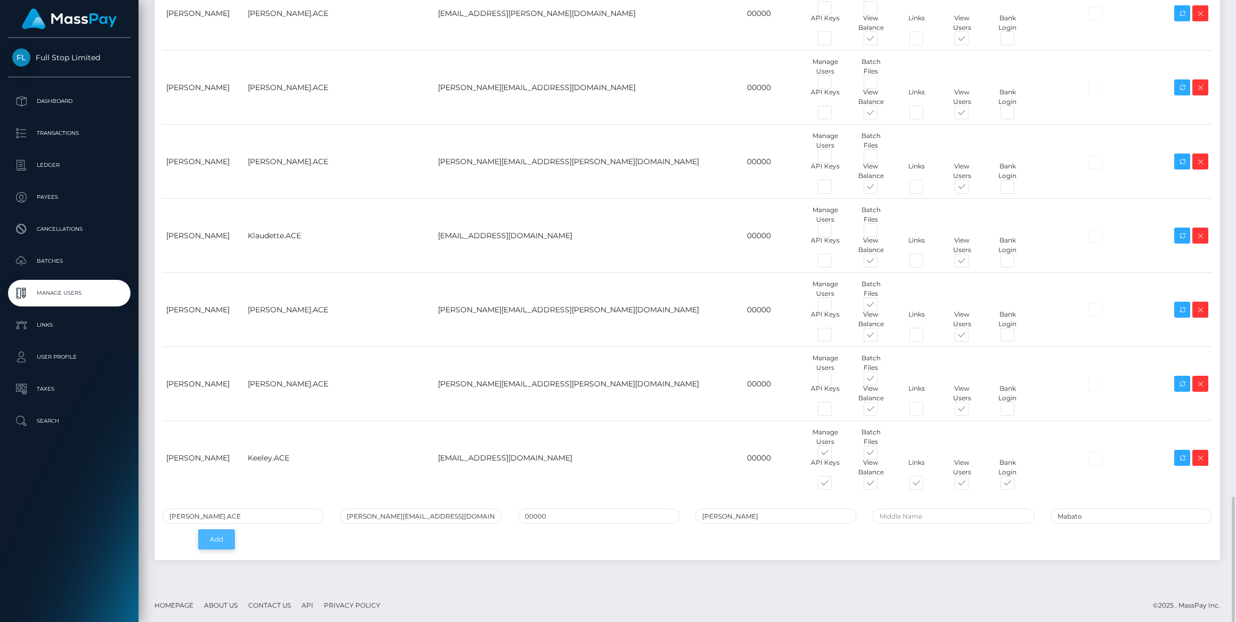
click at [210, 536] on button "Add" at bounding box center [216, 539] width 37 height 20
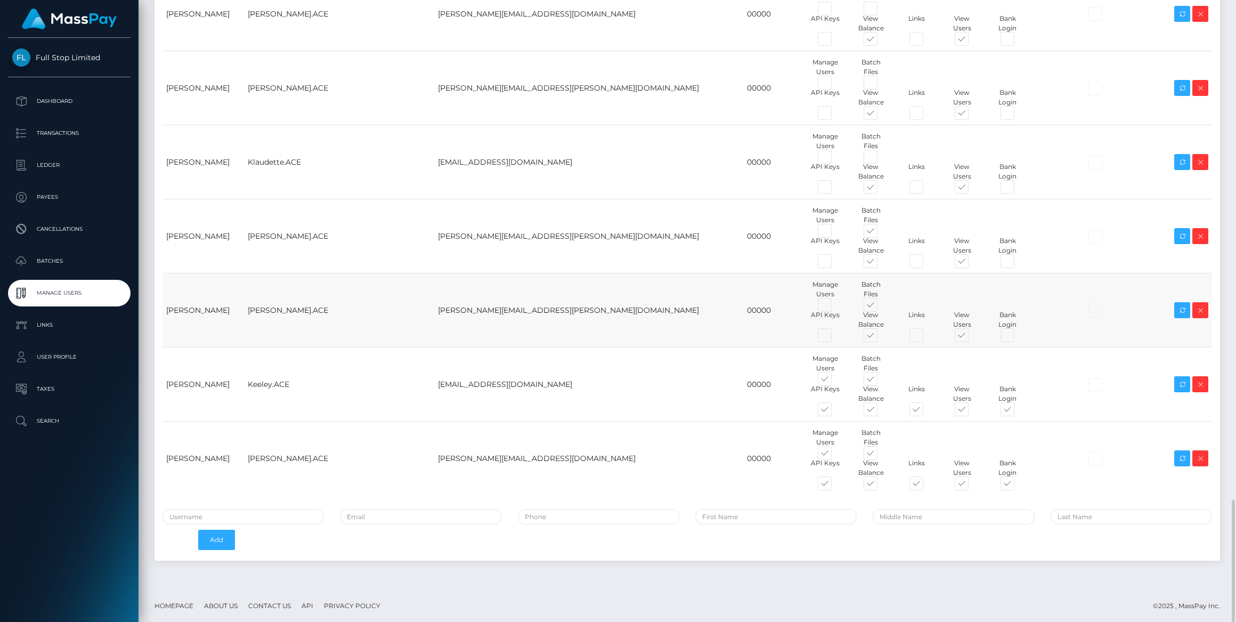
scroll to position [2526, 0]
click at [835, 454] on span at bounding box center [835, 454] width 0 height 0
click at [835, 454] on input "checkbox" at bounding box center [838, 457] width 7 height 7
checkbox input "false"
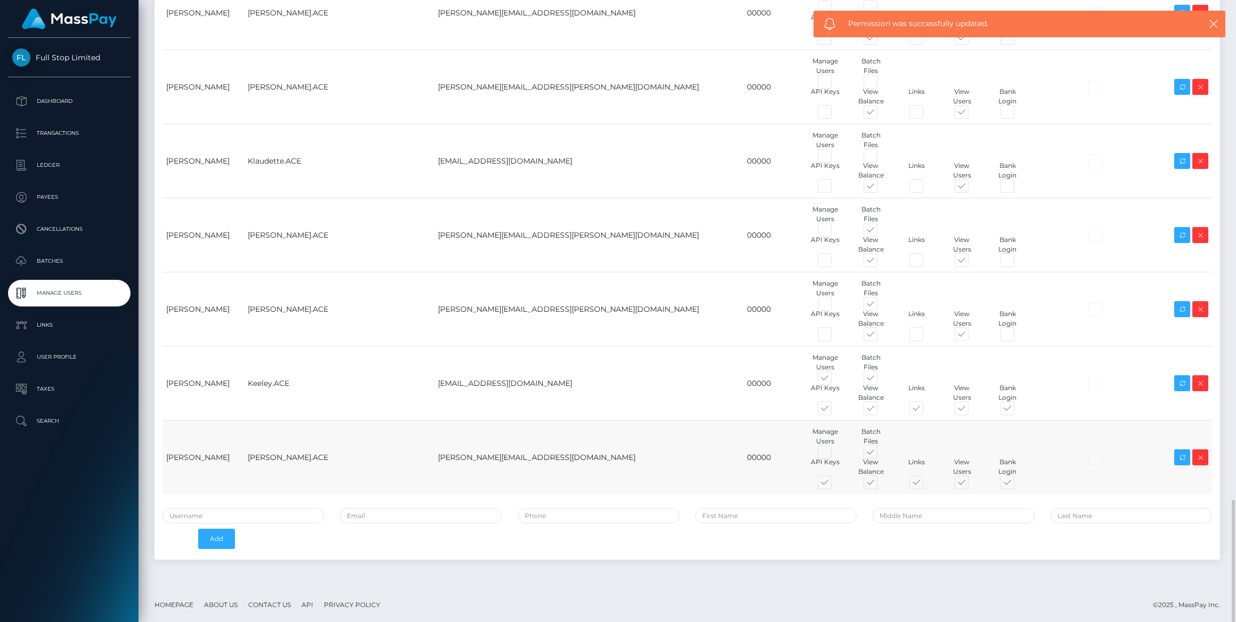
click at [880, 454] on span at bounding box center [880, 454] width 0 height 0
click at [880, 454] on input "checkbox" at bounding box center [883, 457] width 7 height 7
checkbox input "false"
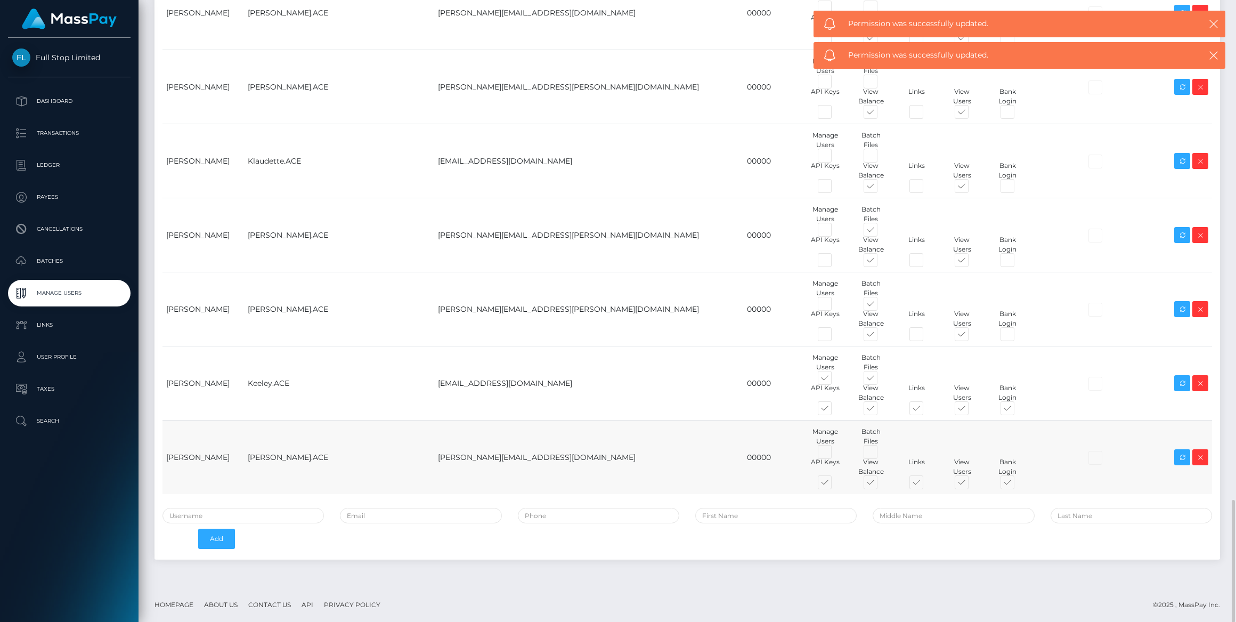
click at [835, 484] on span at bounding box center [835, 484] width 0 height 0
click at [835, 484] on input "checkbox" at bounding box center [838, 487] width 7 height 7
checkbox input "false"
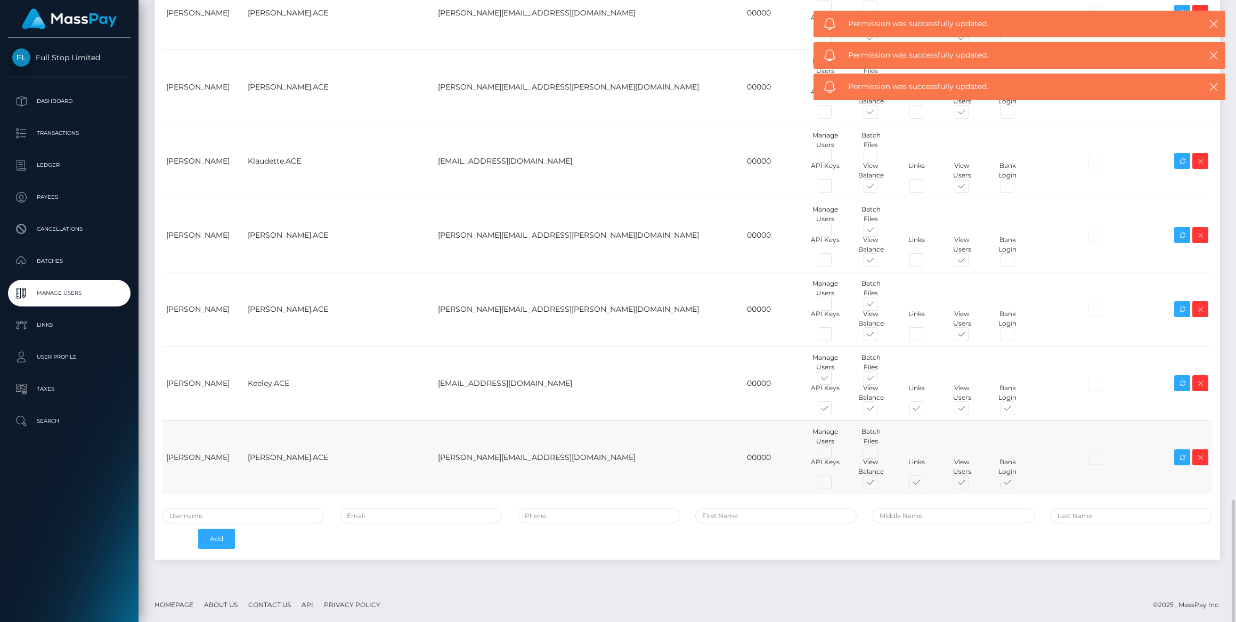
drag, startPoint x: 835, startPoint y: 474, endPoint x: 954, endPoint y: 478, distance: 118.9
click at [926, 484] on span at bounding box center [926, 484] width 0 height 0
click at [926, 484] on input "checkbox" at bounding box center [929, 487] width 7 height 7
checkbox input "false"
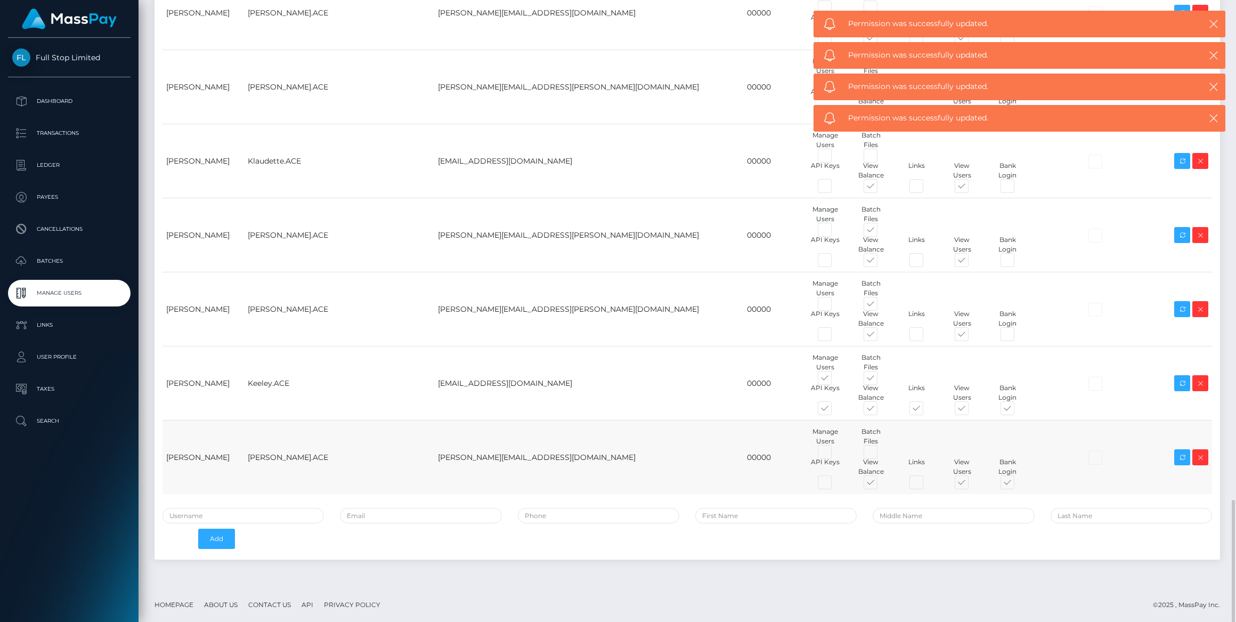
click at [1017, 484] on span at bounding box center [1017, 484] width 0 height 0
click at [1017, 484] on input "checkbox" at bounding box center [1020, 487] width 7 height 7
checkbox input "false"
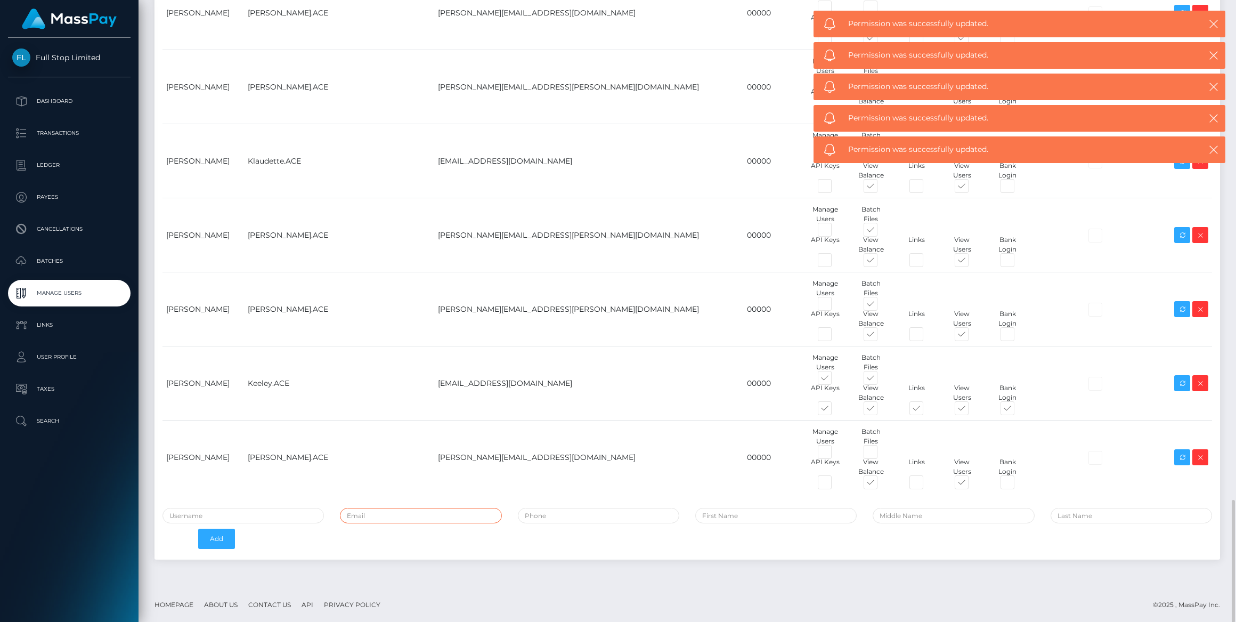
click at [390, 512] on input "email" at bounding box center [420, 515] width 161 height 15
paste input "[PERSON_NAME][EMAIL_ADDRESS][DOMAIN_NAME]"
type input "[PERSON_NAME][EMAIL_ADDRESS][DOMAIN_NAME]"
type input "Yanda"
type input "mavuya"
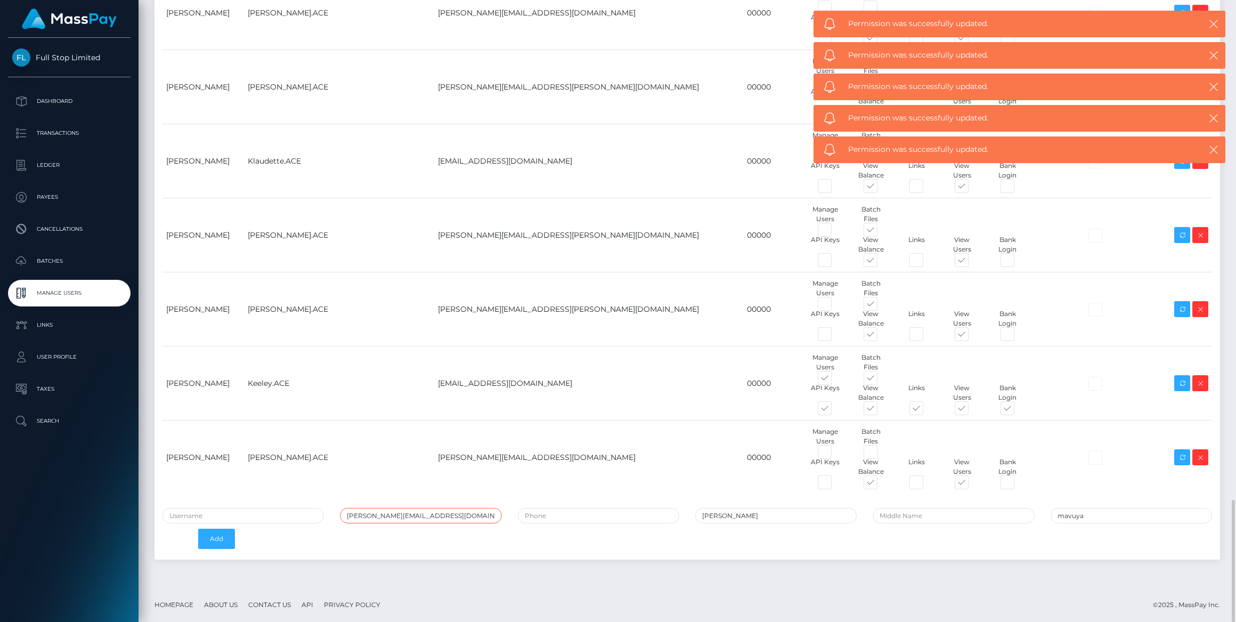
type input "[PERSON_NAME][EMAIL_ADDRESS][DOMAIN_NAME]"
click at [570, 510] on input "tel" at bounding box center [598, 515] width 161 height 15
type input "00000"
click at [255, 515] on input "text" at bounding box center [243, 515] width 161 height 15
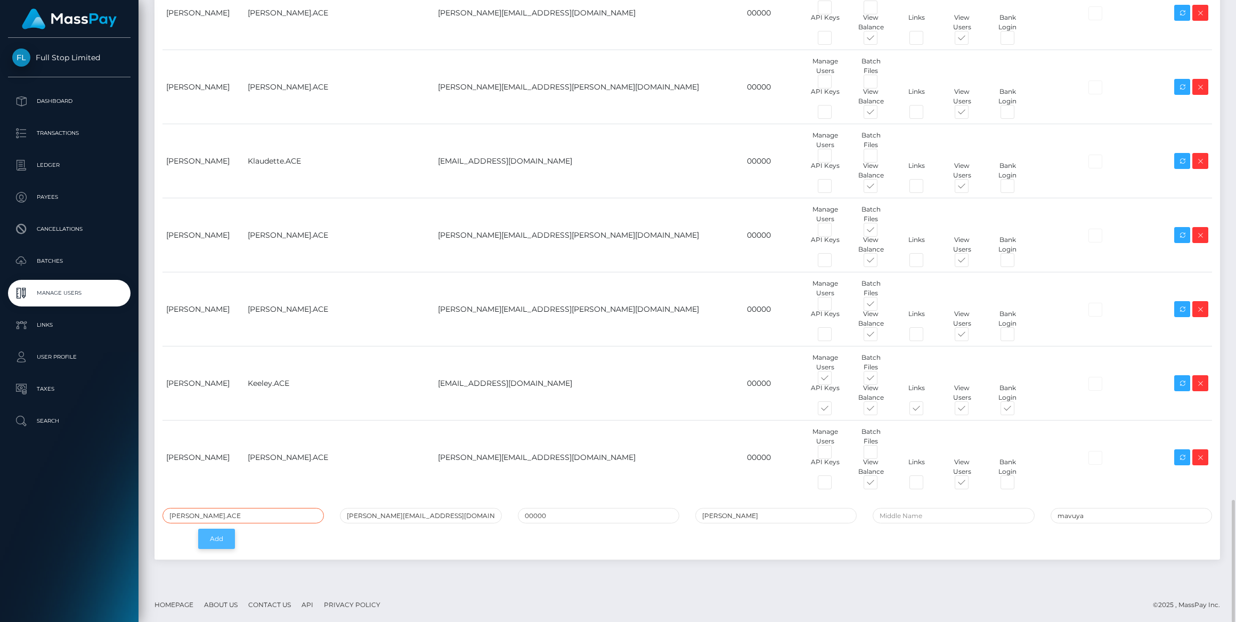
type input "[PERSON_NAME].ACE"
click at [213, 531] on button "Add" at bounding box center [216, 539] width 37 height 20
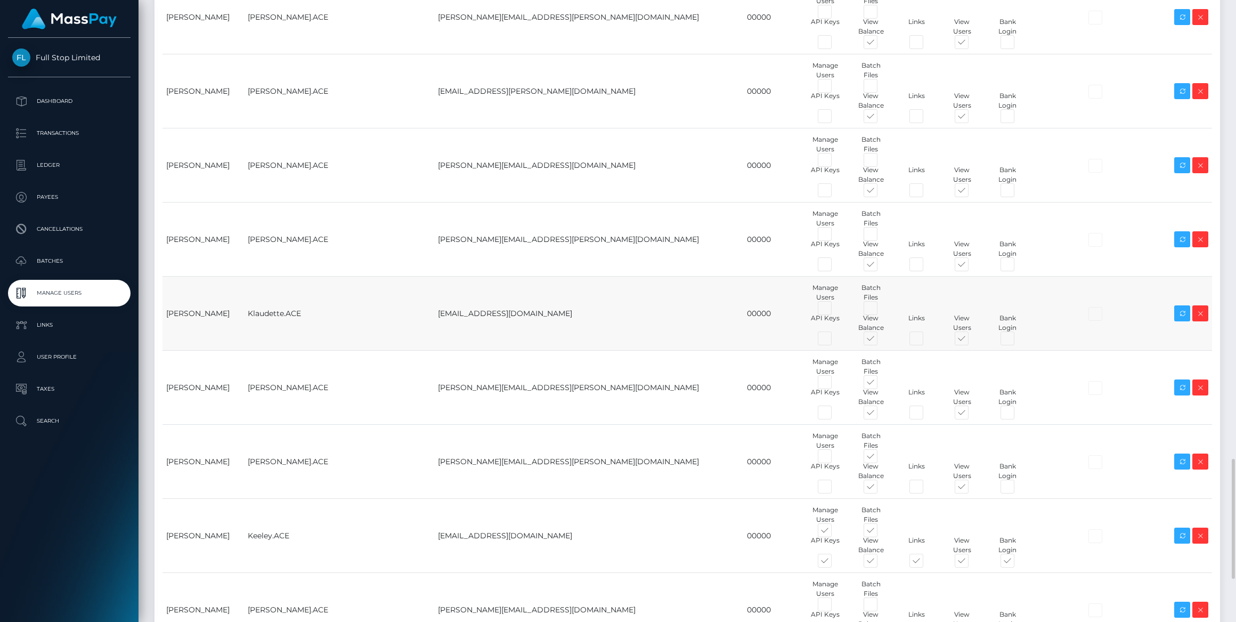
scroll to position [2599, 0]
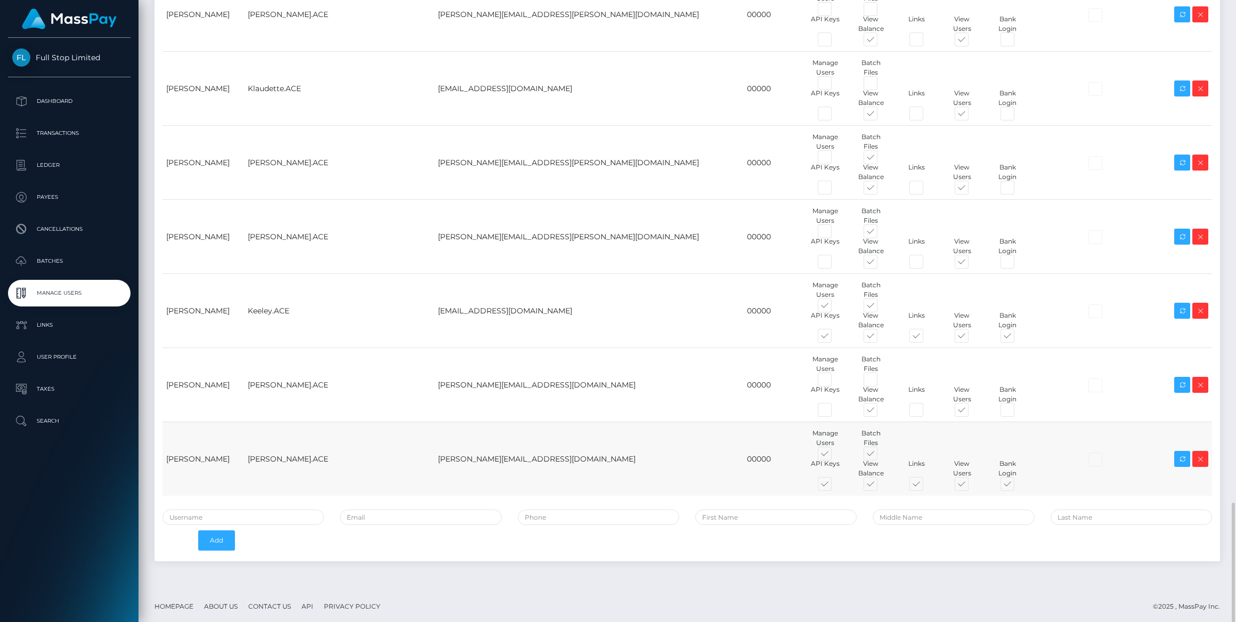
click at [835, 456] on span at bounding box center [835, 456] width 0 height 0
click at [835, 456] on input "checkbox" at bounding box center [838, 459] width 7 height 7
checkbox input "false"
click at [880, 456] on span at bounding box center [880, 456] width 0 height 0
click at [880, 456] on input "checkbox" at bounding box center [883, 459] width 7 height 7
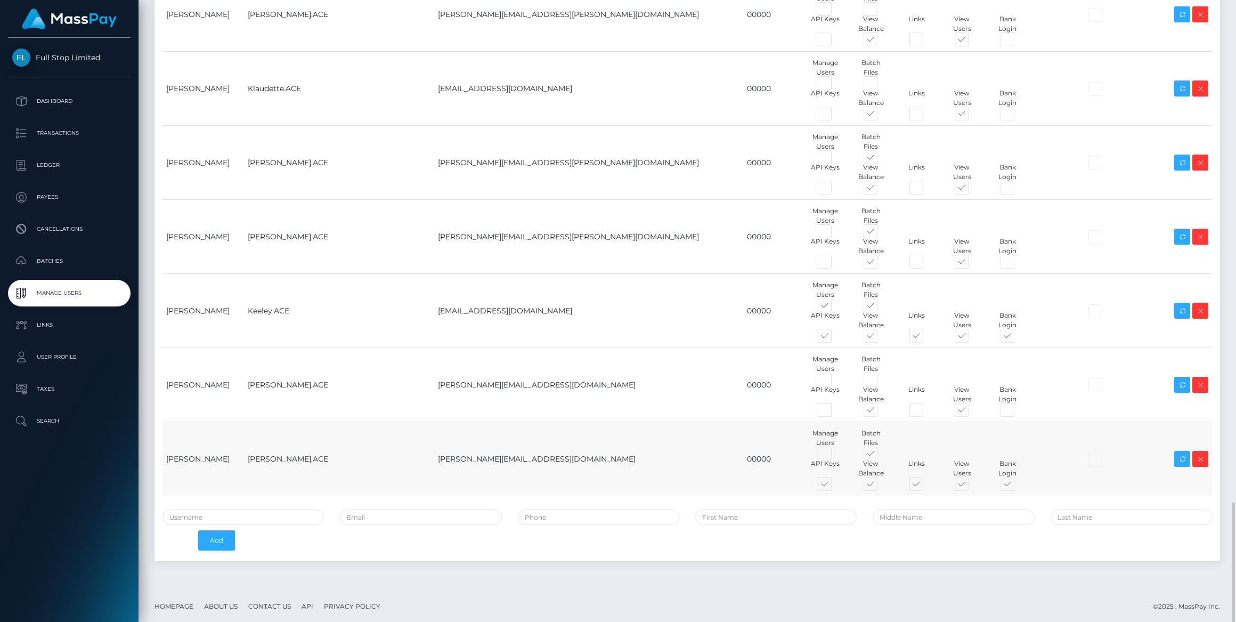
checkbox input "false"
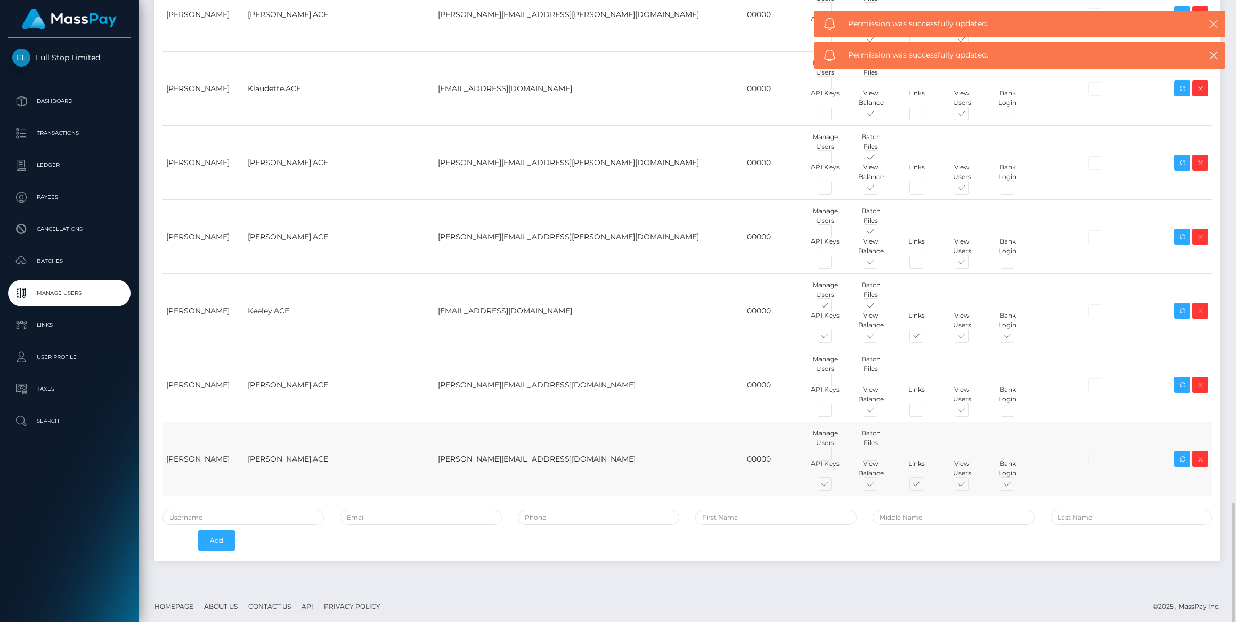
click at [835, 486] on span at bounding box center [835, 486] width 0 height 0
click at [835, 486] on input "checkbox" at bounding box center [838, 489] width 7 height 7
checkbox input "false"
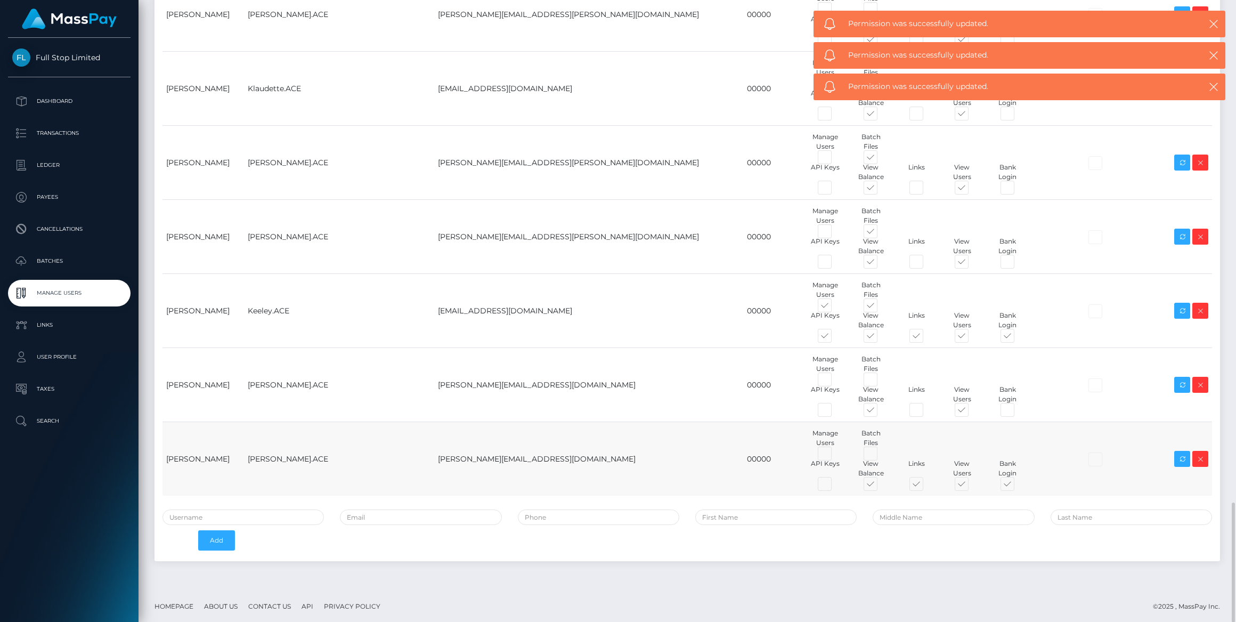
click at [926, 486] on span at bounding box center [926, 486] width 0 height 0
click at [926, 486] on input "checkbox" at bounding box center [929, 489] width 7 height 7
checkbox input "false"
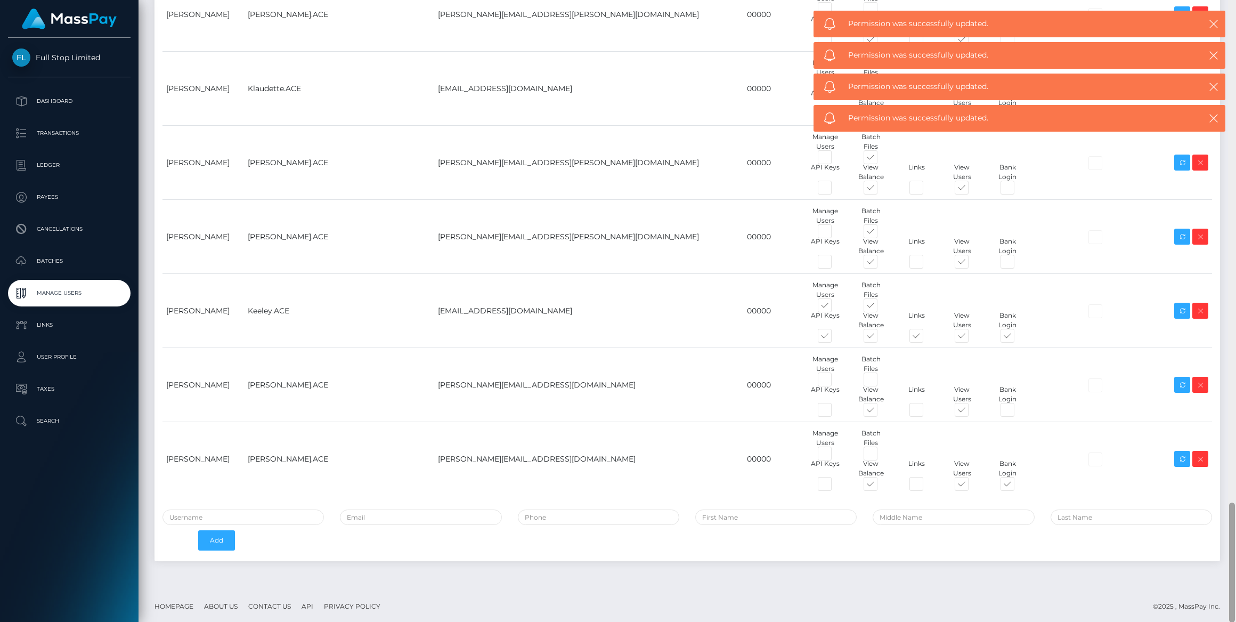
click at [1017, 486] on span at bounding box center [1017, 486] width 0 height 0
click at [1017, 486] on input "checkbox" at bounding box center [1020, 489] width 7 height 7
checkbox input "false"
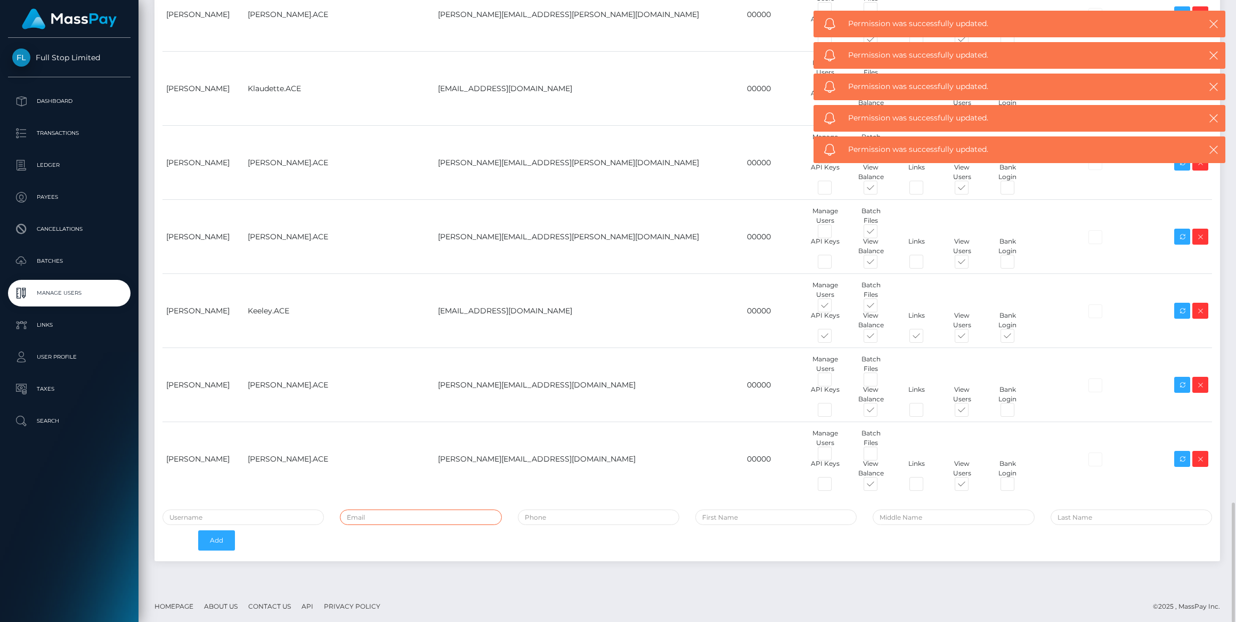
click at [404, 517] on input "email" at bounding box center [420, 516] width 161 height 15
paste input "[PERSON_NAME][EMAIL_ADDRESS][PERSON_NAME][DOMAIN_NAME]"
type input "[PERSON_NAME][EMAIL_ADDRESS][PERSON_NAME][DOMAIN_NAME]"
type input "[PERSON_NAME]"
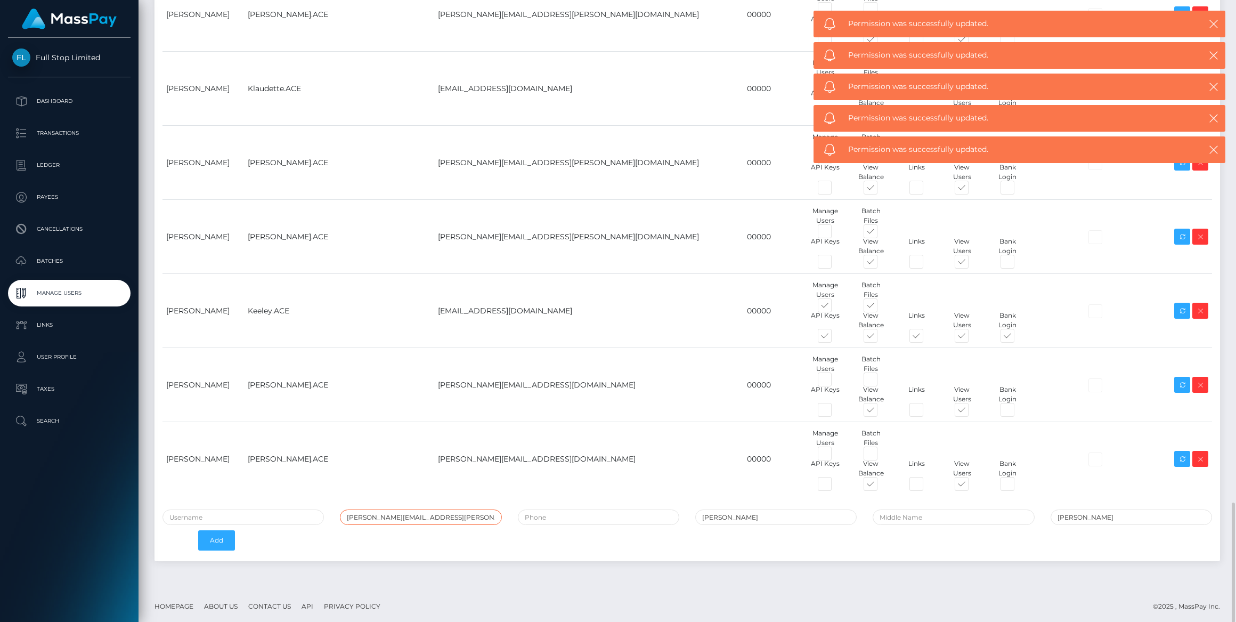
type input "[PERSON_NAME][EMAIL_ADDRESS][PERSON_NAME][DOMAIN_NAME]"
click at [553, 510] on input "tel" at bounding box center [598, 516] width 161 height 15
type input "00000"
click at [192, 513] on input "text" at bounding box center [243, 516] width 161 height 15
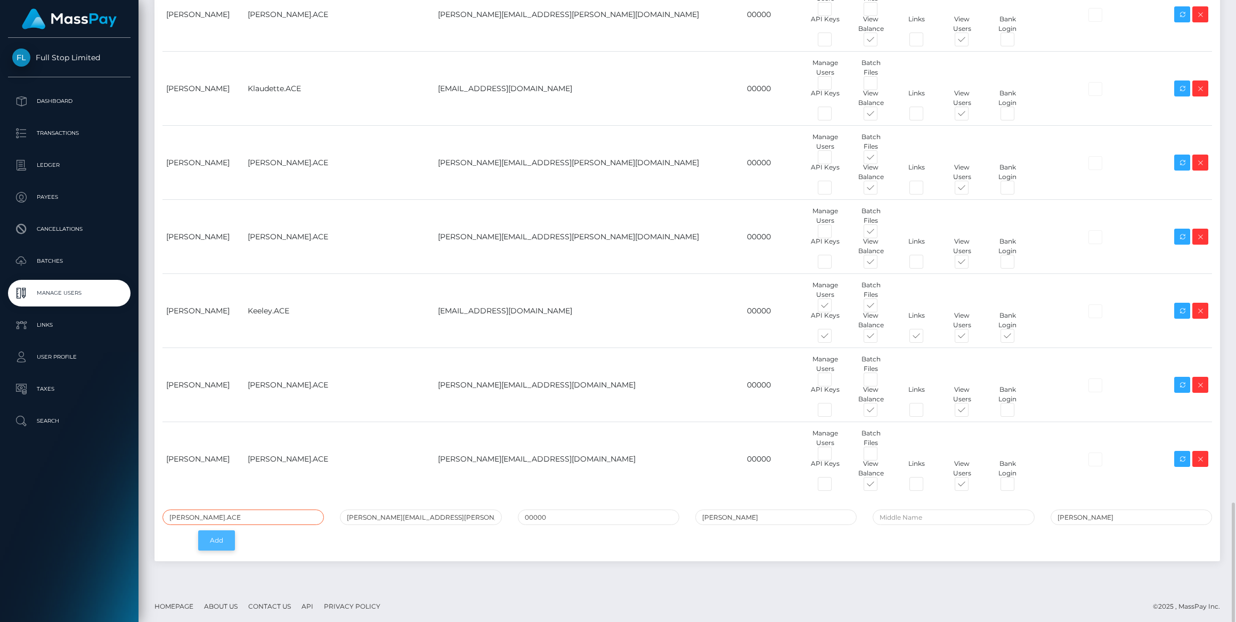
type input "[PERSON_NAME].ACE"
drag, startPoint x: 216, startPoint y: 531, endPoint x: 255, endPoint y: 537, distance: 39.3
click at [217, 531] on button "Add" at bounding box center [216, 540] width 37 height 20
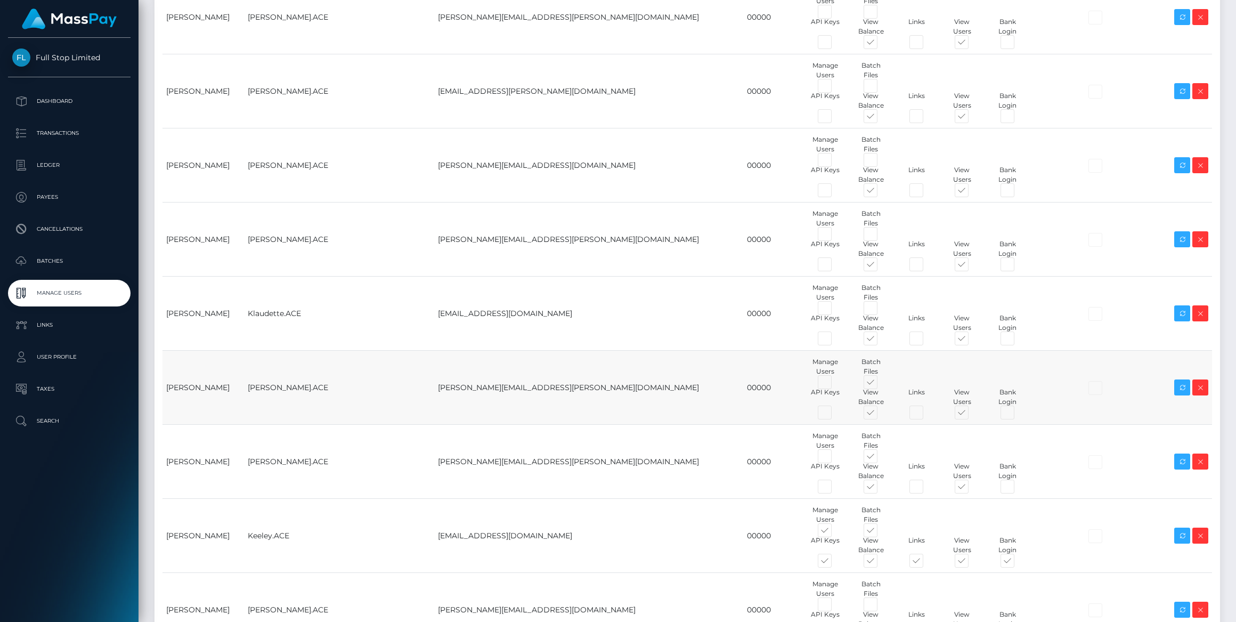
scroll to position [2665, 0]
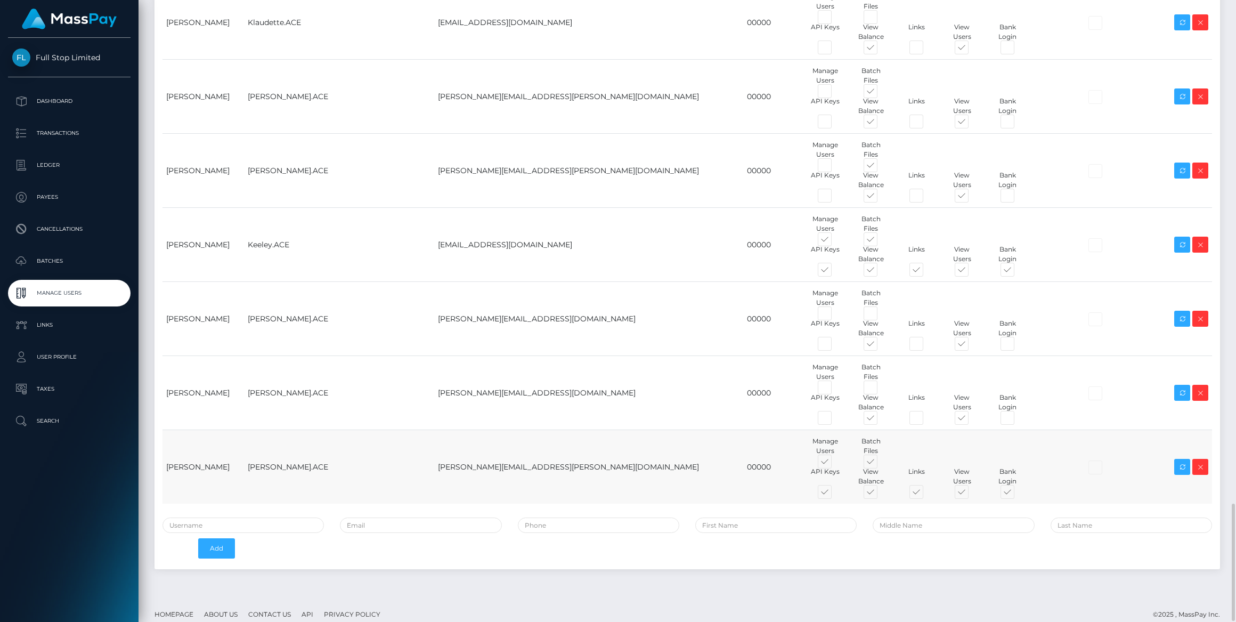
click at [835, 464] on span at bounding box center [835, 464] width 0 height 0
click at [835, 464] on input "checkbox" at bounding box center [838, 467] width 7 height 7
checkbox input "false"
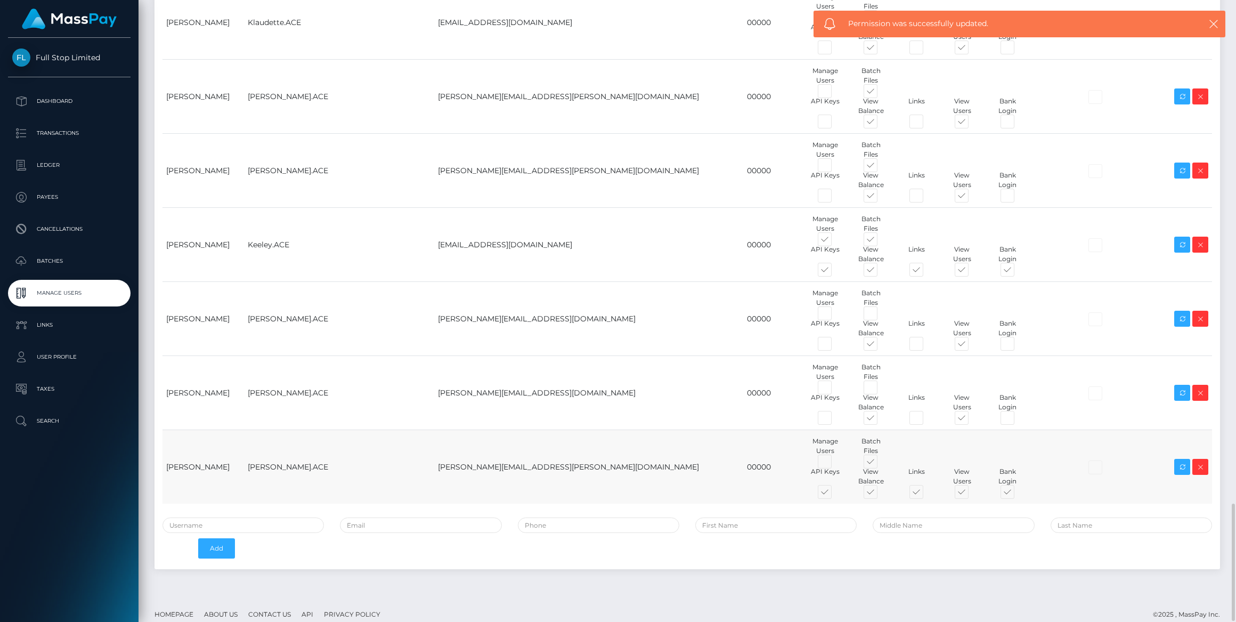
click at [880, 464] on span at bounding box center [880, 464] width 0 height 0
click at [880, 464] on input "checkbox" at bounding box center [883, 467] width 7 height 7
checkbox input "false"
click at [835, 494] on span at bounding box center [835, 494] width 0 height 0
click at [835, 494] on input "checkbox" at bounding box center [838, 497] width 7 height 7
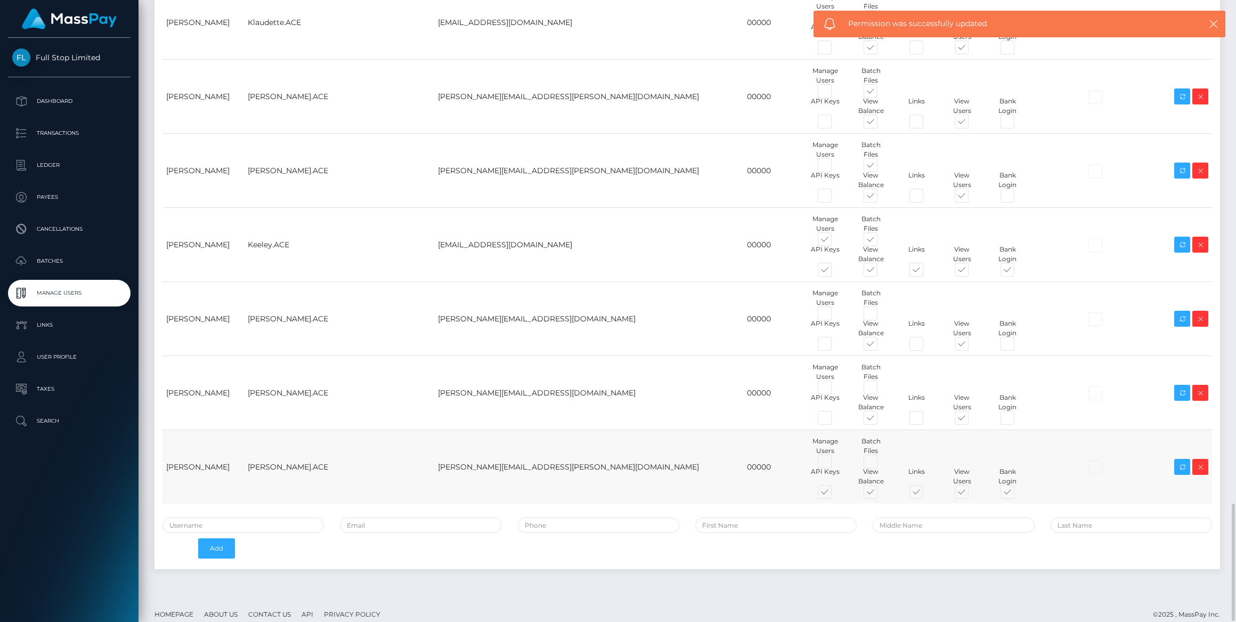
checkbox input "false"
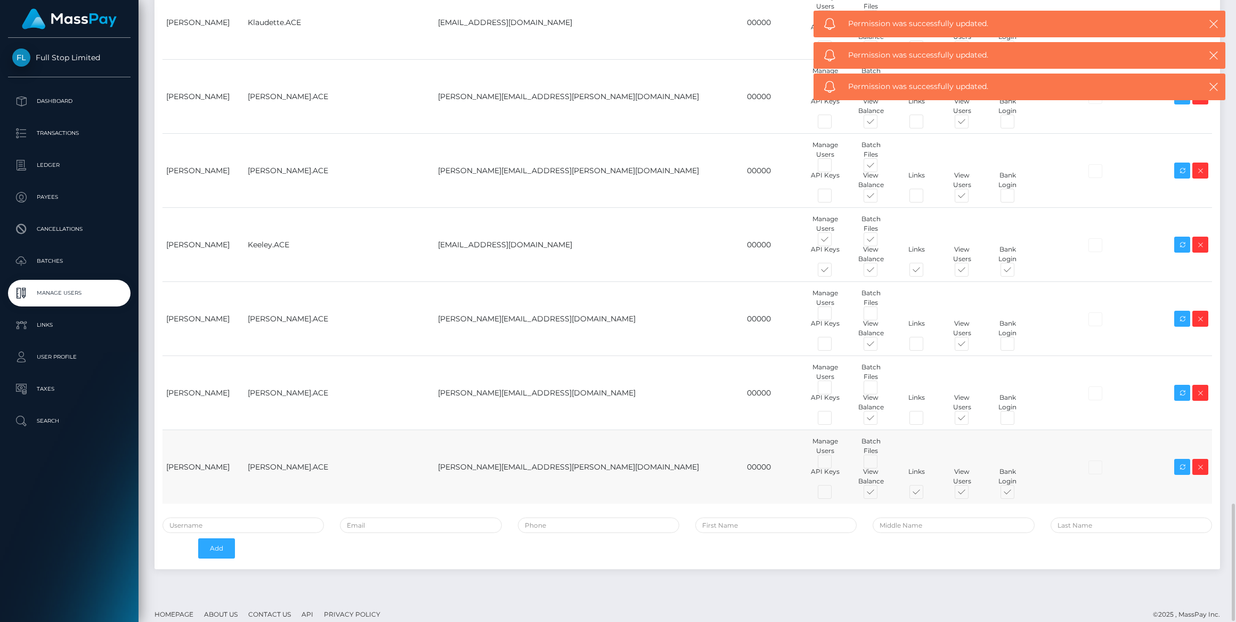
drag, startPoint x: 839, startPoint y: 489, endPoint x: 952, endPoint y: 487, distance: 113.0
click at [926, 494] on span at bounding box center [926, 494] width 0 height 0
click at [926, 494] on input "checkbox" at bounding box center [929, 497] width 7 height 7
checkbox input "false"
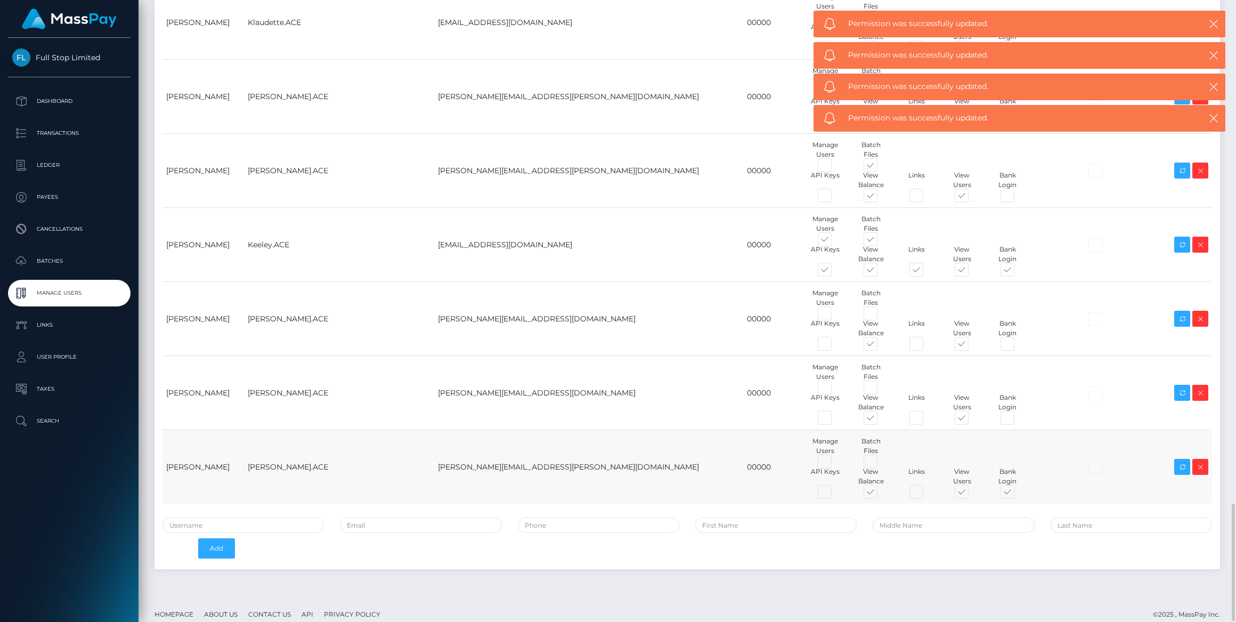
click at [1017, 494] on span at bounding box center [1017, 494] width 0 height 0
click at [1017, 494] on input "checkbox" at bounding box center [1020, 497] width 7 height 7
checkbox input "false"
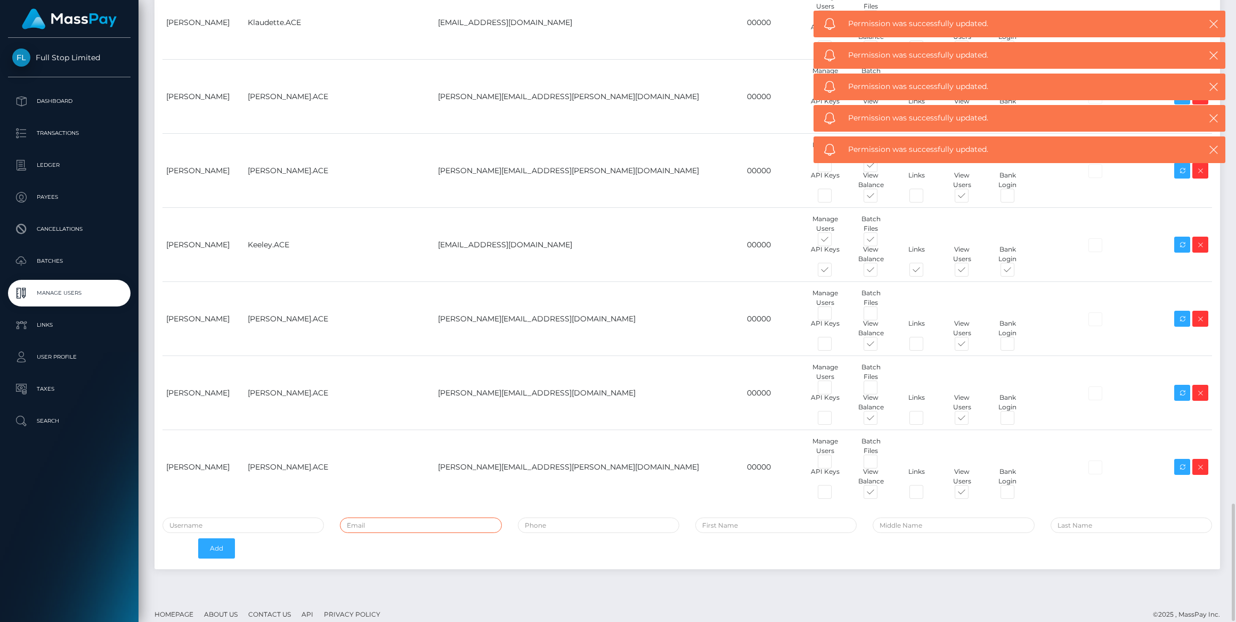
click at [387, 518] on input "email" at bounding box center [420, 524] width 161 height 15
paste input "rafael.mendes@patrianna.com"
type input "rafael.mendes@patrianna.com"
type input "rafael"
type input "mendes"
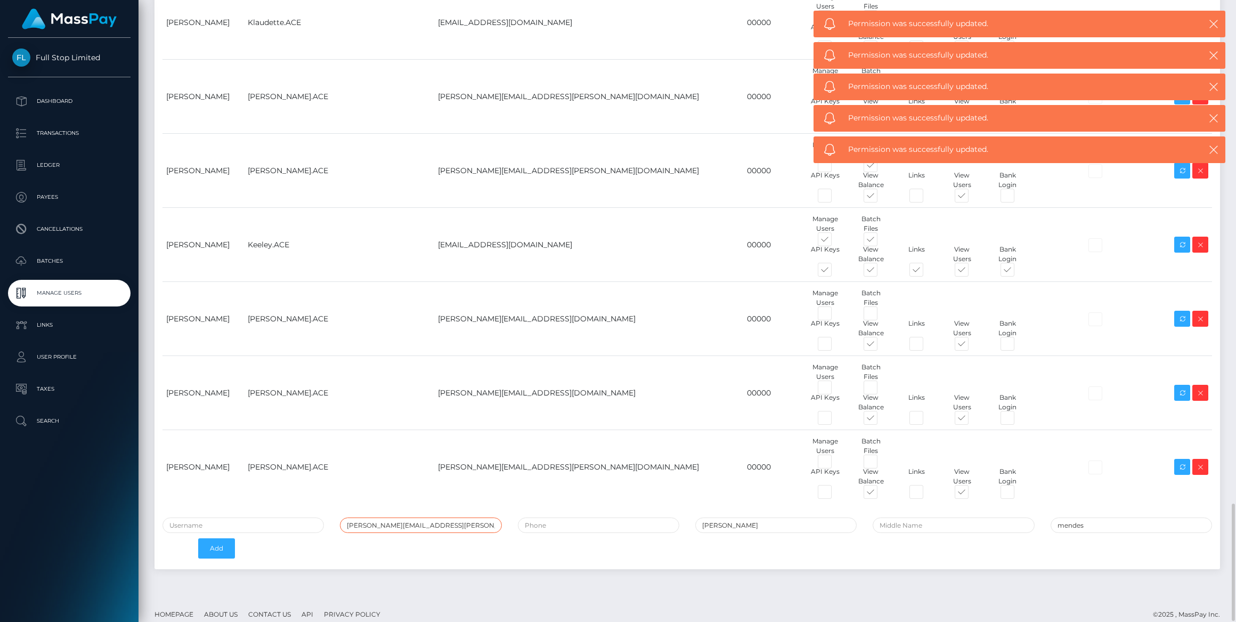
type input "rafael.mendes@patrianna.com"
click at [556, 520] on input "tel" at bounding box center [598, 524] width 161 height 15
type input "00000"
click at [242, 523] on input "text" at bounding box center [243, 524] width 161 height 15
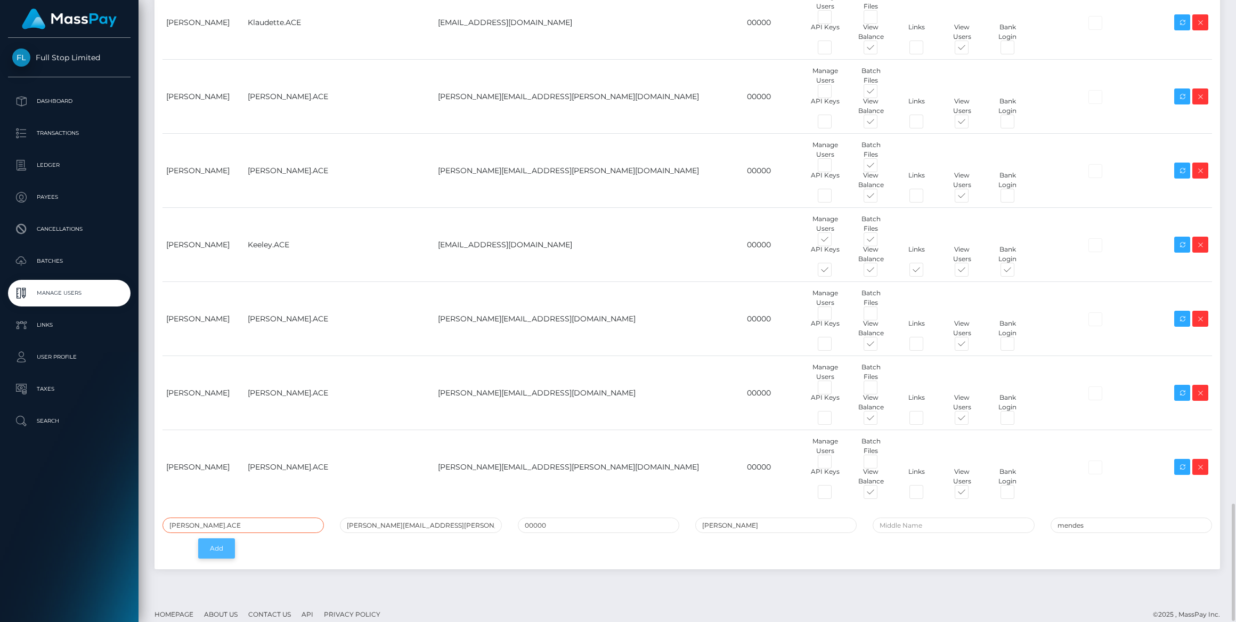
type input "Rafael.ACE"
drag, startPoint x: 208, startPoint y: 546, endPoint x: 284, endPoint y: 553, distance: 76.5
click at [208, 546] on button "Add" at bounding box center [216, 548] width 37 height 20
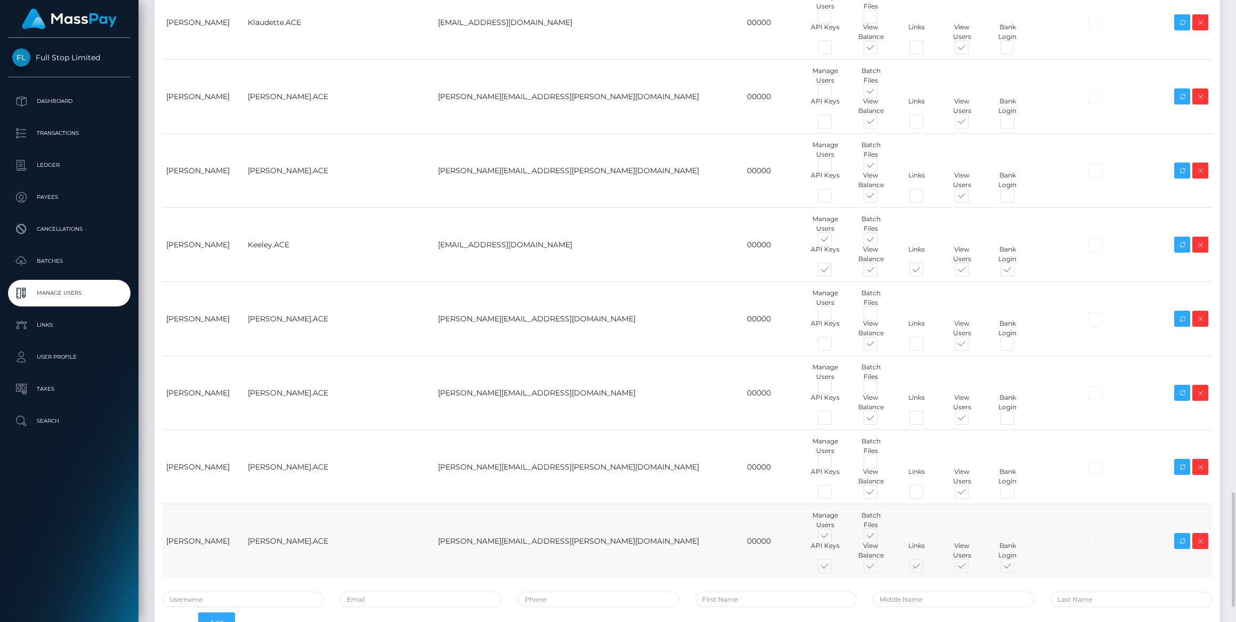
scroll to position [2747, 0]
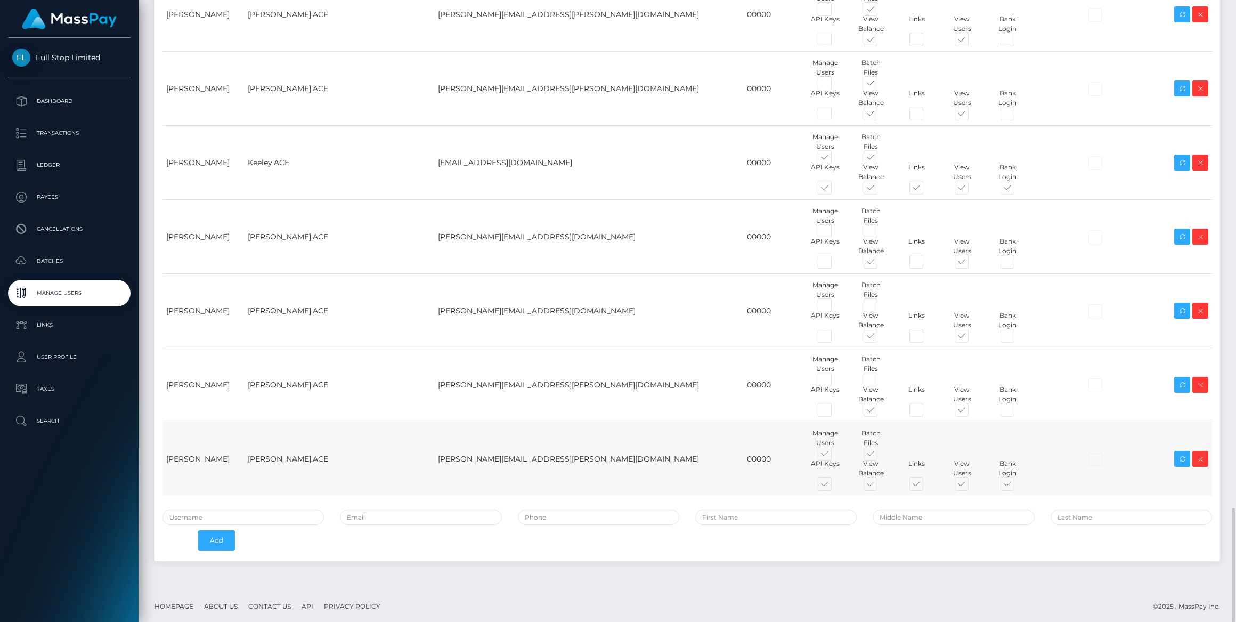
drag, startPoint x: 720, startPoint y: 454, endPoint x: 797, endPoint y: 452, distance: 77.3
click at [835, 456] on span at bounding box center [835, 456] width 0 height 0
click at [835, 456] on input "checkbox" at bounding box center [838, 459] width 7 height 7
checkbox input "false"
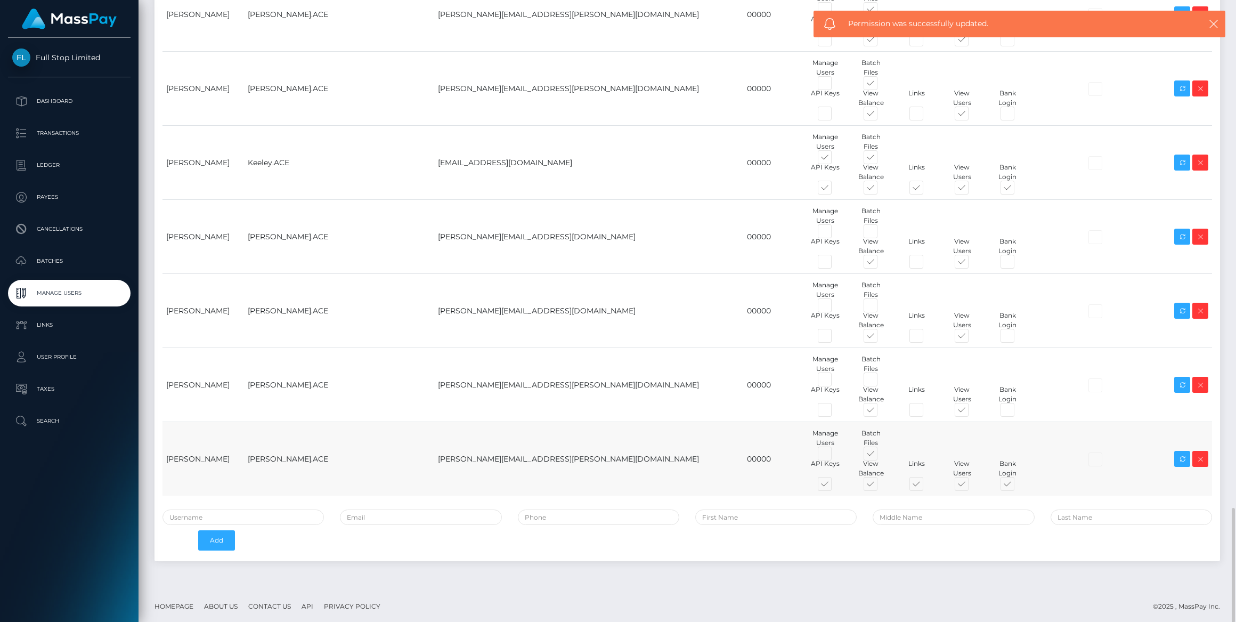
click at [880, 456] on span at bounding box center [880, 456] width 0 height 0
click at [880, 456] on input "checkbox" at bounding box center [883, 459] width 7 height 7
checkbox input "false"
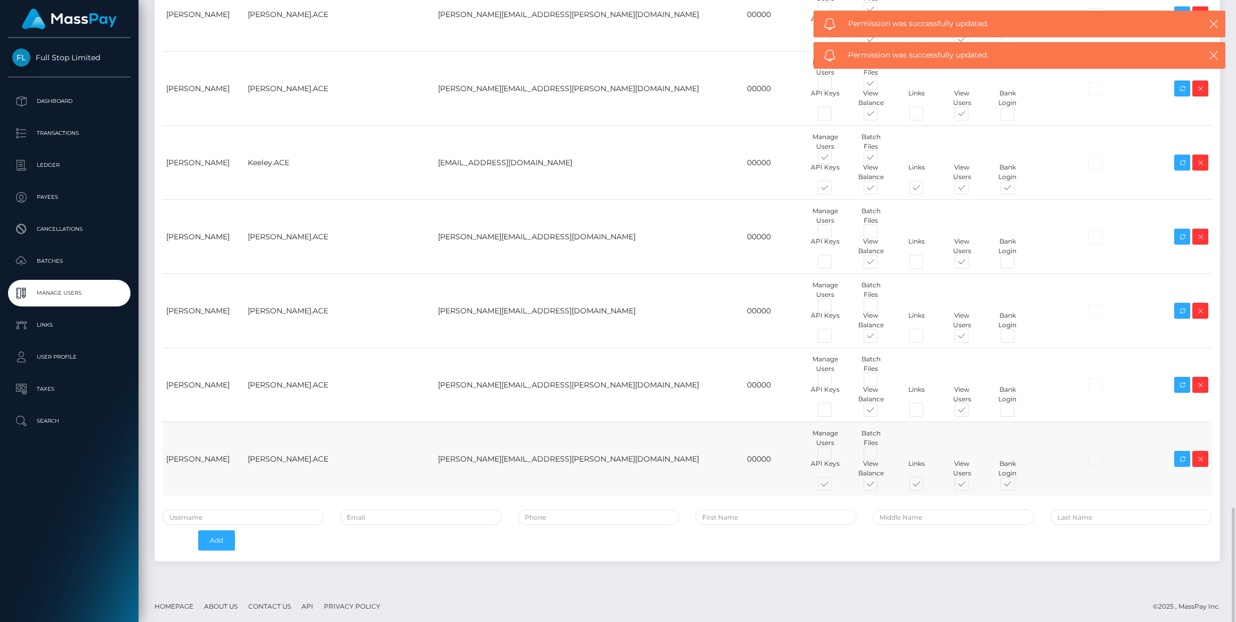
click at [835, 486] on span at bounding box center [835, 486] width 0 height 0
click at [835, 486] on input "checkbox" at bounding box center [838, 489] width 7 height 7
checkbox input "false"
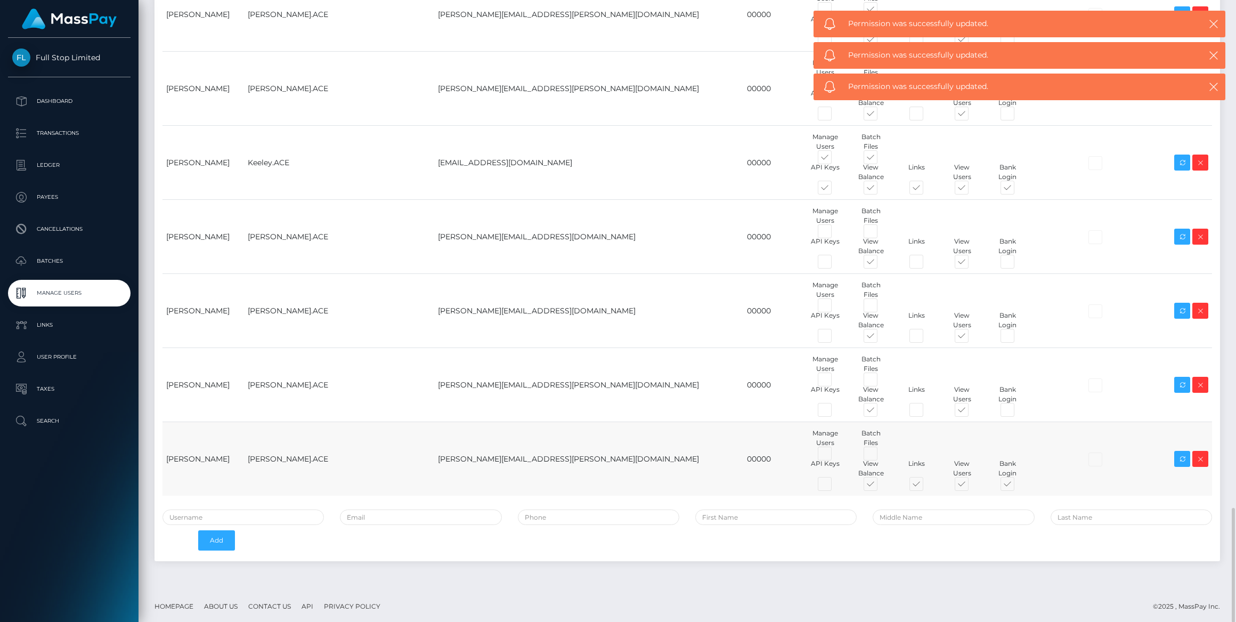
click at [926, 486] on span at bounding box center [926, 486] width 0 height 0
click at [926, 486] on input "checkbox" at bounding box center [929, 489] width 7 height 7
checkbox input "false"
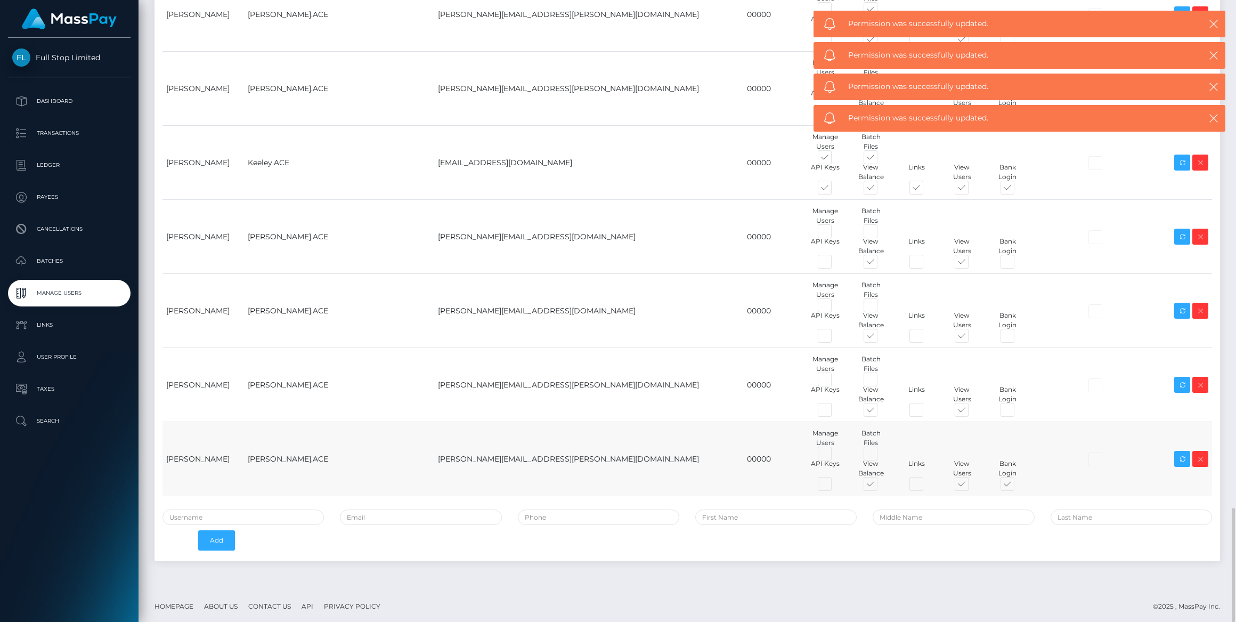
click at [1017, 486] on span at bounding box center [1017, 486] width 0 height 0
click at [1017, 486] on input "checkbox" at bounding box center [1020, 489] width 7 height 7
checkbox input "false"
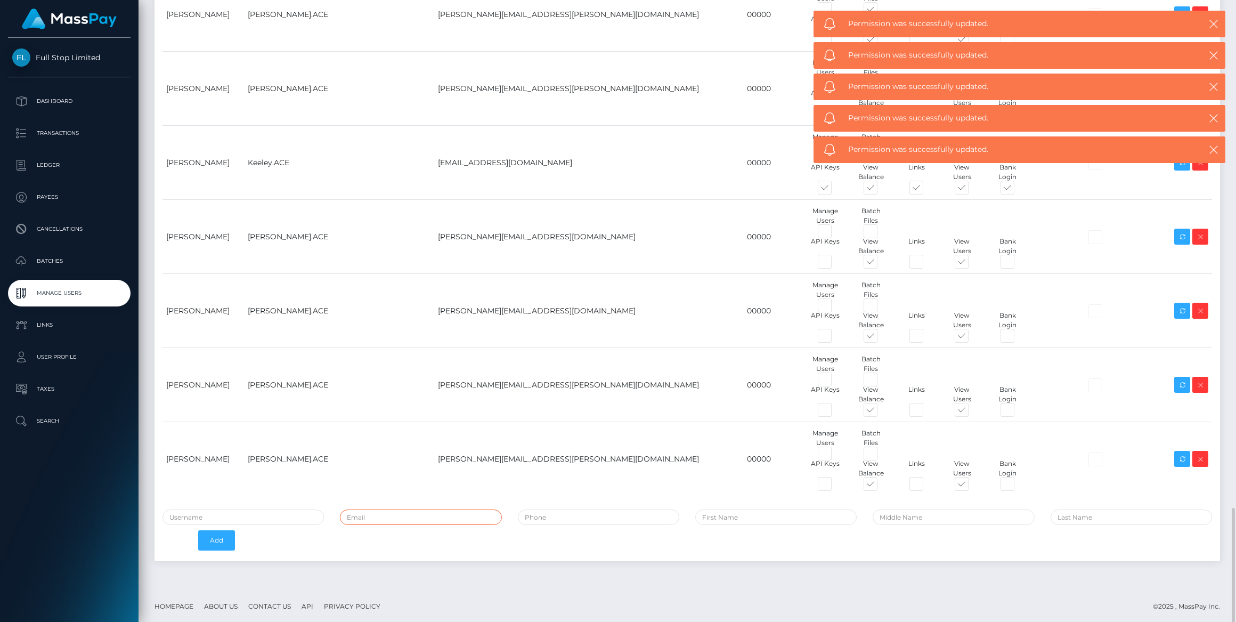
click at [424, 515] on input "email" at bounding box center [420, 516] width 161 height 15
paste input "[PERSON_NAME][EMAIL_ADDRESS][PERSON_NAME][DOMAIN_NAME]"
type input "[PERSON_NAME][EMAIL_ADDRESS][PERSON_NAME][DOMAIN_NAME]"
type input "Andres"
type input "Herrera Lince"
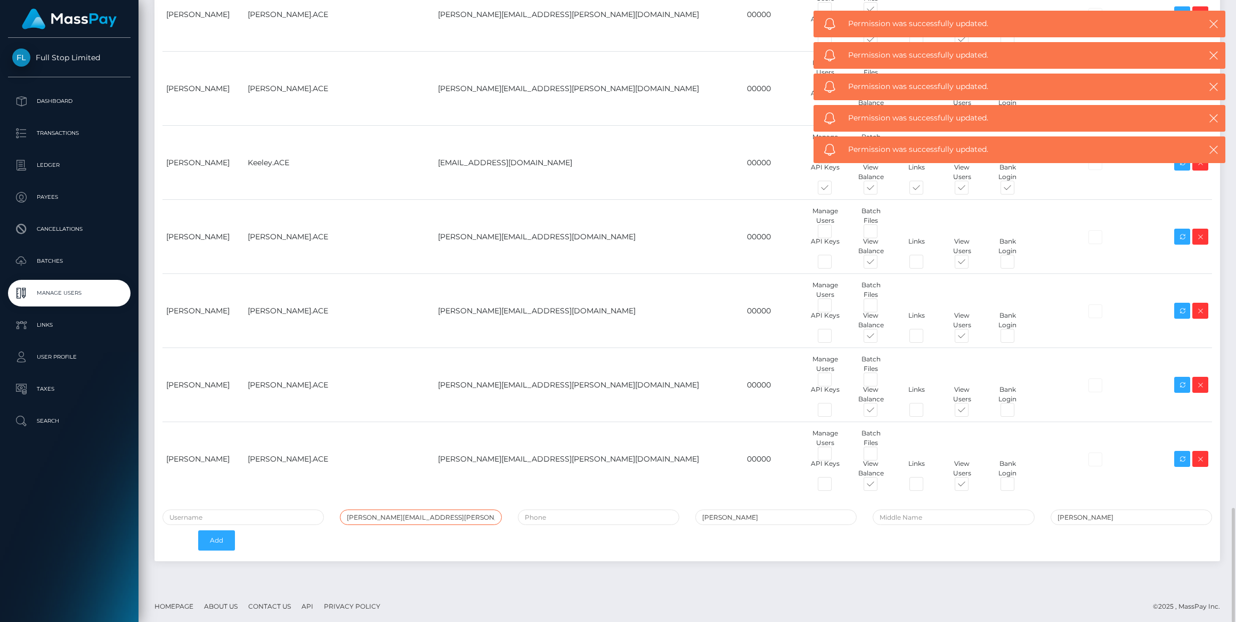
type input "[PERSON_NAME][EMAIL_ADDRESS][PERSON_NAME][DOMAIN_NAME]"
click at [229, 509] on input "text" at bounding box center [243, 516] width 161 height 15
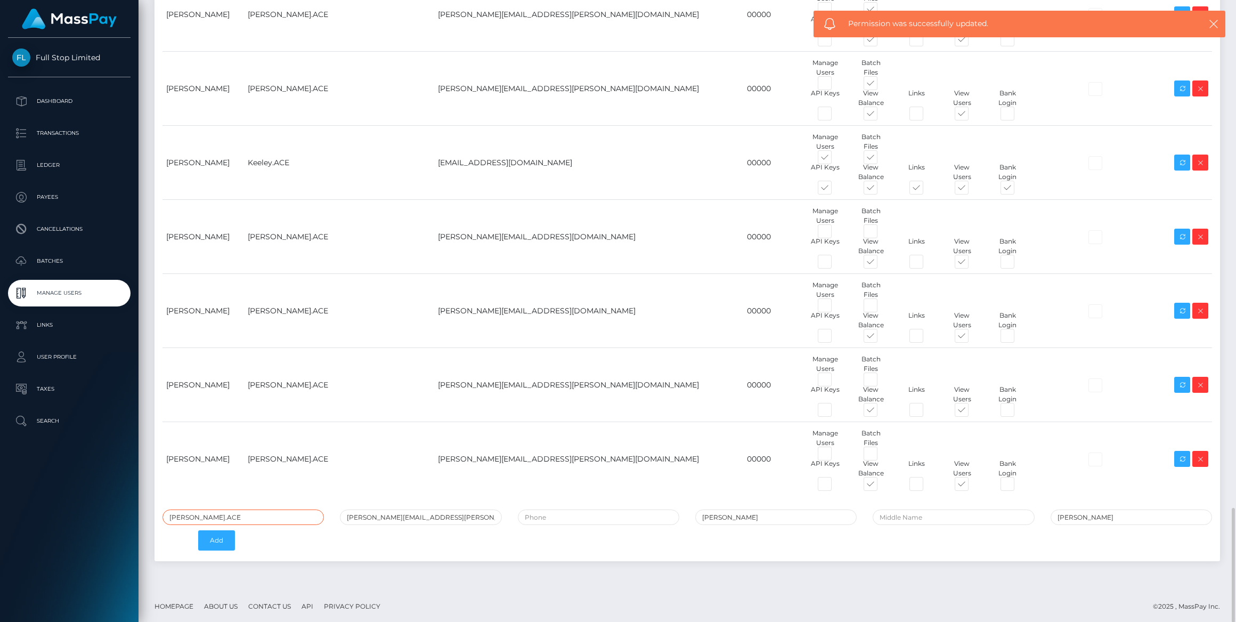
type input "Andres.ACE"
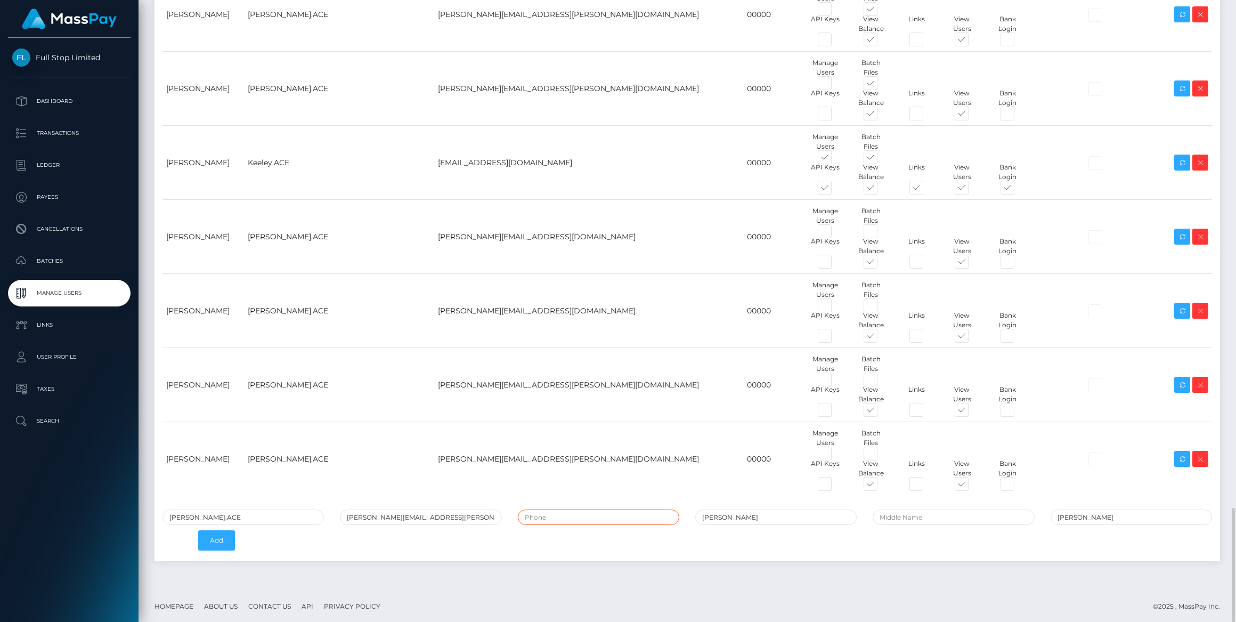
click at [562, 509] on input "tel" at bounding box center [598, 516] width 161 height 15
type input "00000"
drag, startPoint x: 224, startPoint y: 532, endPoint x: 261, endPoint y: 532, distance: 37.3
click at [224, 532] on button "Add" at bounding box center [216, 540] width 37 height 20
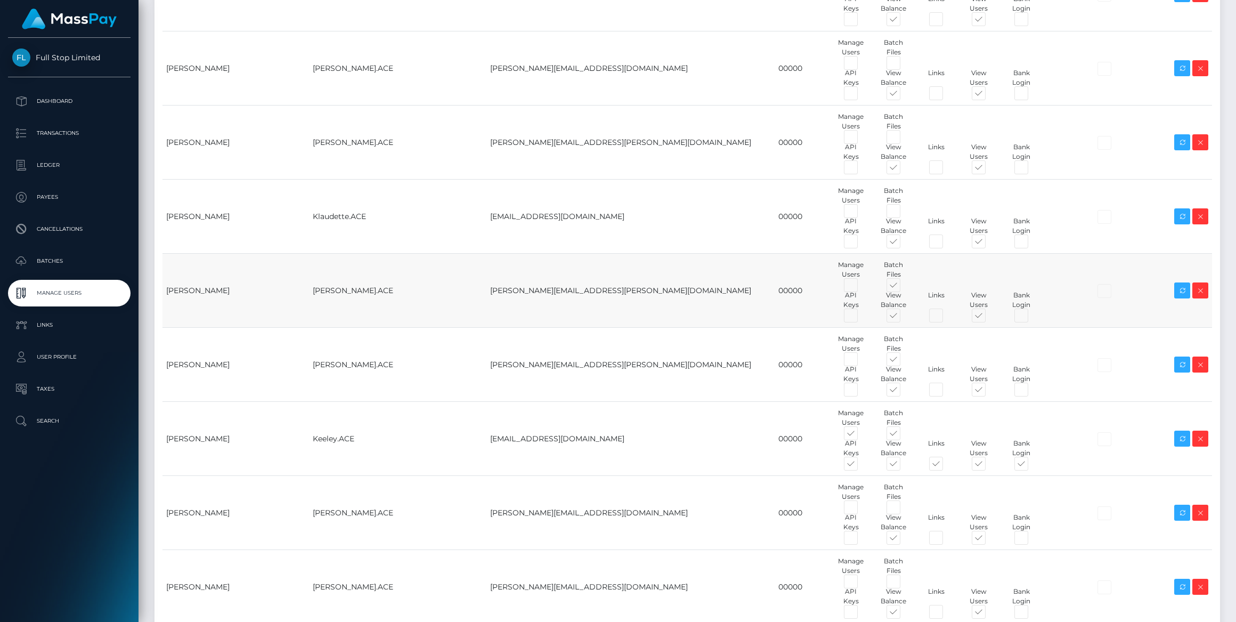
scroll to position [2810, 0]
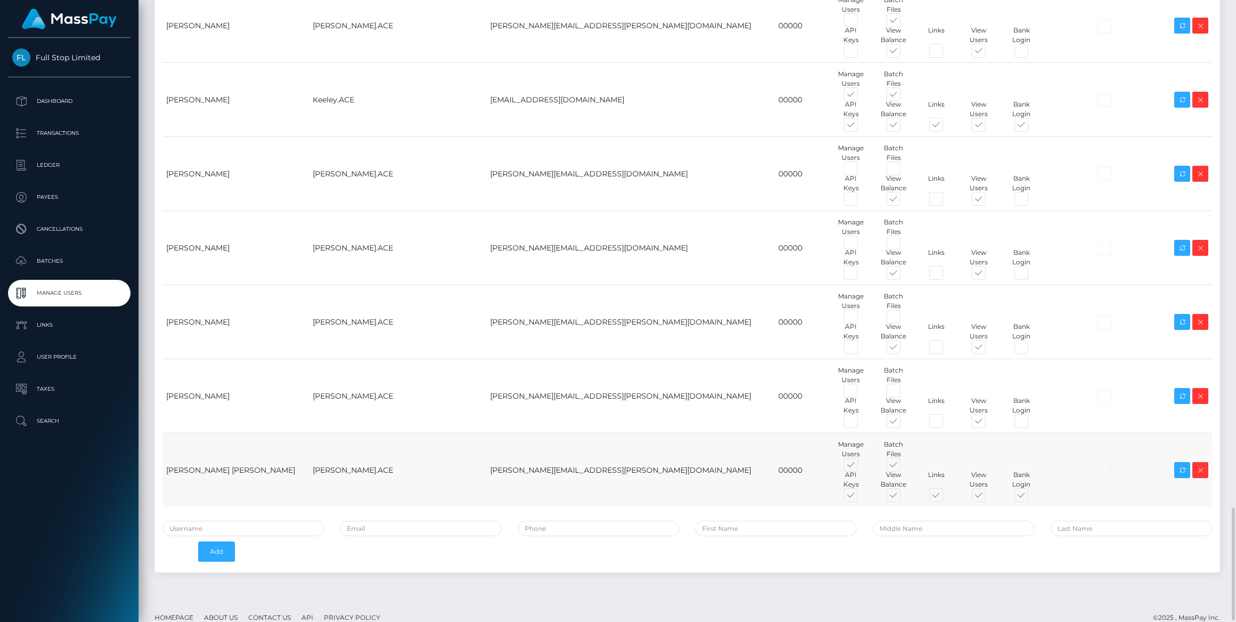
click at [861, 467] on span at bounding box center [861, 467] width 0 height 0
click at [861, 467] on input "checkbox" at bounding box center [864, 470] width 7 height 7
checkbox input "false"
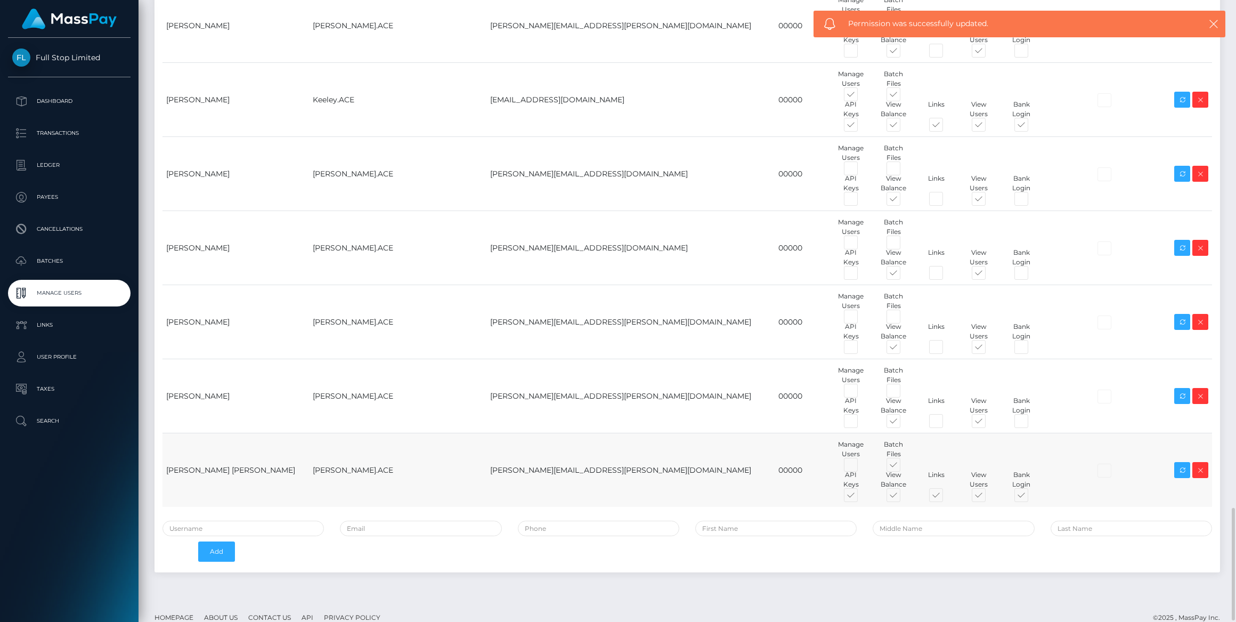
click at [872, 454] on div "Batch Files" at bounding box center [893, 449] width 43 height 19
click at [861, 497] on span at bounding box center [861, 497] width 0 height 0
click at [861, 497] on input "checkbox" at bounding box center [864, 500] width 7 height 7
checkbox input "false"
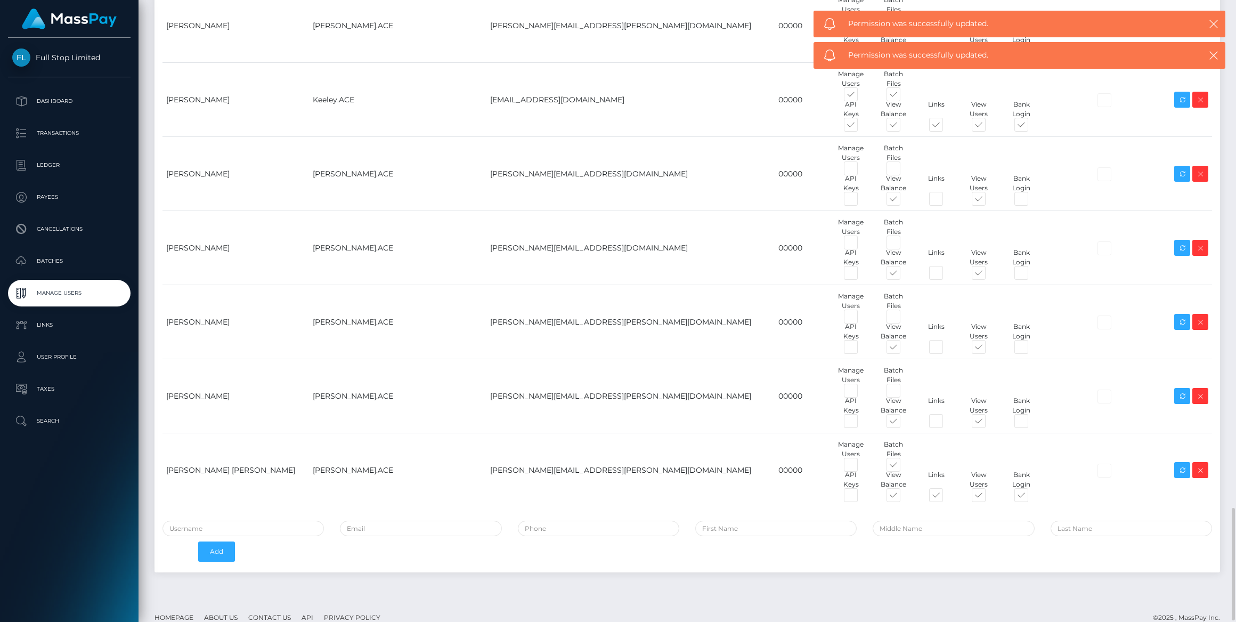
click at [903, 467] on span at bounding box center [903, 467] width 0 height 0
click at [903, 467] on input "checkbox" at bounding box center [906, 470] width 7 height 7
checkbox input "false"
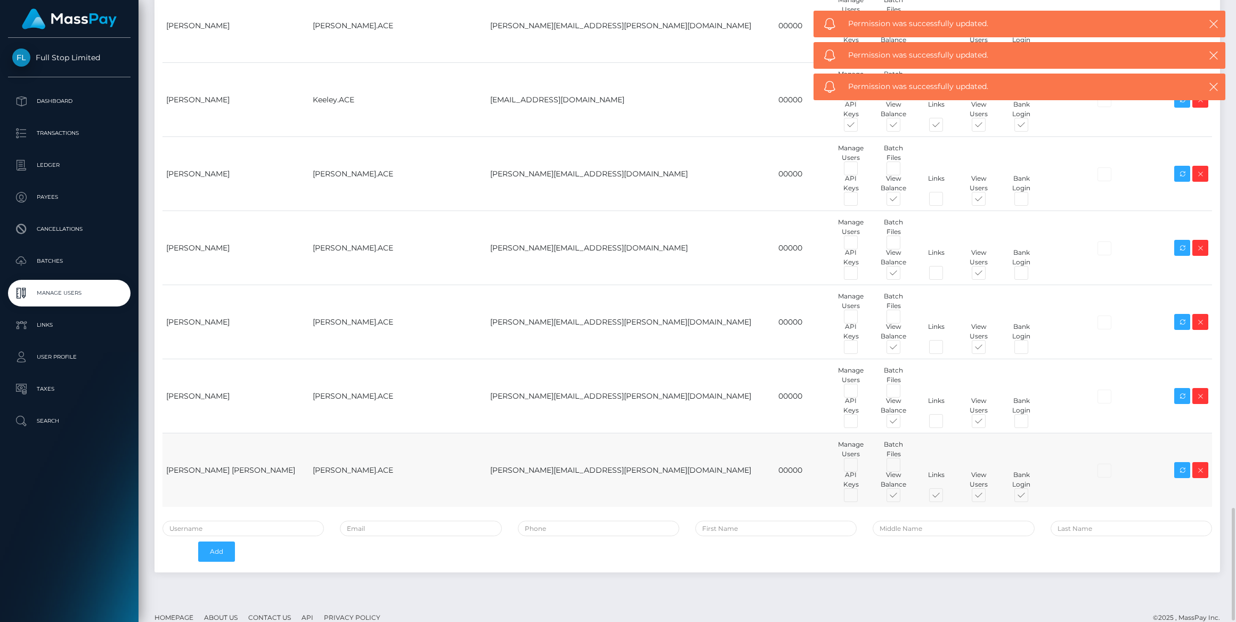
click at [946, 497] on span at bounding box center [946, 497] width 0 height 0
click at [946, 497] on input "checkbox" at bounding box center [949, 500] width 7 height 7
checkbox input "false"
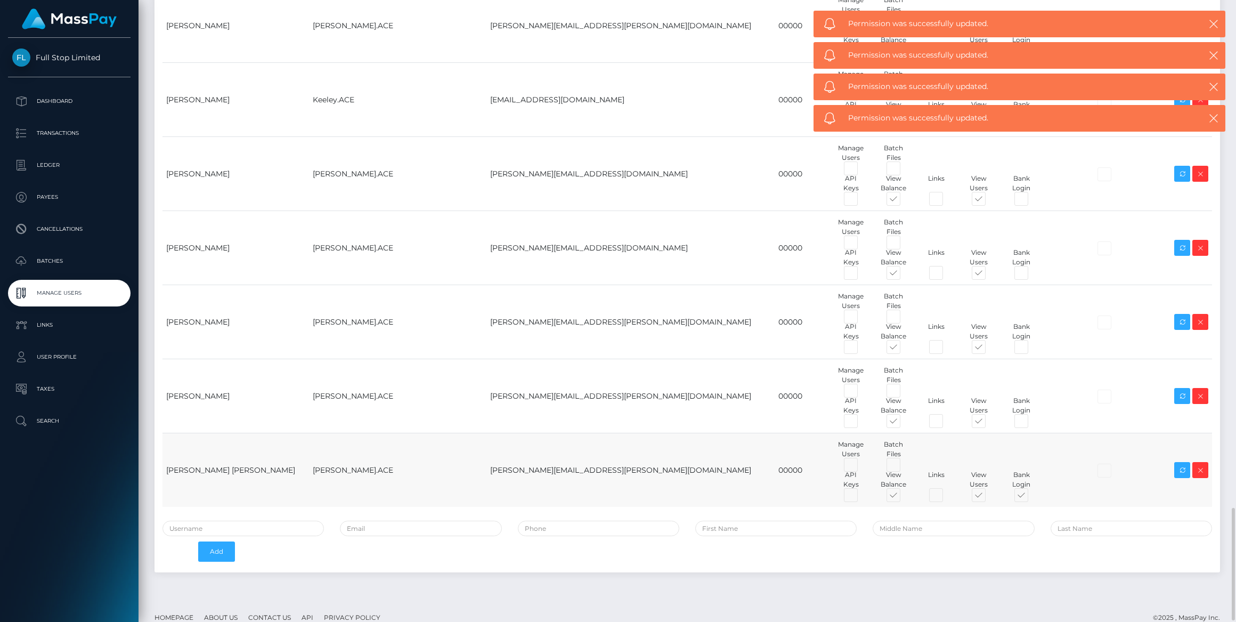
click at [1031, 497] on span at bounding box center [1031, 497] width 0 height 0
click at [1031, 497] on input "checkbox" at bounding box center [1034, 500] width 7 height 7
checkbox input "false"
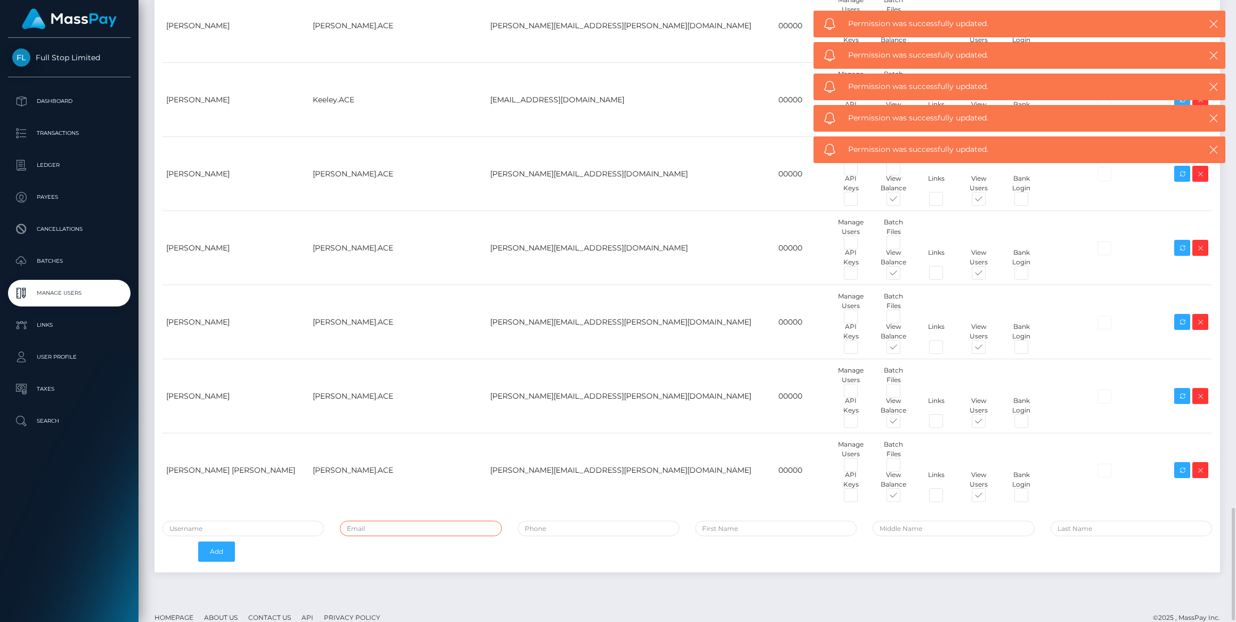
click at [420, 529] on input "email" at bounding box center [420, 528] width 161 height 15
paste input "[EMAIL_ADDRESS][PERSON_NAME][DOMAIN_NAME]"
type input "[EMAIL_ADDRESS][PERSON_NAME][DOMAIN_NAME]"
type input "Fierdous"
type input "[PERSON_NAME]"
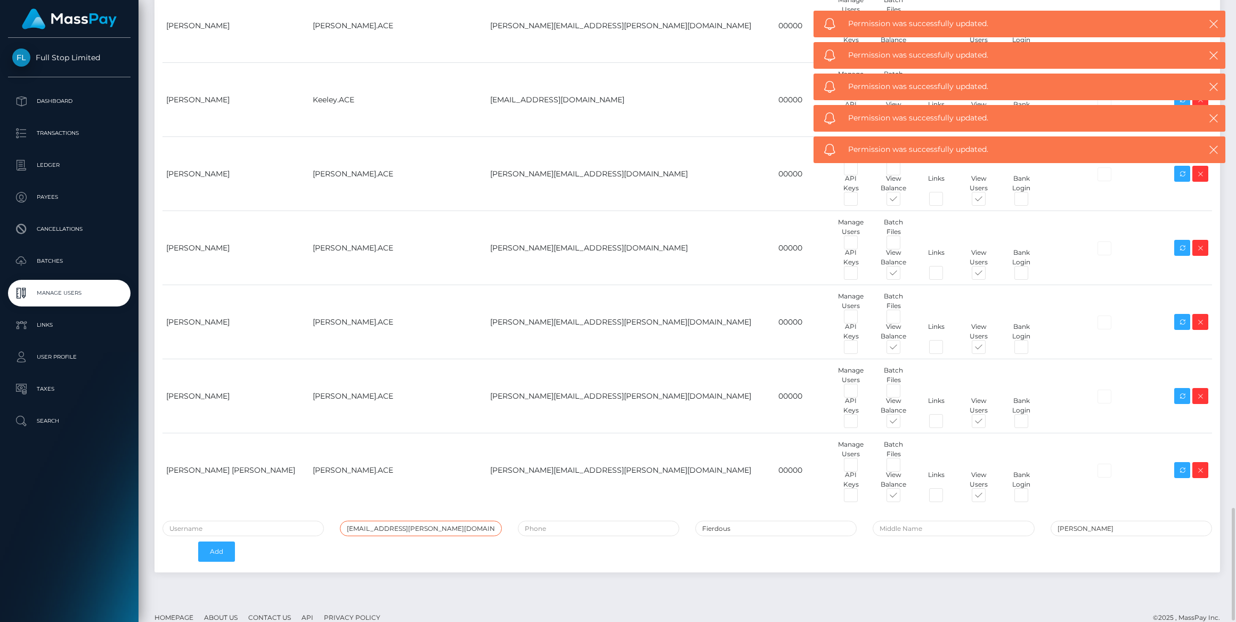
type input "[EMAIL_ADDRESS][PERSON_NAME][DOMAIN_NAME]"
click at [552, 530] on input "tel" at bounding box center [598, 528] width 161 height 15
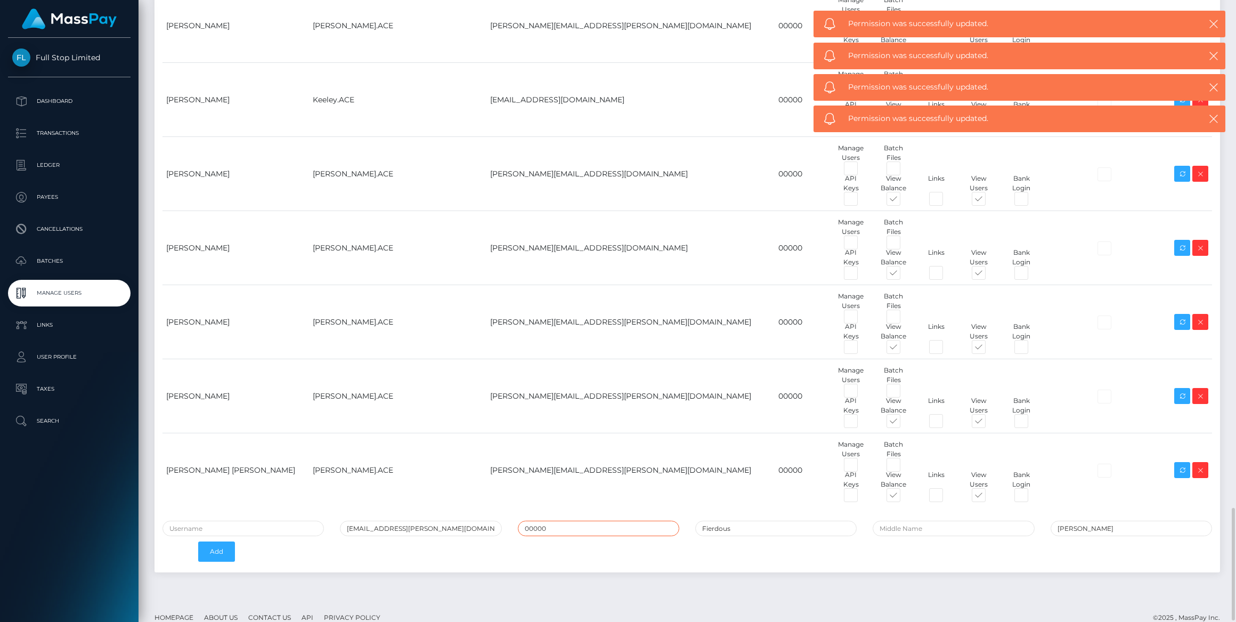
type input "00000"
click at [255, 522] on input "text" at bounding box center [243, 528] width 161 height 15
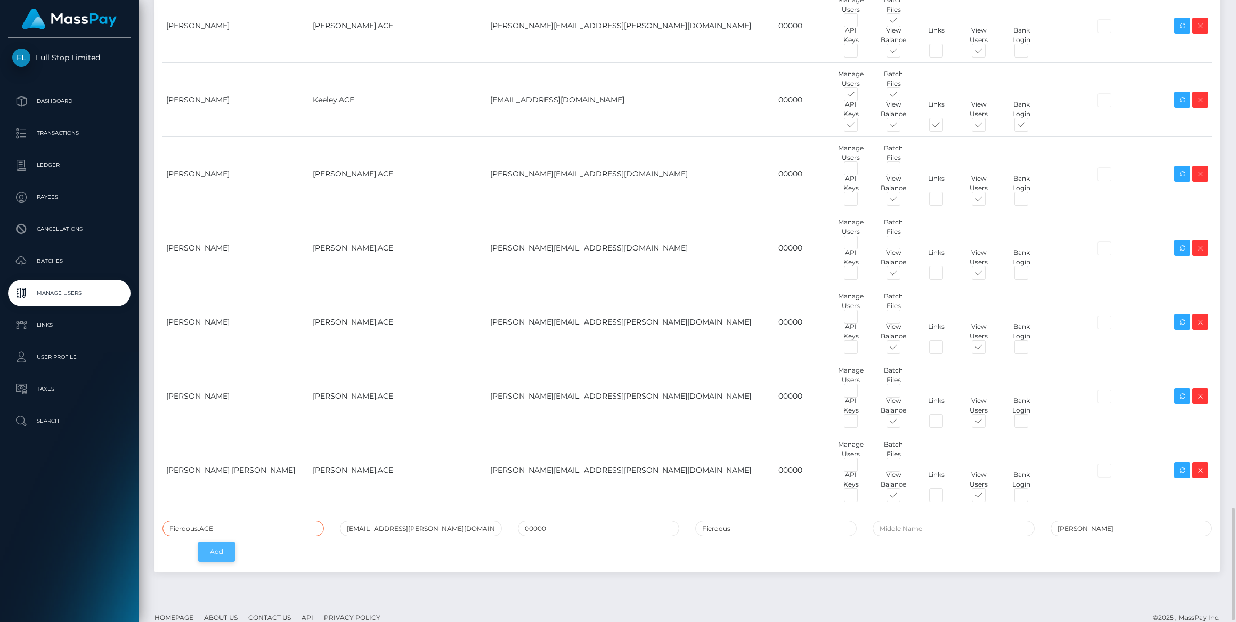
type input "Fierdous.ACE"
click at [221, 547] on button "Add" at bounding box center [216, 551] width 37 height 20
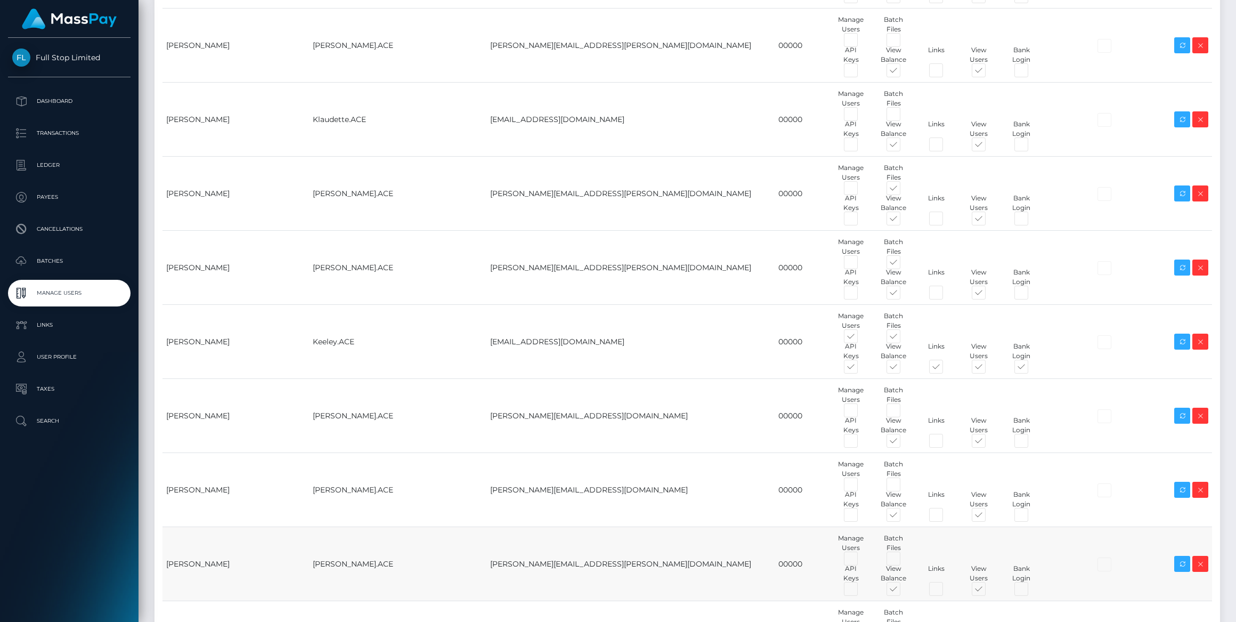
scroll to position [2858, 0]
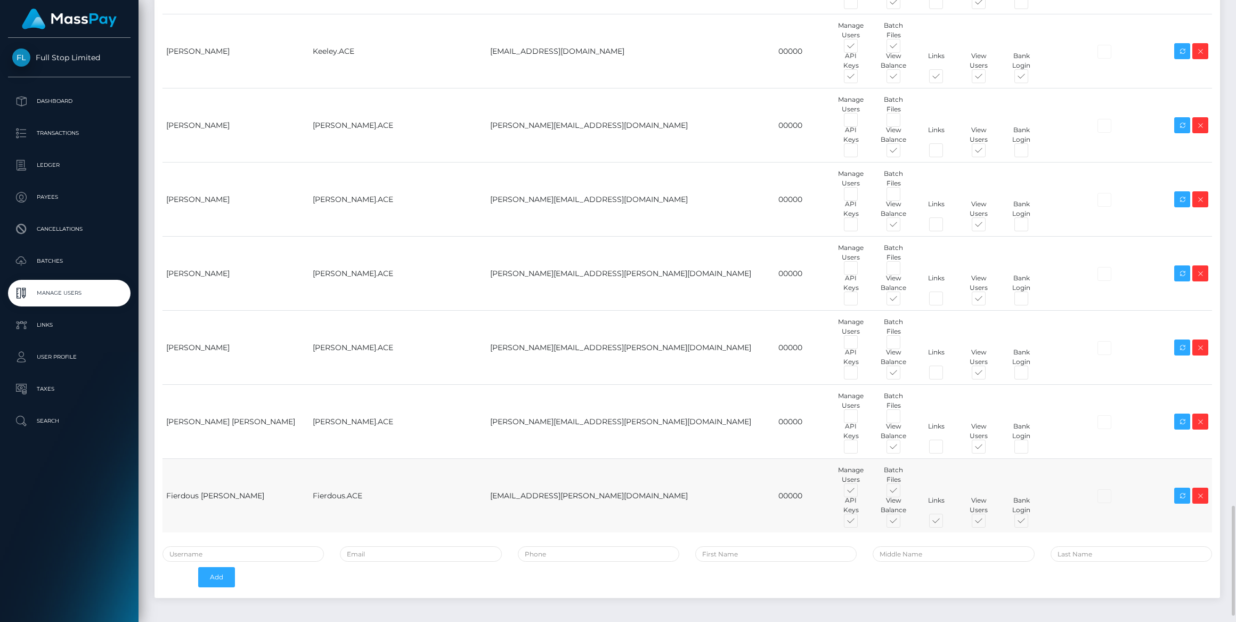
click at [861, 492] on span at bounding box center [861, 492] width 0 height 0
click at [861, 492] on input "checkbox" at bounding box center [864, 495] width 7 height 7
checkbox input "false"
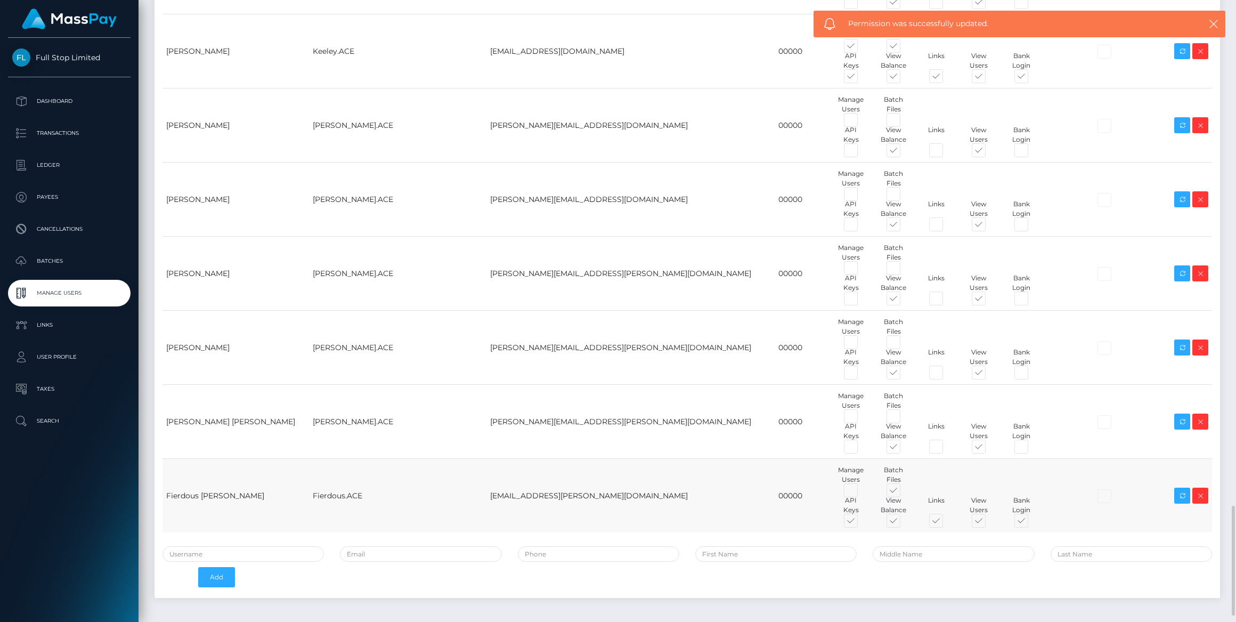
click at [903, 492] on span at bounding box center [903, 492] width 0 height 0
click at [903, 492] on input "checkbox" at bounding box center [906, 495] width 7 height 7
checkbox input "false"
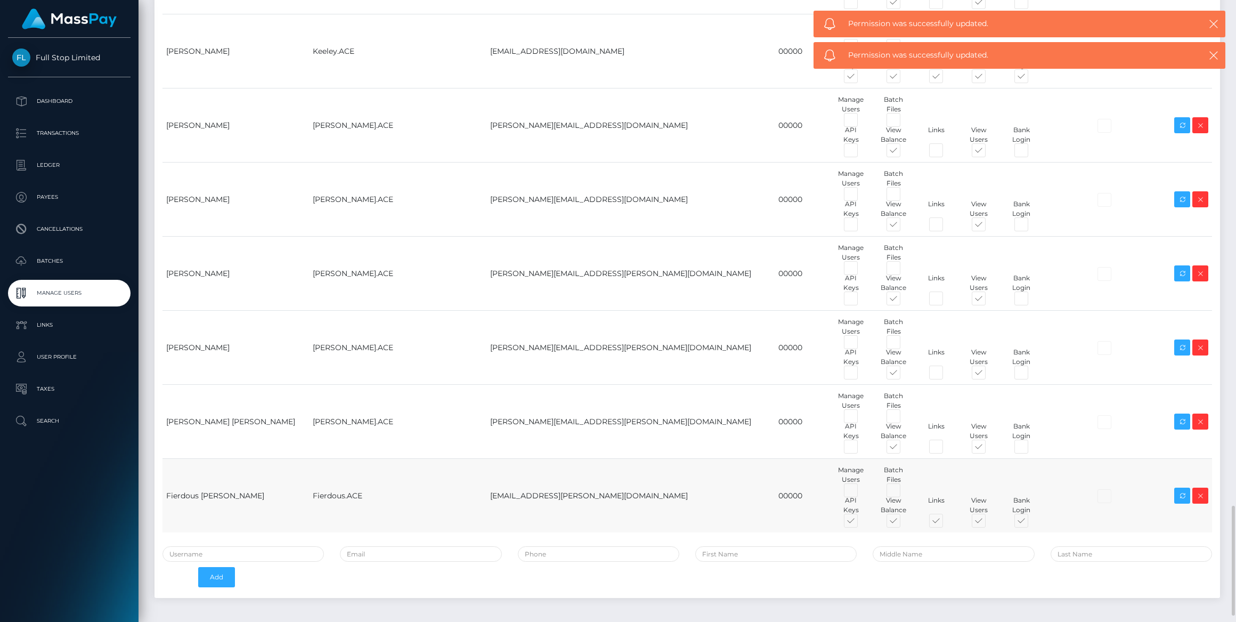
click at [861, 523] on span at bounding box center [861, 523] width 0 height 0
click at [861, 523] on input "checkbox" at bounding box center [864, 526] width 7 height 7
checkbox input "false"
click at [946, 523] on span at bounding box center [946, 523] width 0 height 0
click at [946, 523] on input "checkbox" at bounding box center [949, 526] width 7 height 7
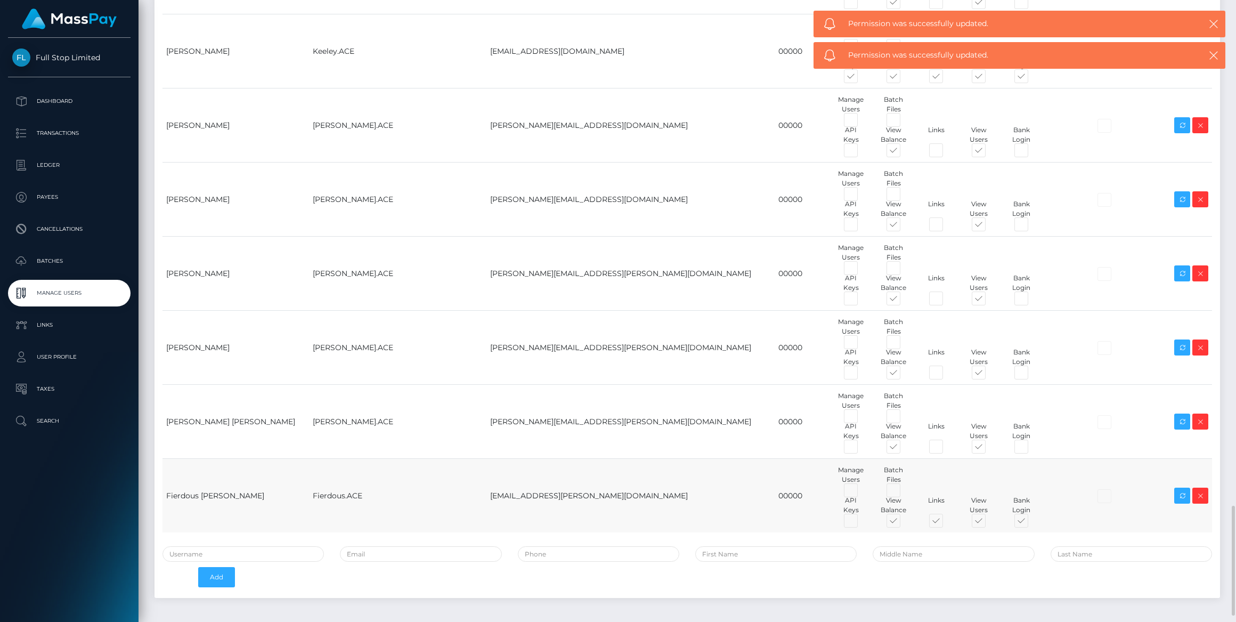
checkbox input "false"
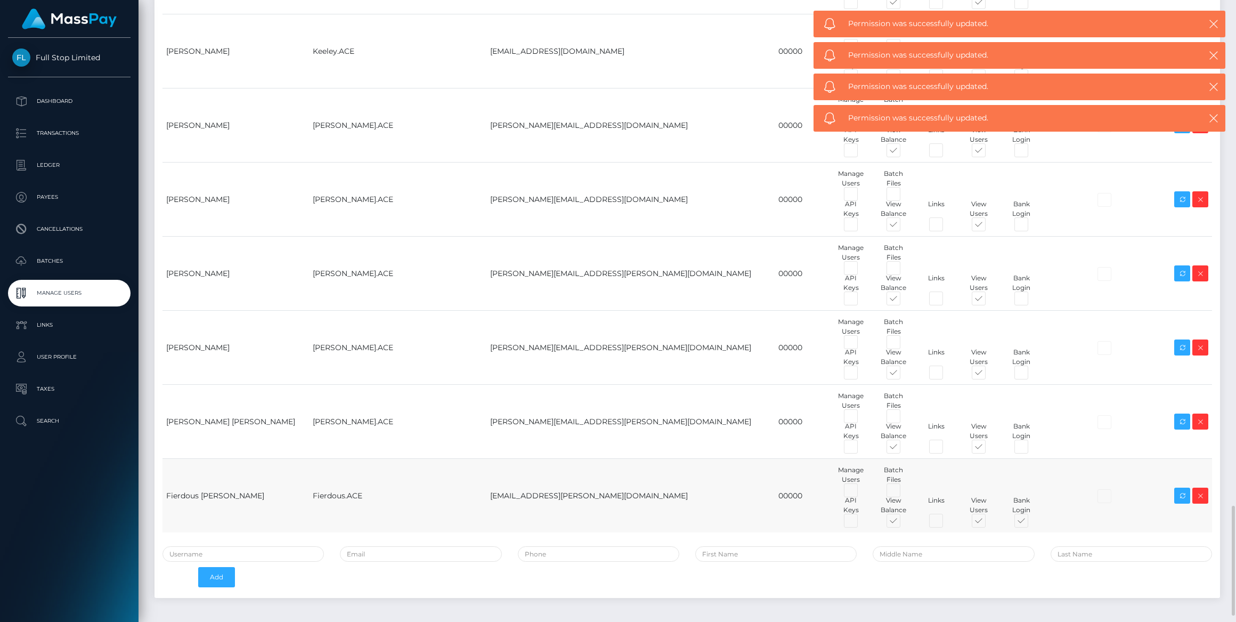
click at [1031, 523] on span at bounding box center [1031, 523] width 0 height 0
click at [1031, 523] on input "checkbox" at bounding box center [1034, 526] width 7 height 7
checkbox input "false"
